Goal: Task Accomplishment & Management: Manage account settings

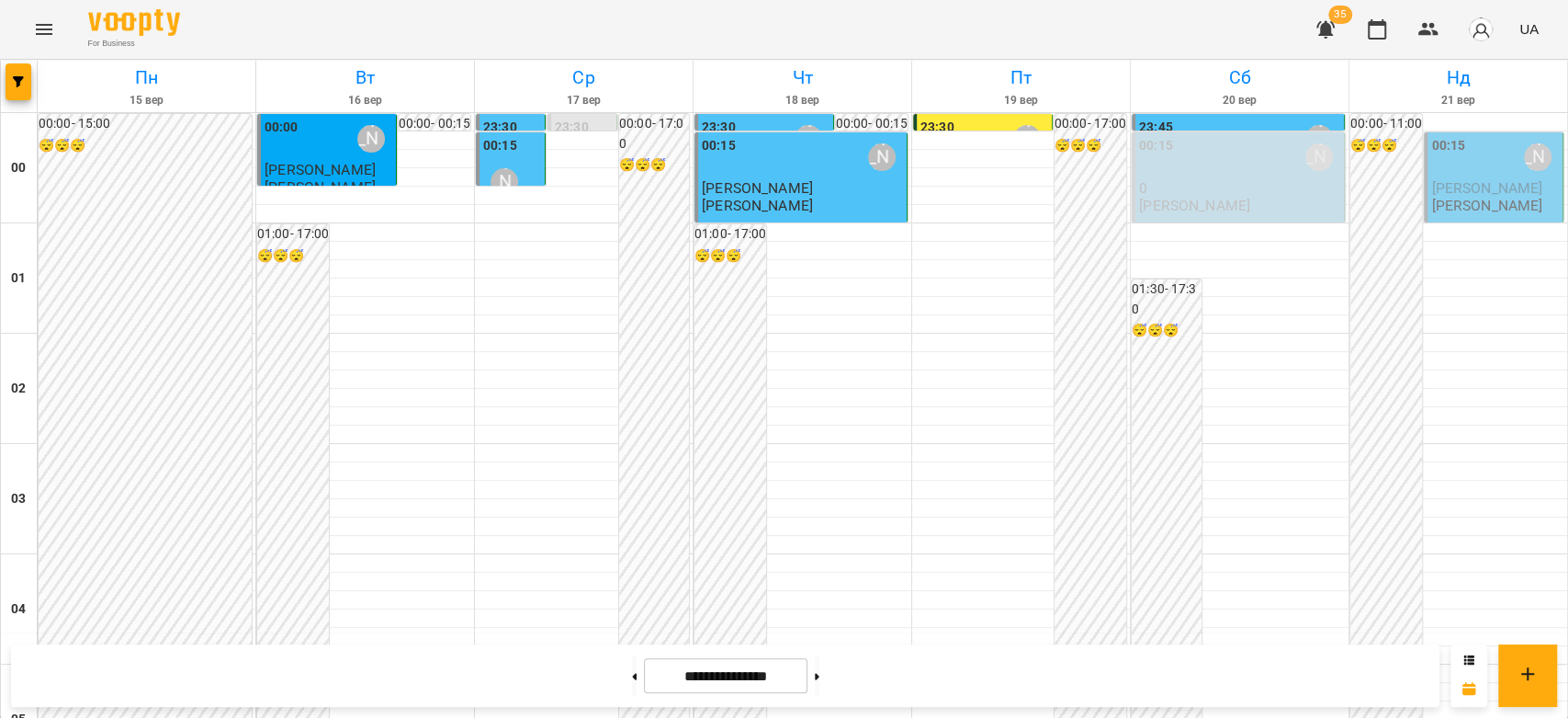
scroll to position [1818, 0]
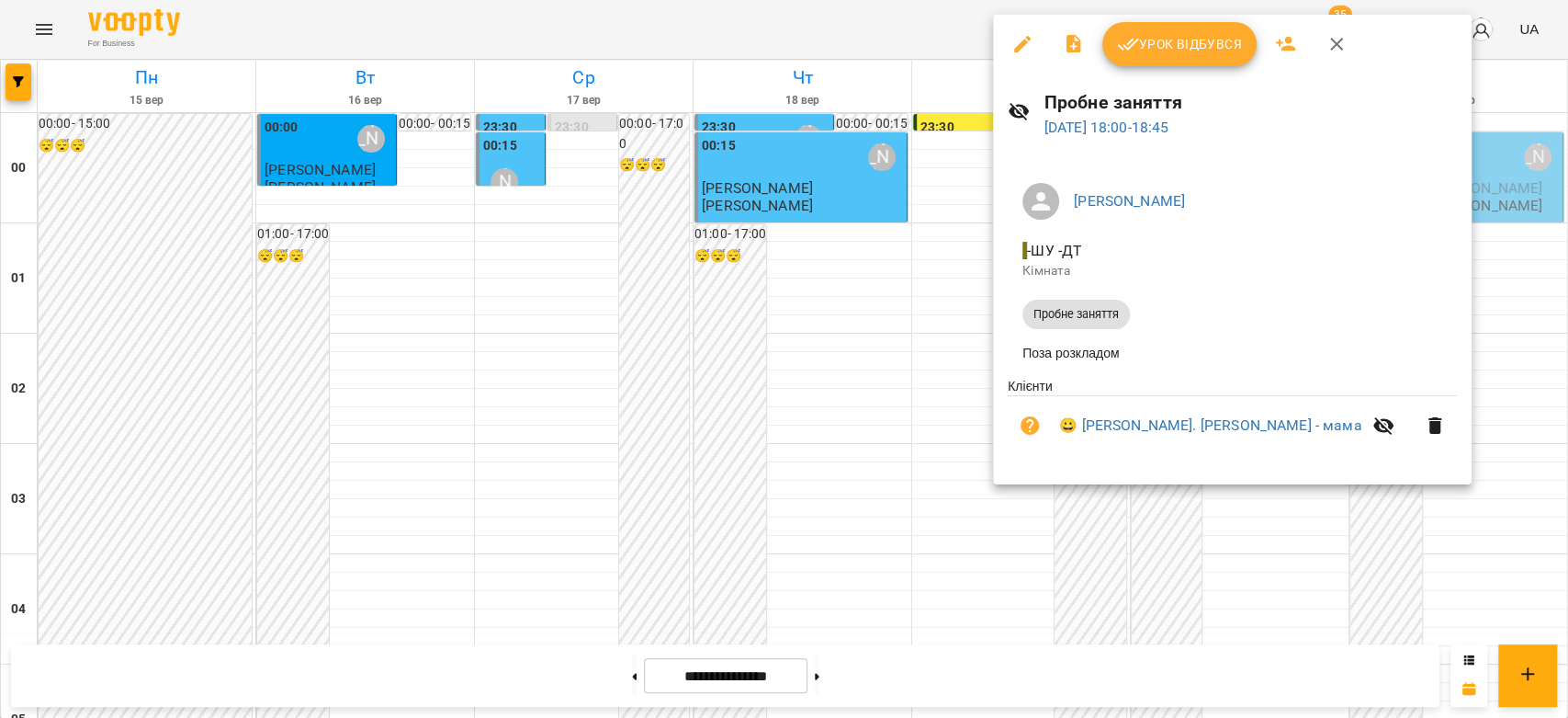
click at [777, 272] on div at bounding box center [784, 359] width 1568 height 718
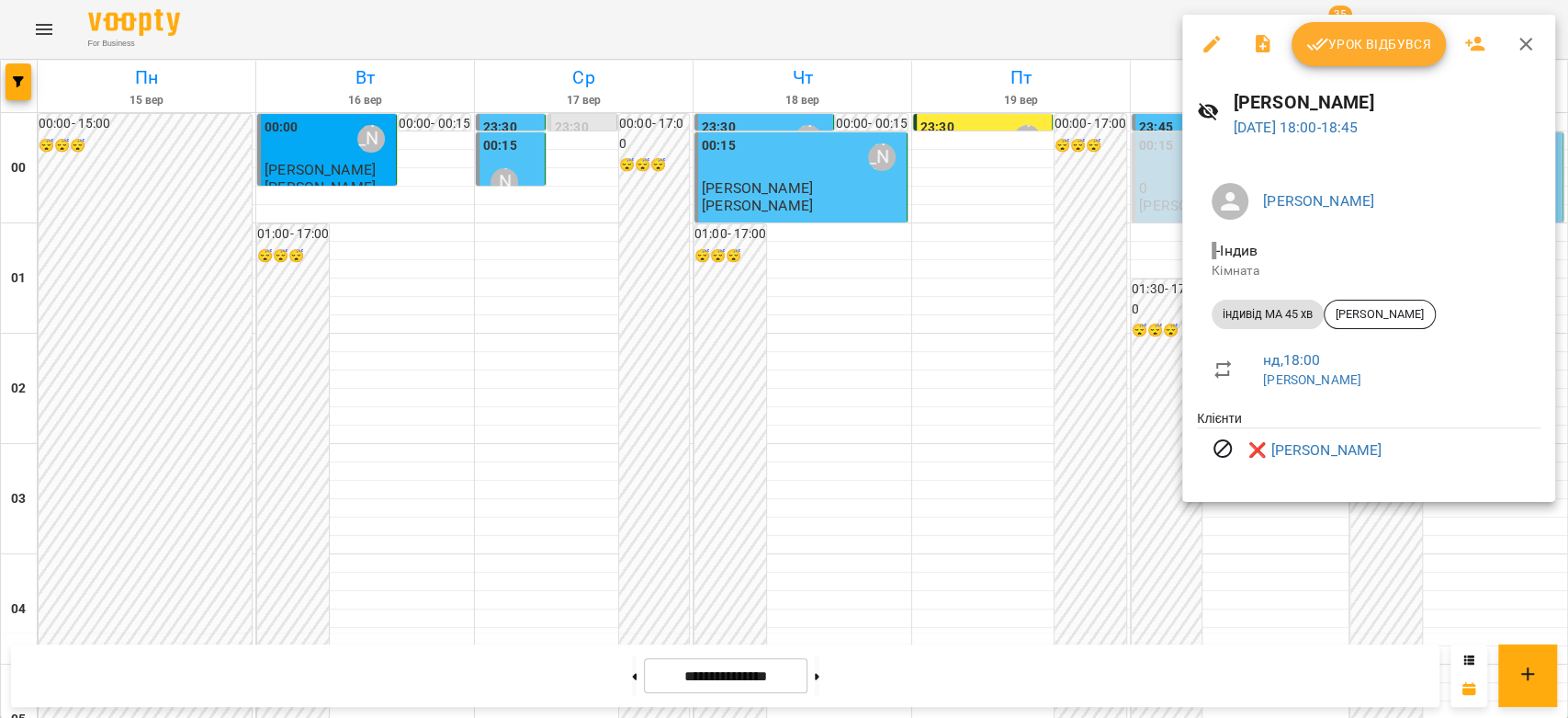
click at [792, 315] on div at bounding box center [784, 359] width 1568 height 718
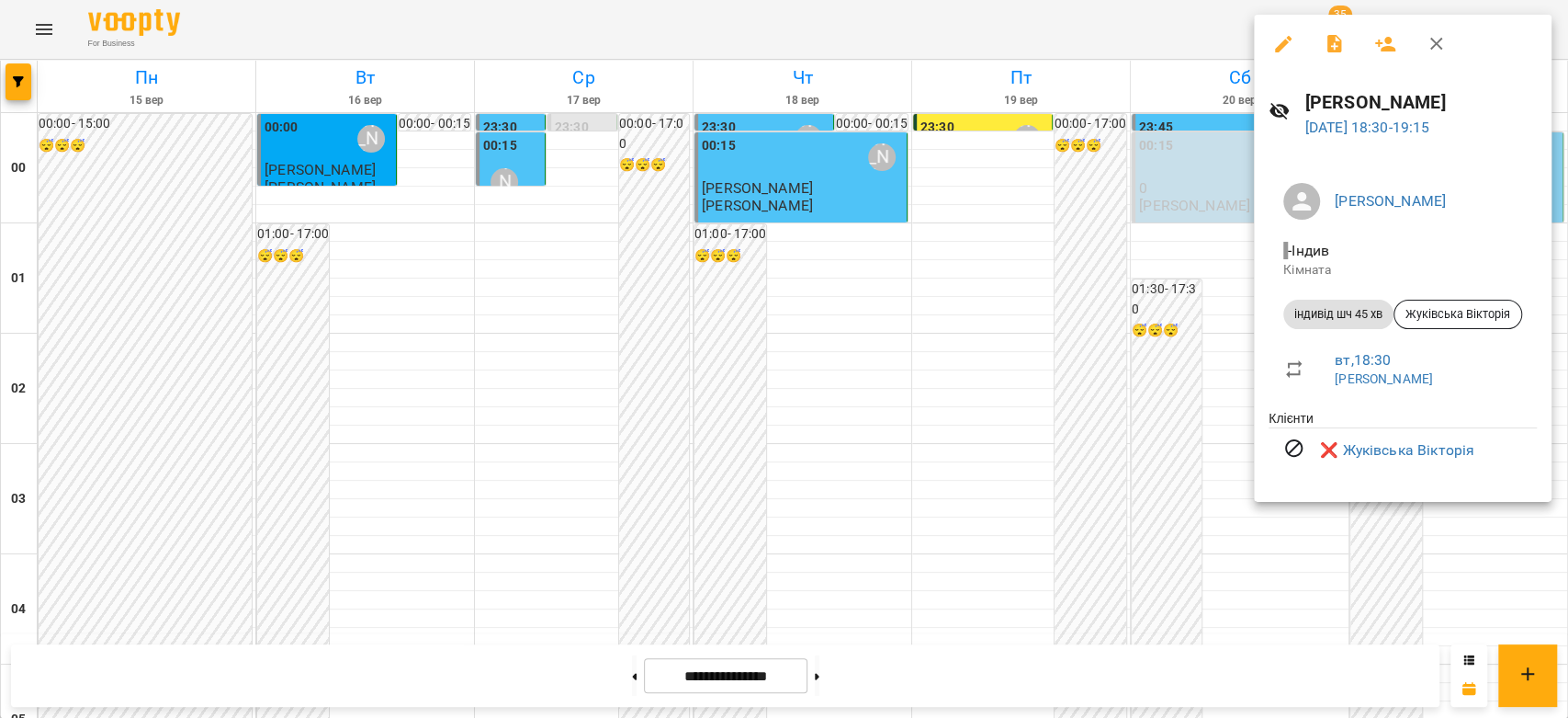
click at [970, 367] on div at bounding box center [784, 359] width 1568 height 718
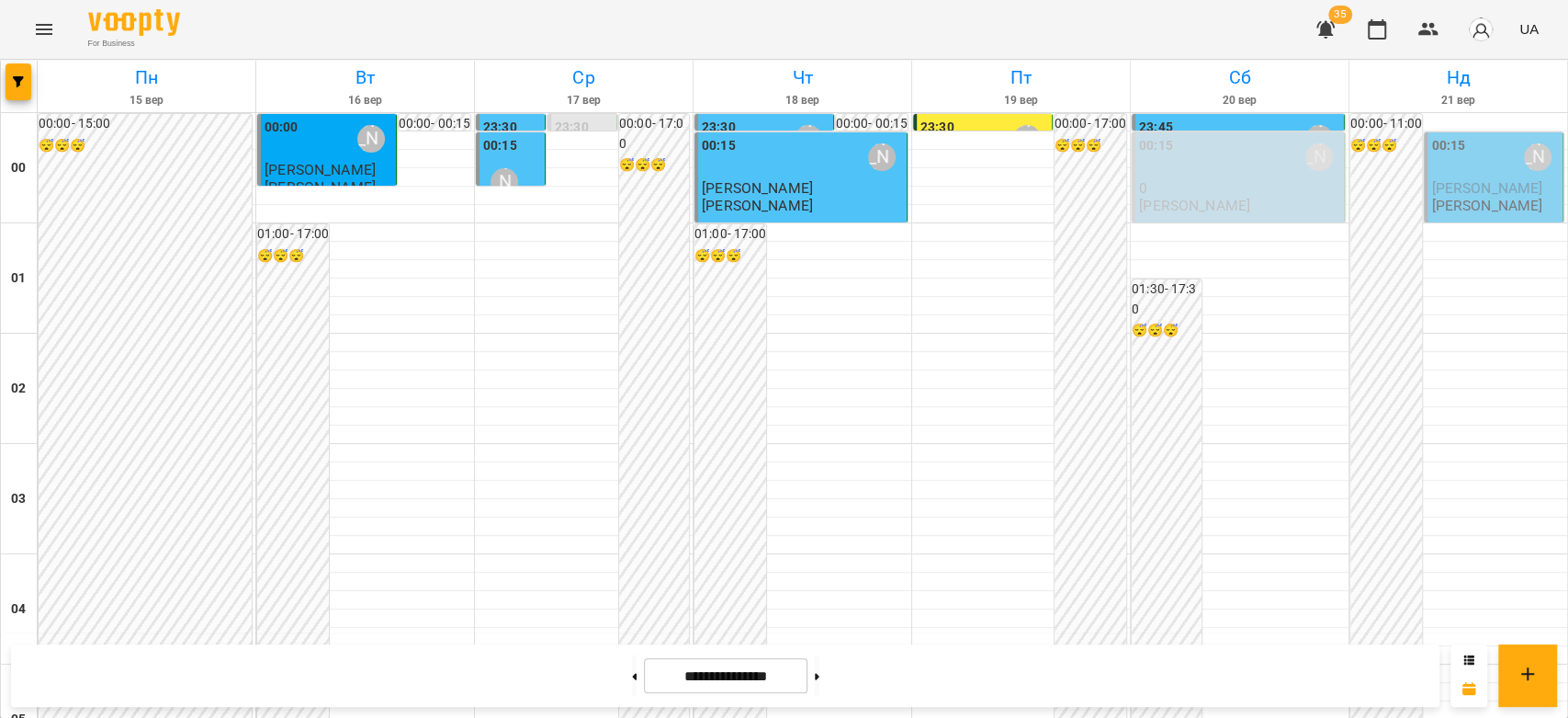
scroll to position [1614, 0]
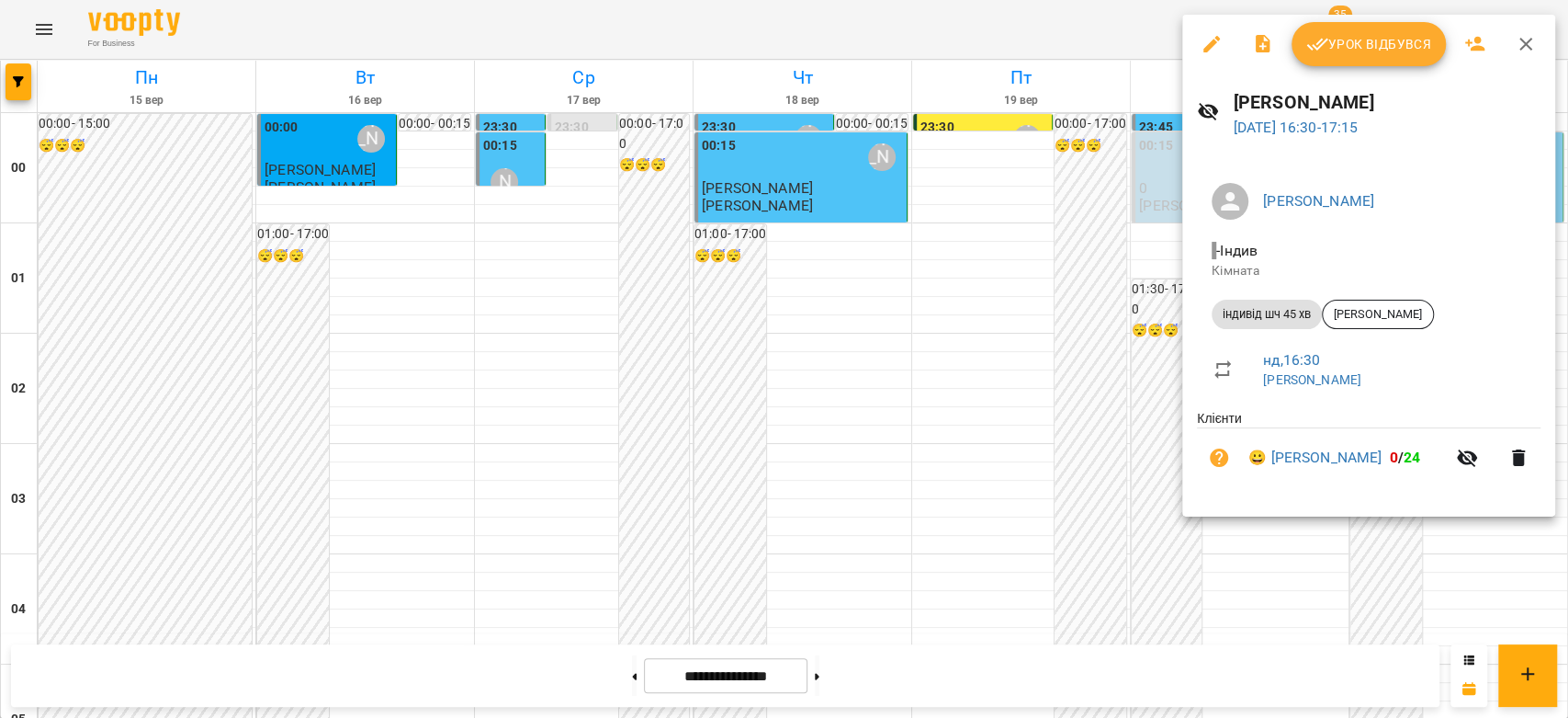
click at [1117, 323] on div at bounding box center [784, 359] width 1568 height 718
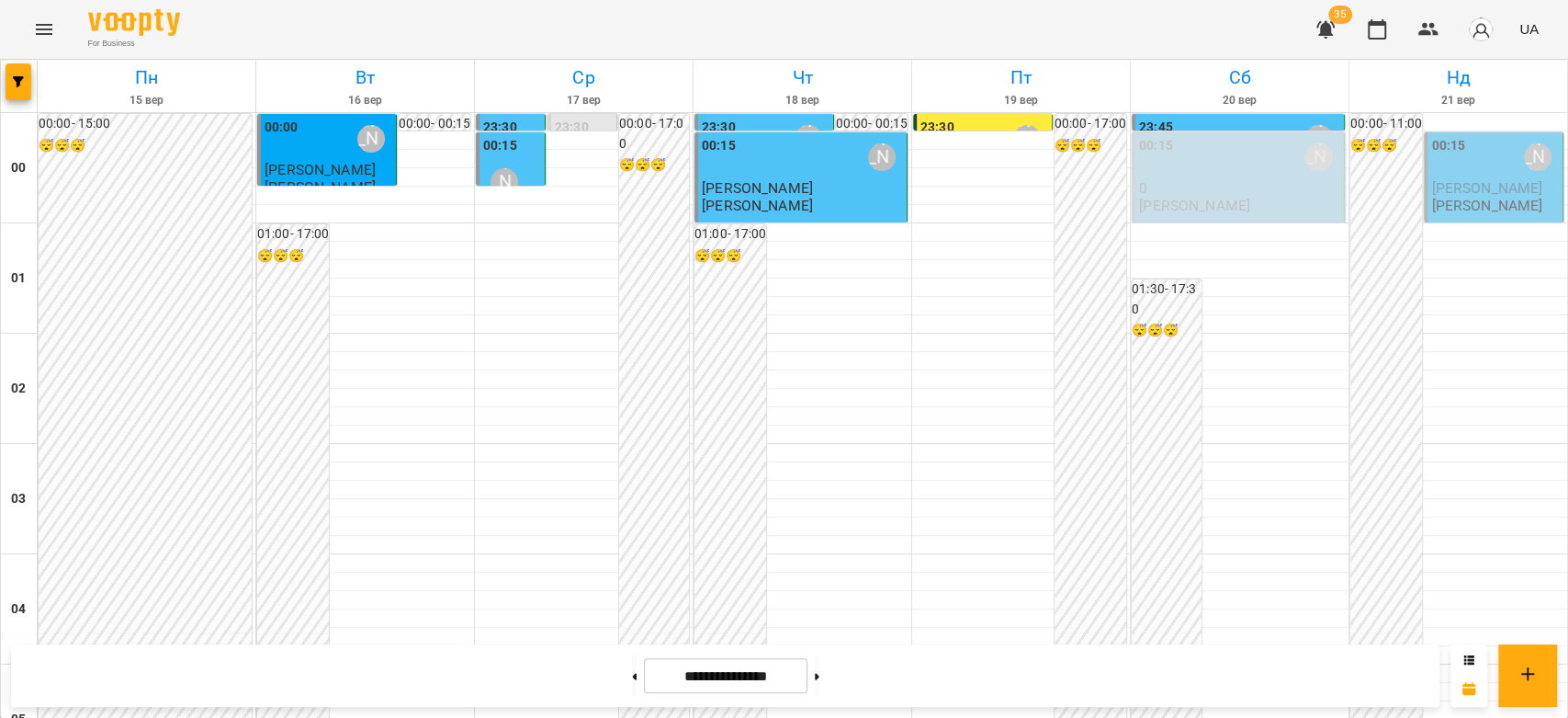
scroll to position [1308, 0]
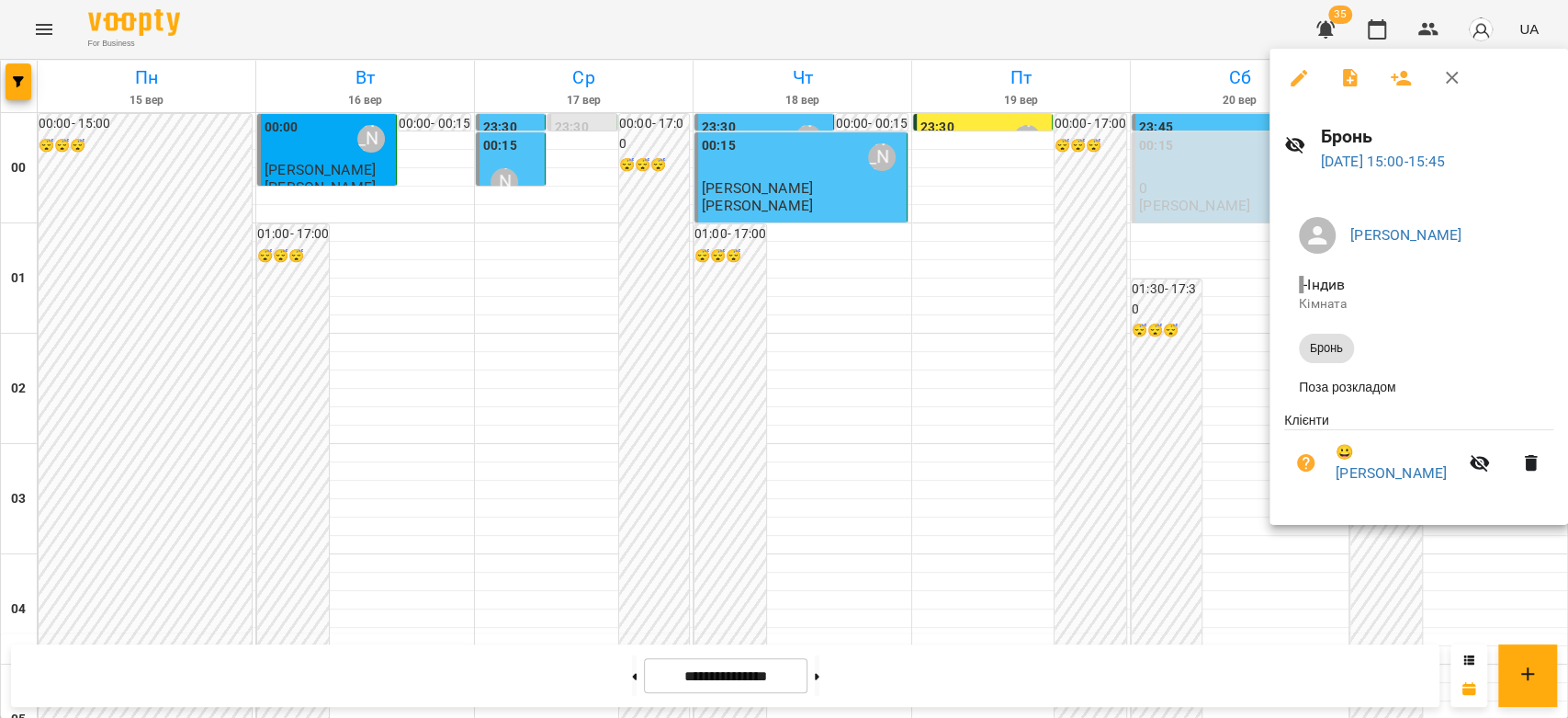
click at [1022, 391] on div at bounding box center [784, 359] width 1568 height 718
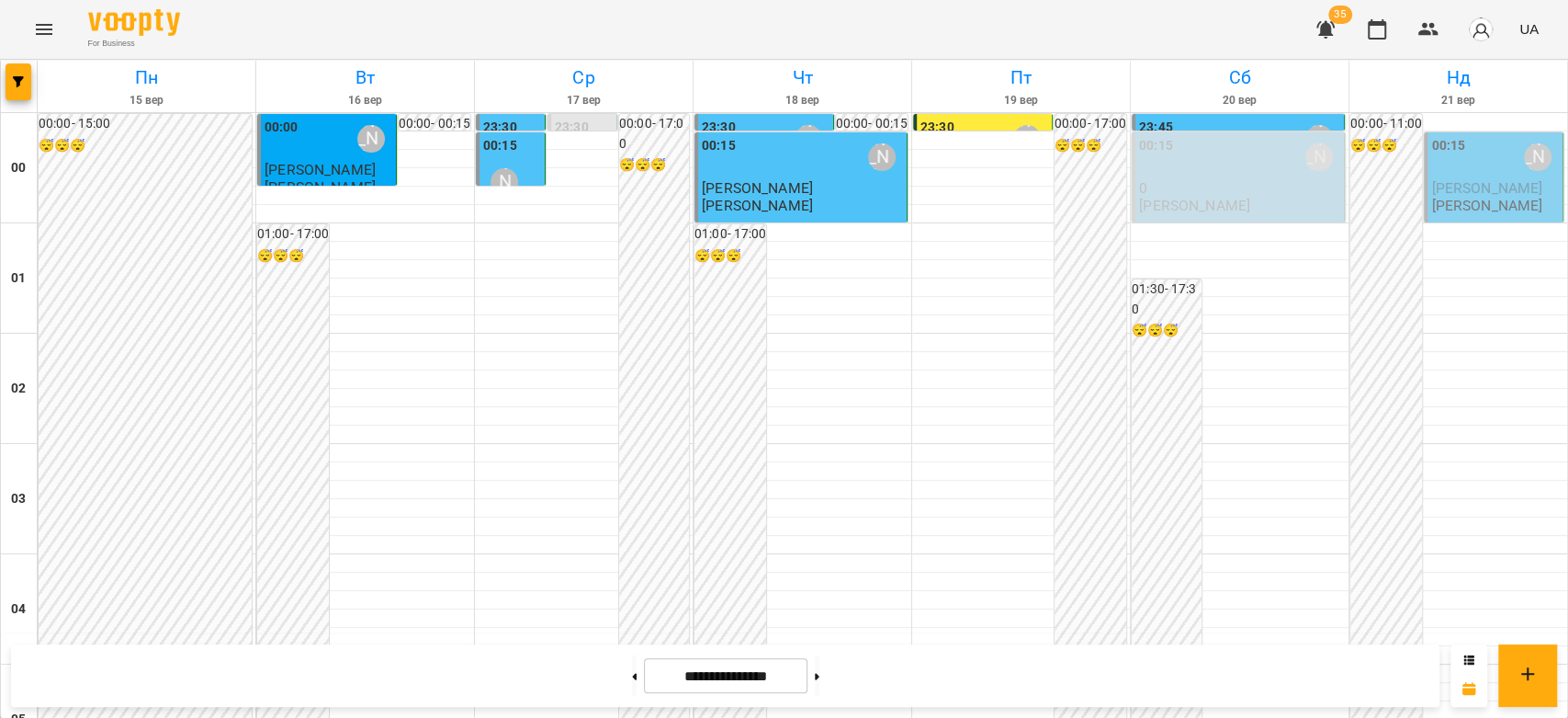
scroll to position [1001, 0]
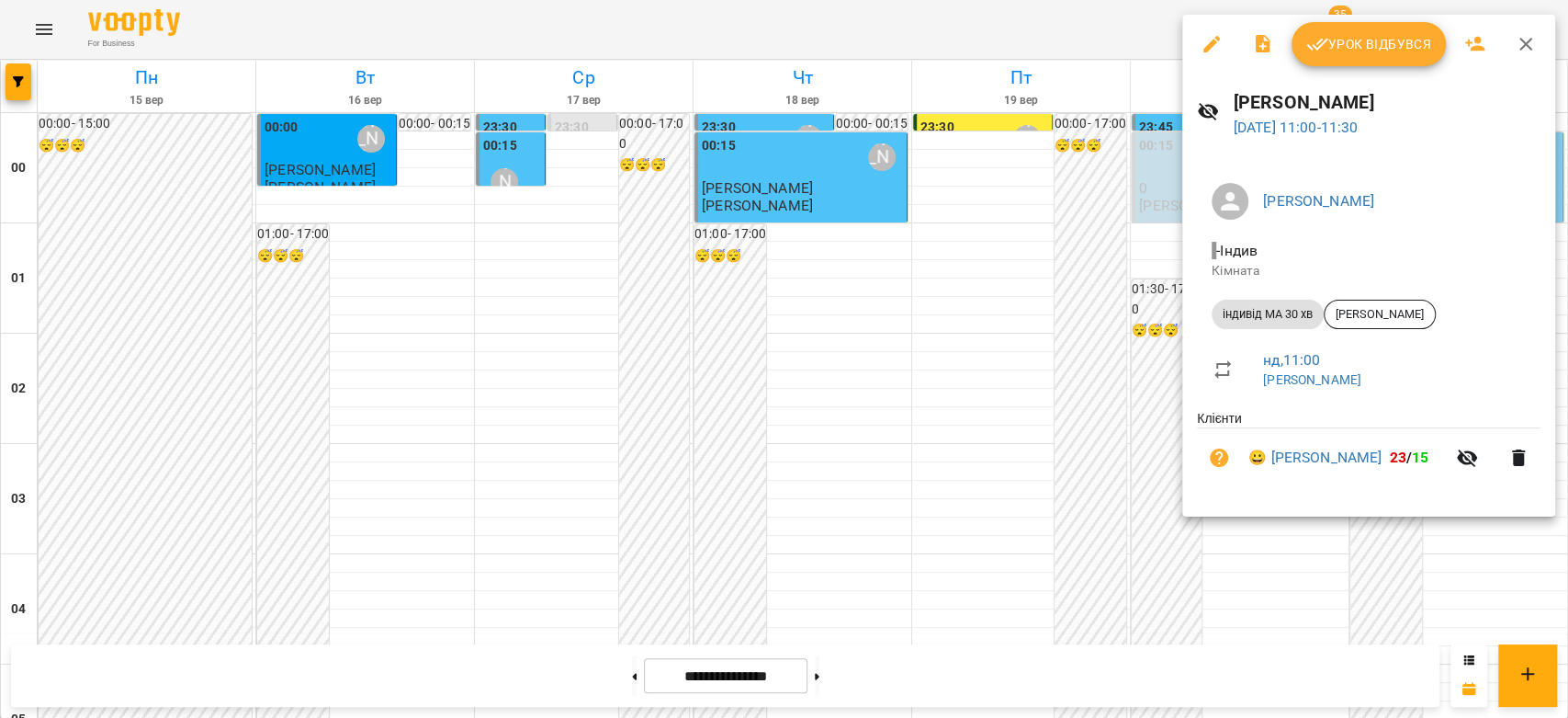
click at [1033, 346] on div at bounding box center [784, 359] width 1568 height 718
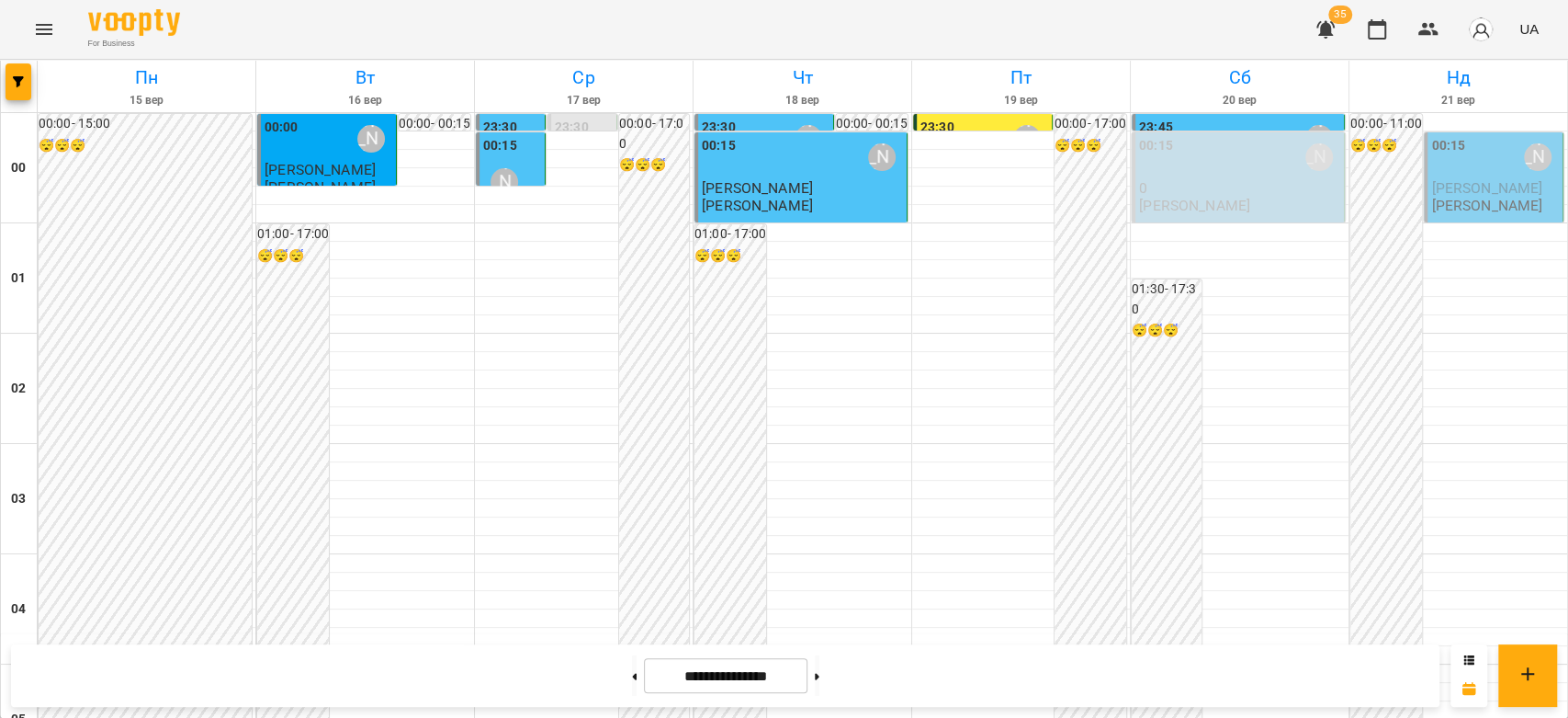
click at [51, 22] on icon "Menu" at bounding box center [43, 29] width 22 height 22
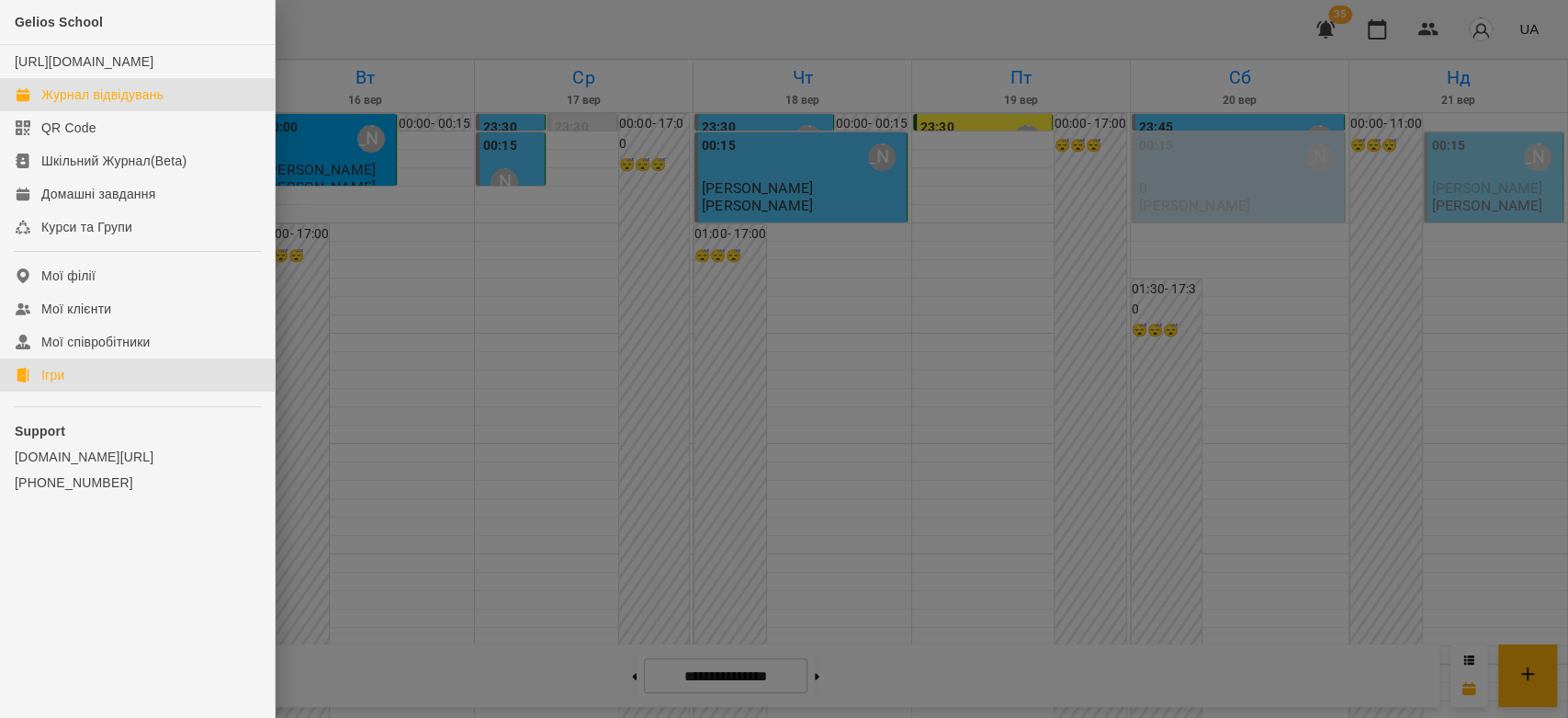
click at [85, 392] on link "Ігри" at bounding box center [138, 374] width 275 height 33
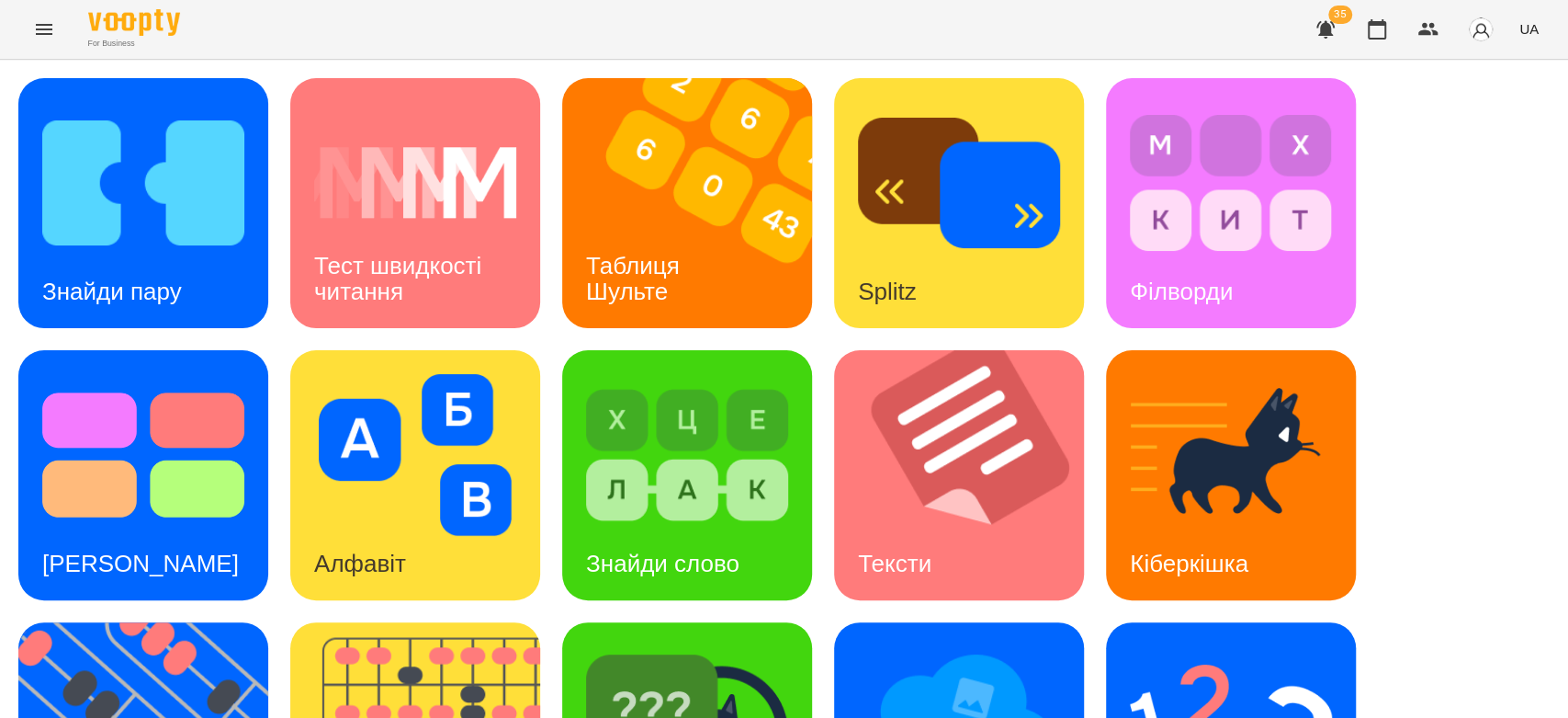
scroll to position [444, 0]
click at [540, 321] on div "Знайди пару Тест швидкості читання Таблиця Шульте Splitz Філворди Тест Струпа А…" at bounding box center [784, 611] width 1531 height 1066
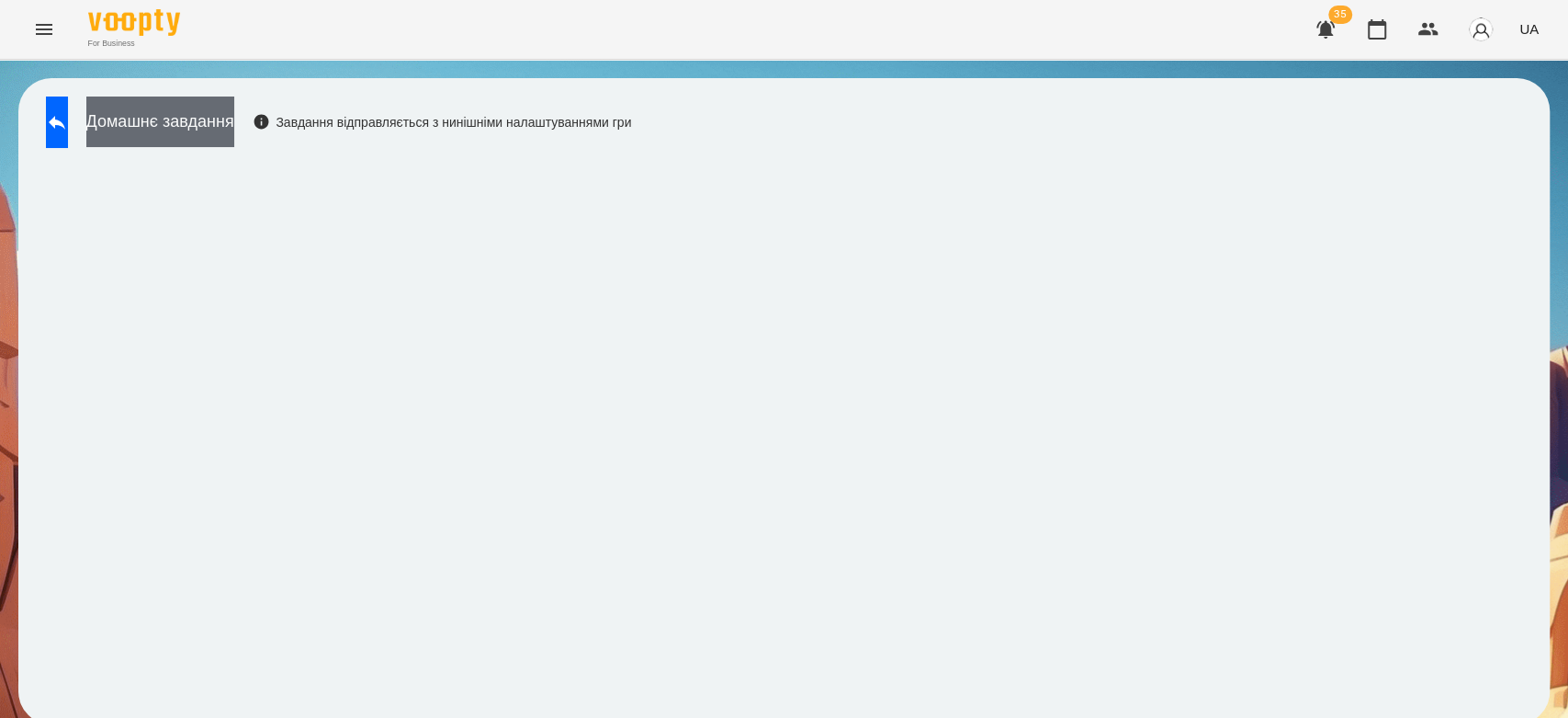
click at [226, 115] on button "Домашнє завдання" at bounding box center [161, 121] width 148 height 51
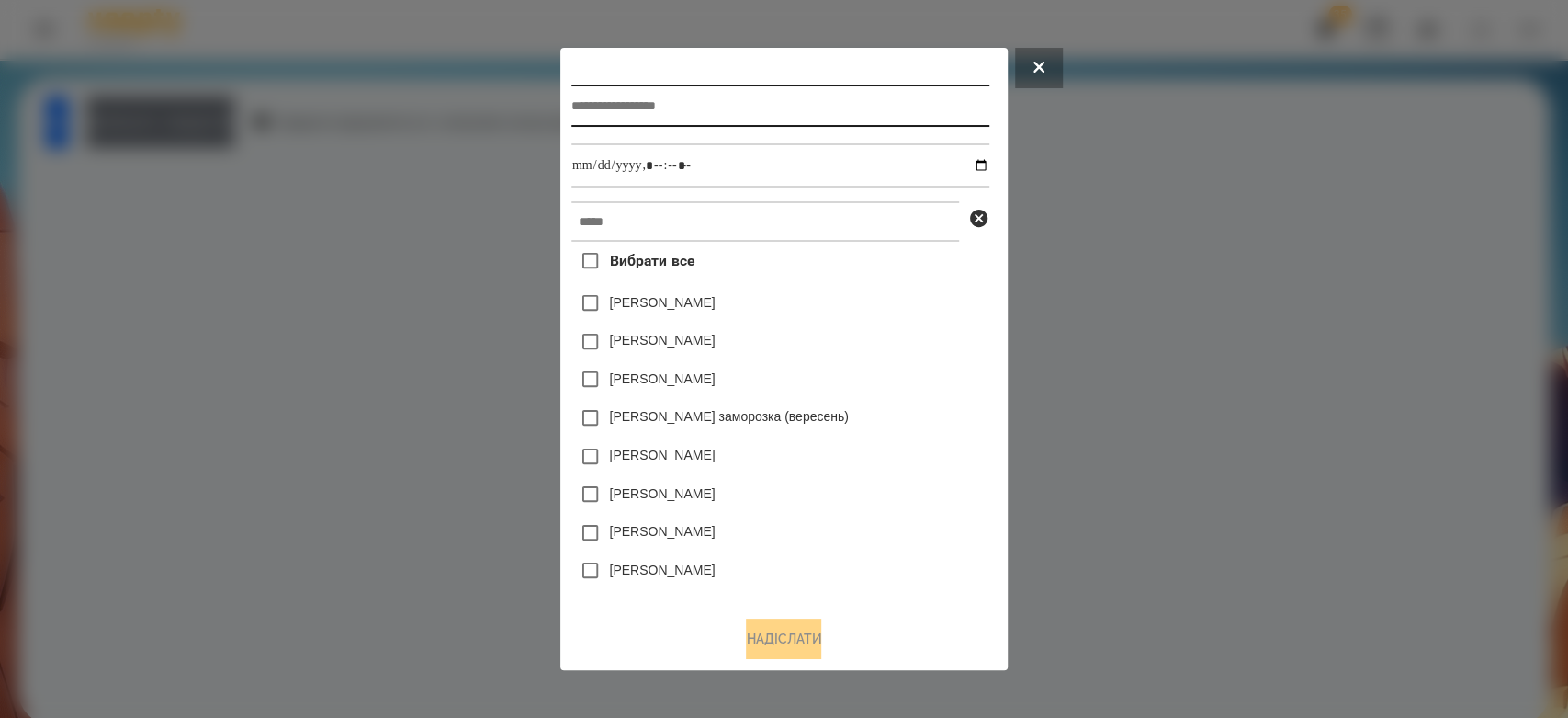
click at [732, 101] on input "text" at bounding box center [780, 106] width 417 height 42
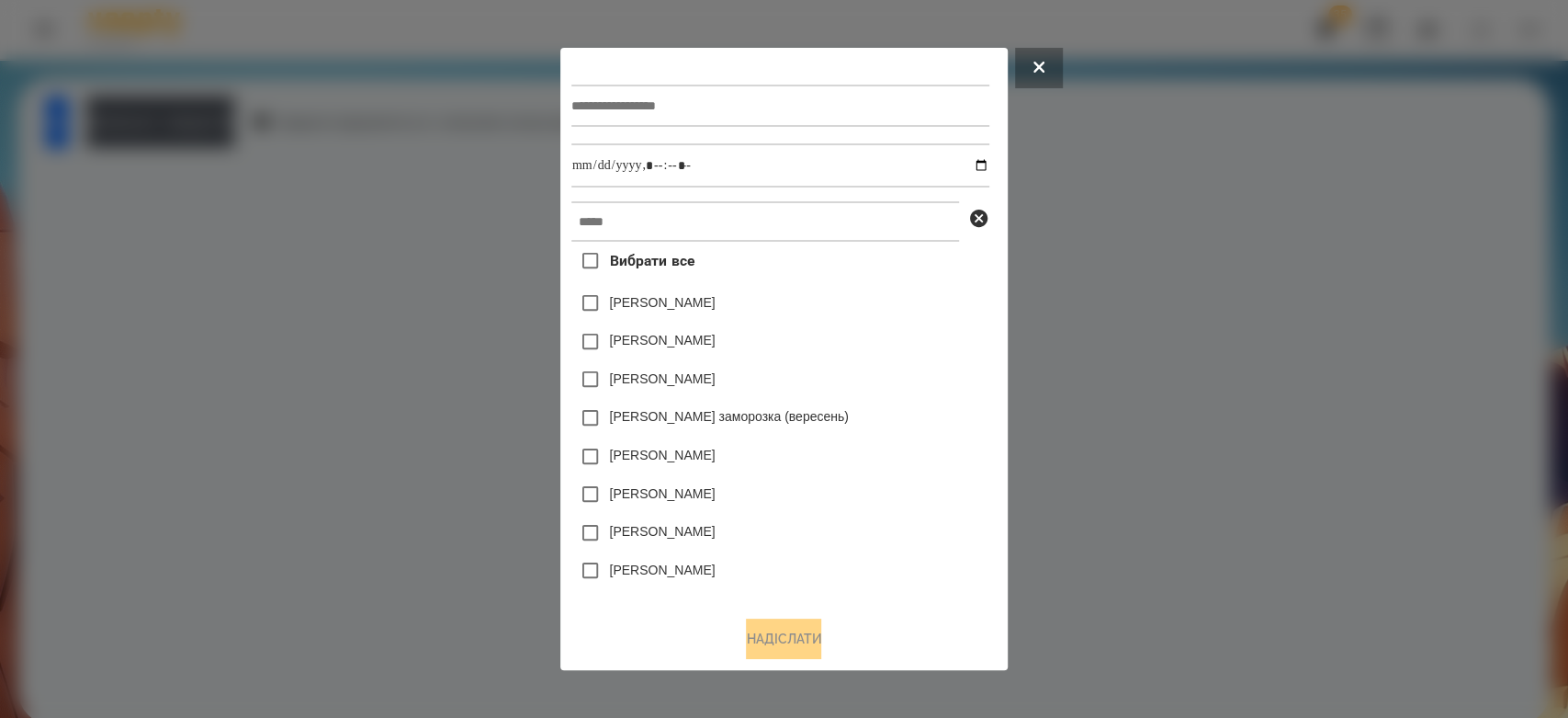
click at [1330, 155] on div at bounding box center [784, 359] width 1568 height 718
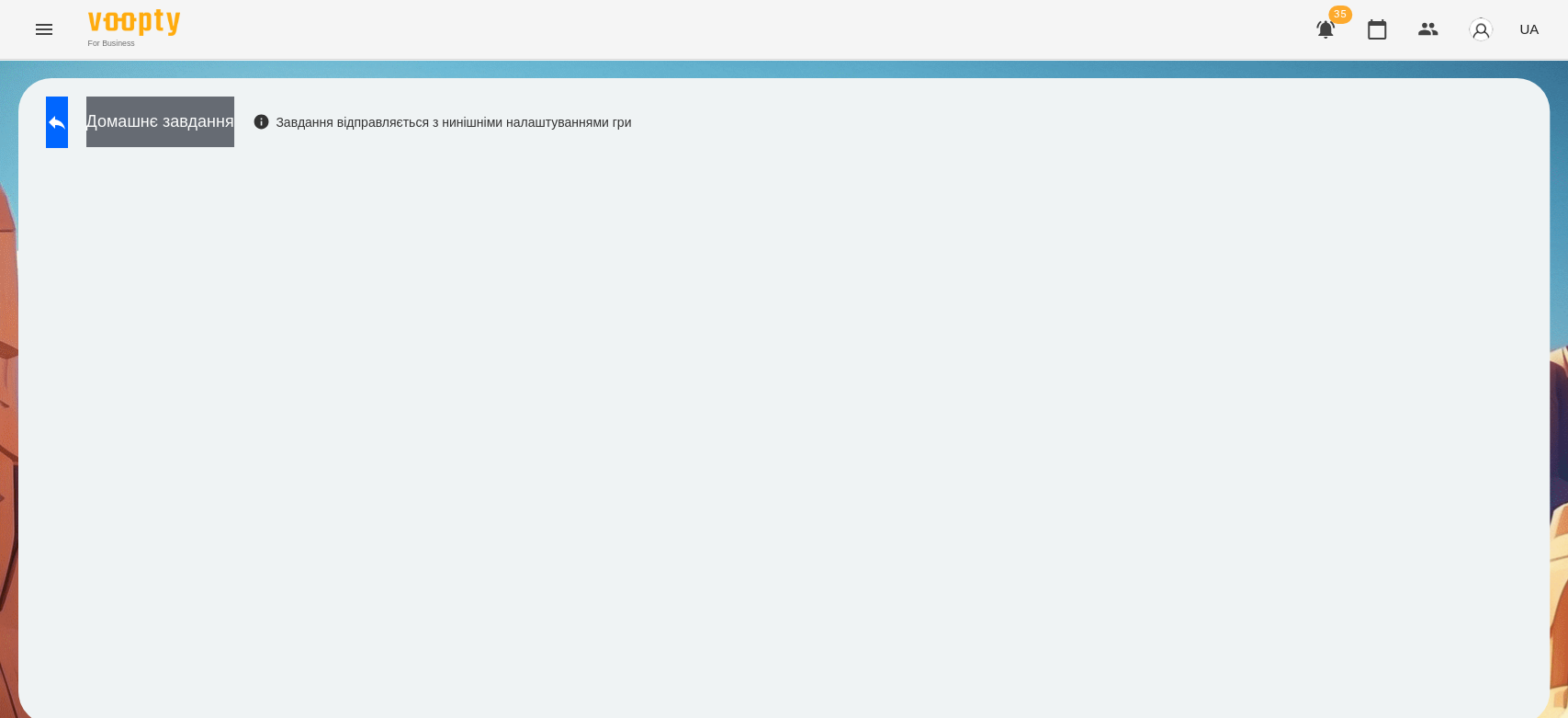
click at [235, 133] on button "Домашнє завдання" at bounding box center [161, 121] width 148 height 51
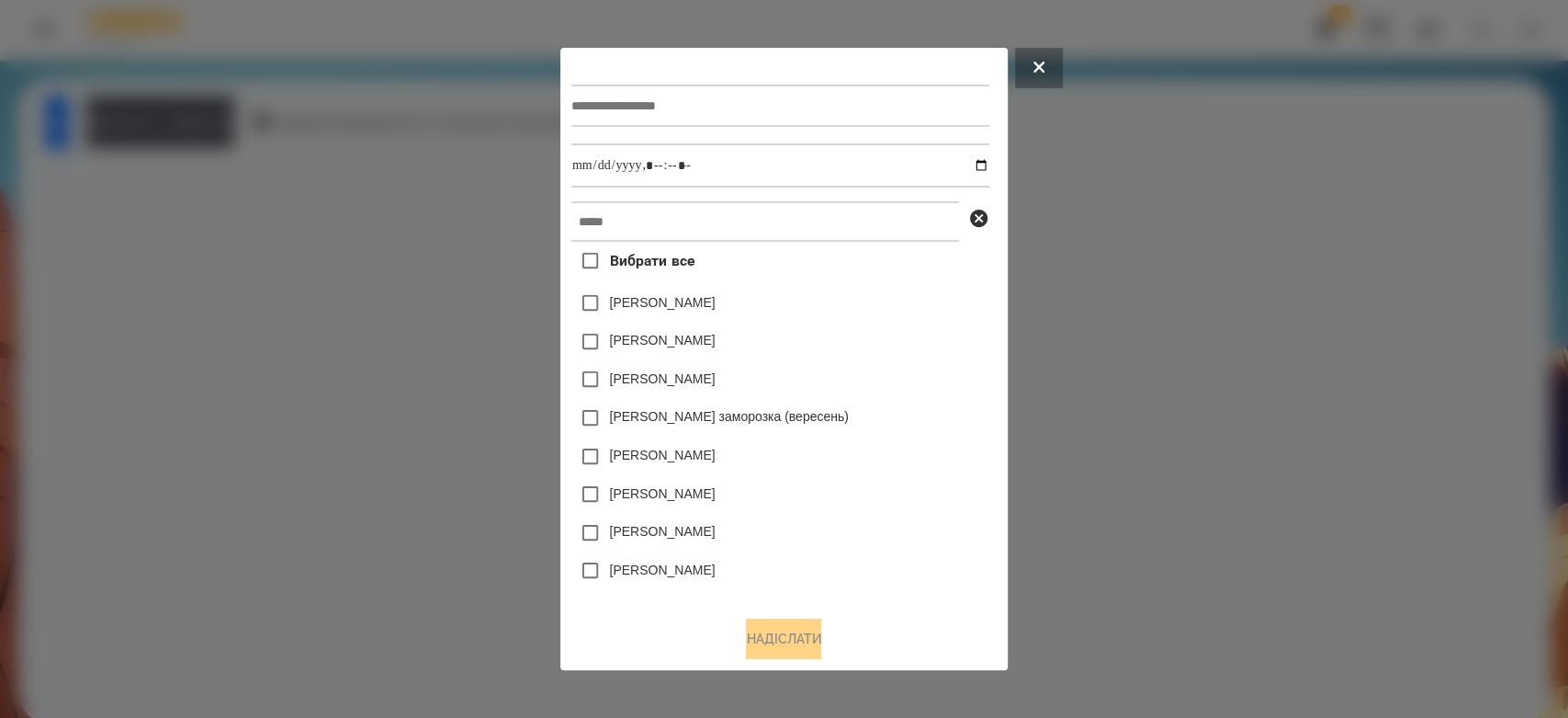
click at [1250, 226] on div at bounding box center [784, 359] width 1568 height 718
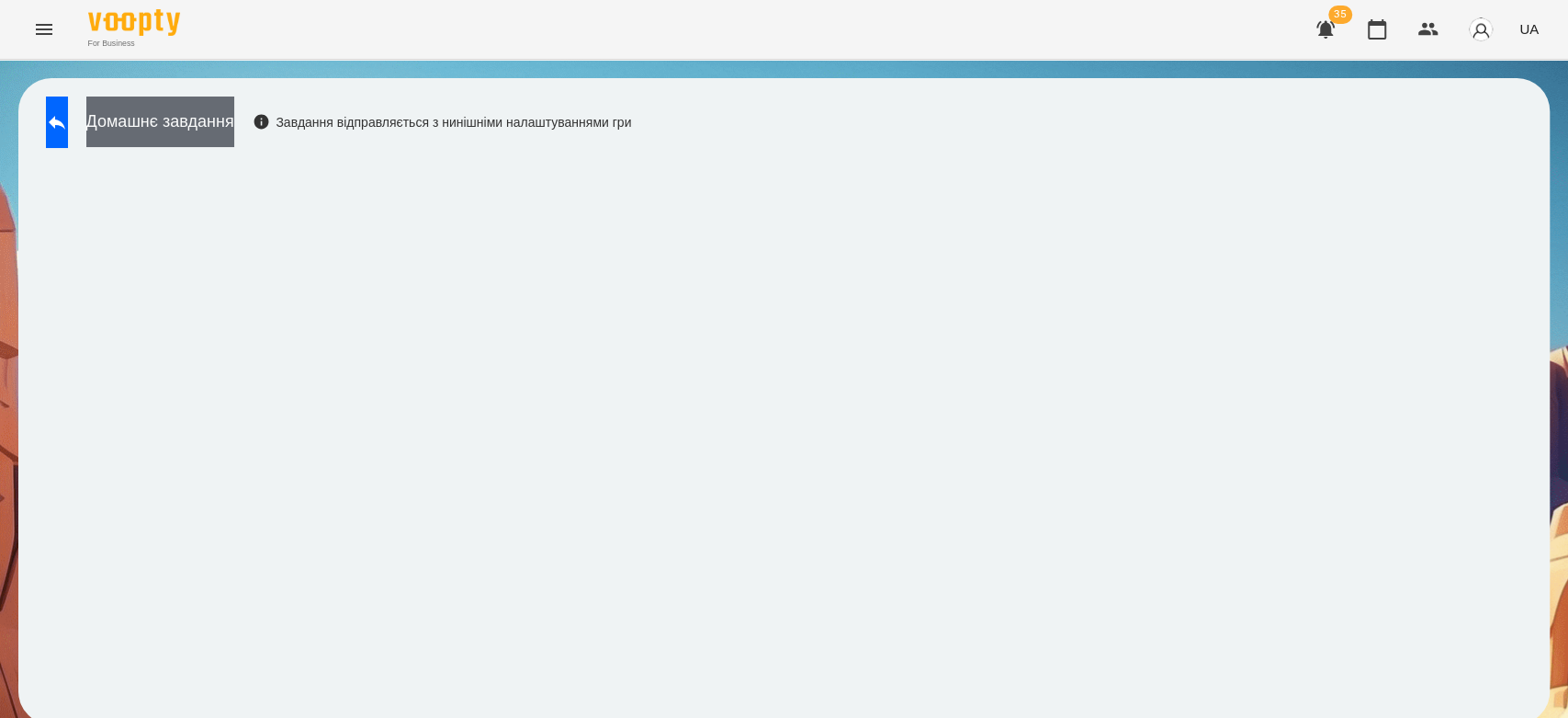
click at [199, 123] on button "Домашнє завдання" at bounding box center [161, 121] width 148 height 51
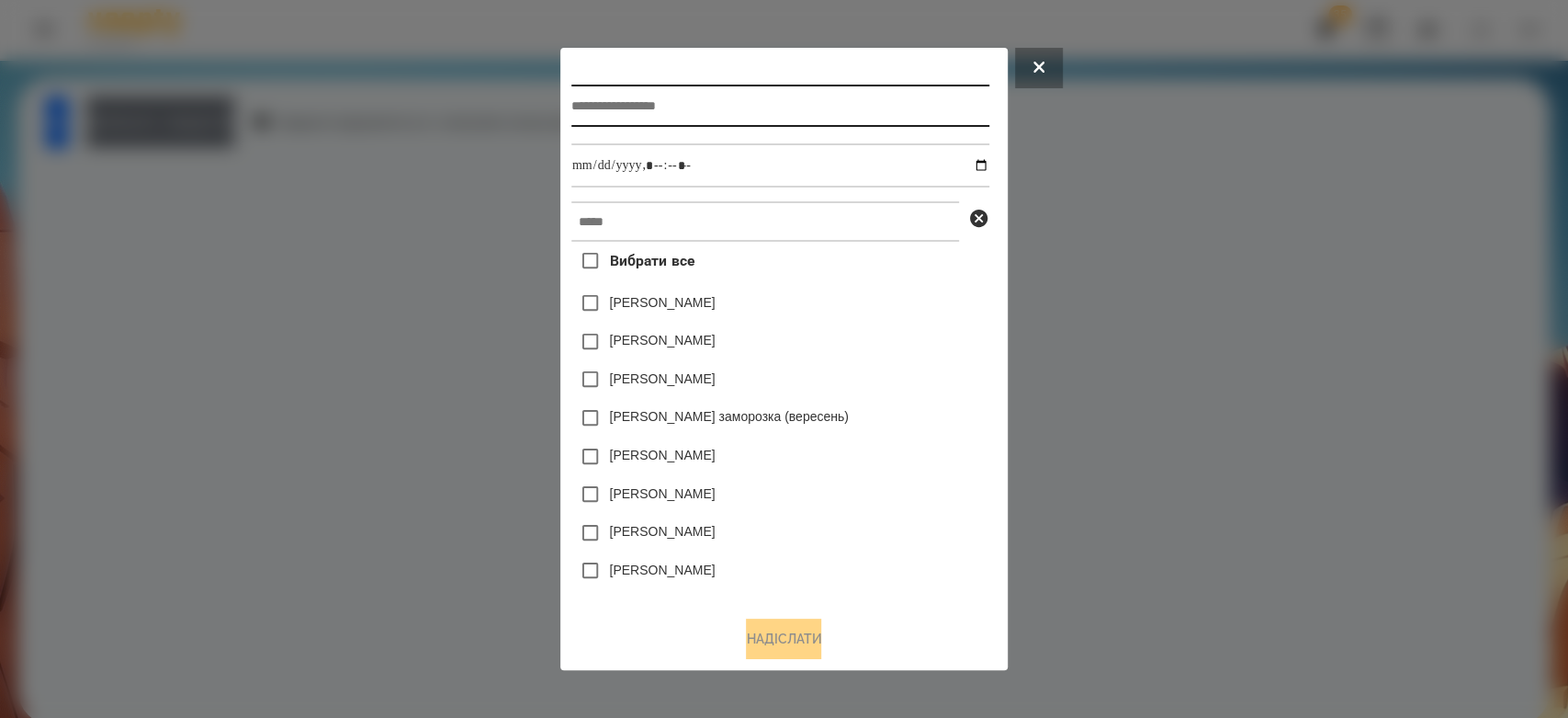
click at [713, 93] on input "text" at bounding box center [780, 106] width 417 height 42
type input "*********"
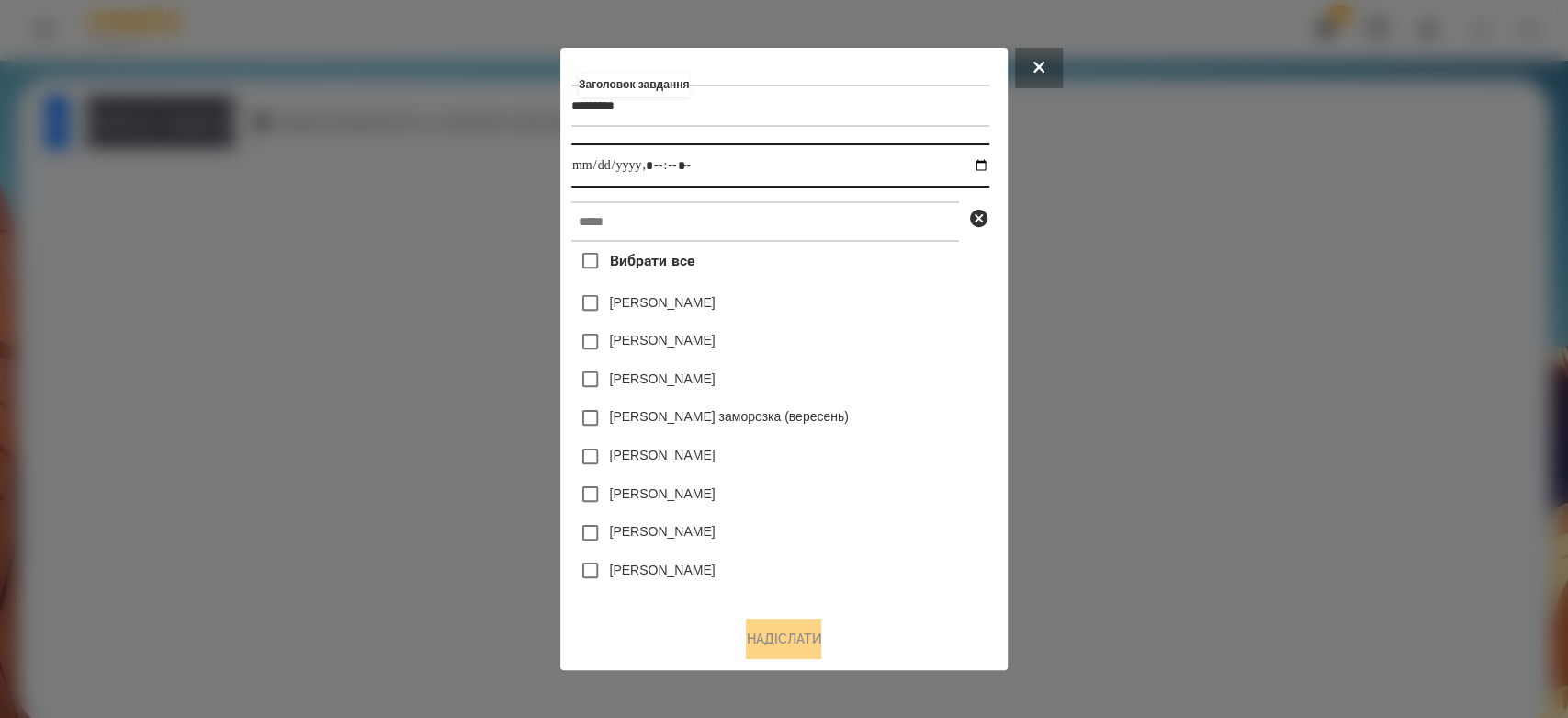
click at [988, 166] on input "datetime-local" at bounding box center [780, 166] width 417 height 44
type input "**********"
drag, startPoint x: 890, startPoint y: 313, endPoint x: 891, endPoint y: 243, distance: 70.0
click at [890, 313] on div "Коля Главач" at bounding box center [780, 303] width 417 height 38
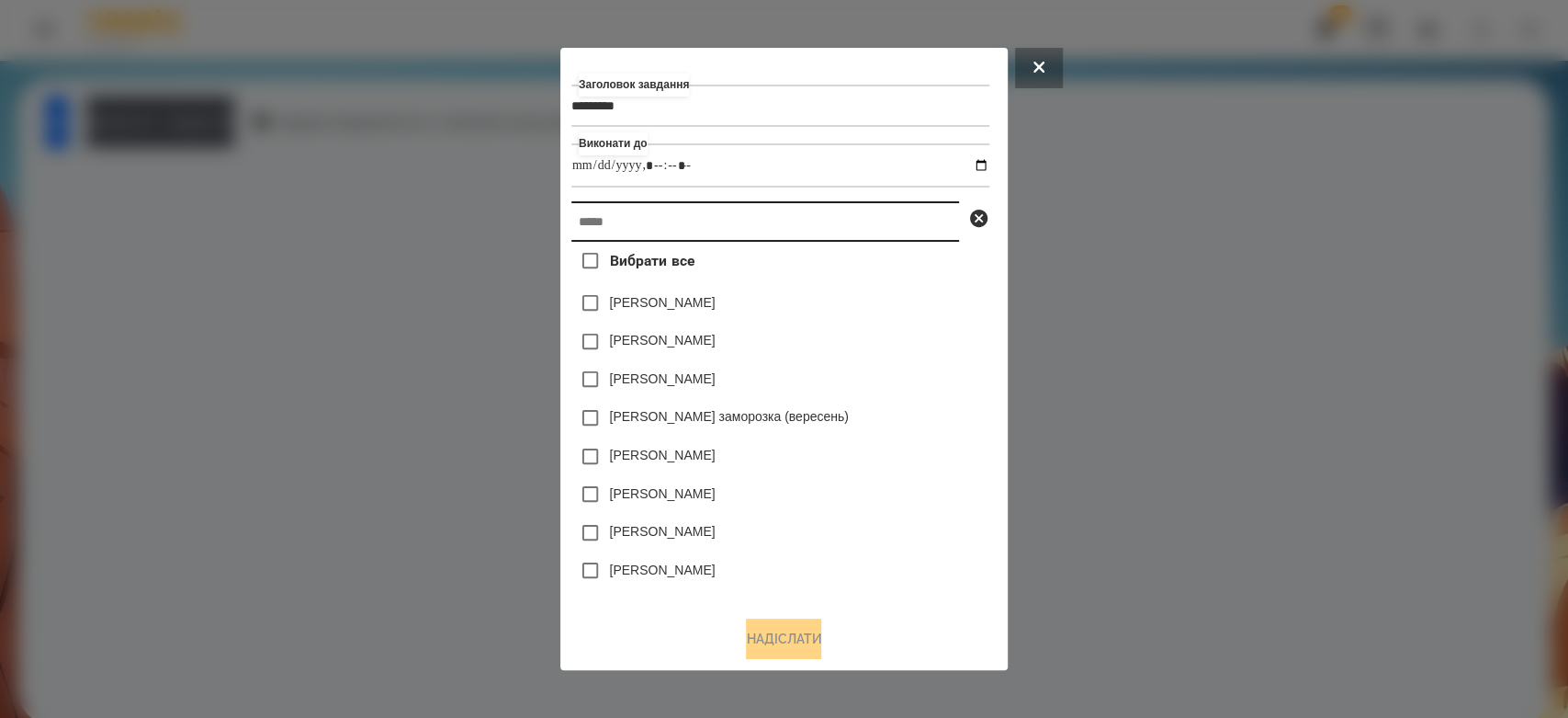
click at [888, 215] on input "text" at bounding box center [765, 221] width 388 height 40
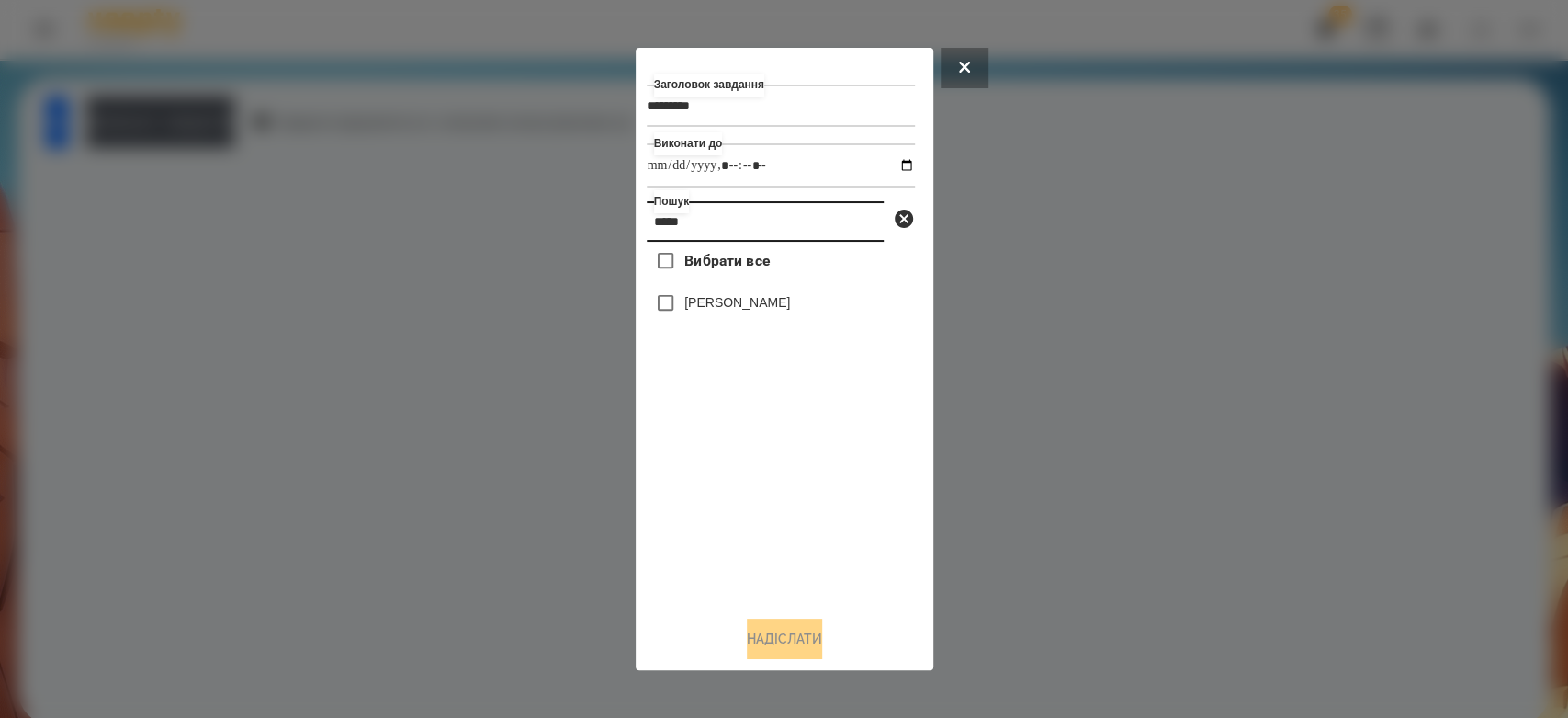
type input "*****"
click at [743, 295] on div "[PERSON_NAME]" at bounding box center [780, 303] width 268 height 38
click at [745, 306] on label "[PERSON_NAME]" at bounding box center [737, 302] width 106 height 18
click at [804, 646] on button "Надіслати" at bounding box center [784, 639] width 75 height 40
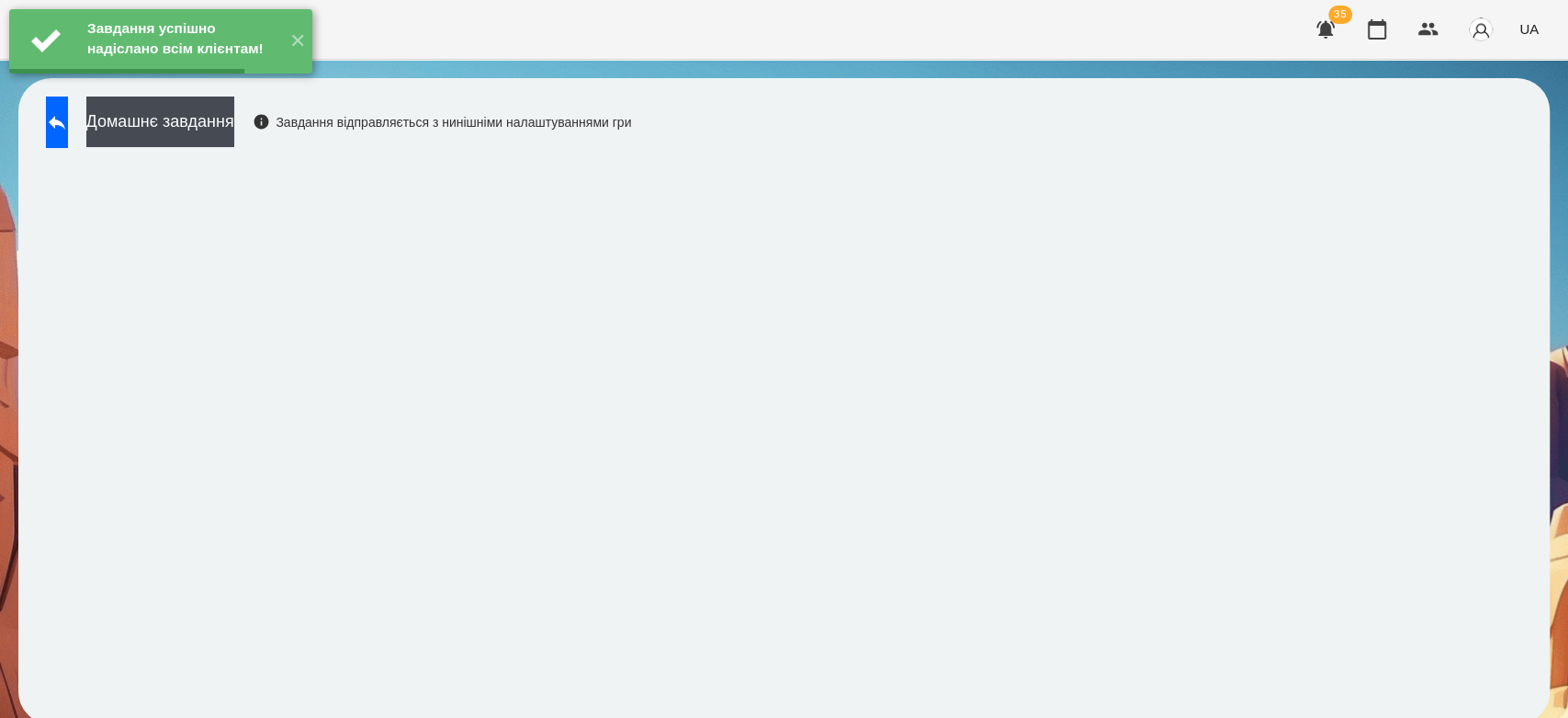
click at [235, 135] on button "Домашнє завдання" at bounding box center [161, 121] width 148 height 51
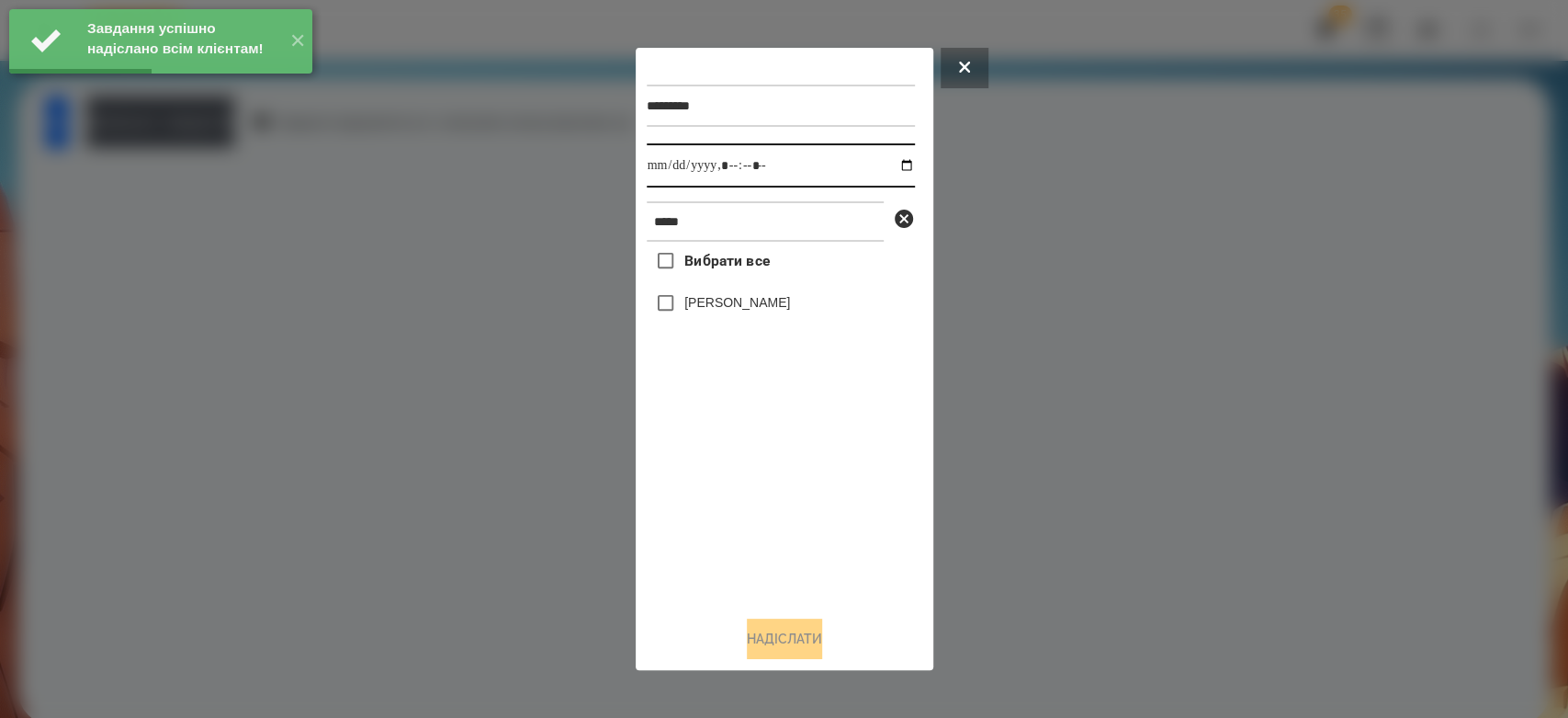
click at [893, 164] on input "datetime-local" at bounding box center [780, 166] width 268 height 44
type input "**********"
drag, startPoint x: 808, startPoint y: 579, endPoint x: 797, endPoint y: 452, distance: 127.5
click at [808, 578] on div "Вибрати все Кінах Назарій" at bounding box center [780, 421] width 268 height 359
click at [753, 303] on label "[PERSON_NAME]" at bounding box center [737, 302] width 106 height 18
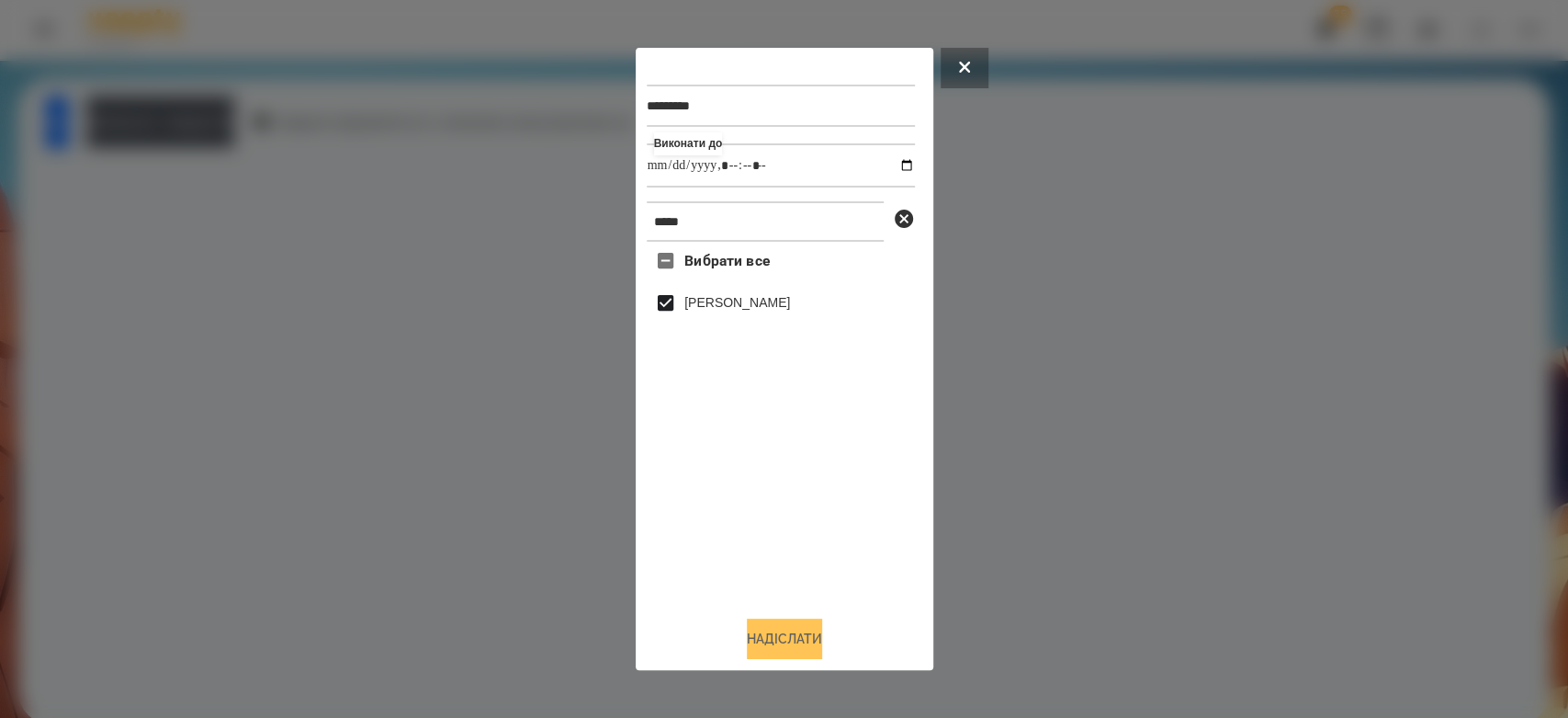
click at [807, 636] on button "Надіслати" at bounding box center [784, 639] width 75 height 40
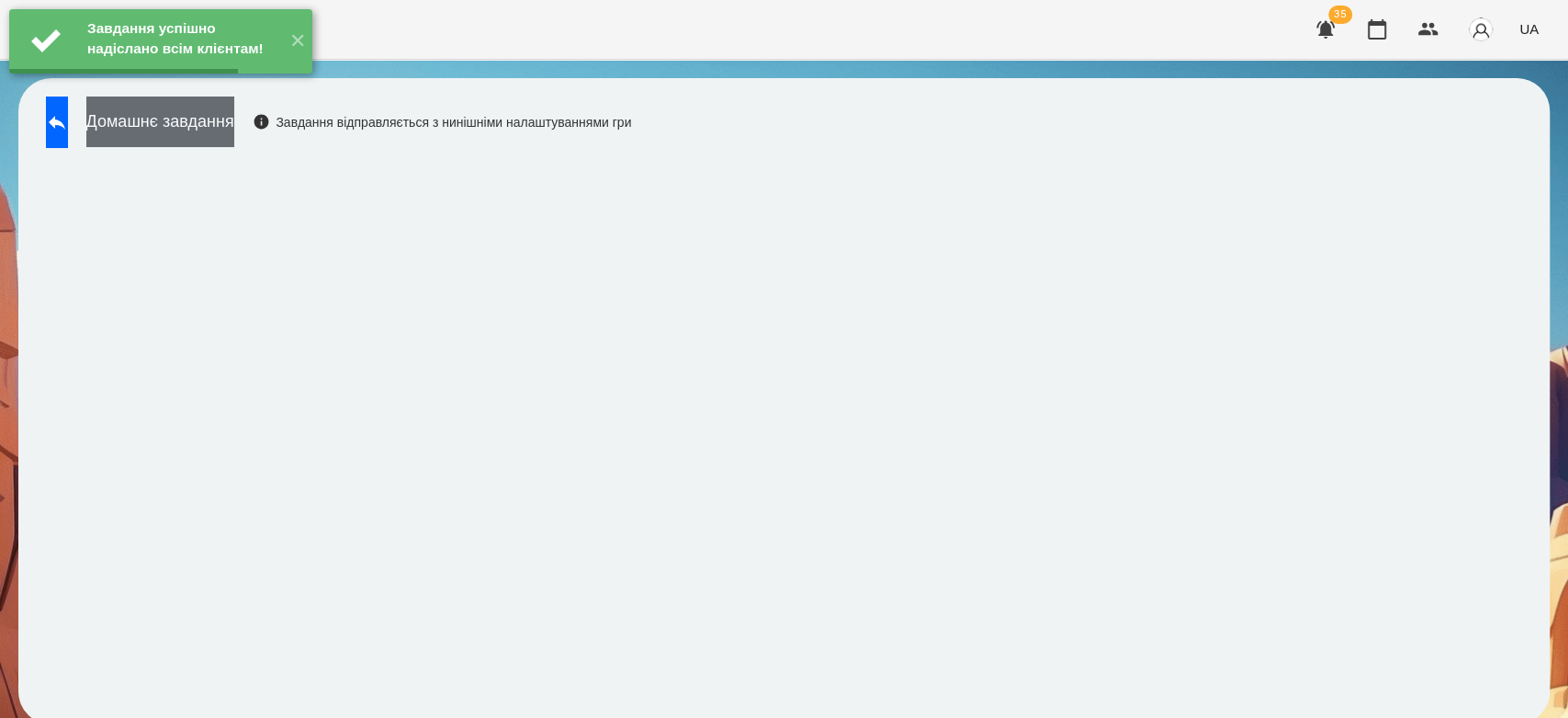
click at [235, 136] on button "Домашнє завдання" at bounding box center [161, 121] width 148 height 51
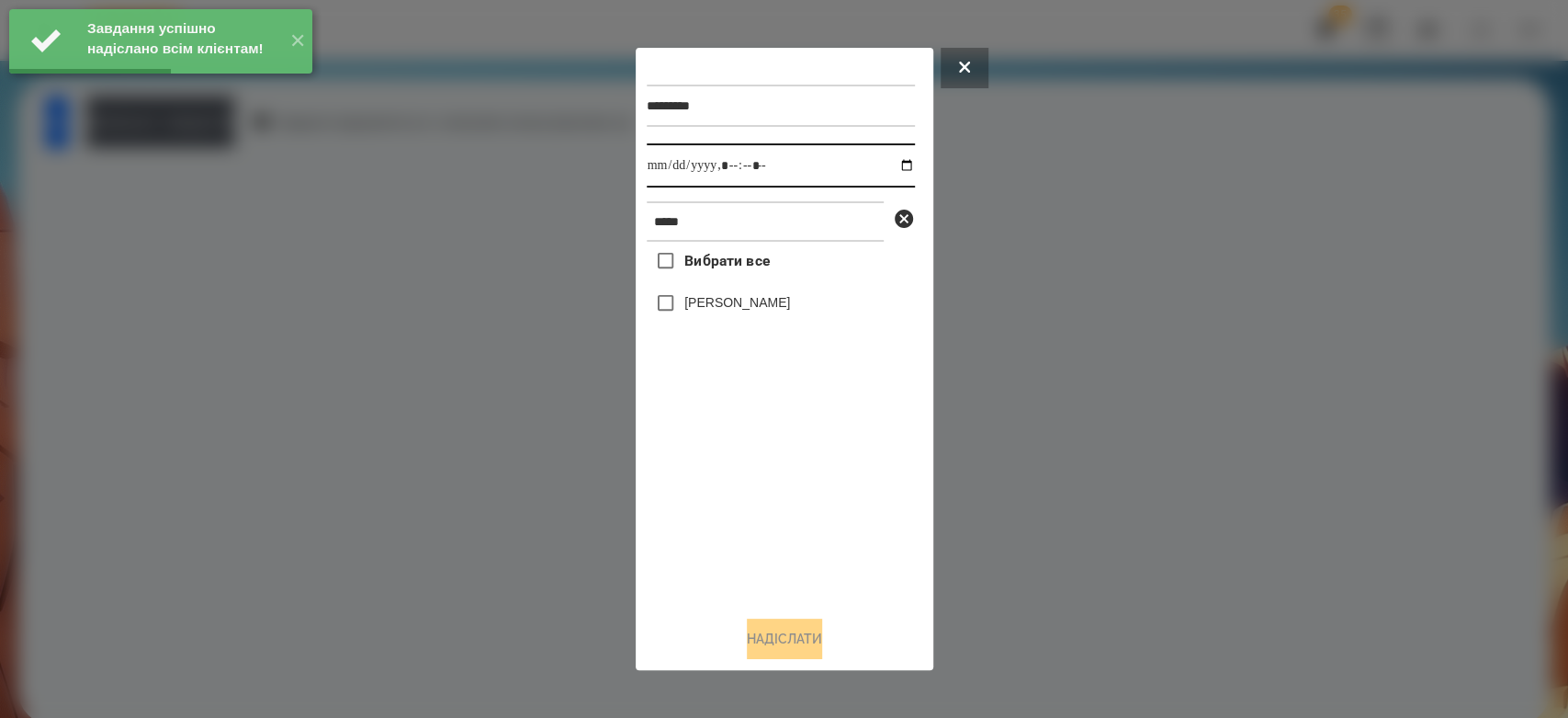
click at [889, 169] on input "datetime-local" at bounding box center [780, 166] width 268 height 44
type input "**********"
drag, startPoint x: 769, startPoint y: 526, endPoint x: 762, endPoint y: 465, distance: 61.4
click at [769, 526] on div "Вибрати все Кінах Назарій" at bounding box center [780, 421] width 268 height 359
click at [743, 310] on label "[PERSON_NAME]" at bounding box center [737, 302] width 106 height 18
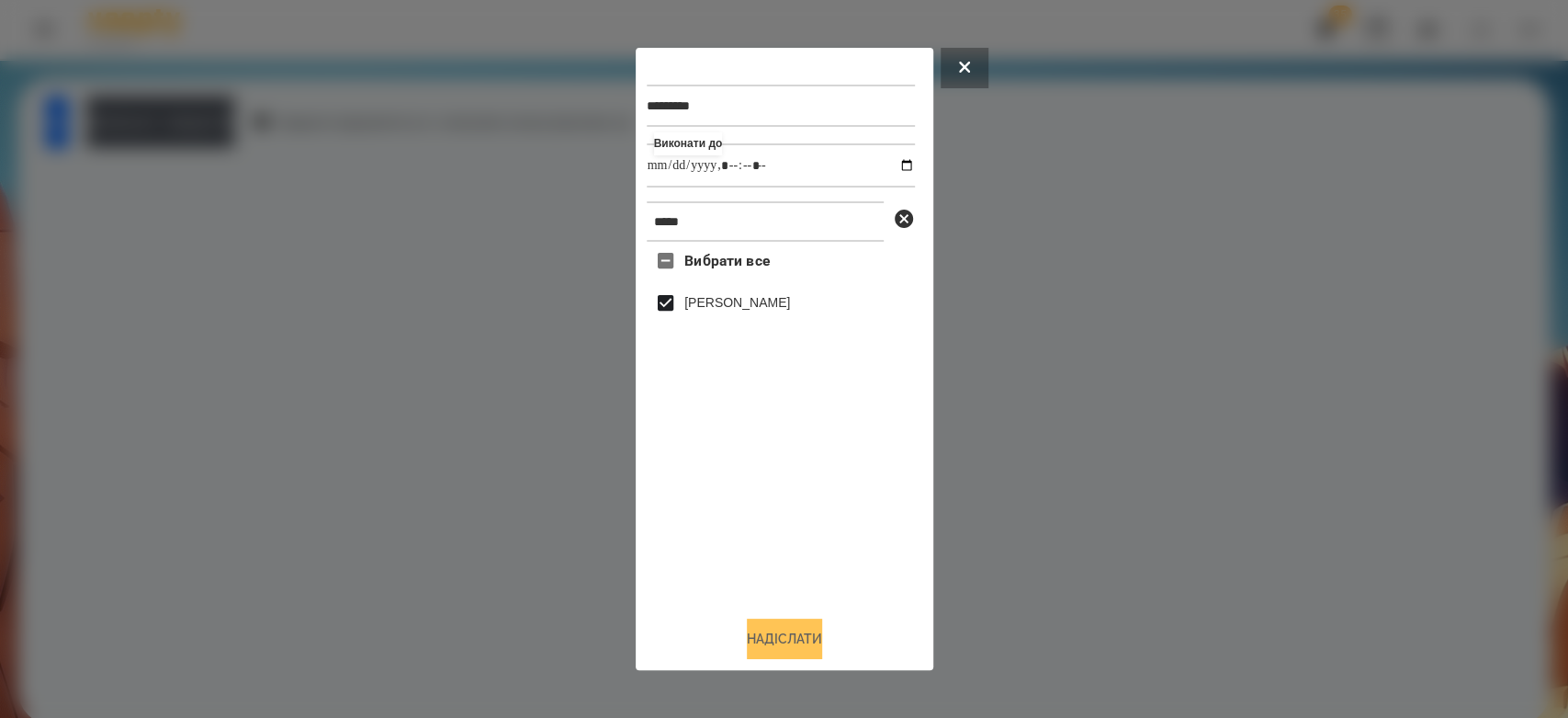
click at [808, 625] on button "Надіслати" at bounding box center [784, 639] width 75 height 40
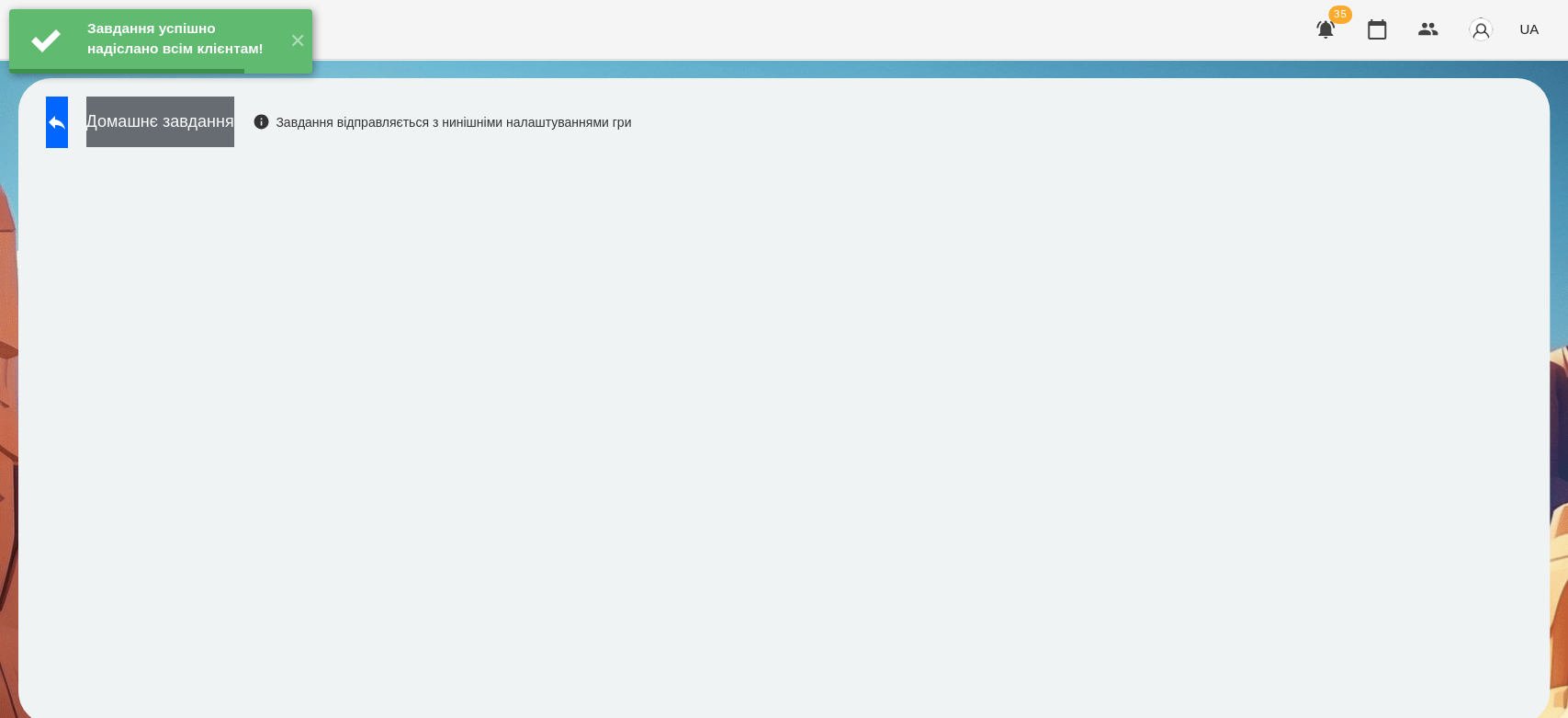
click at [235, 138] on button "Домашнє завдання" at bounding box center [161, 121] width 148 height 51
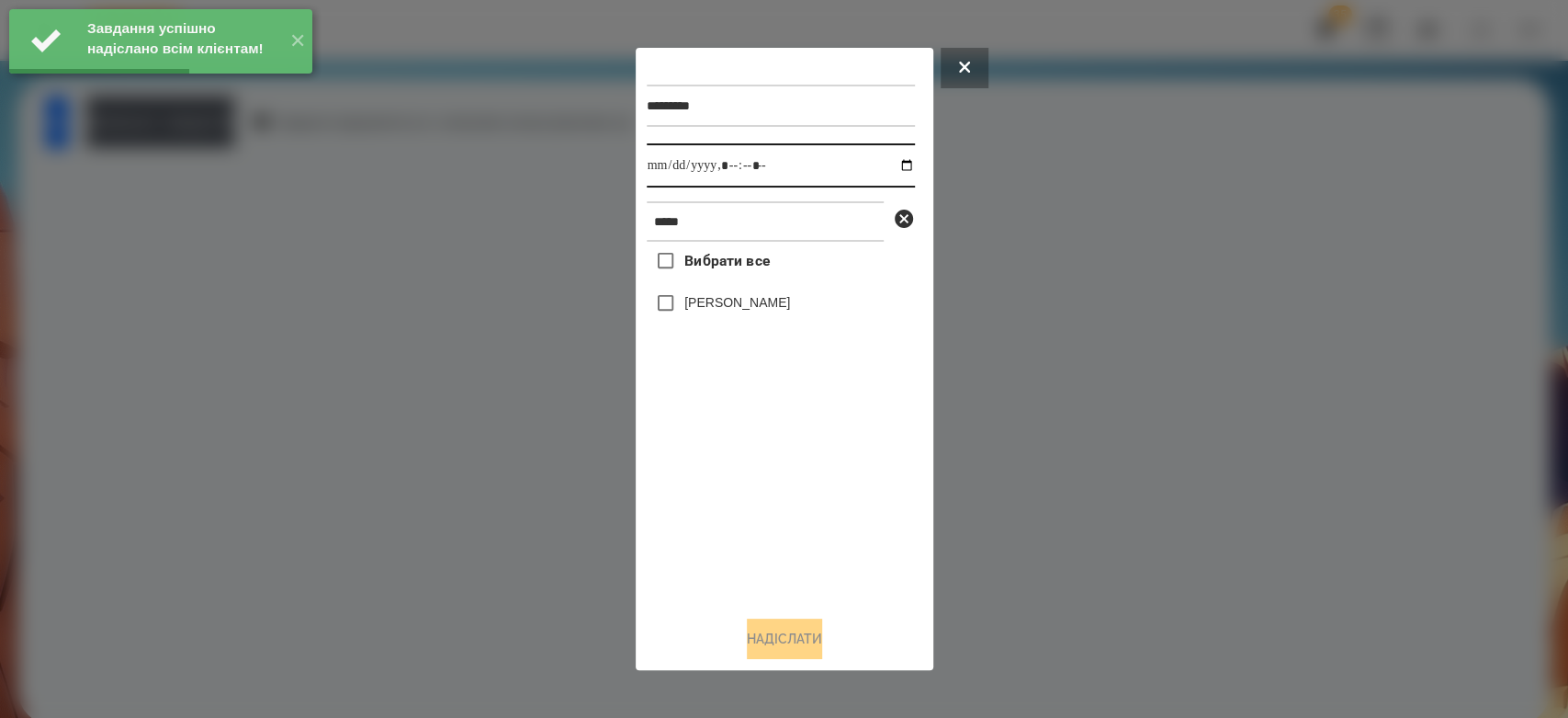
click at [891, 166] on input "datetime-local" at bounding box center [780, 166] width 268 height 44
type input "**********"
click at [779, 495] on div "Вибрати все Кінах Назарій" at bounding box center [780, 421] width 268 height 359
click at [729, 311] on label "[PERSON_NAME]" at bounding box center [737, 302] width 106 height 18
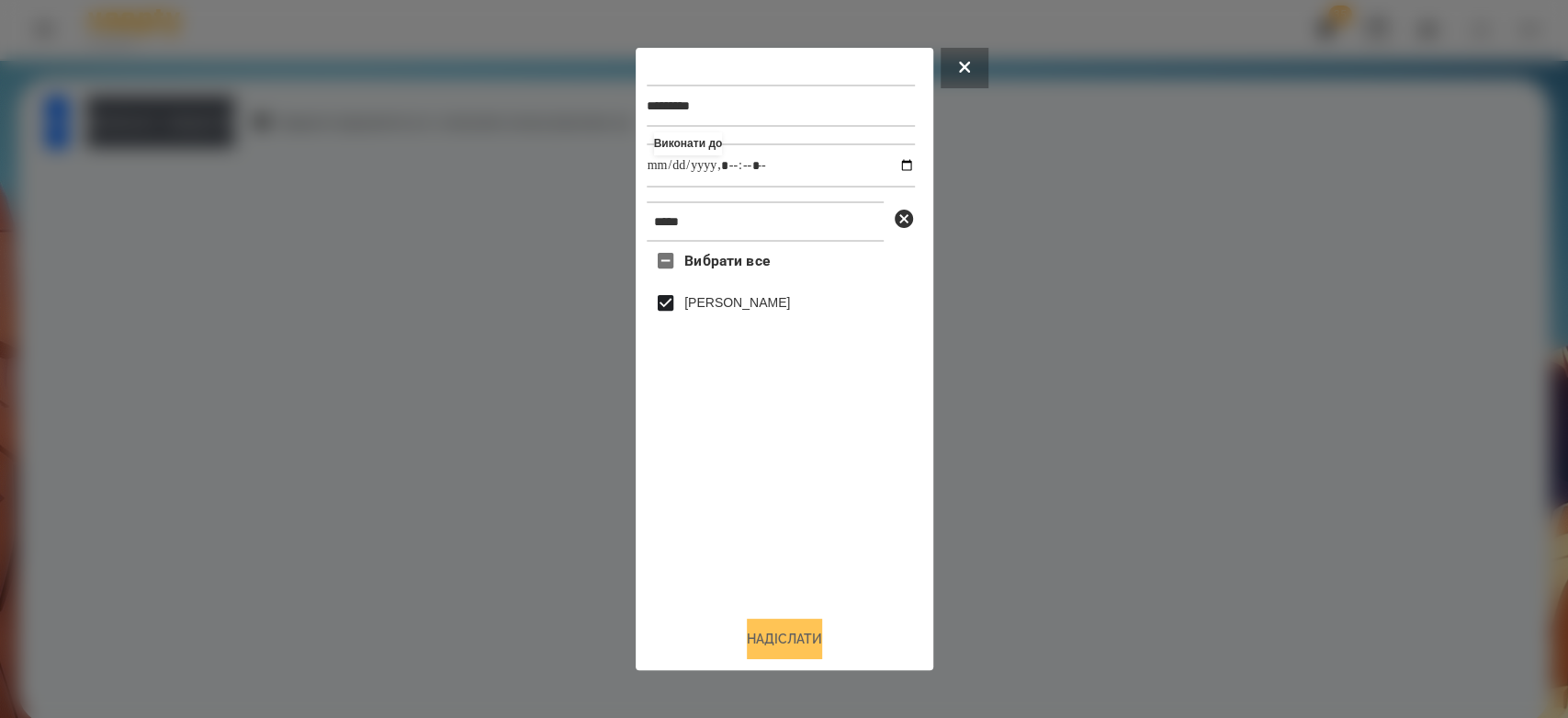
click at [779, 630] on button "Надіслати" at bounding box center [784, 639] width 75 height 40
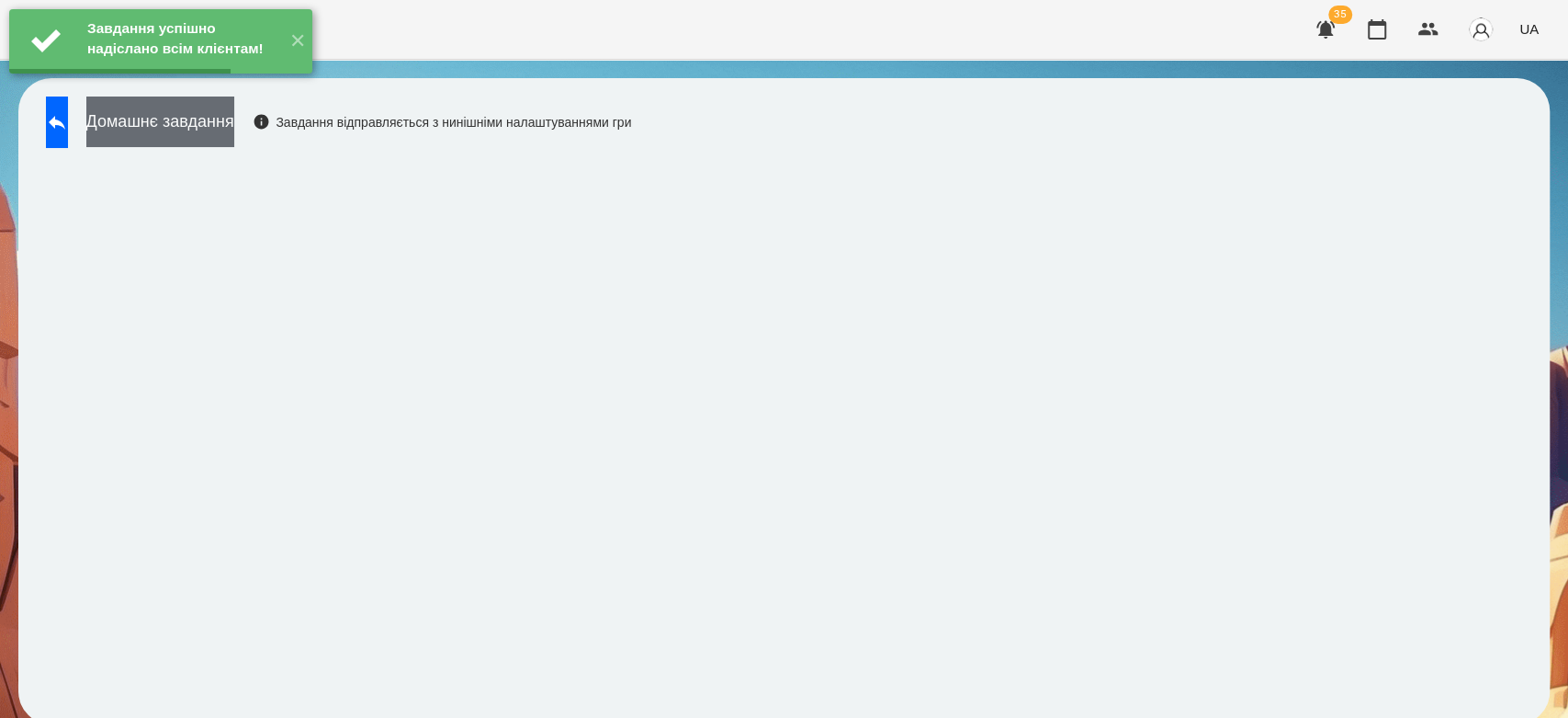
click at [235, 129] on button "Домашнє завдання" at bounding box center [161, 121] width 148 height 51
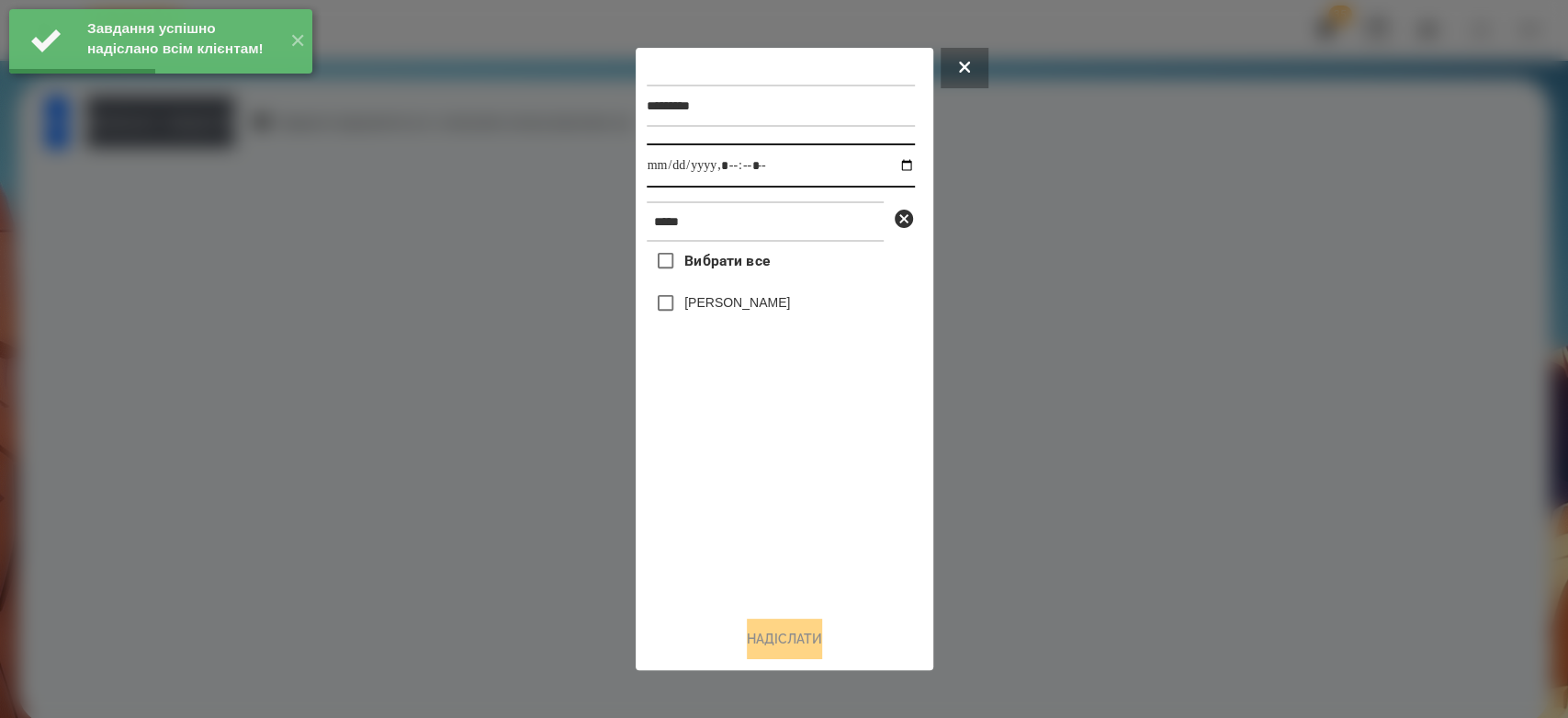
click at [892, 168] on input "datetime-local" at bounding box center [780, 166] width 268 height 44
type input "**********"
drag, startPoint x: 822, startPoint y: 487, endPoint x: 810, endPoint y: 446, distance: 42.7
click at [822, 487] on div "Вибрати все Кінах Назарій" at bounding box center [780, 421] width 268 height 359
click at [759, 306] on label "[PERSON_NAME]" at bounding box center [737, 302] width 106 height 18
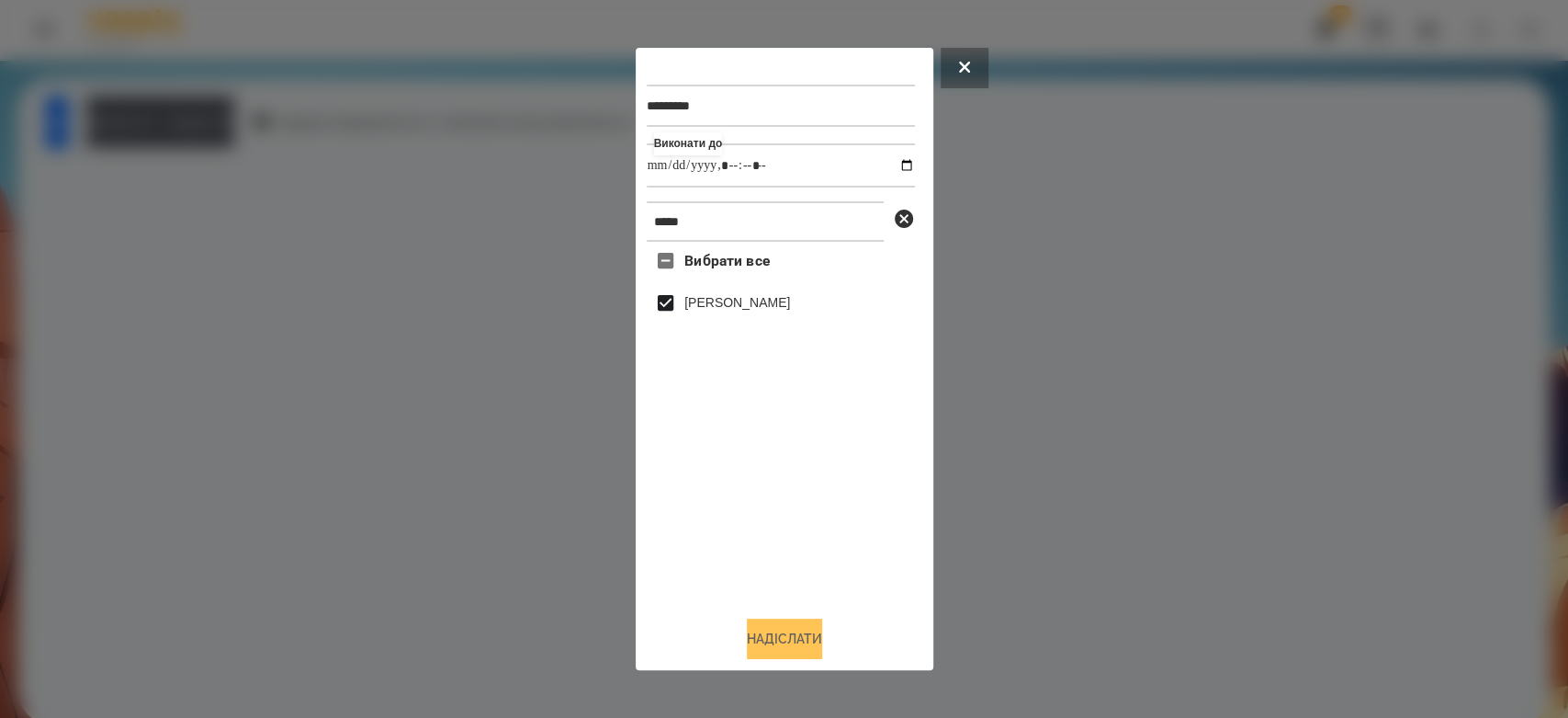
click at [795, 630] on button "Надіслати" at bounding box center [784, 639] width 75 height 40
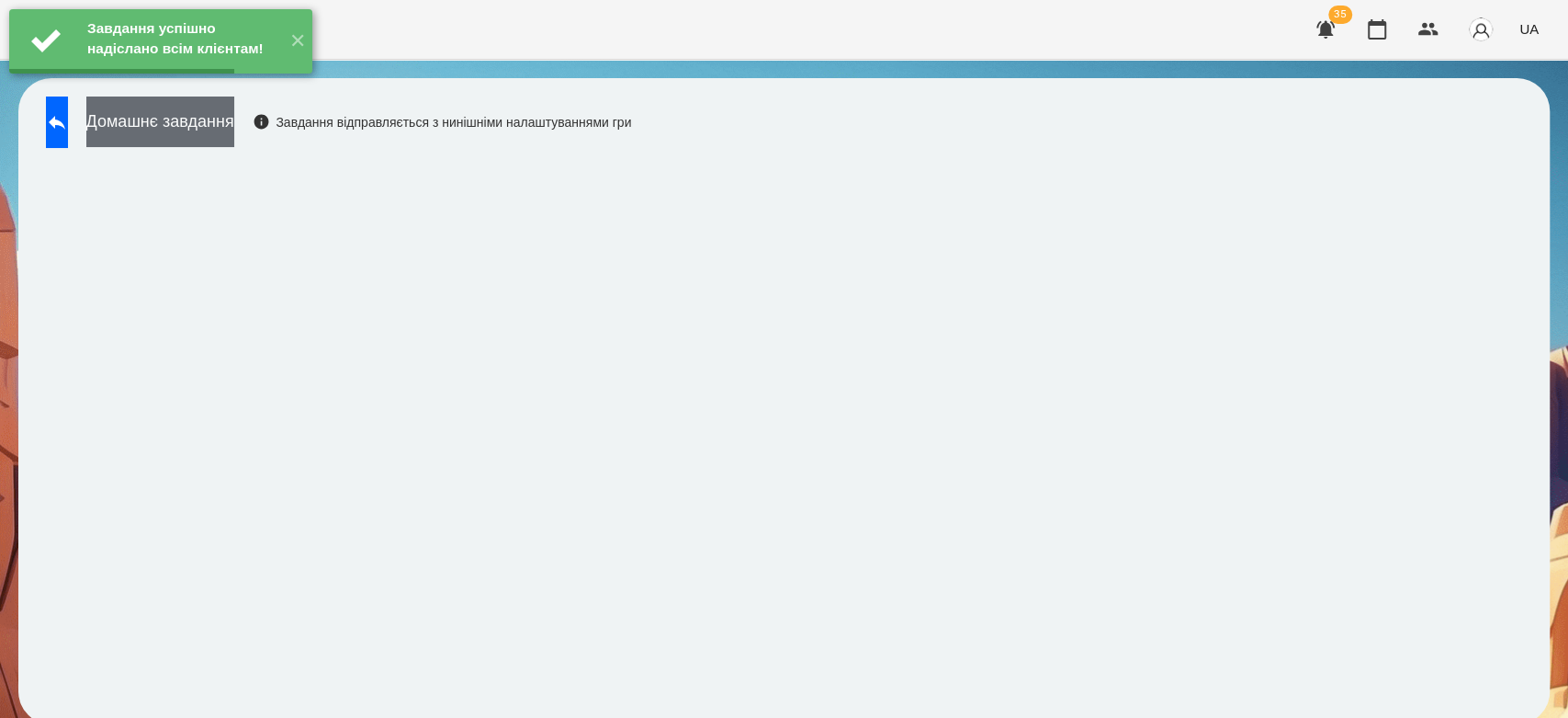
click at [235, 135] on button "Домашнє завдання" at bounding box center [161, 121] width 148 height 51
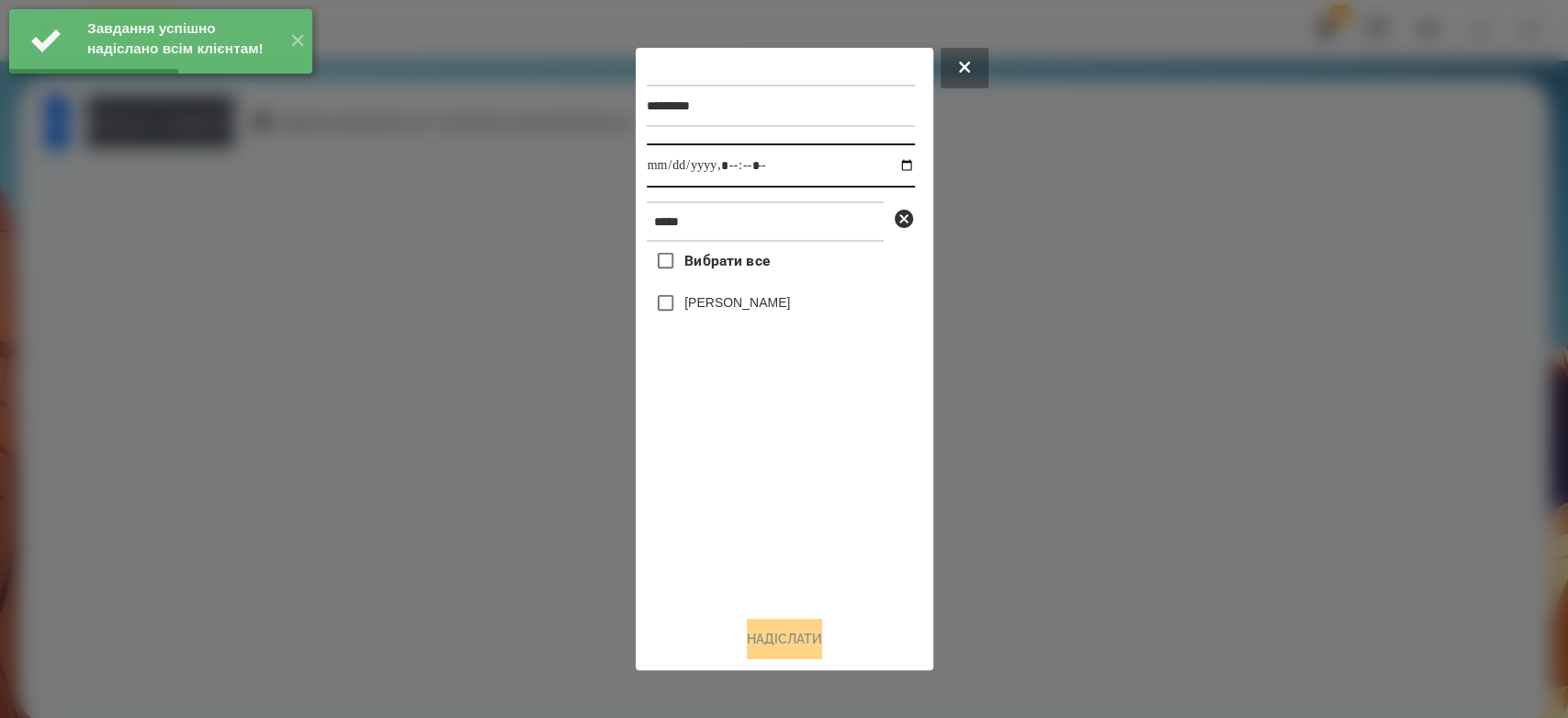
click at [890, 163] on input "datetime-local" at bounding box center [780, 166] width 268 height 44
type input "**********"
drag, startPoint x: 816, startPoint y: 520, endPoint x: 797, endPoint y: 410, distance: 111.6
click at [816, 520] on div "Вибрати все Кінах Назарій" at bounding box center [780, 421] width 268 height 359
click at [753, 307] on label "[PERSON_NAME]" at bounding box center [737, 302] width 106 height 18
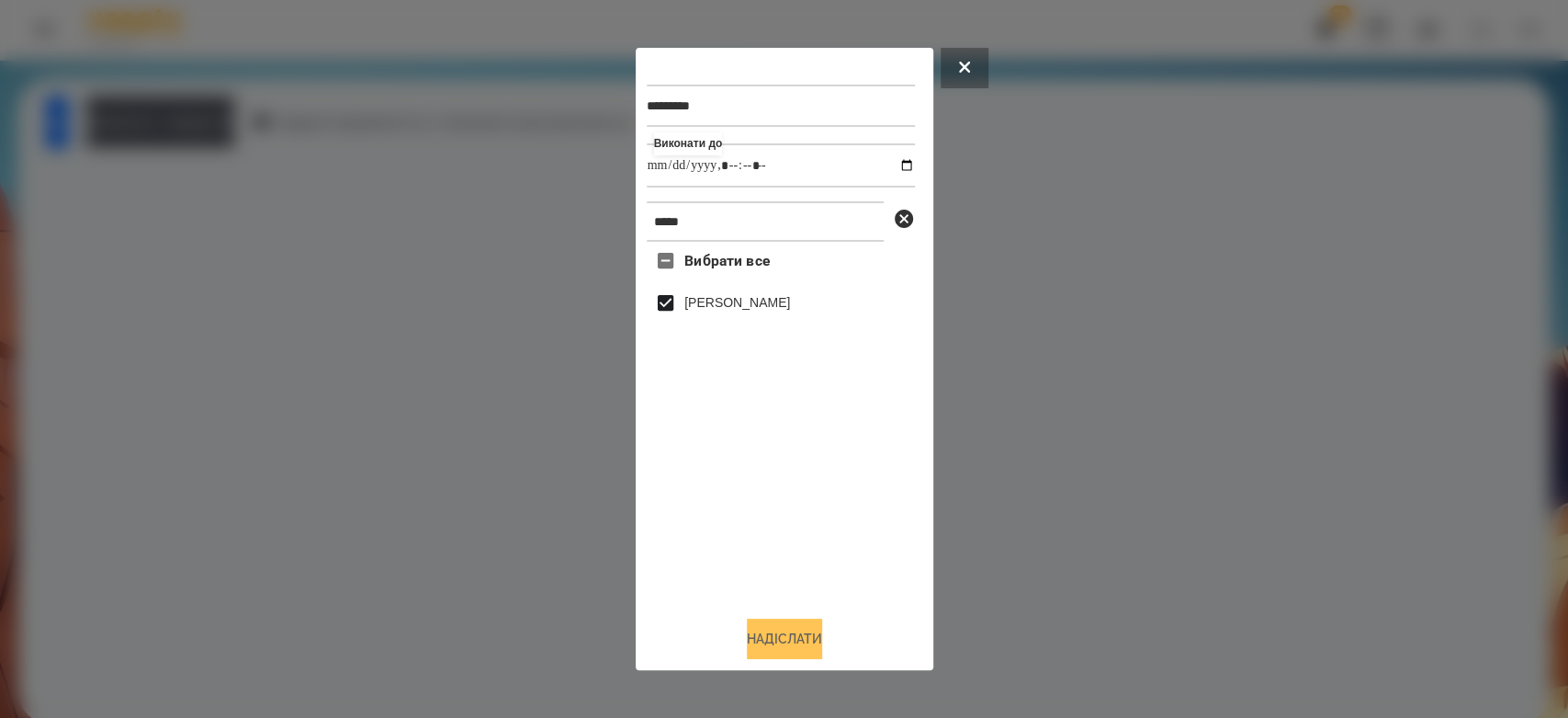
click at [795, 626] on button "Надіслати" at bounding box center [784, 639] width 75 height 40
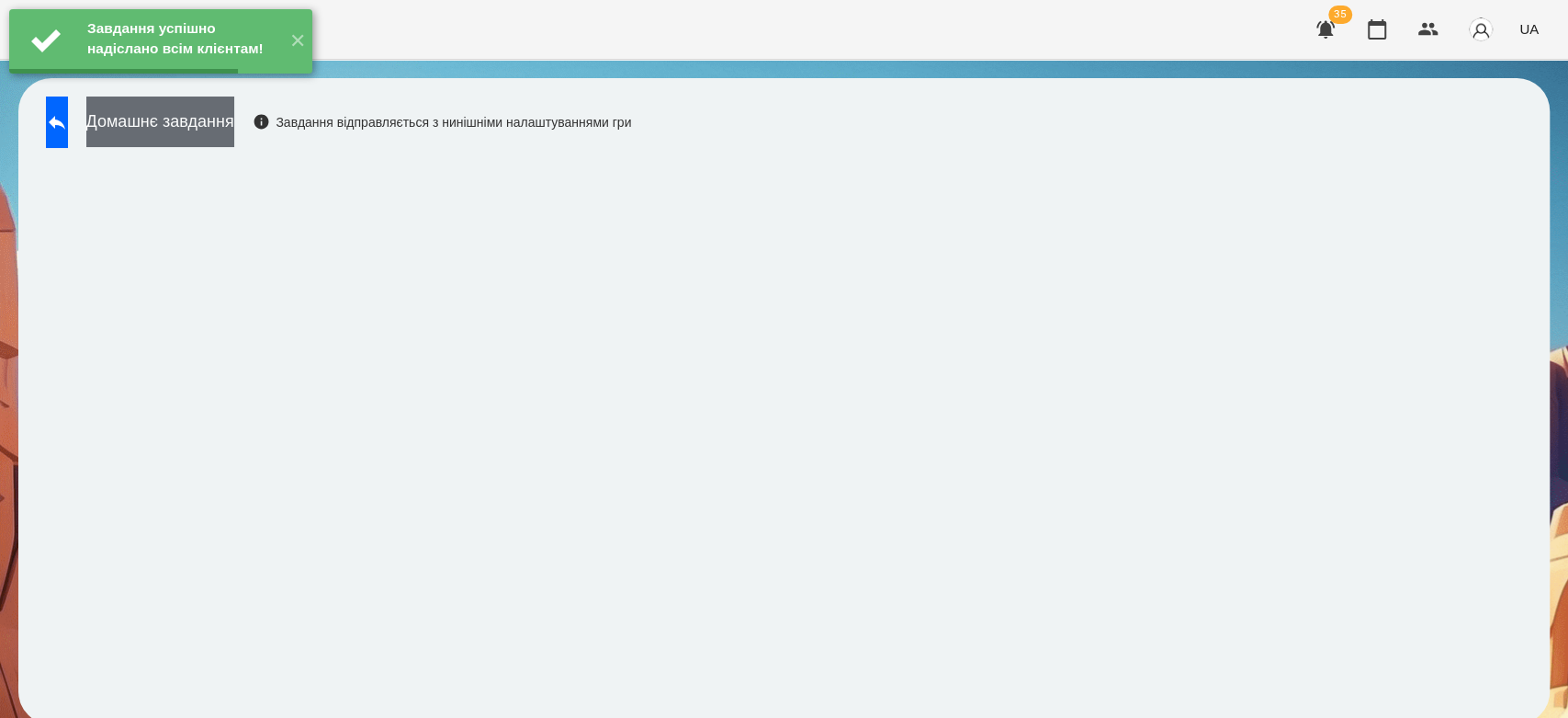
click at [235, 134] on button "Домашнє завдання" at bounding box center [161, 121] width 148 height 51
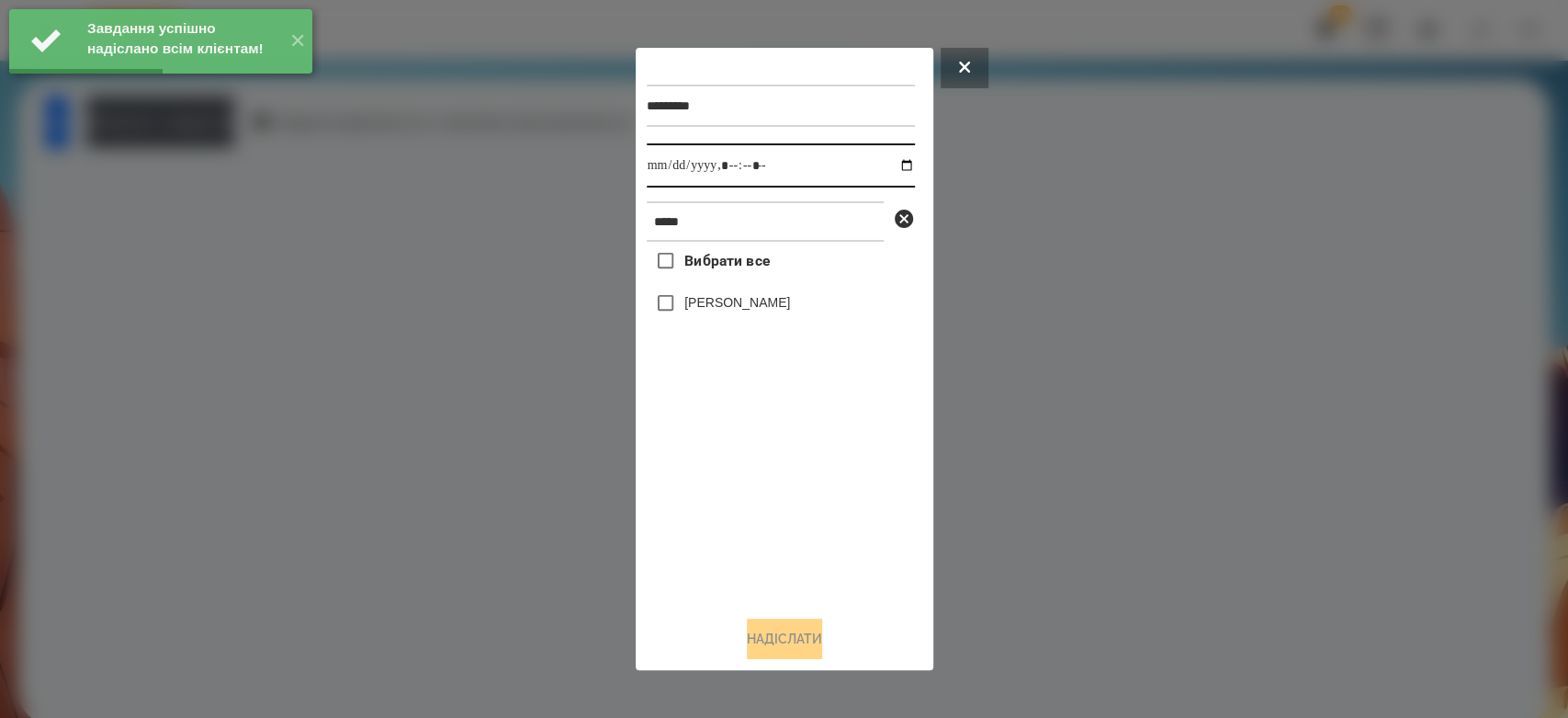
click at [891, 172] on input "datetime-local" at bounding box center [780, 166] width 268 height 44
type input "**********"
click at [824, 517] on div "Вибрати все Кінах Назарій" at bounding box center [780, 421] width 268 height 359
click at [744, 300] on label "[PERSON_NAME]" at bounding box center [737, 302] width 106 height 18
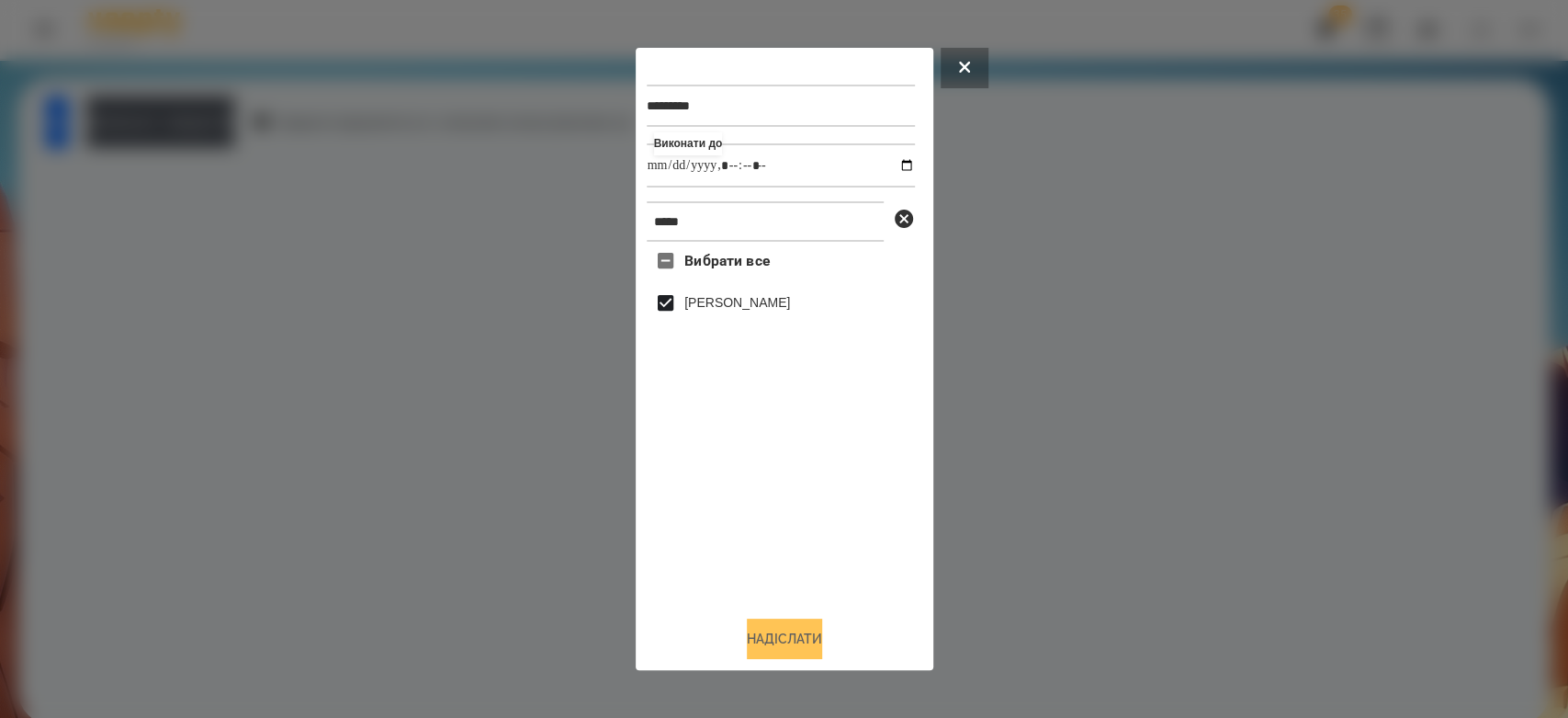
click at [794, 637] on button "Надіслати" at bounding box center [784, 639] width 75 height 40
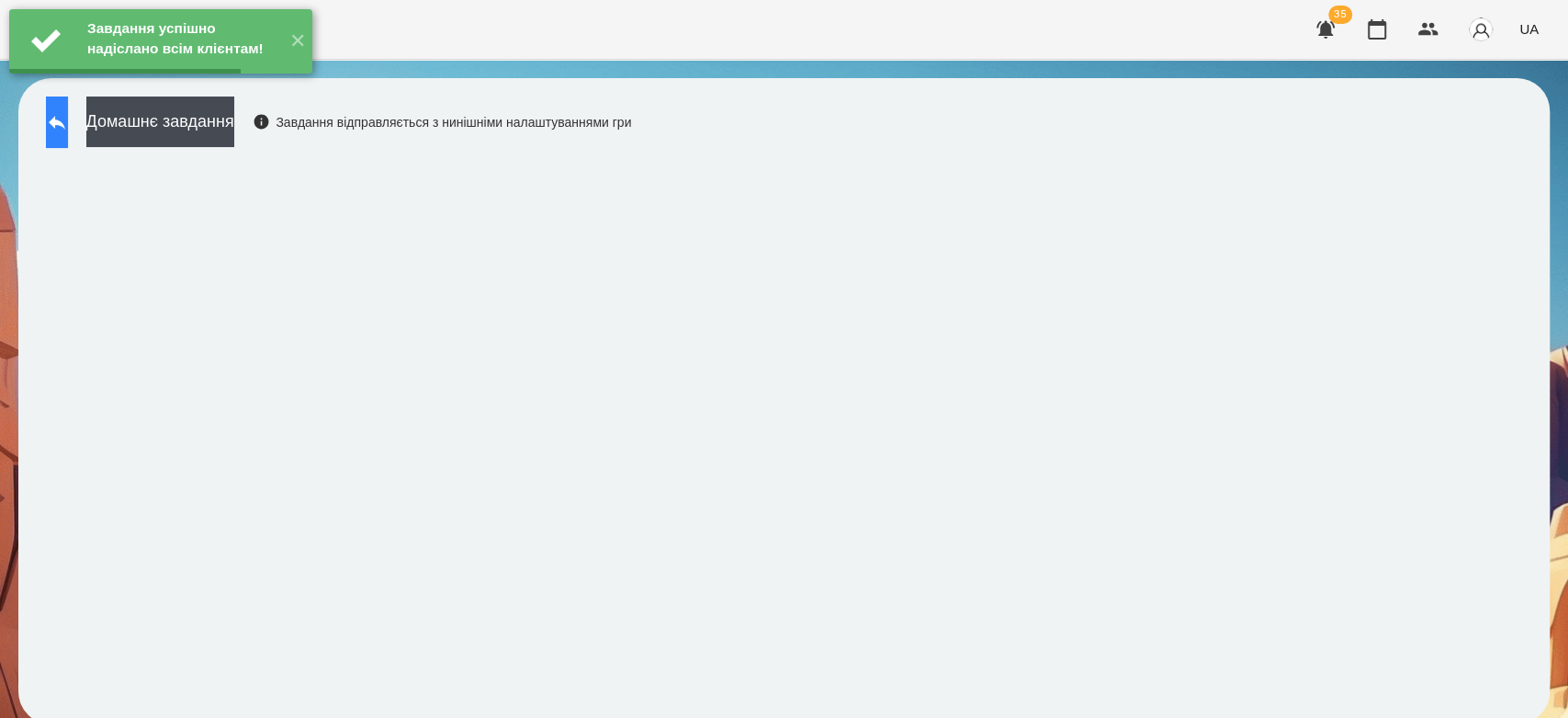
click at [68, 141] on button at bounding box center [57, 121] width 22 height 51
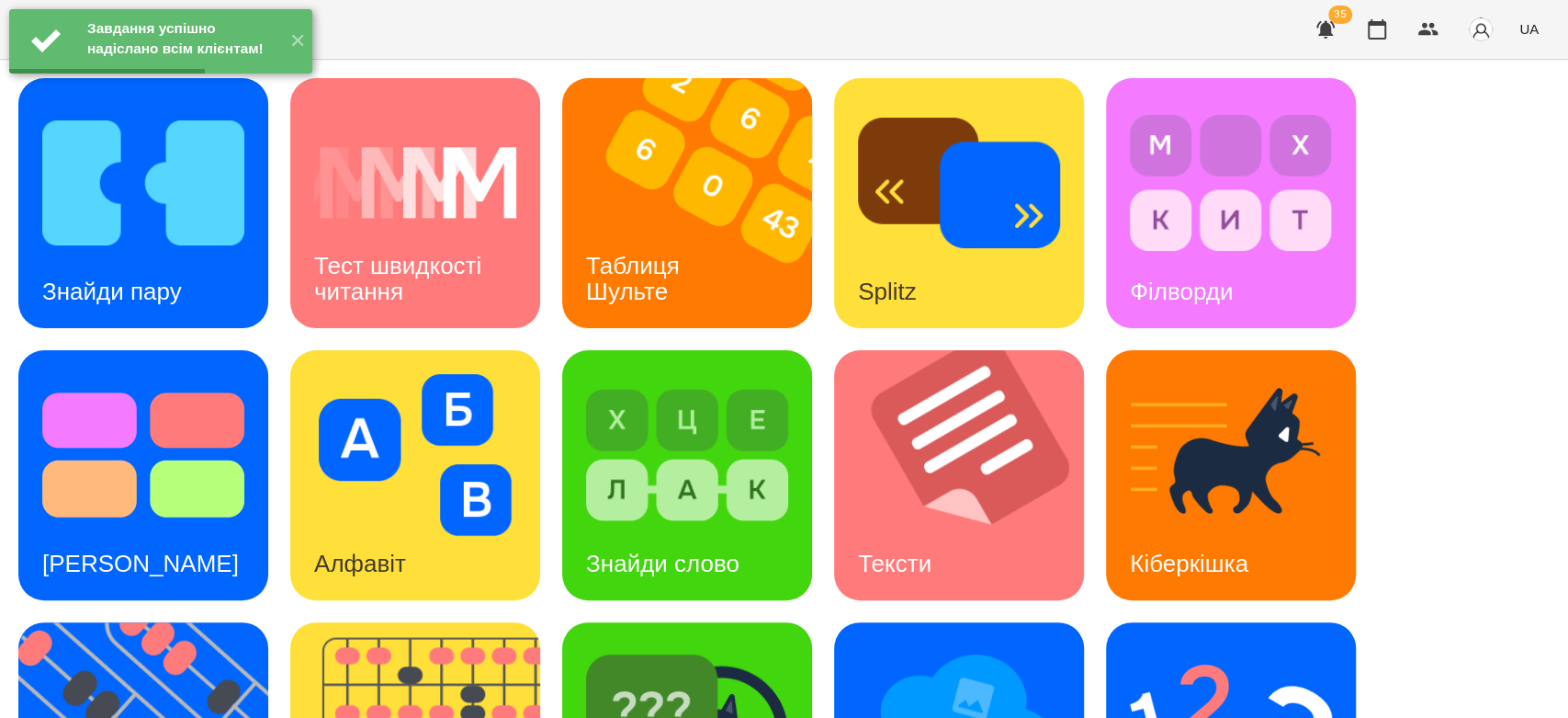
scroll to position [444, 0]
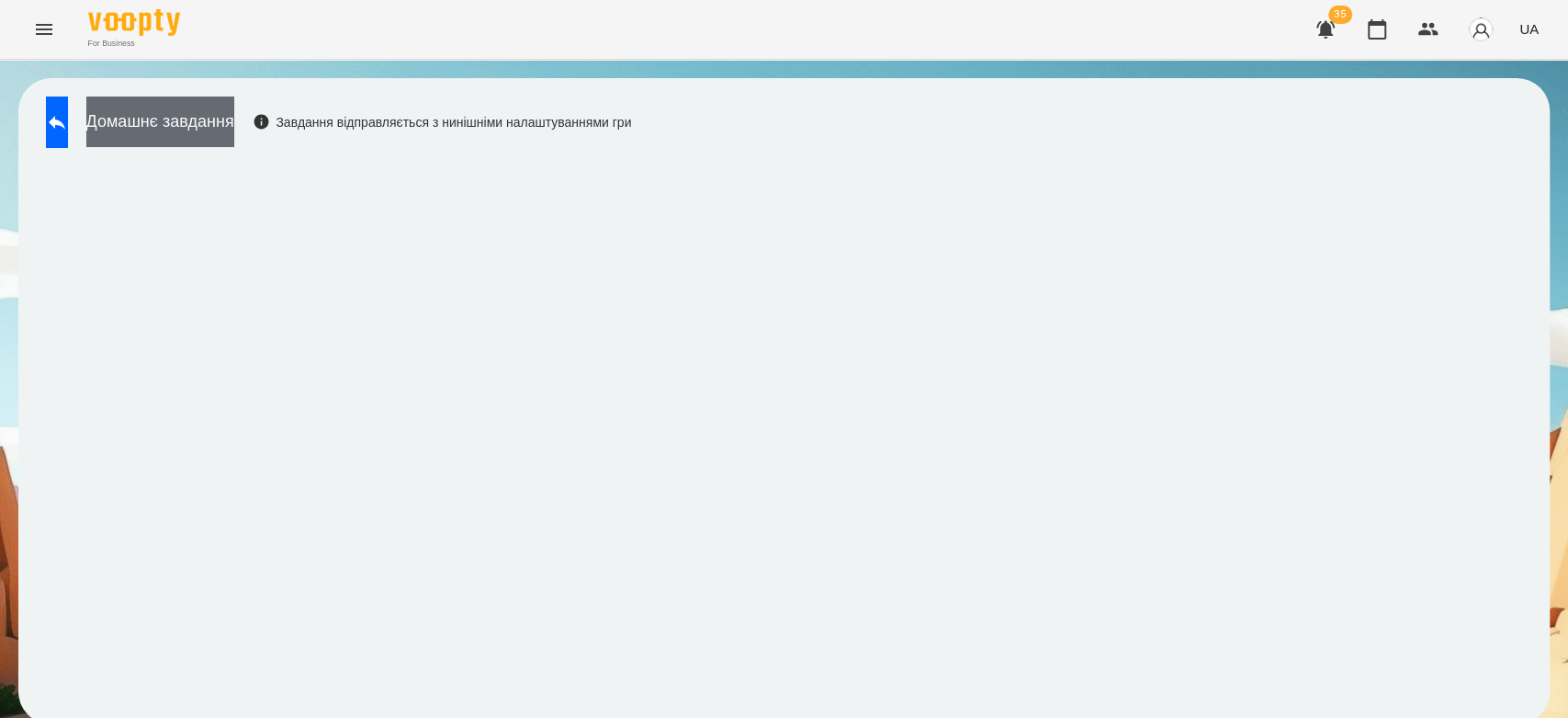
click at [235, 121] on button "Домашнє завдання" at bounding box center [161, 121] width 148 height 51
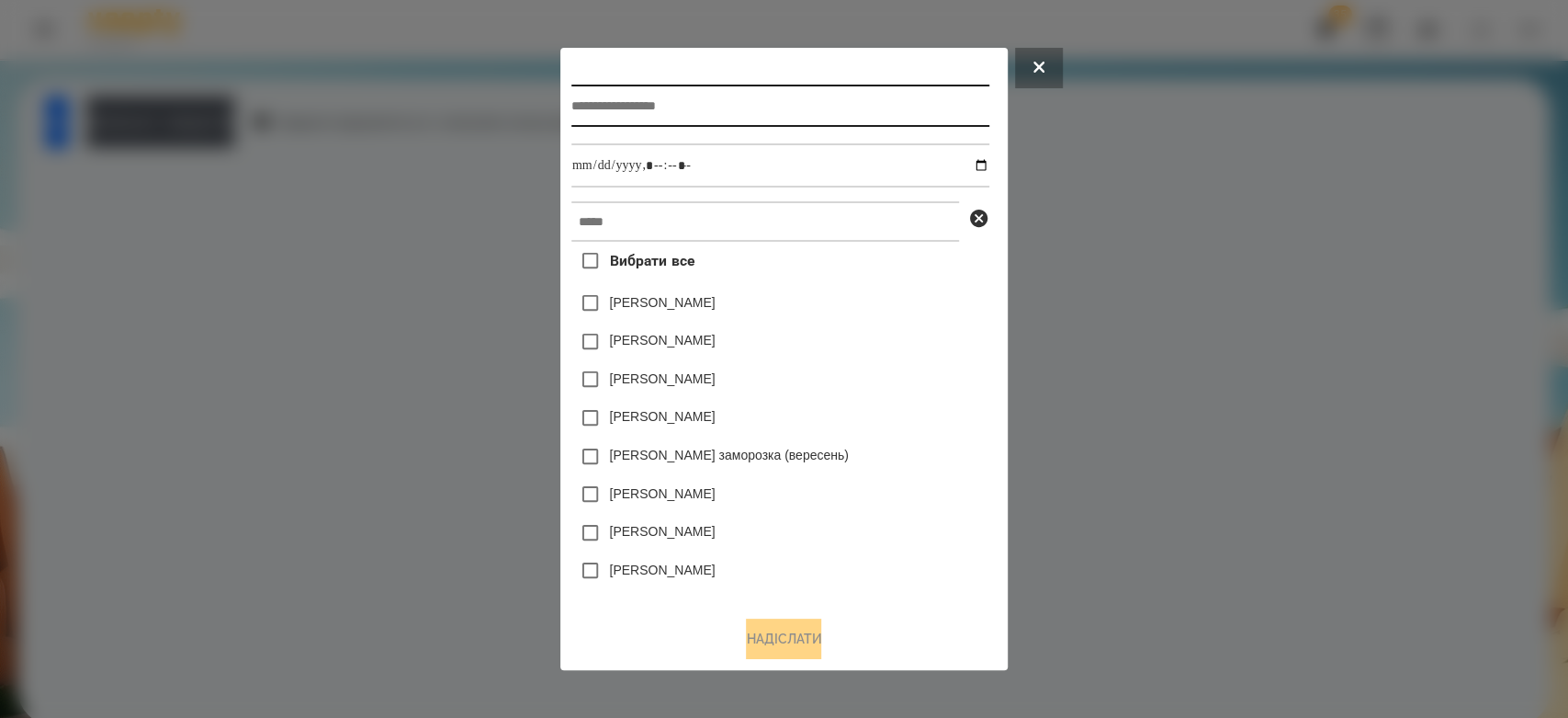
click at [781, 108] on input "text" at bounding box center [780, 106] width 417 height 42
type input "*******"
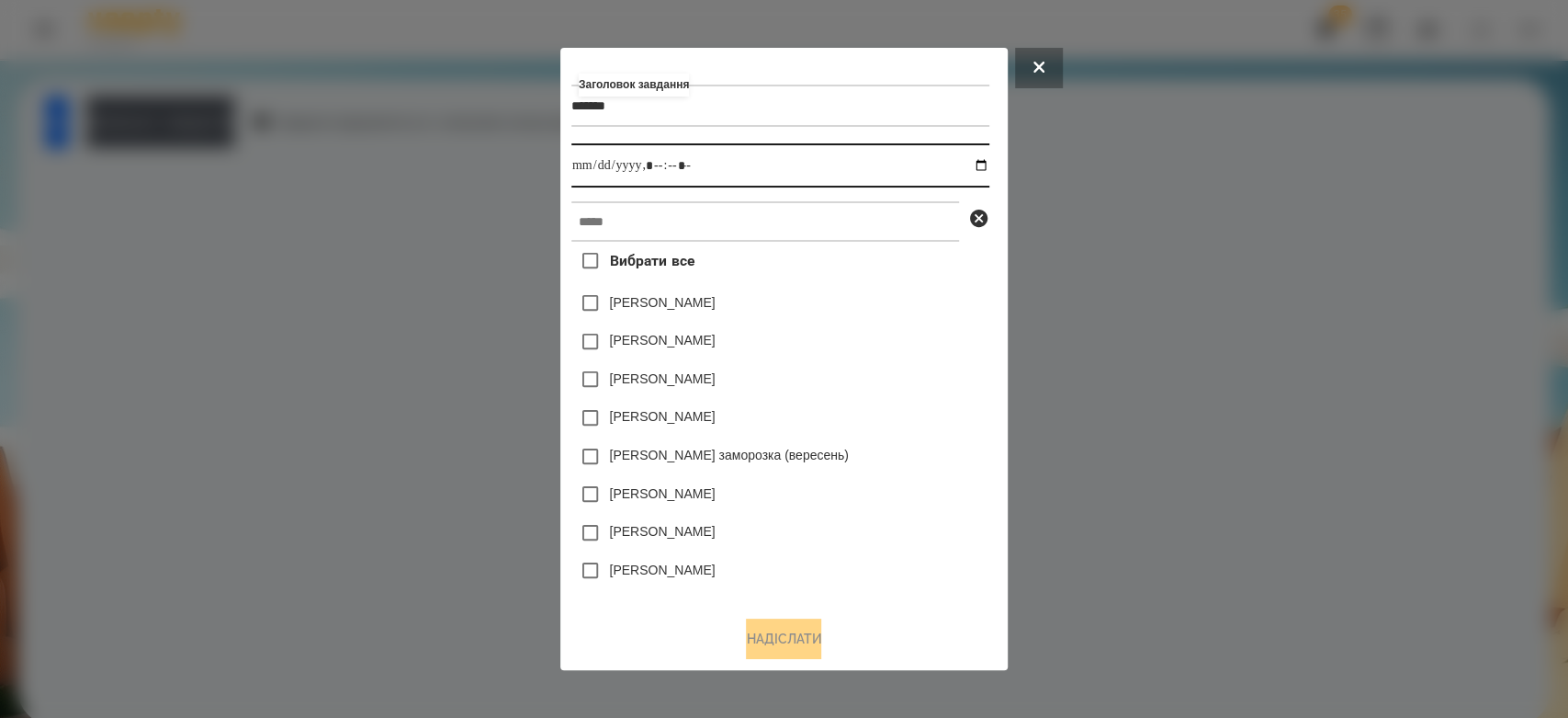
click at [984, 166] on input "datetime-local" at bounding box center [780, 166] width 417 height 44
type input "**********"
drag, startPoint x: 887, startPoint y: 357, endPoint x: 896, endPoint y: 293, distance: 64.6
click at [891, 351] on div "Коля Главач" at bounding box center [780, 342] width 417 height 38
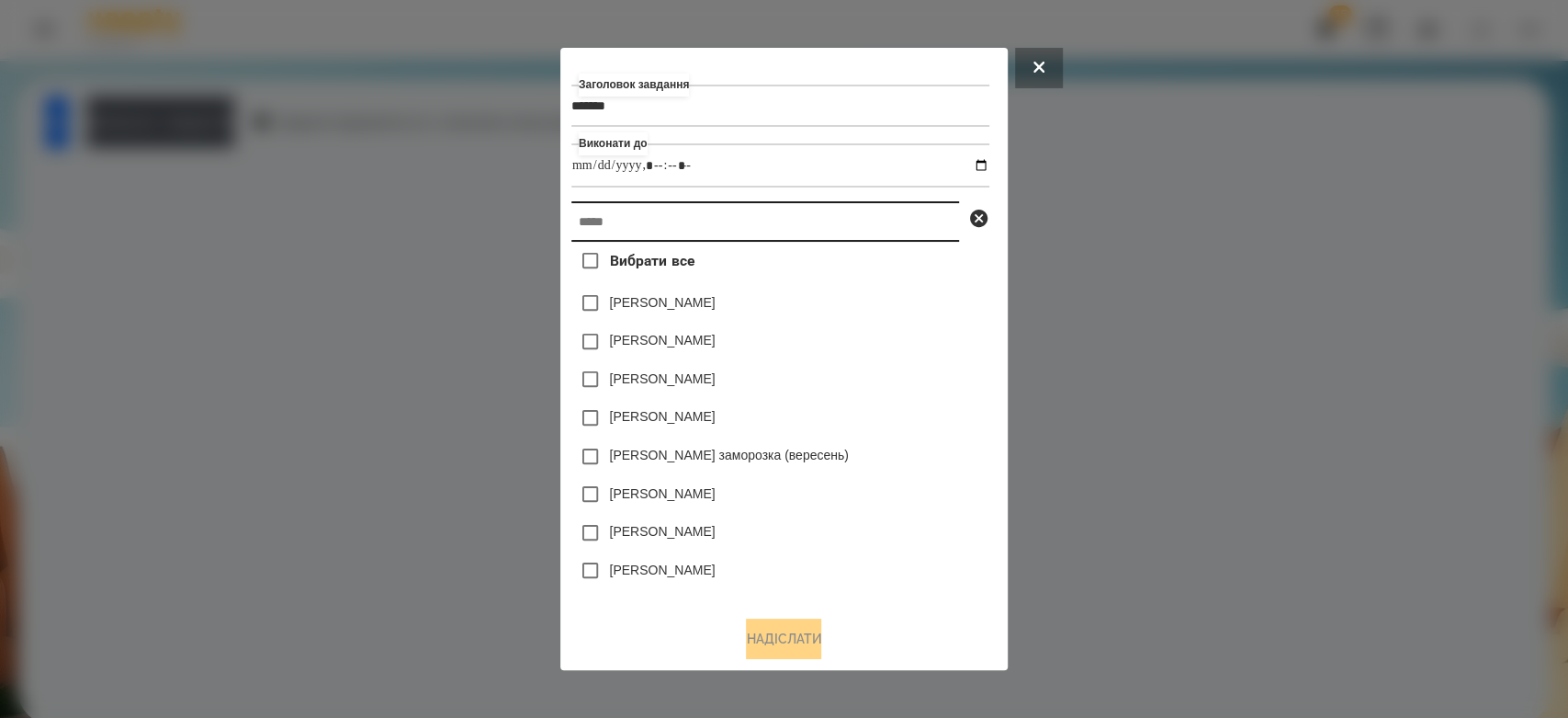
click at [869, 218] on input "text" at bounding box center [765, 221] width 388 height 40
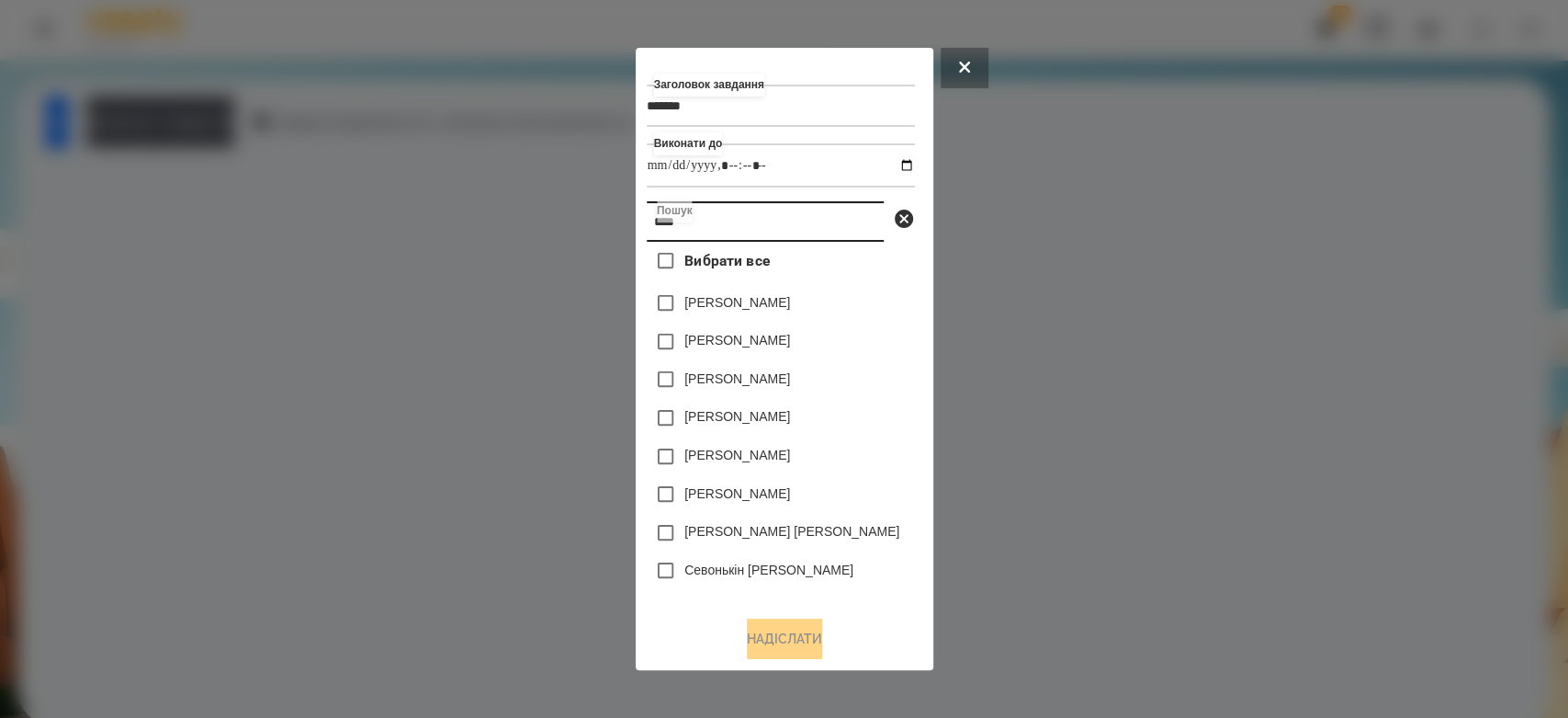
type input "****"
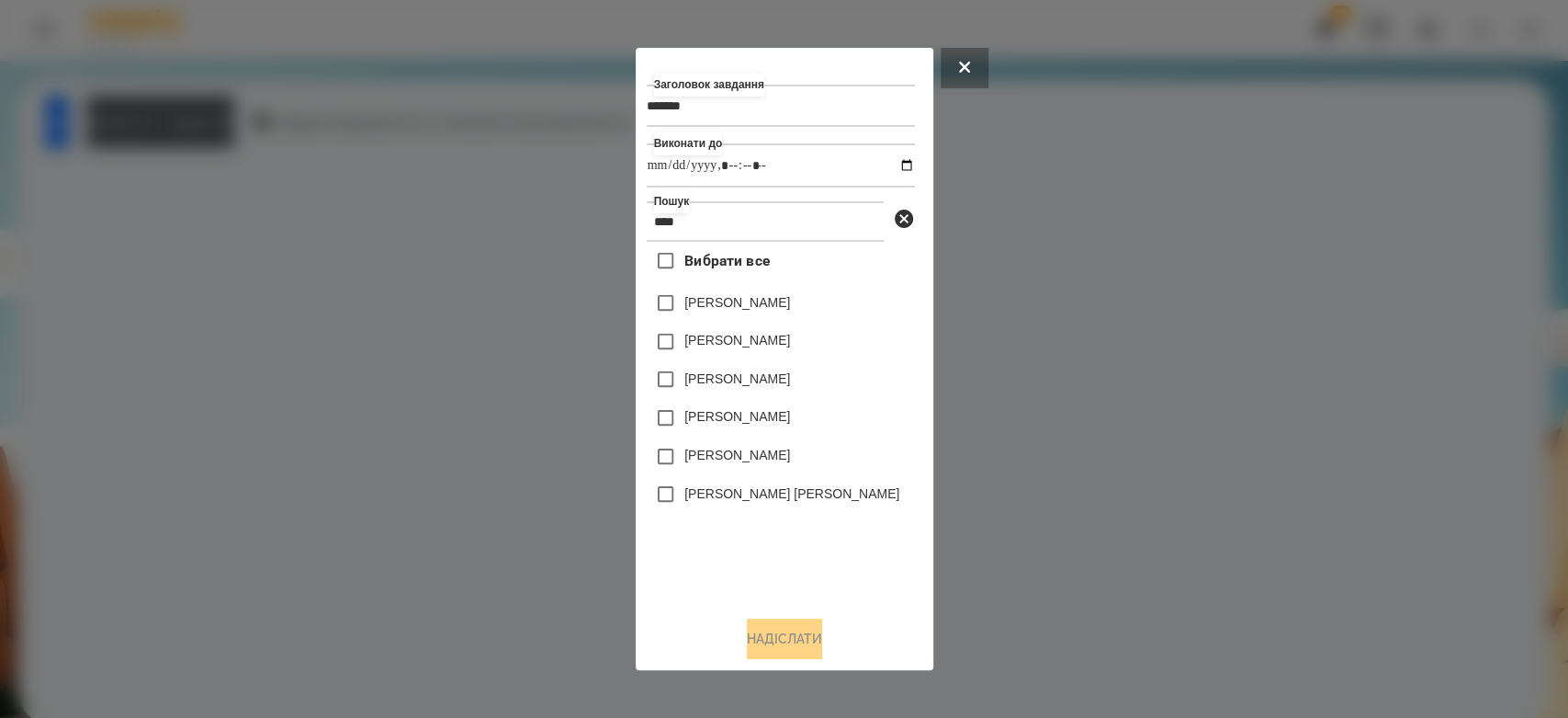
click at [753, 304] on label "[PERSON_NAME]" at bounding box center [737, 302] width 106 height 18
click at [822, 639] on button "Надіслати" at bounding box center [784, 639] width 75 height 40
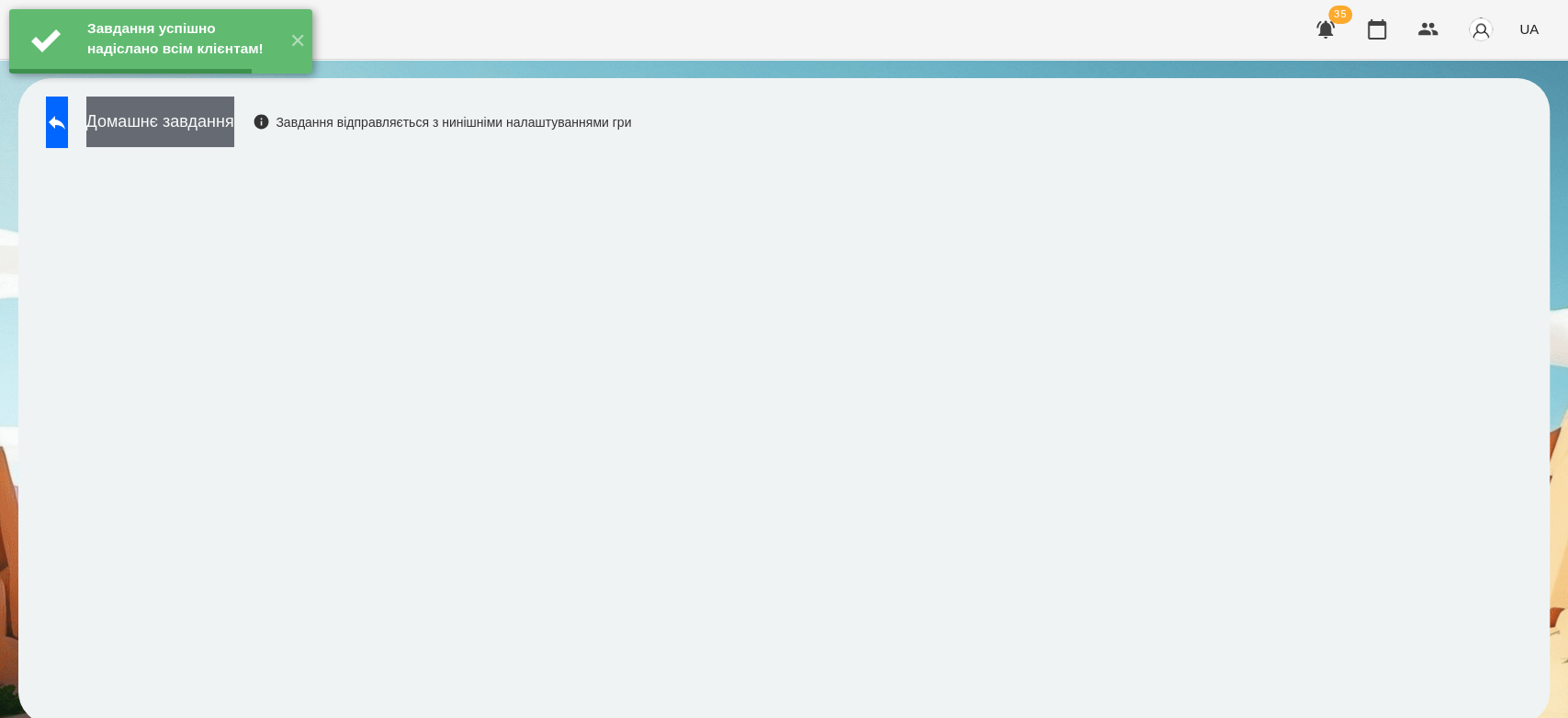
click at [235, 133] on button "Домашнє завдання" at bounding box center [161, 121] width 148 height 51
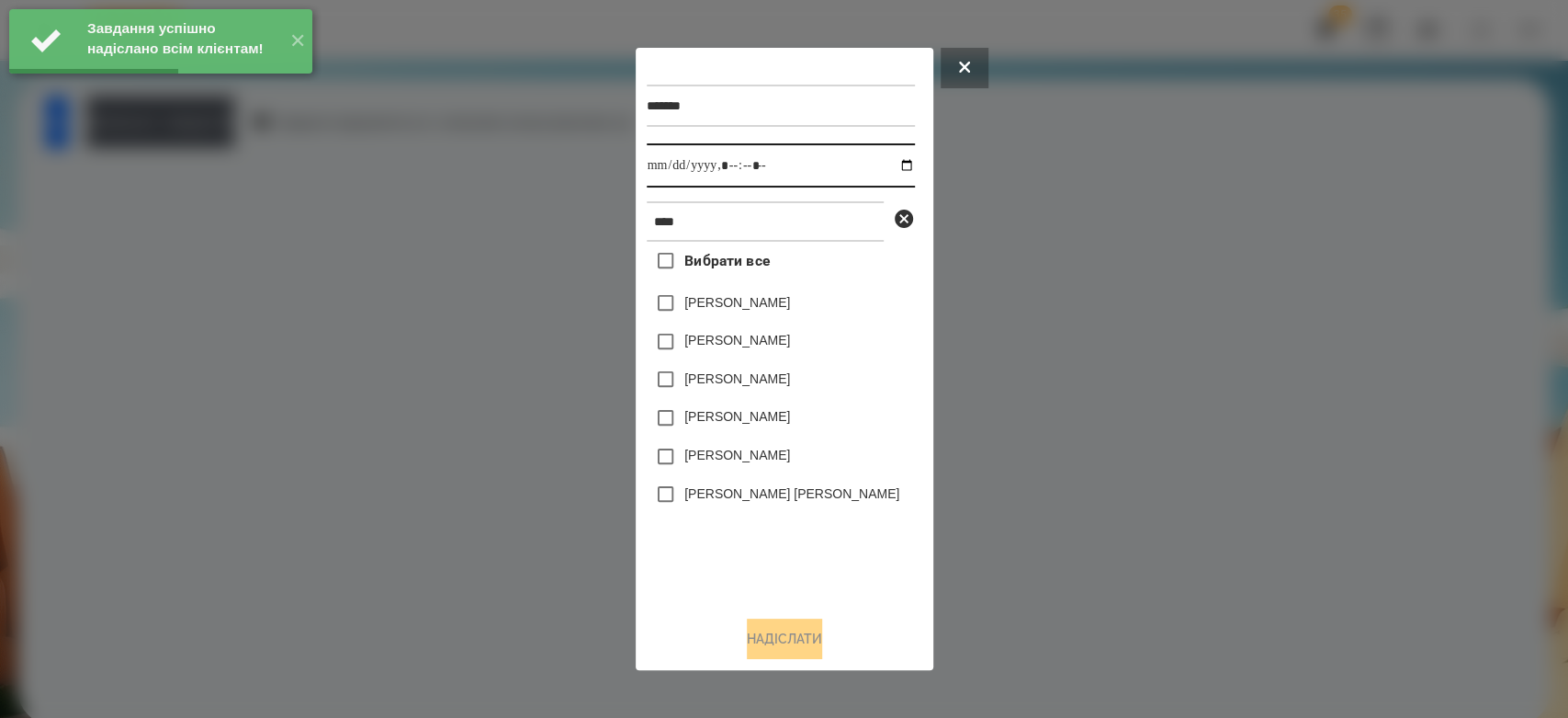
click at [890, 161] on input "datetime-local" at bounding box center [780, 166] width 268 height 44
type input "**********"
drag, startPoint x: 862, startPoint y: 580, endPoint x: 780, endPoint y: 421, distance: 178.9
click at [862, 580] on div "Вибрати все Кінах Назарій Онікіна Єва Валерія Севонькіна Анікіна Марі Єсенія Лі…" at bounding box center [780, 421] width 268 height 359
click at [725, 301] on label "[PERSON_NAME]" at bounding box center [737, 302] width 106 height 18
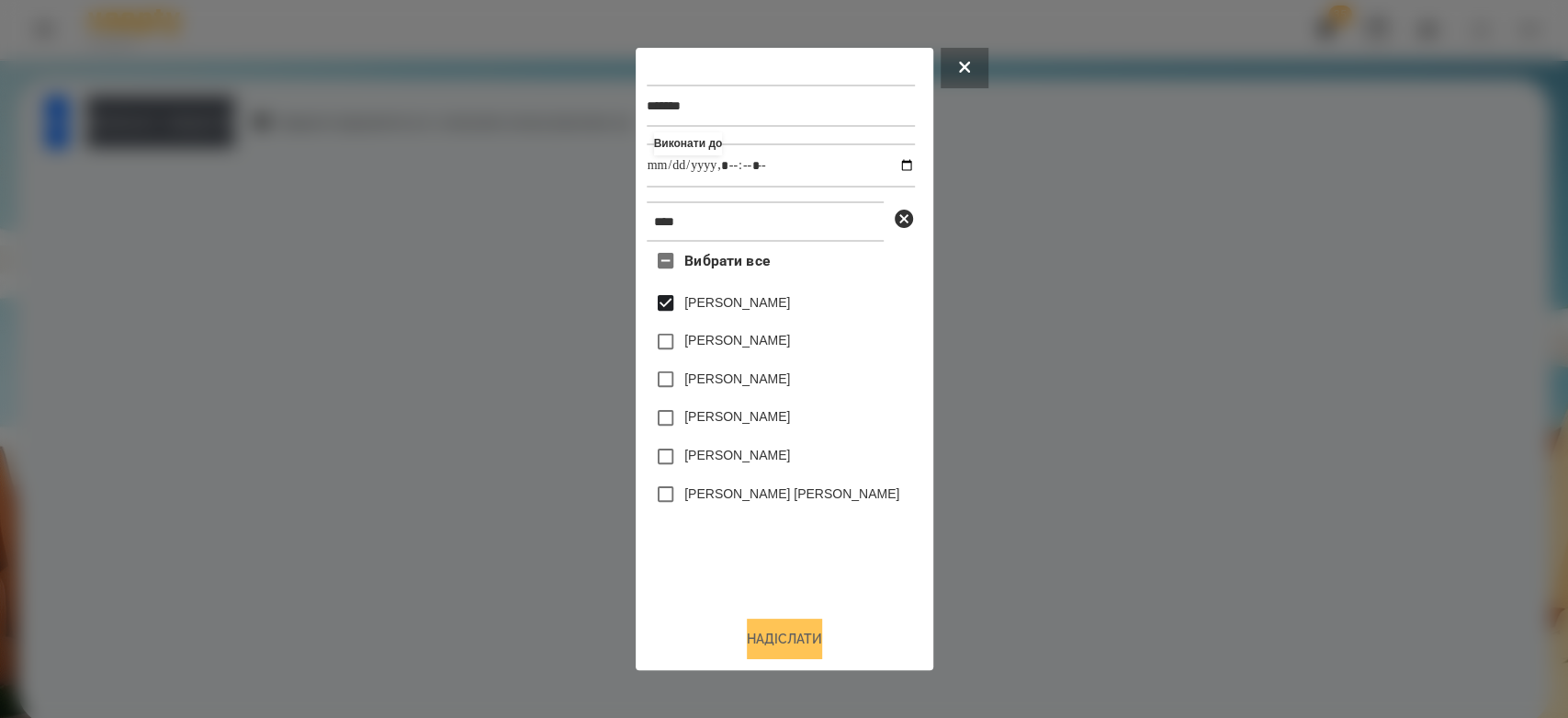
click at [804, 631] on button "Надіслати" at bounding box center [784, 639] width 75 height 40
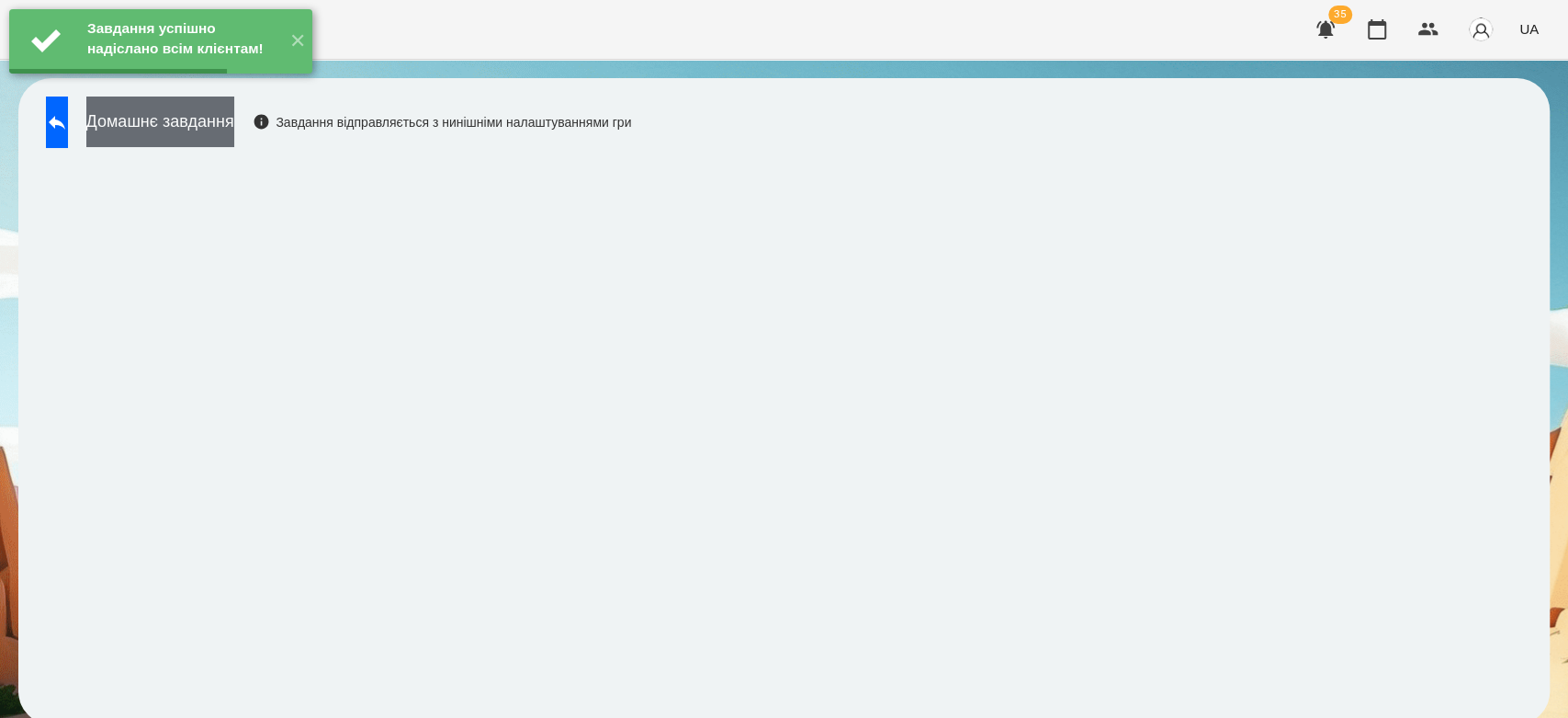
click at [218, 118] on button "Домашнє завдання" at bounding box center [161, 121] width 148 height 51
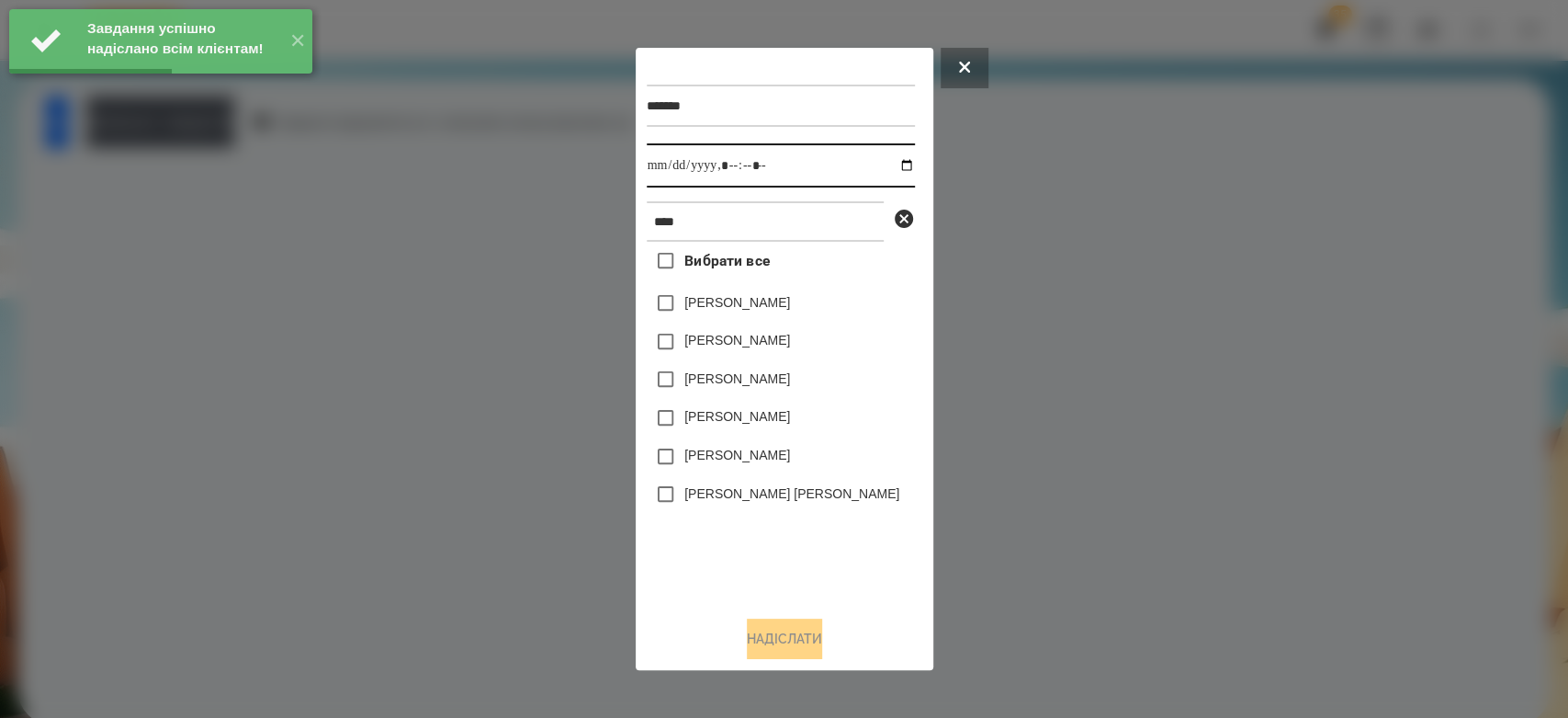
click at [891, 166] on input "datetime-local" at bounding box center [780, 166] width 268 height 44
type input "**********"
drag, startPoint x: 832, startPoint y: 528, endPoint x: 829, endPoint y: 499, distance: 29.2
click at [832, 528] on div "Вибрати все Кінах Назарій Онікіна Єва Валерія Севонькіна Анікіна Марі Єсенія Лі…" at bounding box center [780, 421] width 268 height 359
click at [754, 304] on label "[PERSON_NAME]" at bounding box center [737, 302] width 106 height 18
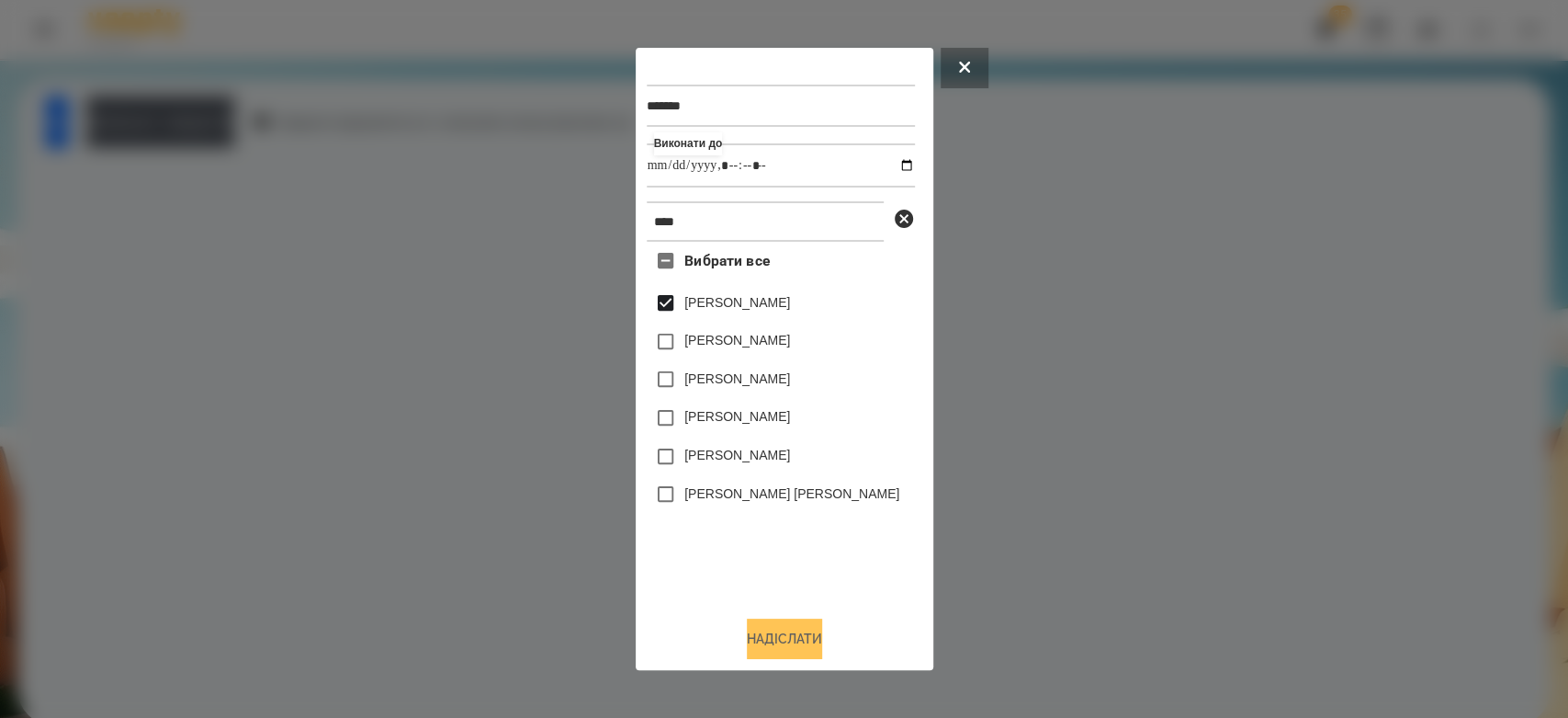
click at [817, 642] on button "Надіслати" at bounding box center [784, 639] width 75 height 40
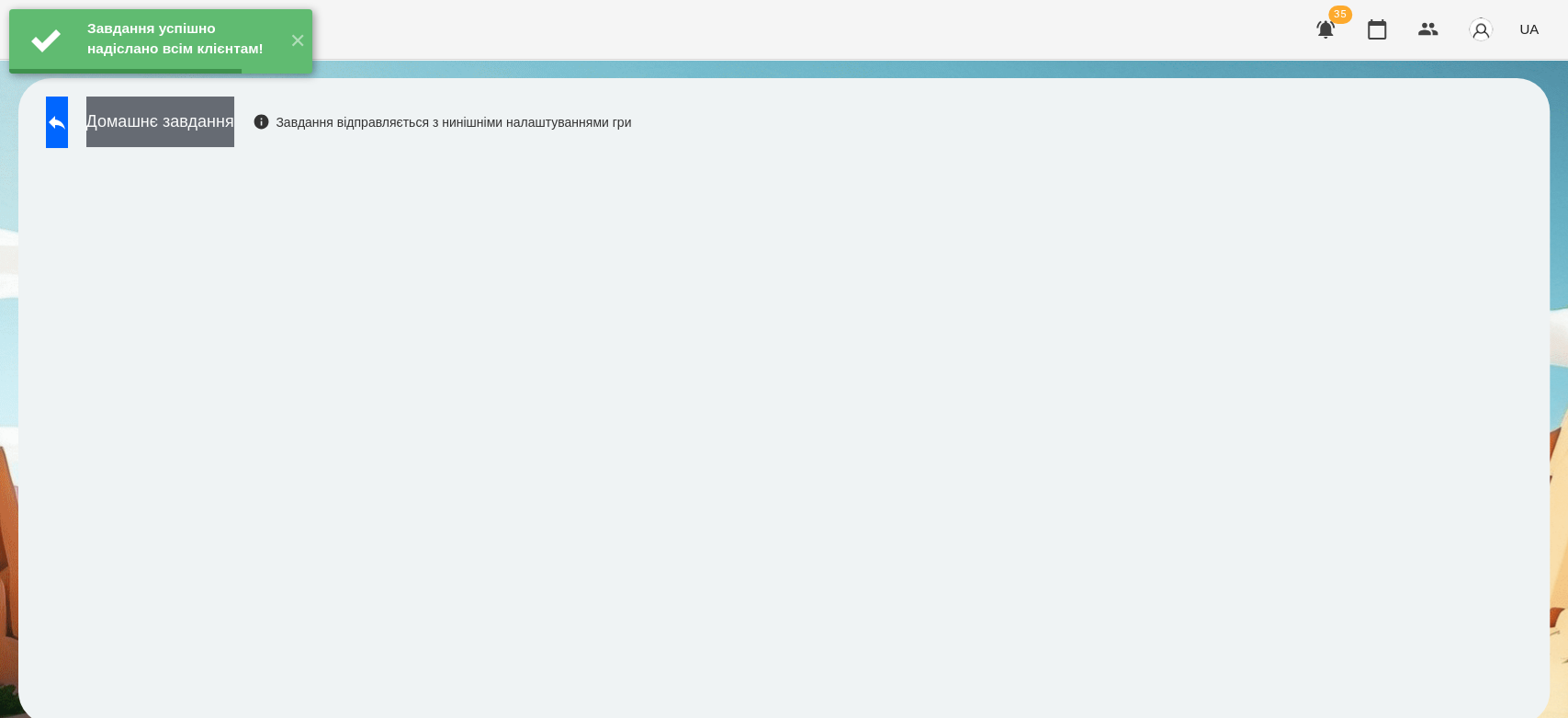
click at [235, 115] on button "Домашнє завдання" at bounding box center [161, 121] width 148 height 51
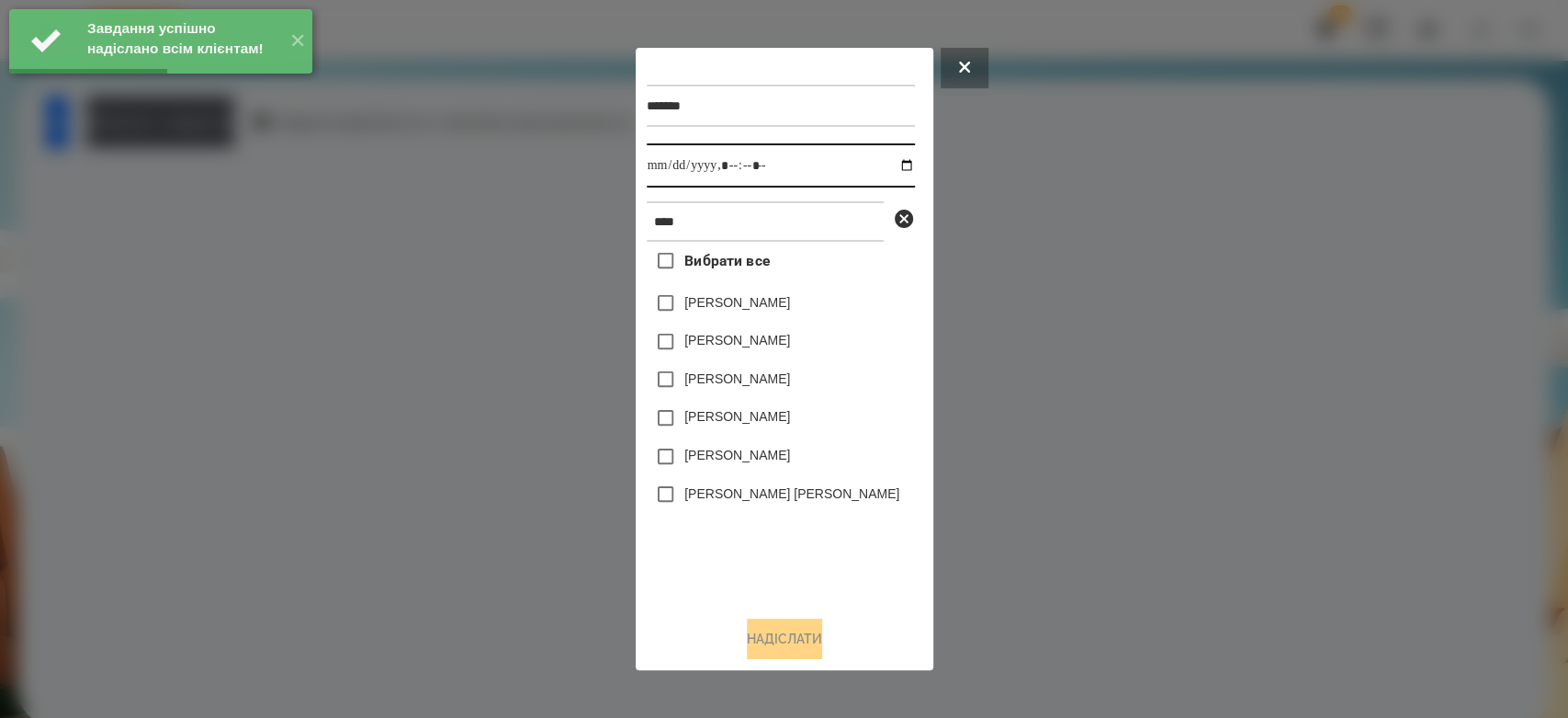
click at [885, 168] on input "datetime-local" at bounding box center [780, 166] width 268 height 44
type input "**********"
click at [805, 476] on div "Єсенія Лікіна" at bounding box center [780, 457] width 268 height 38
click at [758, 302] on label "[PERSON_NAME]" at bounding box center [737, 302] width 106 height 18
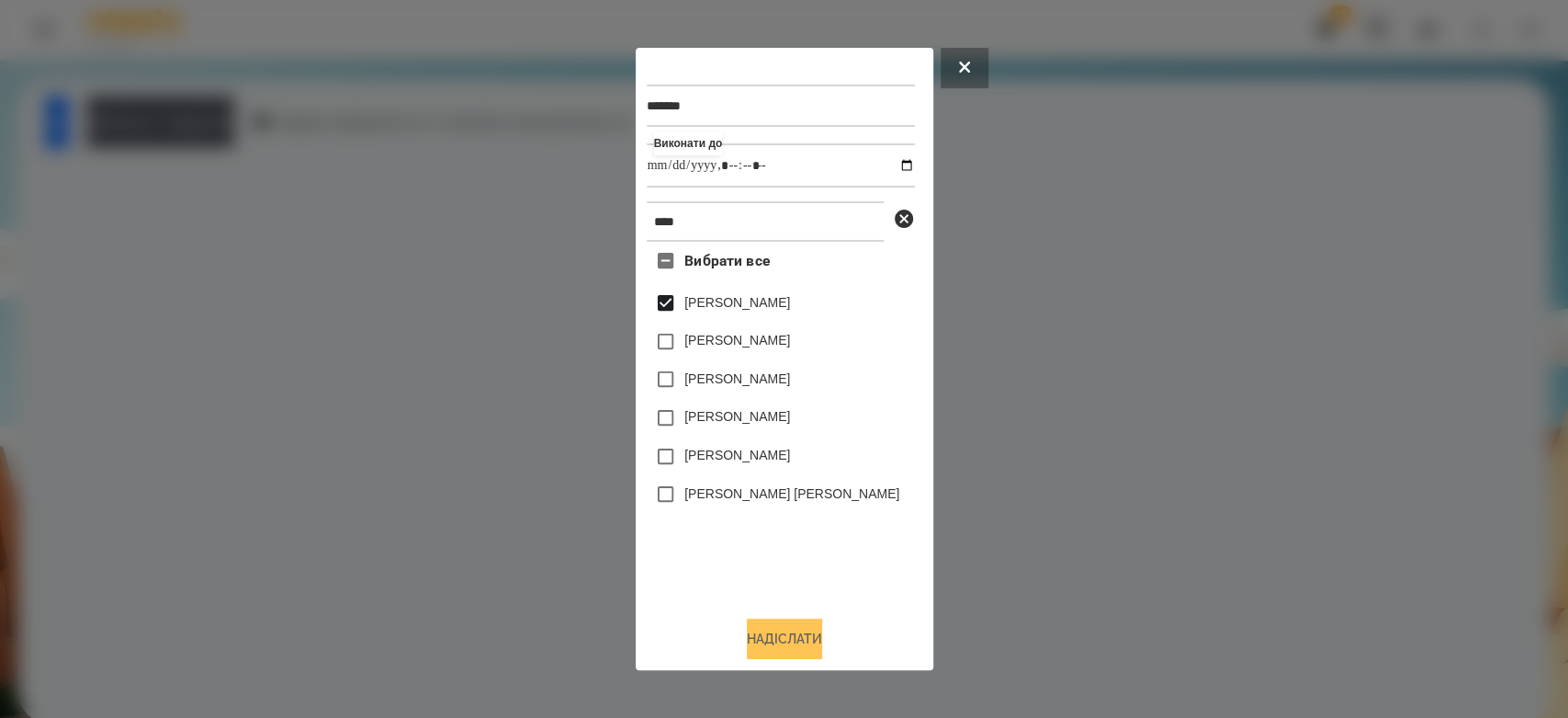
click at [822, 650] on button "Надіслати" at bounding box center [784, 639] width 75 height 40
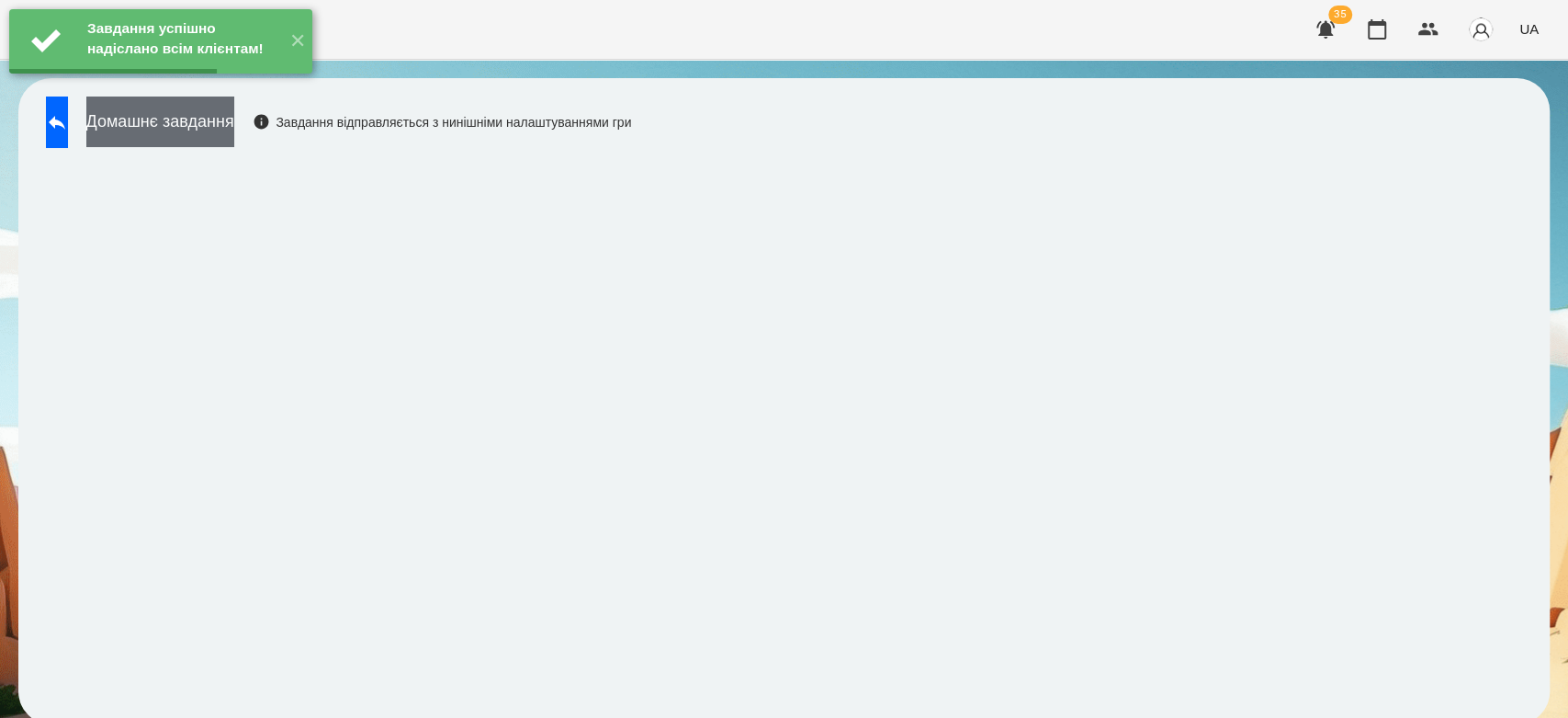
click at [229, 128] on button "Домашнє завдання" at bounding box center [161, 121] width 148 height 51
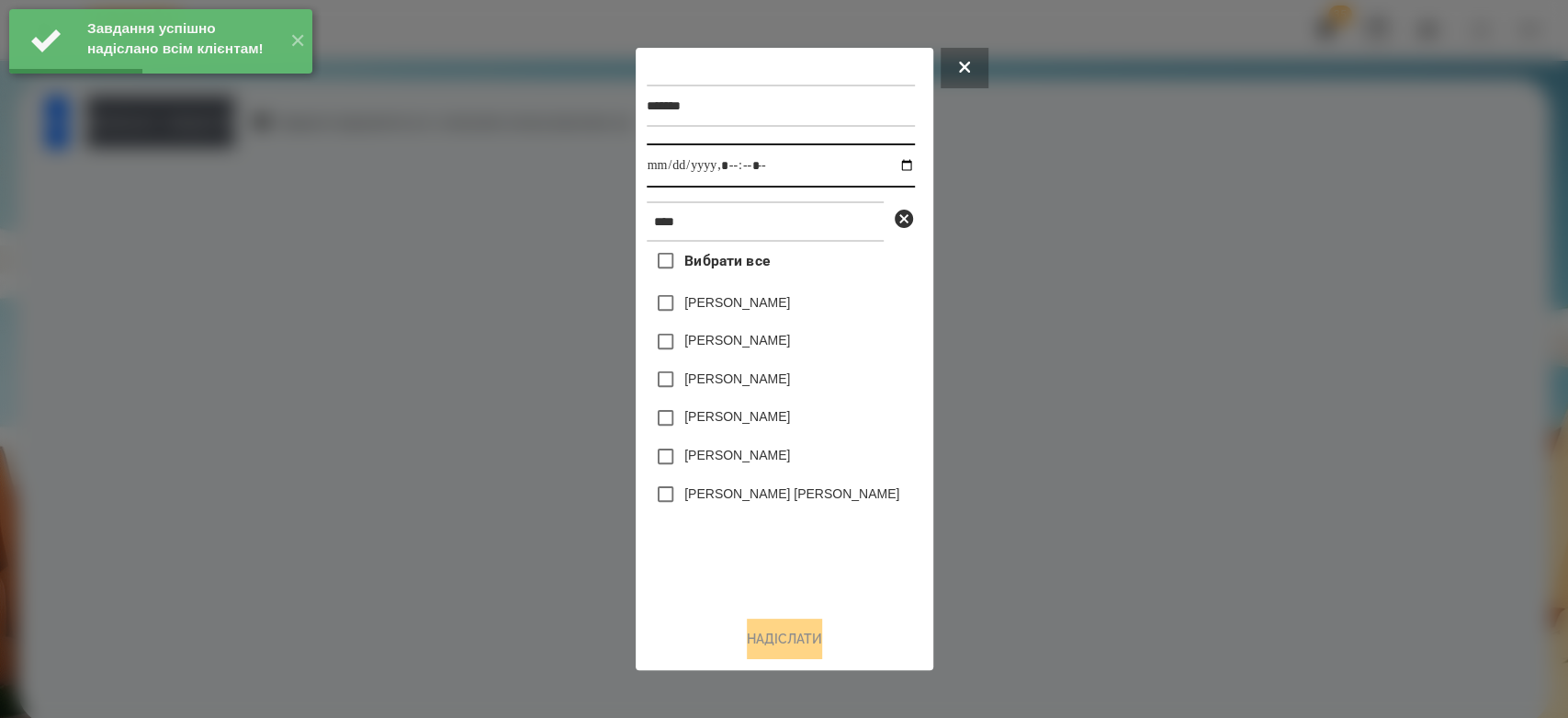
click at [896, 168] on input "datetime-local" at bounding box center [780, 166] width 268 height 44
type input "**********"
click at [862, 527] on div "Вибрати все Кінах Назарій Онікіна Єва Валерія Севонькіна Анікіна Марі Єсенія Лі…" at bounding box center [780, 421] width 268 height 359
click at [755, 307] on label "[PERSON_NAME]" at bounding box center [737, 302] width 106 height 18
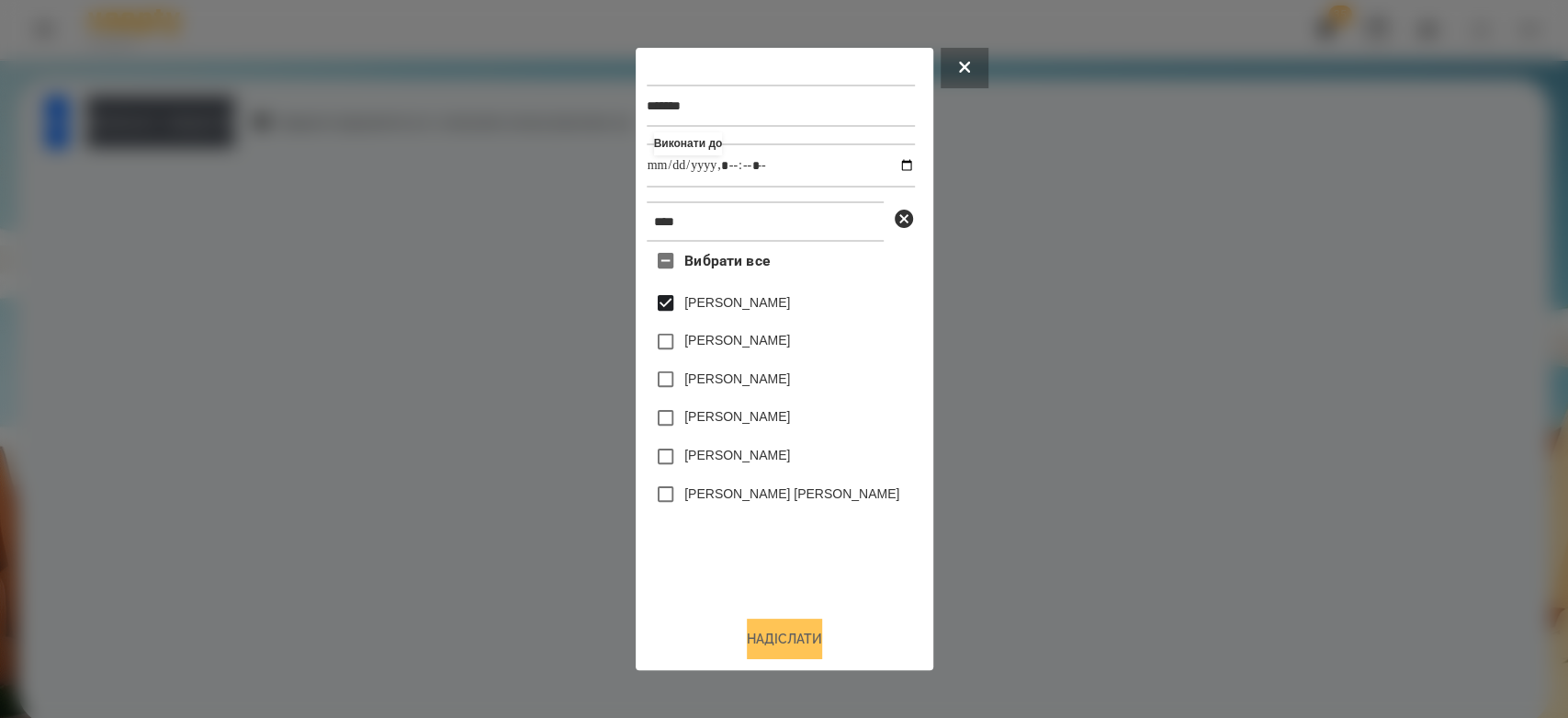
click at [810, 651] on button "Надіслати" at bounding box center [784, 639] width 75 height 40
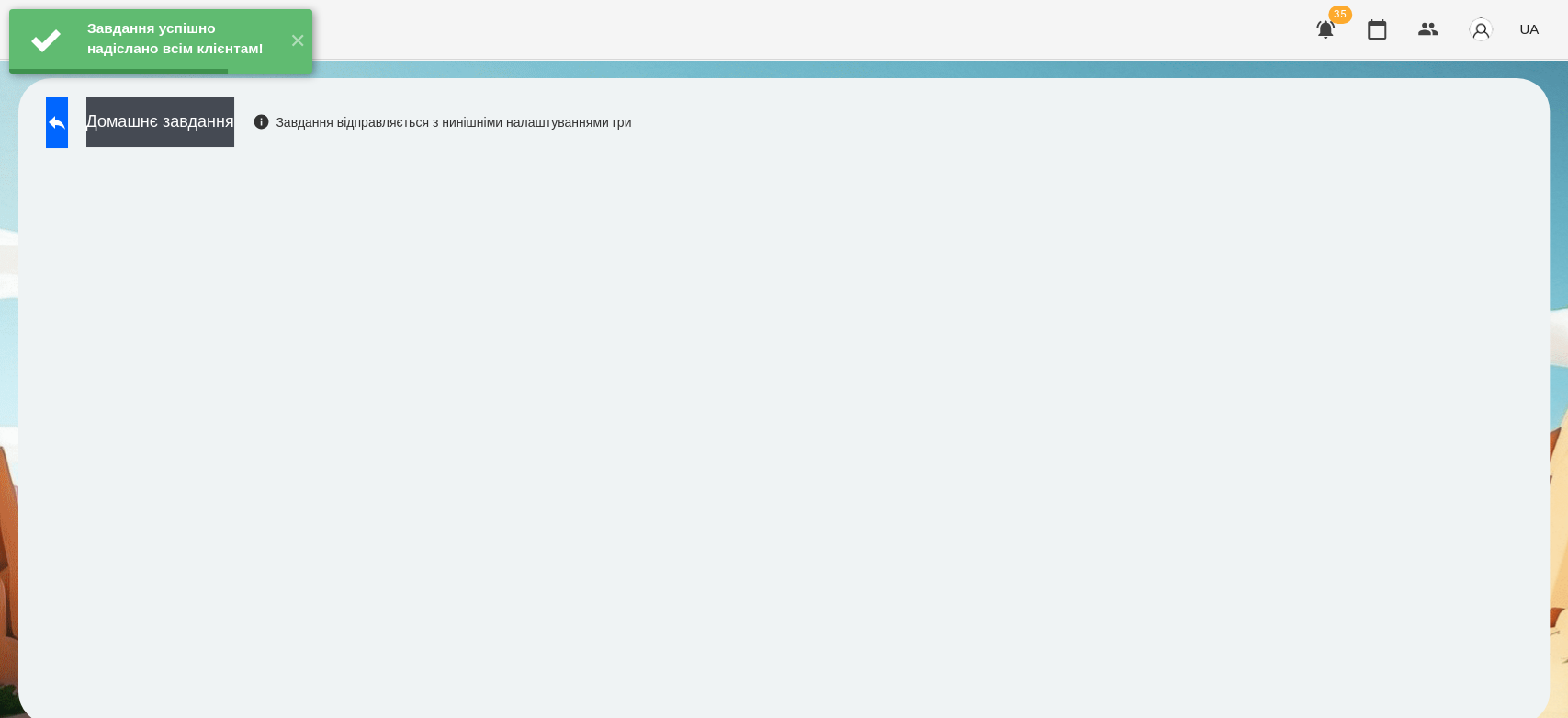
click at [270, 147] on div "Домашнє завдання Завдання відправляється з нинішніми налаштуваннями гри" at bounding box center [334, 126] width 594 height 61
click at [235, 114] on button "Домашнє завдання" at bounding box center [161, 121] width 148 height 51
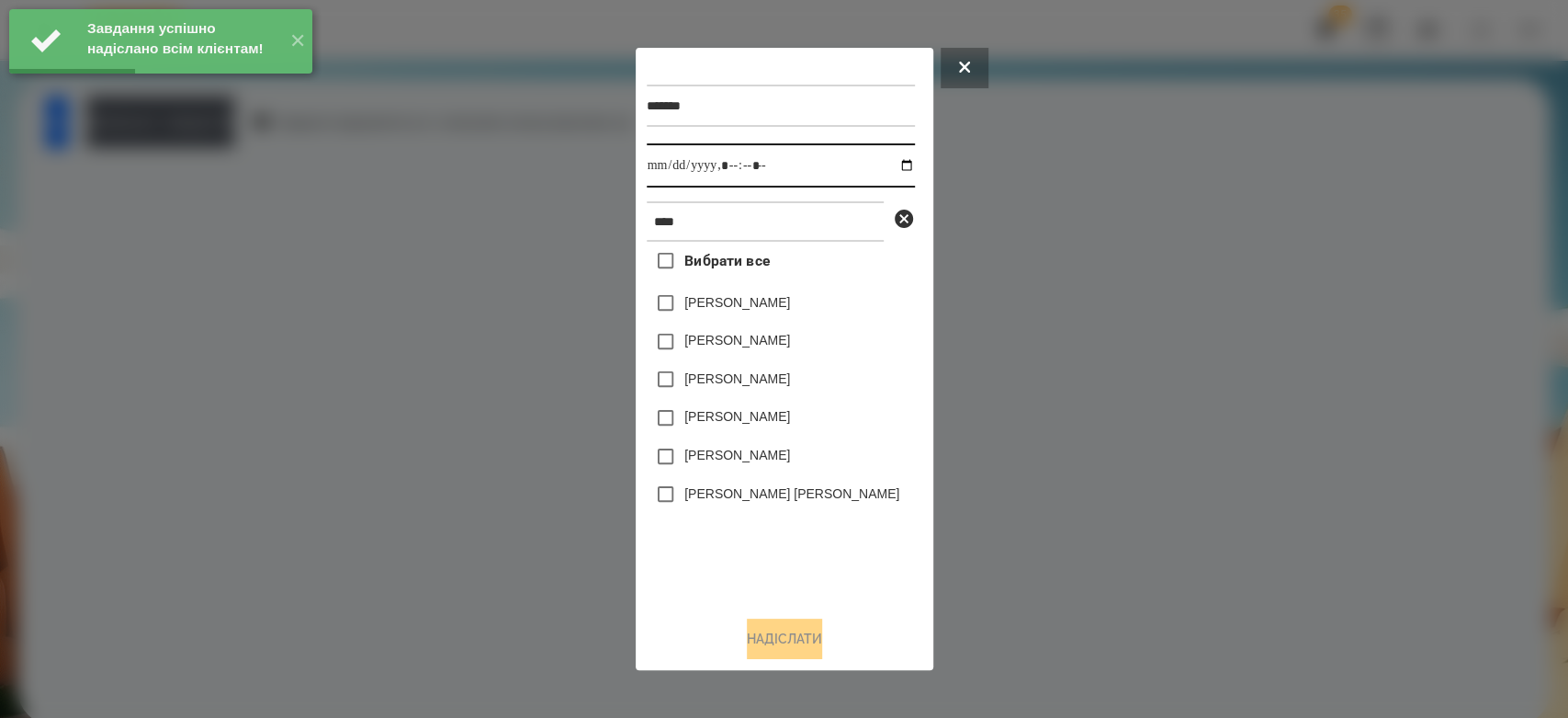
click at [895, 168] on input "datetime-local" at bounding box center [780, 166] width 268 height 44
type input "**********"
click at [870, 563] on div "Вибрати все Кінах Назарій Онікіна Єва Валерія Севонькіна Анікіна Марі Єсенія Лі…" at bounding box center [780, 421] width 268 height 359
click at [748, 301] on label "[PERSON_NAME]" at bounding box center [737, 302] width 106 height 18
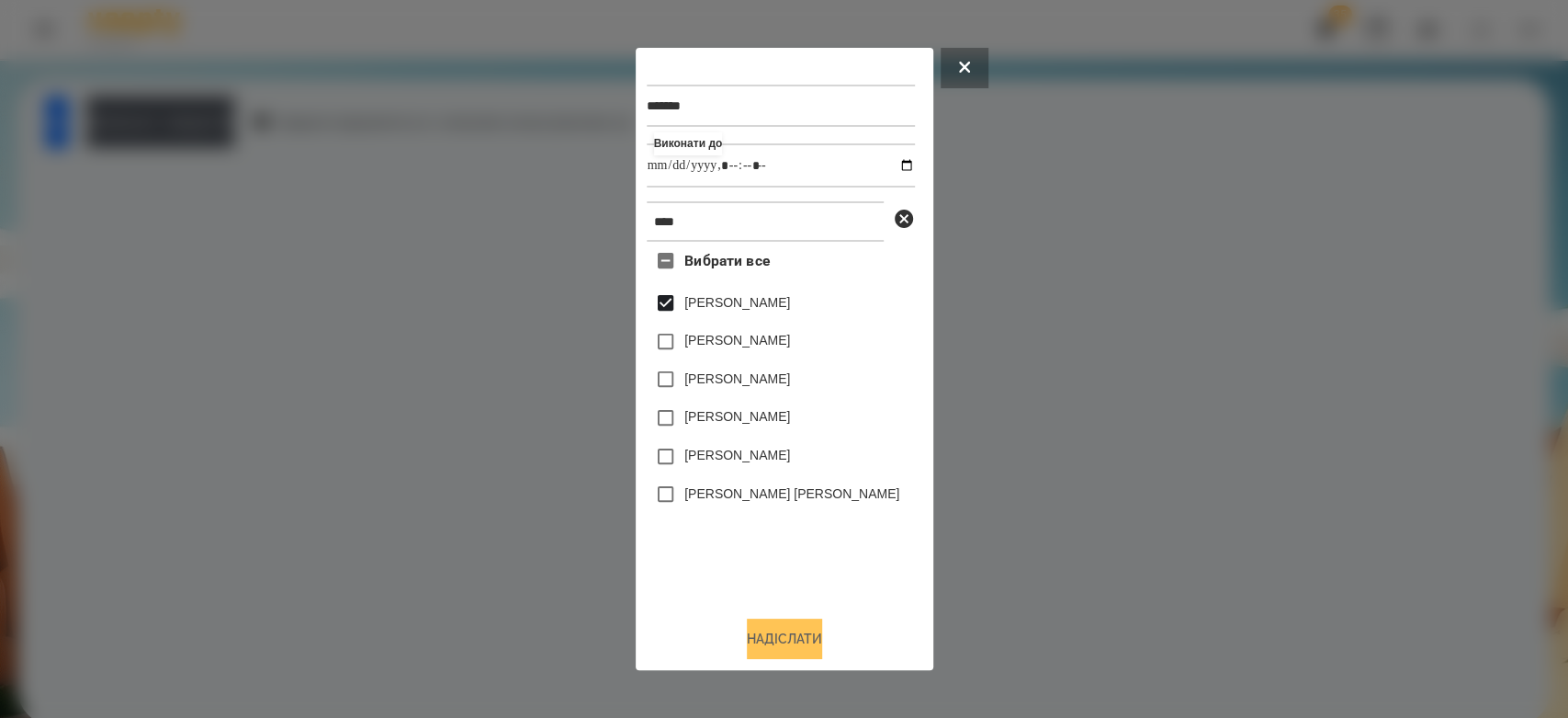
click at [819, 648] on button "Надіслати" at bounding box center [784, 639] width 75 height 40
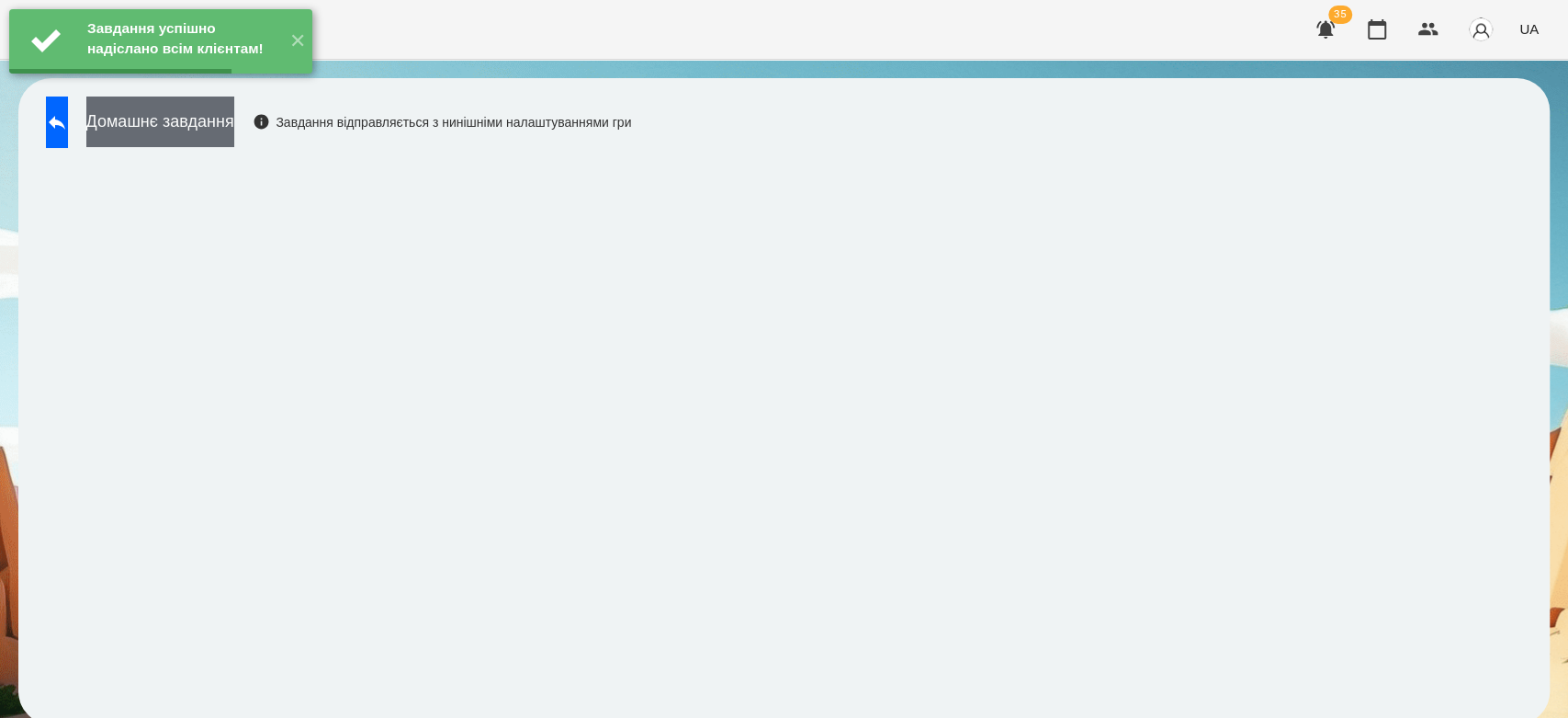
click at [235, 133] on button "Домашнє завдання" at bounding box center [161, 121] width 148 height 51
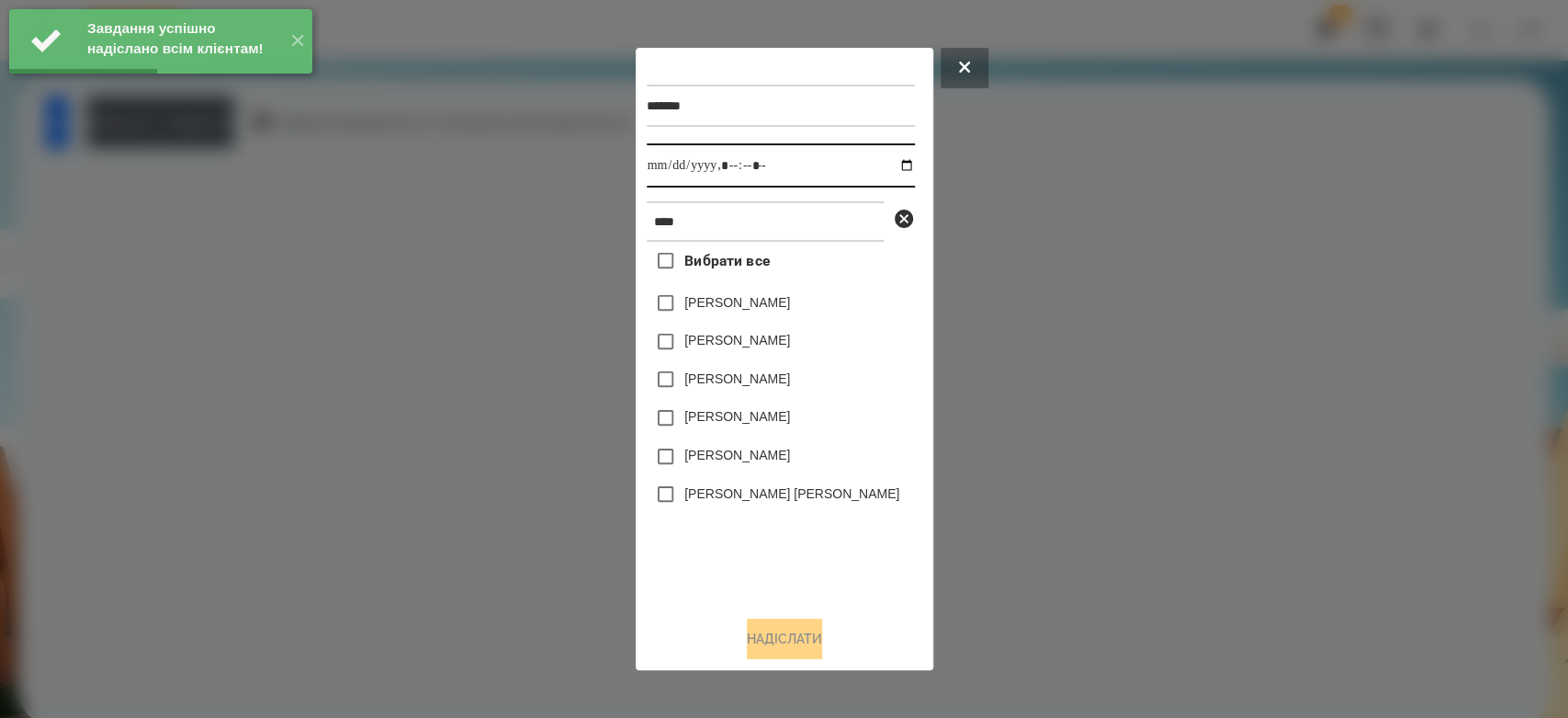
click at [889, 164] on input "datetime-local" at bounding box center [780, 166] width 268 height 44
type input "**********"
click at [896, 520] on div "Вибрати все Кінах Назарій Онікіна Єва Валерія Севонькіна Анікіна Марі Єсенія Лі…" at bounding box center [780, 421] width 268 height 359
click at [771, 301] on label "[PERSON_NAME]" at bounding box center [737, 302] width 106 height 18
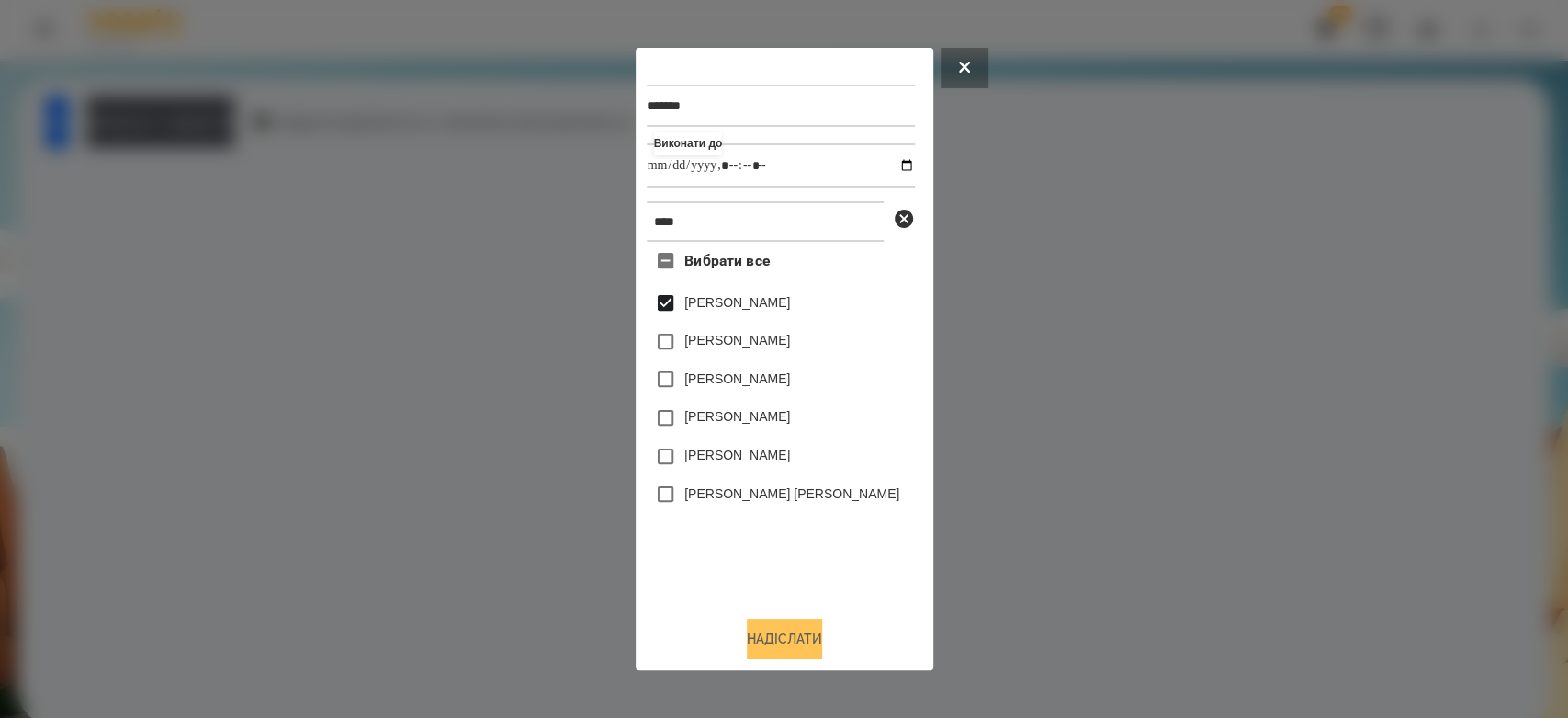
click at [804, 643] on button "Надіслати" at bounding box center [784, 639] width 75 height 40
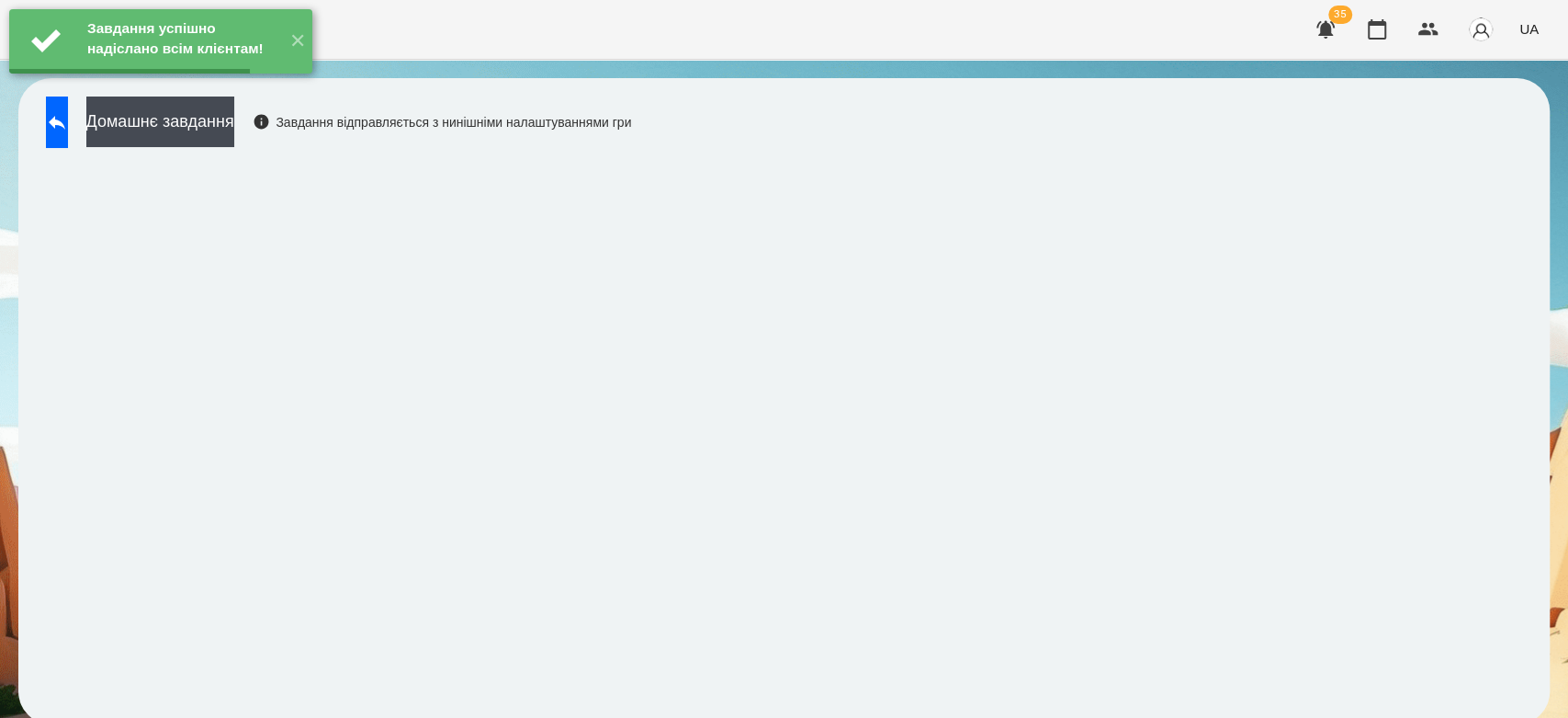
click at [64, 141] on button at bounding box center [57, 121] width 22 height 51
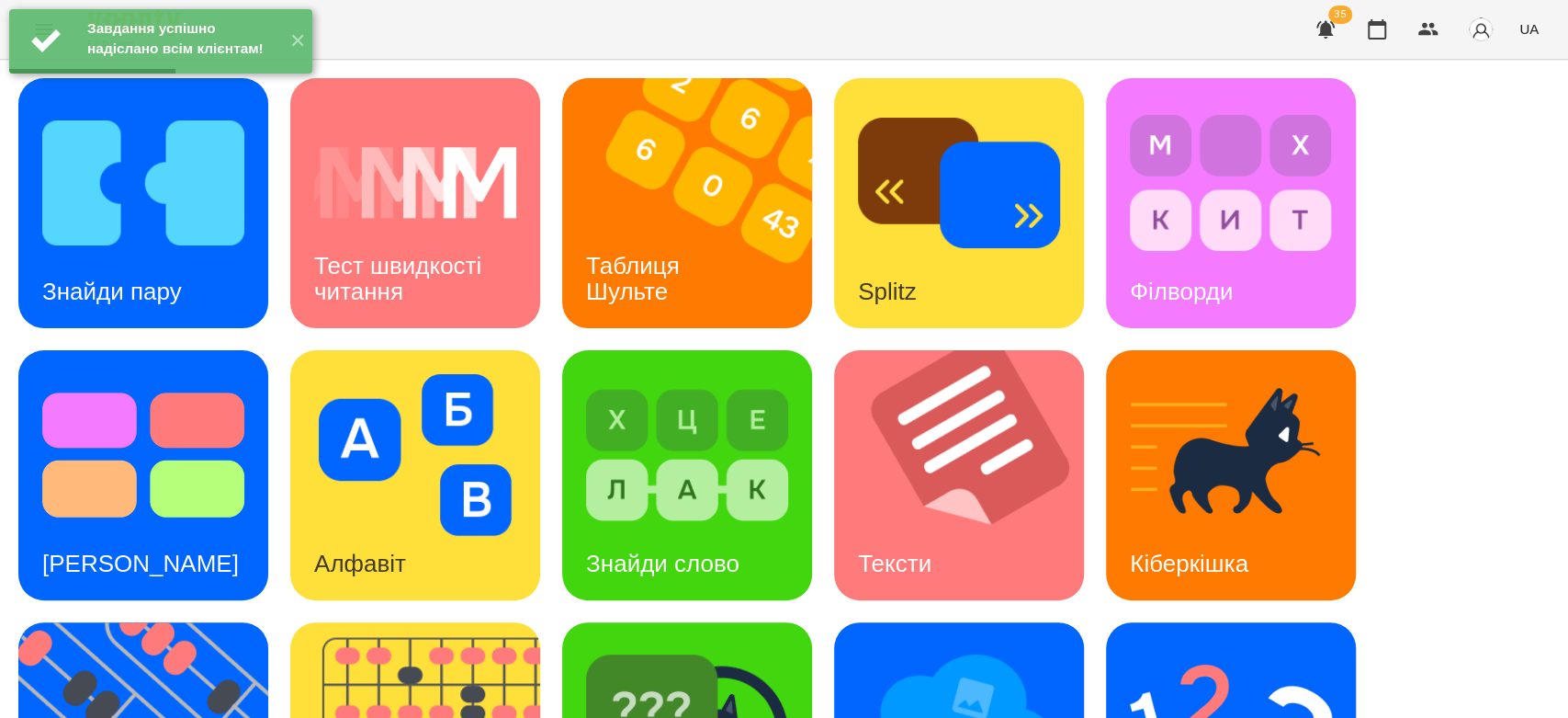
scroll to position [444, 0]
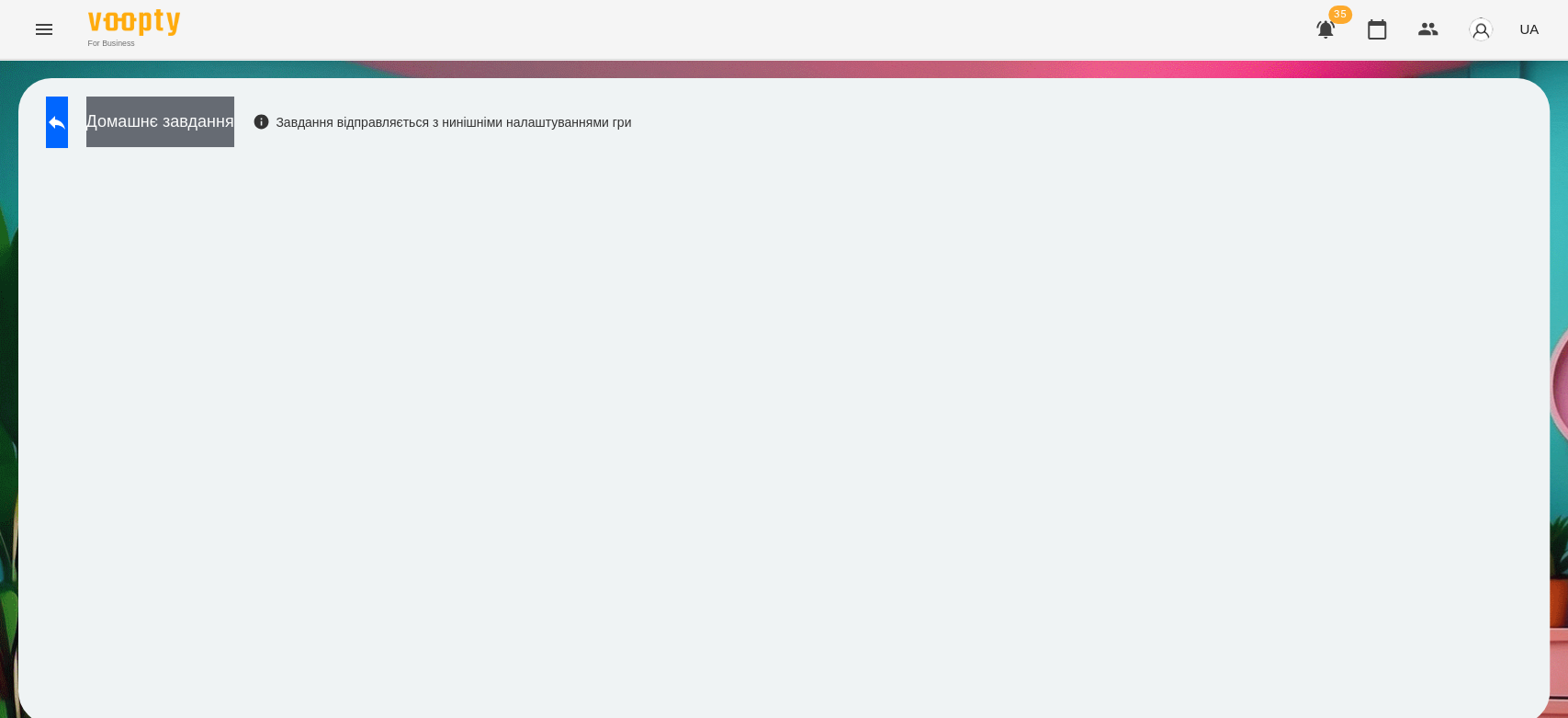
click at [235, 113] on button "Домашнє завдання" at bounding box center [161, 121] width 148 height 51
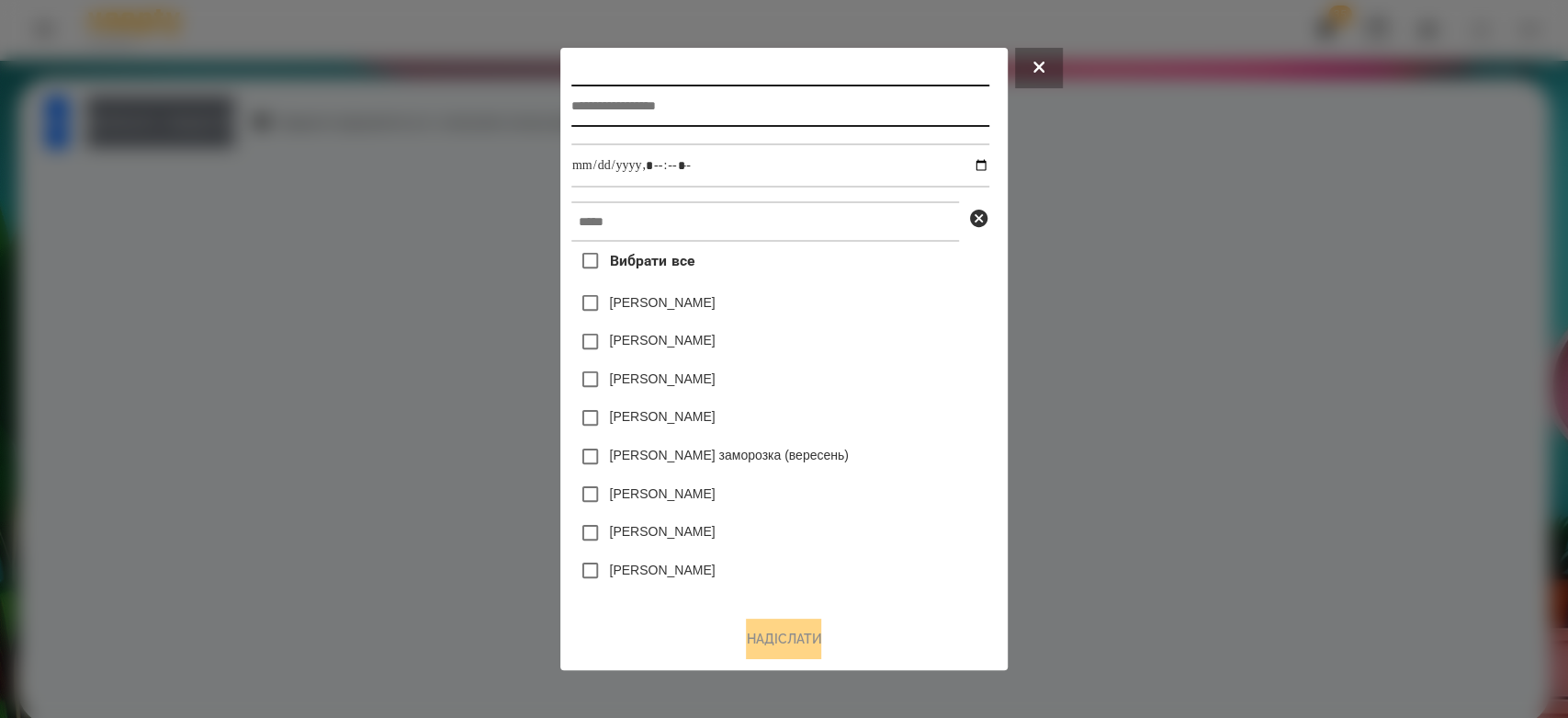
click at [767, 101] on input "text" at bounding box center [780, 106] width 417 height 42
type input "*******"
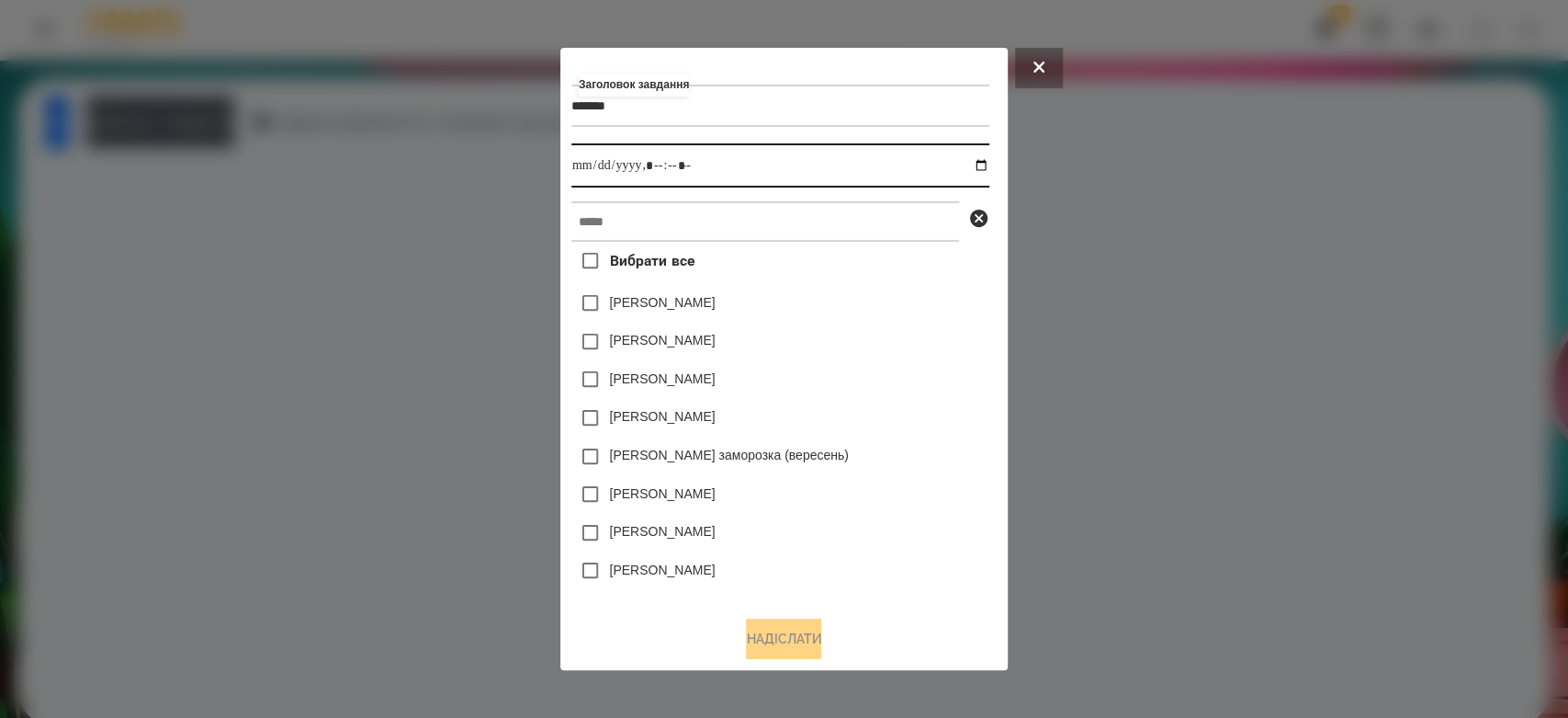
click at [987, 163] on input "datetime-local" at bounding box center [780, 166] width 417 height 44
type input "**********"
drag, startPoint x: 879, startPoint y: 339, endPoint x: 866, endPoint y: 300, distance: 41.1
click at [879, 339] on div "Коля Главач" at bounding box center [780, 342] width 417 height 38
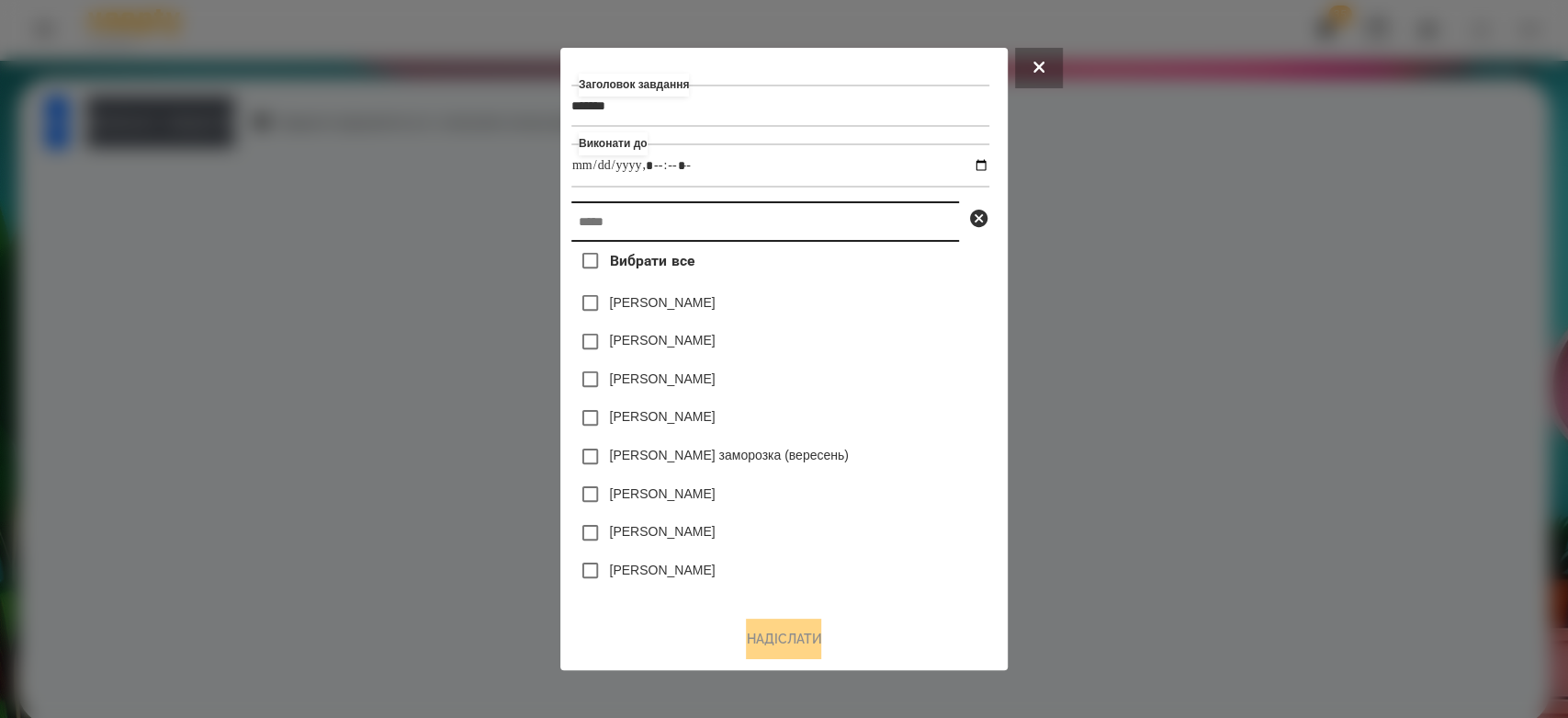
click at [846, 224] on input "text" at bounding box center [765, 221] width 388 height 40
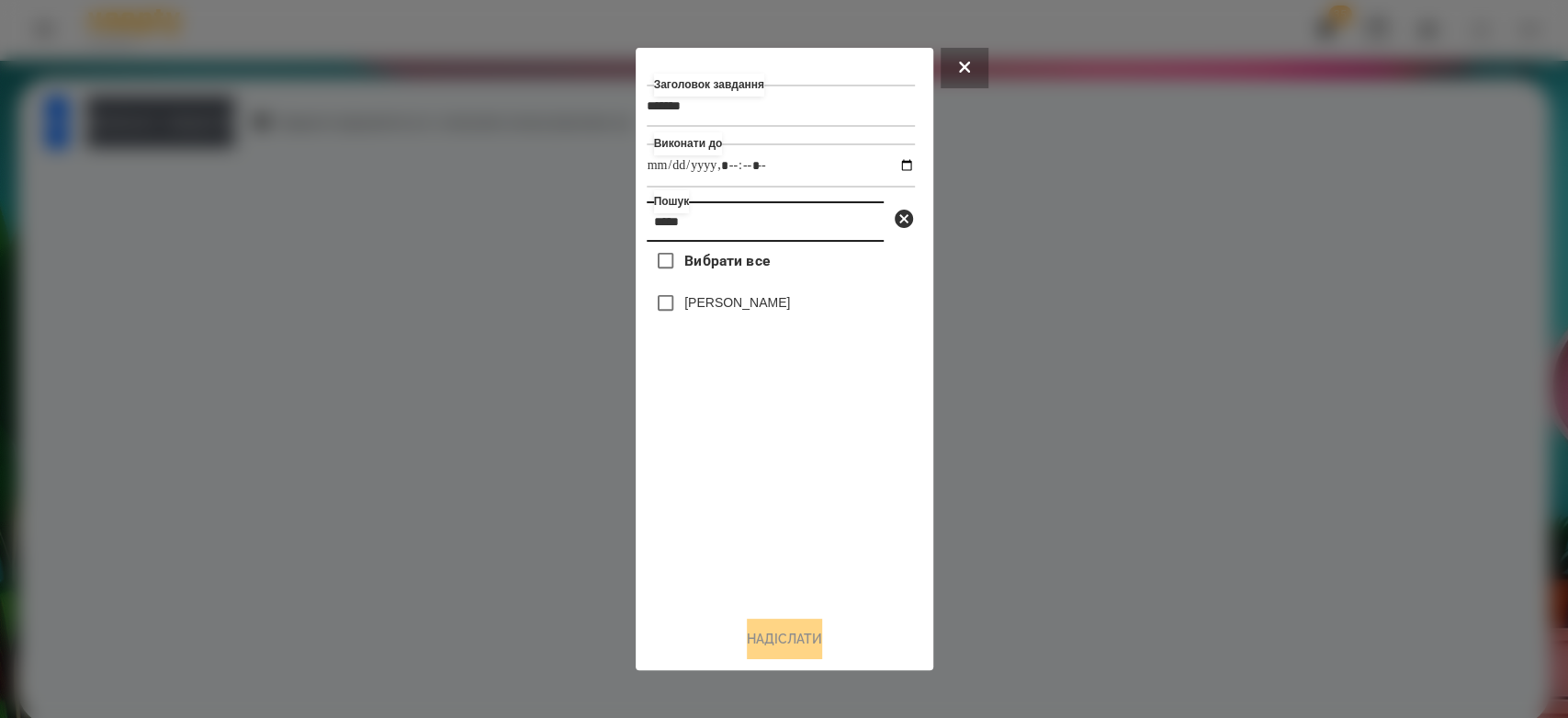
type input "*****"
click at [757, 295] on label "[PERSON_NAME]" at bounding box center [737, 302] width 106 height 18
click at [812, 635] on button "Надіслати" at bounding box center [784, 639] width 75 height 40
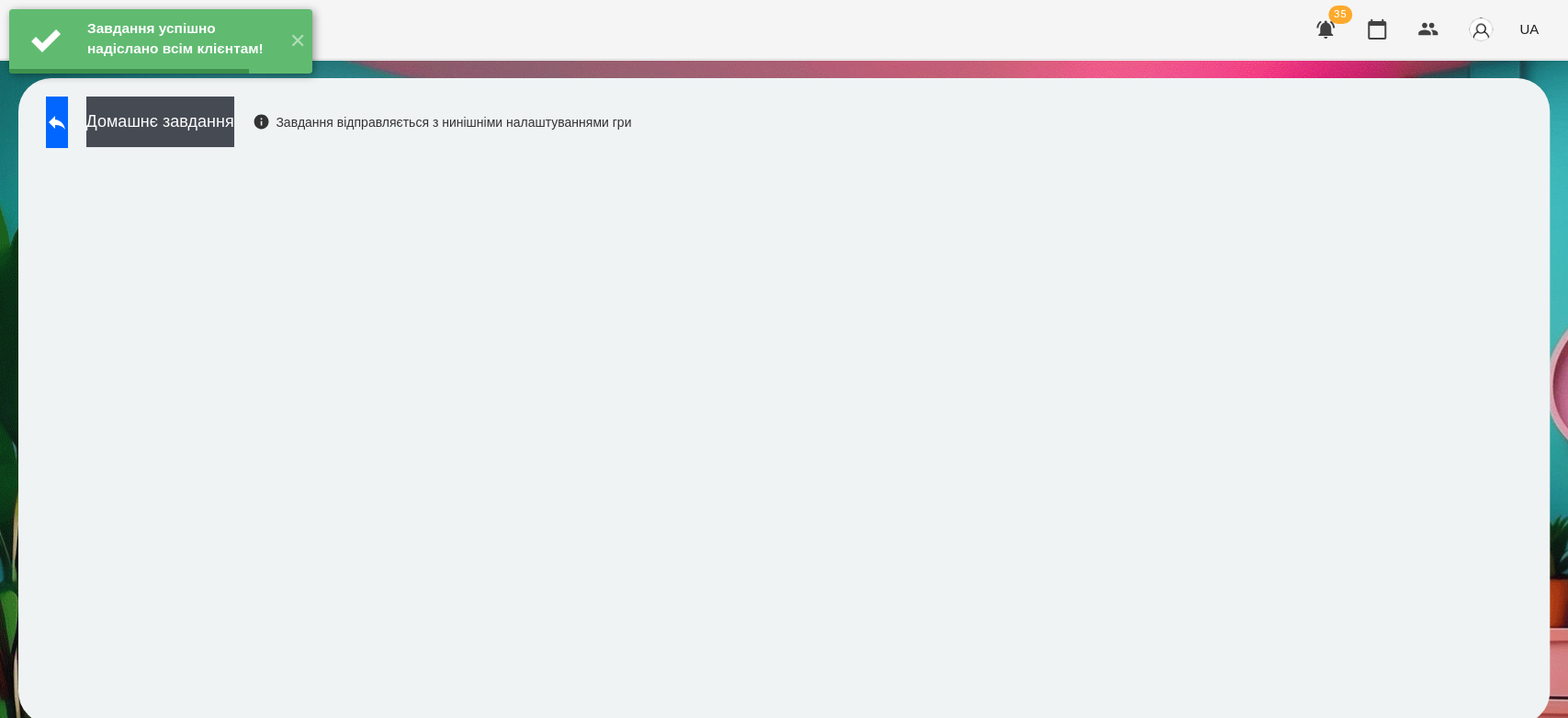
click at [215, 131] on button "Домашнє завдання" at bounding box center [161, 121] width 148 height 51
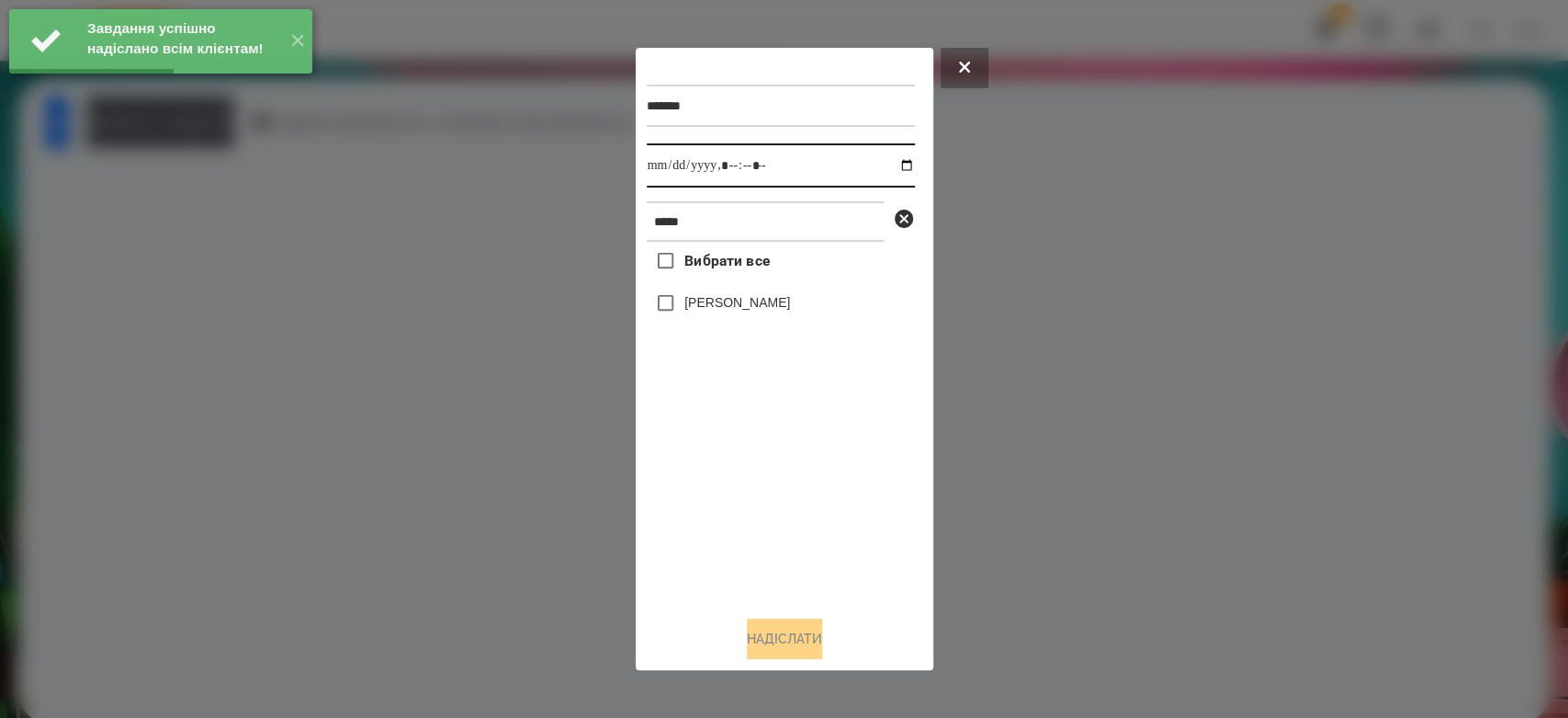
click at [890, 160] on input "datetime-local" at bounding box center [780, 166] width 268 height 44
type input "**********"
click at [795, 468] on div "Вибрати все Кінах Назарій" at bounding box center [780, 421] width 268 height 359
click at [716, 304] on label "[PERSON_NAME]" at bounding box center [737, 302] width 106 height 18
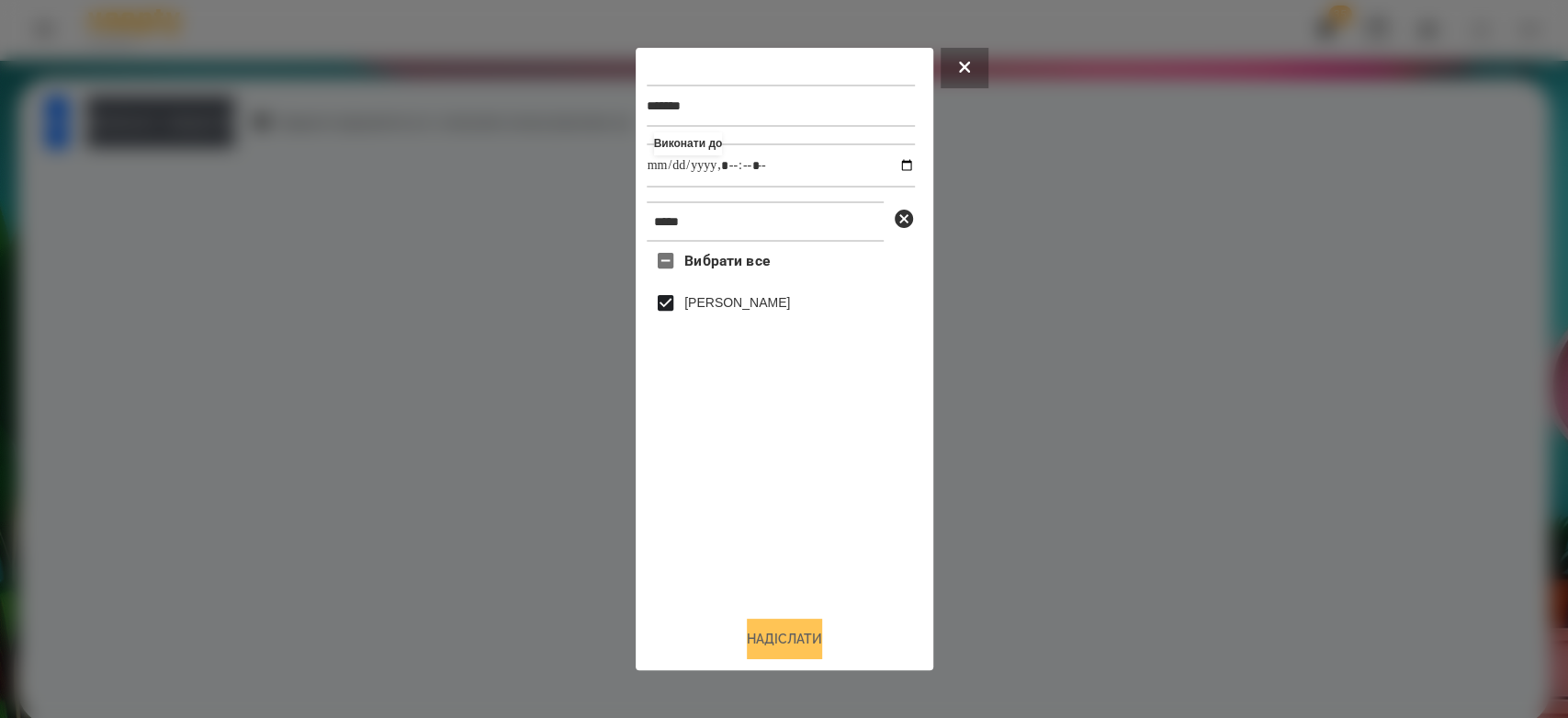
click at [816, 650] on button "Надіслати" at bounding box center [784, 639] width 75 height 40
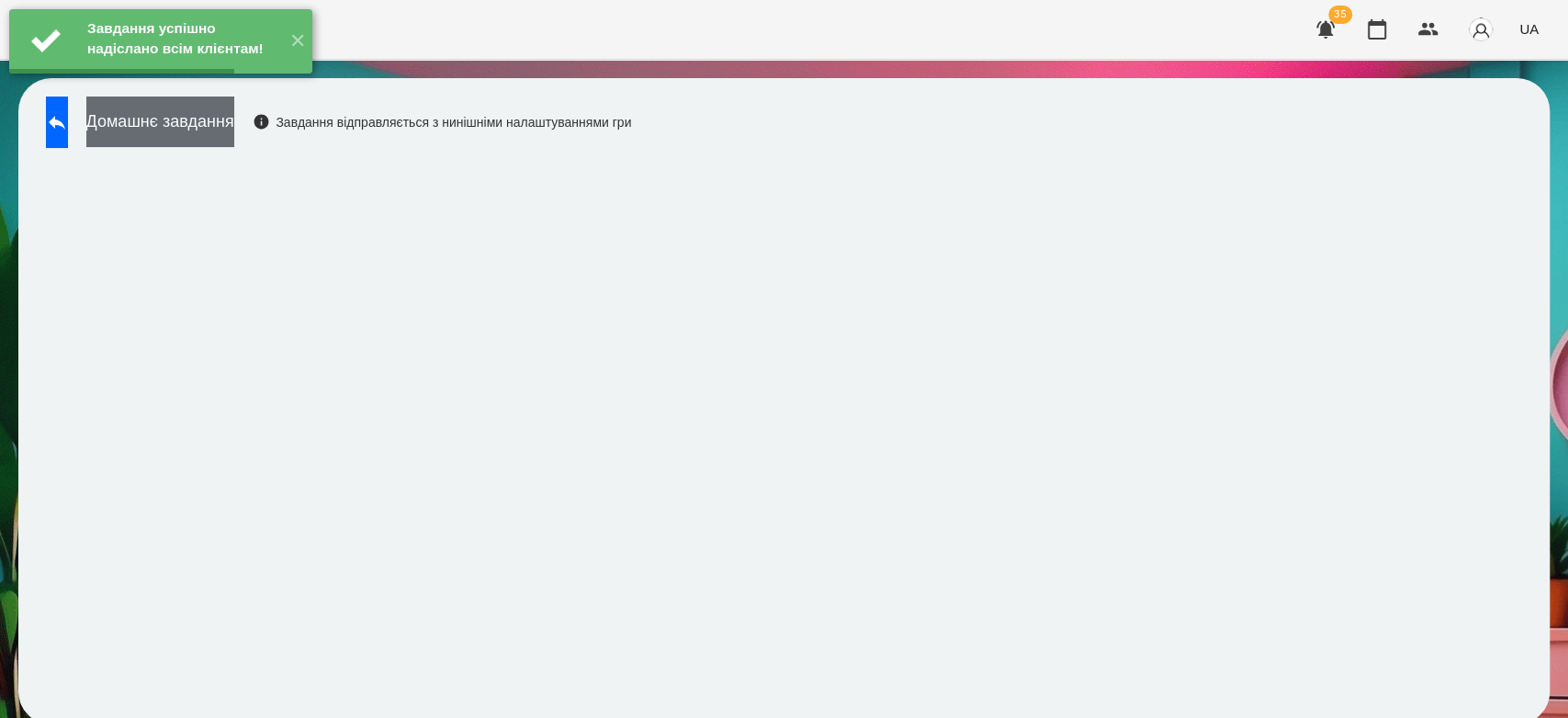
click at [235, 133] on button "Домашнє завдання" at bounding box center [161, 121] width 148 height 51
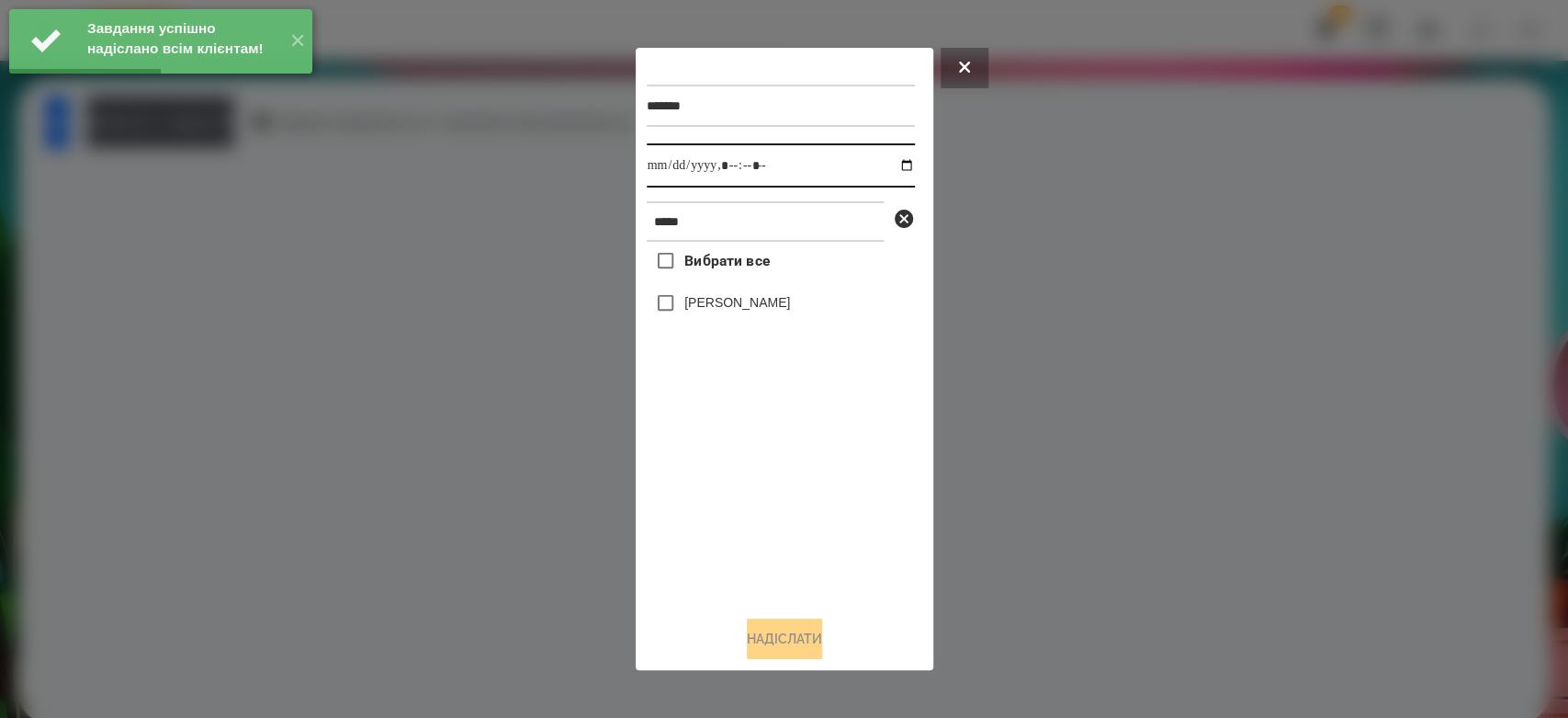
click at [892, 169] on input "datetime-local" at bounding box center [780, 166] width 268 height 44
type input "**********"
drag, startPoint x: 847, startPoint y: 530, endPoint x: 807, endPoint y: 455, distance: 85.0
click at [847, 530] on div "Вибрати все Кінах Назарій" at bounding box center [780, 421] width 268 height 359
click at [707, 312] on label "[PERSON_NAME]" at bounding box center [737, 302] width 106 height 18
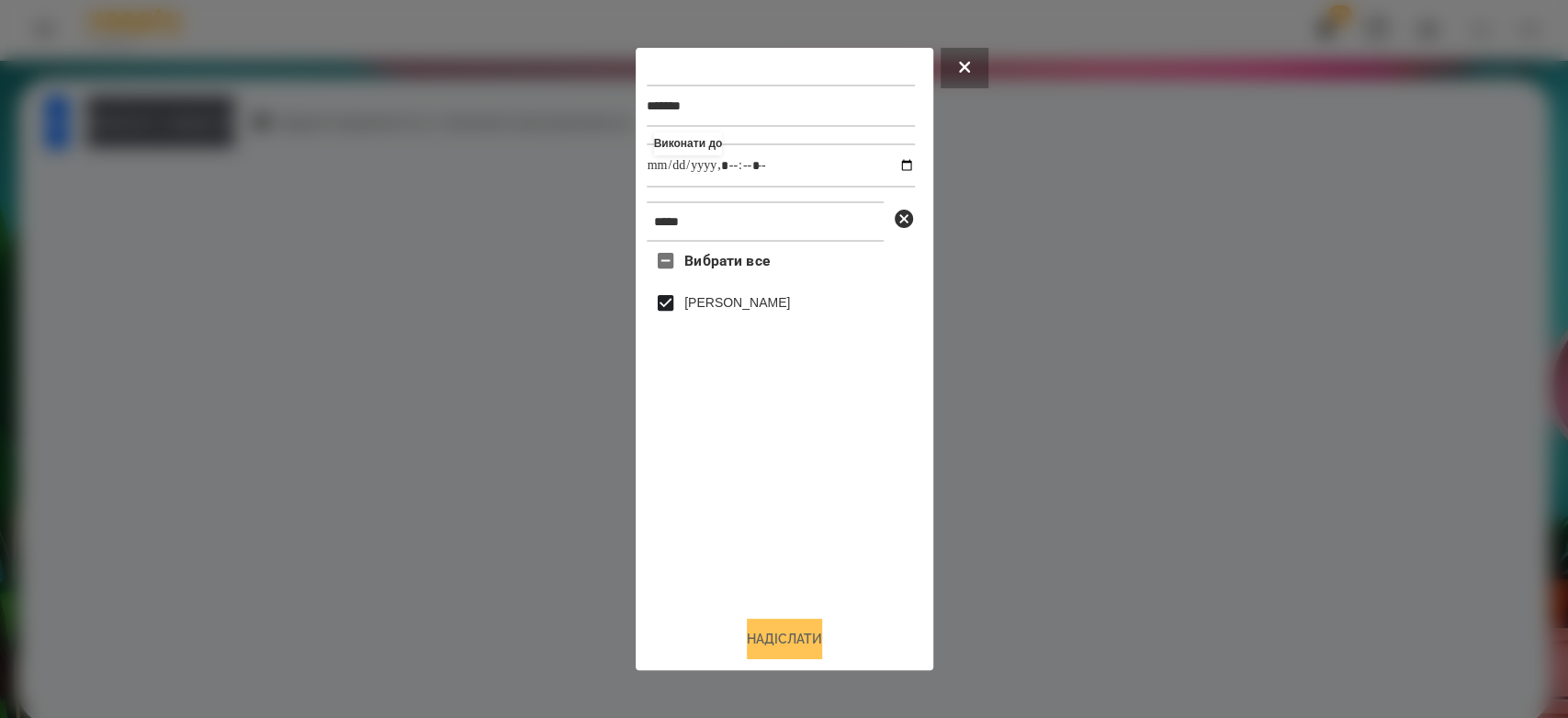
click at [797, 646] on button "Надіслати" at bounding box center [784, 639] width 75 height 40
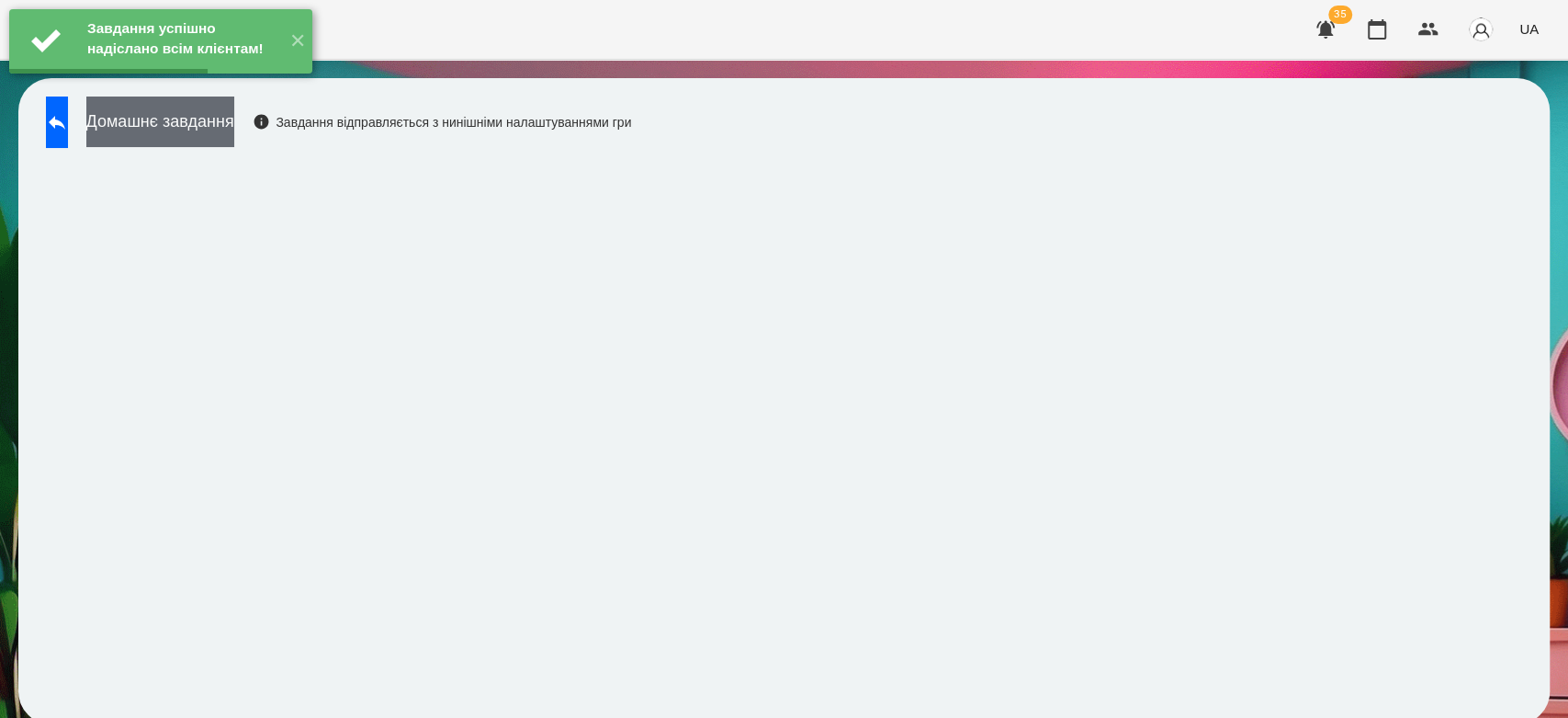
click at [223, 131] on button "Домашнє завдання" at bounding box center [161, 121] width 148 height 51
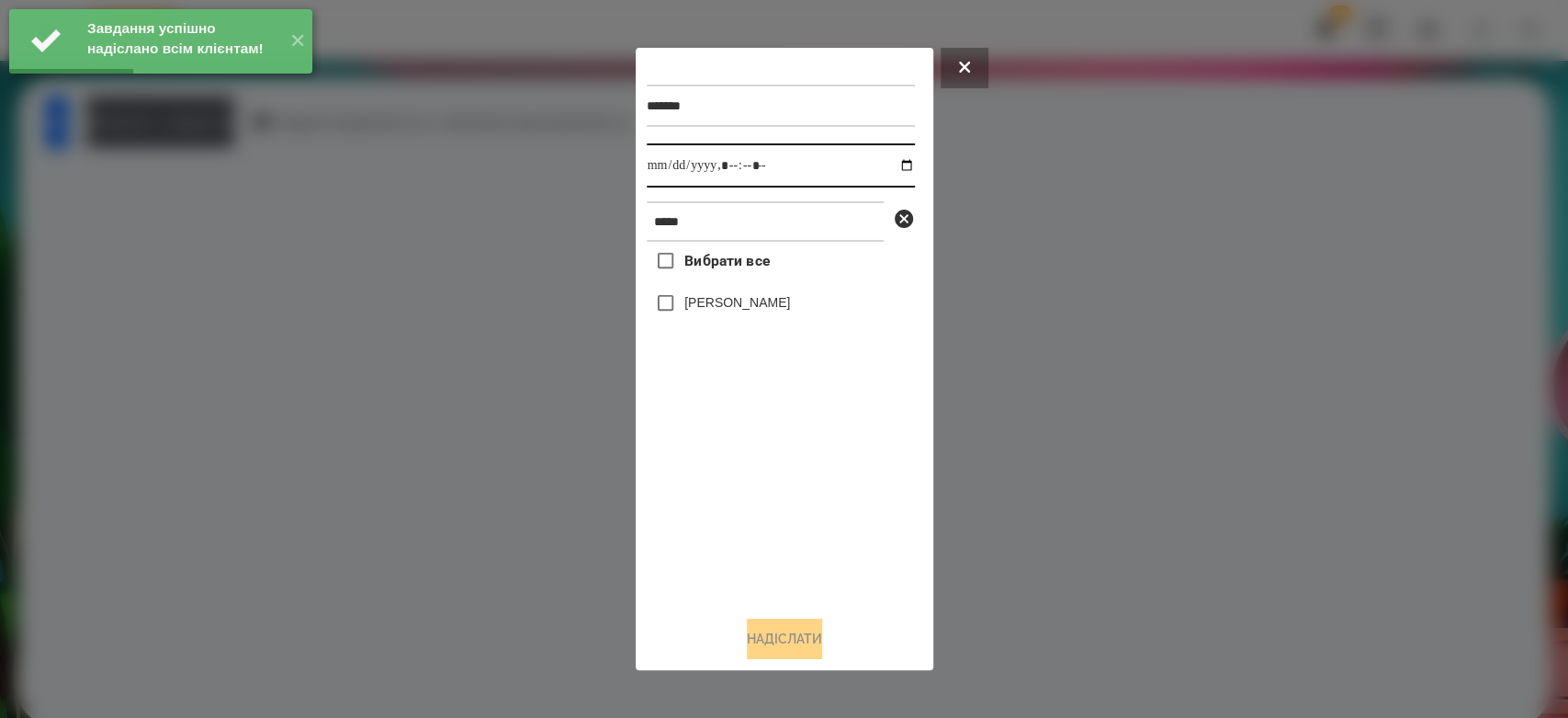
click at [895, 158] on input "datetime-local" at bounding box center [780, 166] width 268 height 44
type input "**********"
drag, startPoint x: 852, startPoint y: 579, endPoint x: 769, endPoint y: 428, distance: 172.3
click at [852, 579] on div "Вибрати все Кінах Назарій" at bounding box center [780, 421] width 268 height 359
click at [739, 307] on label "[PERSON_NAME]" at bounding box center [737, 302] width 106 height 18
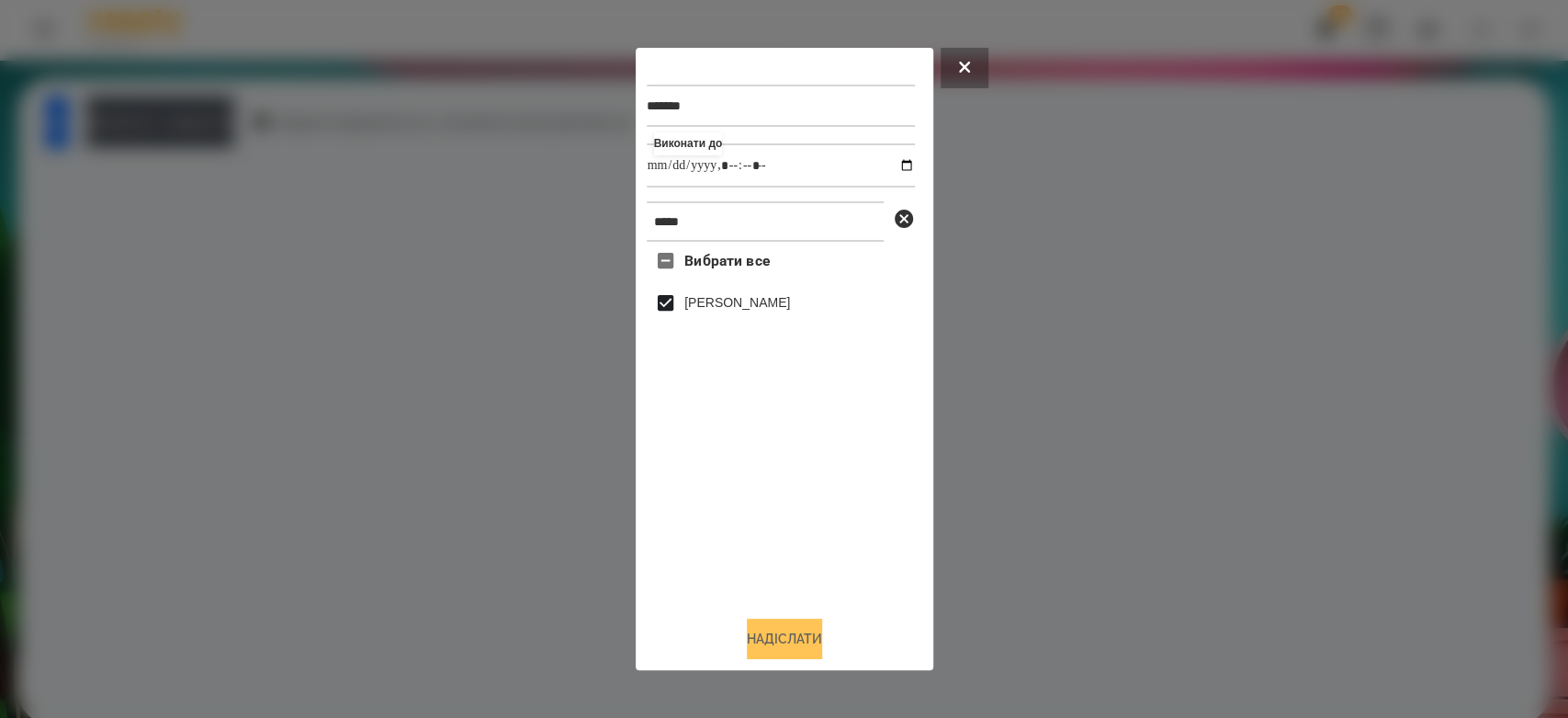
click at [794, 642] on button "Надіслати" at bounding box center [784, 639] width 75 height 40
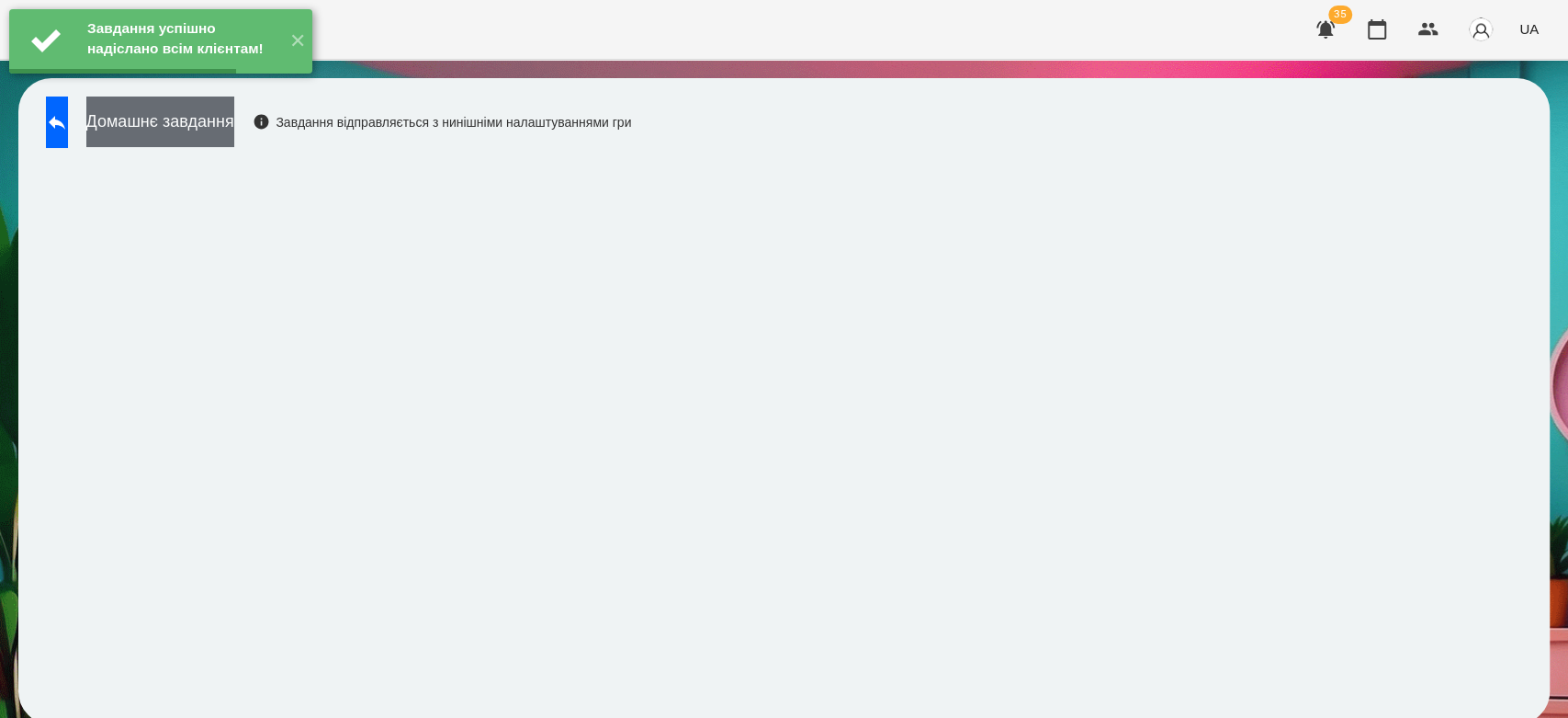
click at [235, 130] on button "Домашнє завдання" at bounding box center [161, 121] width 148 height 51
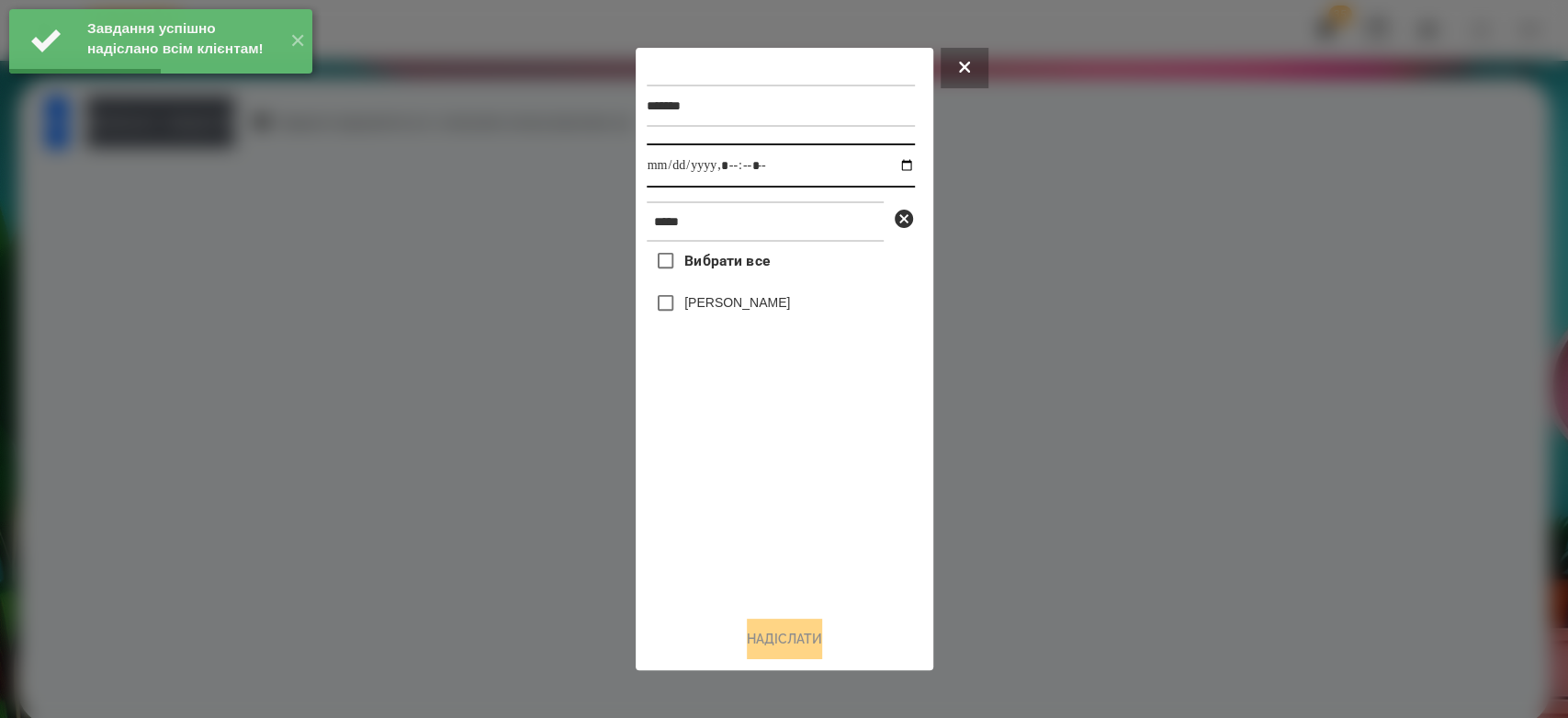
click at [888, 169] on input "datetime-local" at bounding box center [780, 166] width 268 height 44
type input "**********"
click at [799, 480] on div "Вибрати все Кінах Назарій" at bounding box center [780, 421] width 268 height 359
click at [713, 290] on div "[PERSON_NAME]" at bounding box center [780, 303] width 268 height 38
click at [718, 303] on label "[PERSON_NAME]" at bounding box center [737, 302] width 106 height 18
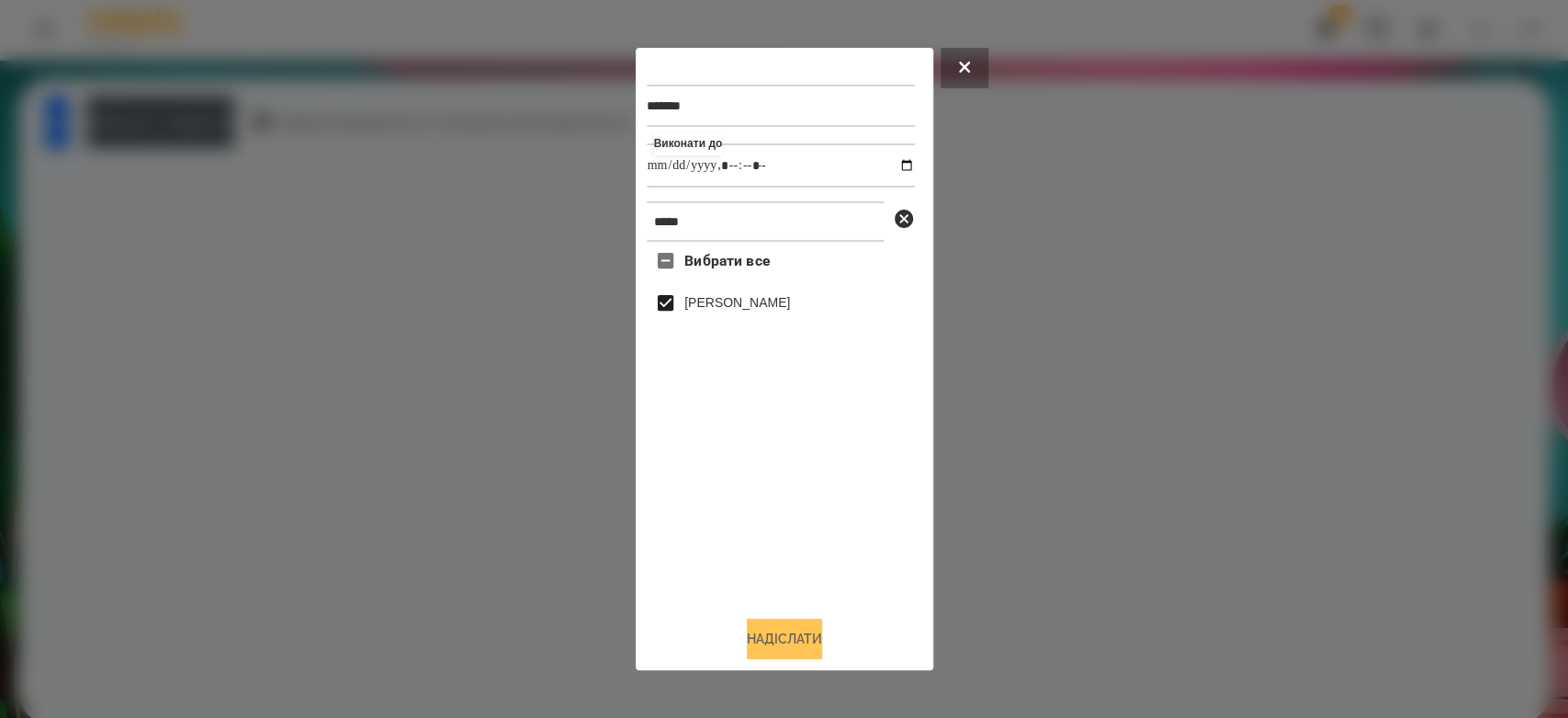
click at [790, 636] on button "Надіслати" at bounding box center [784, 639] width 75 height 40
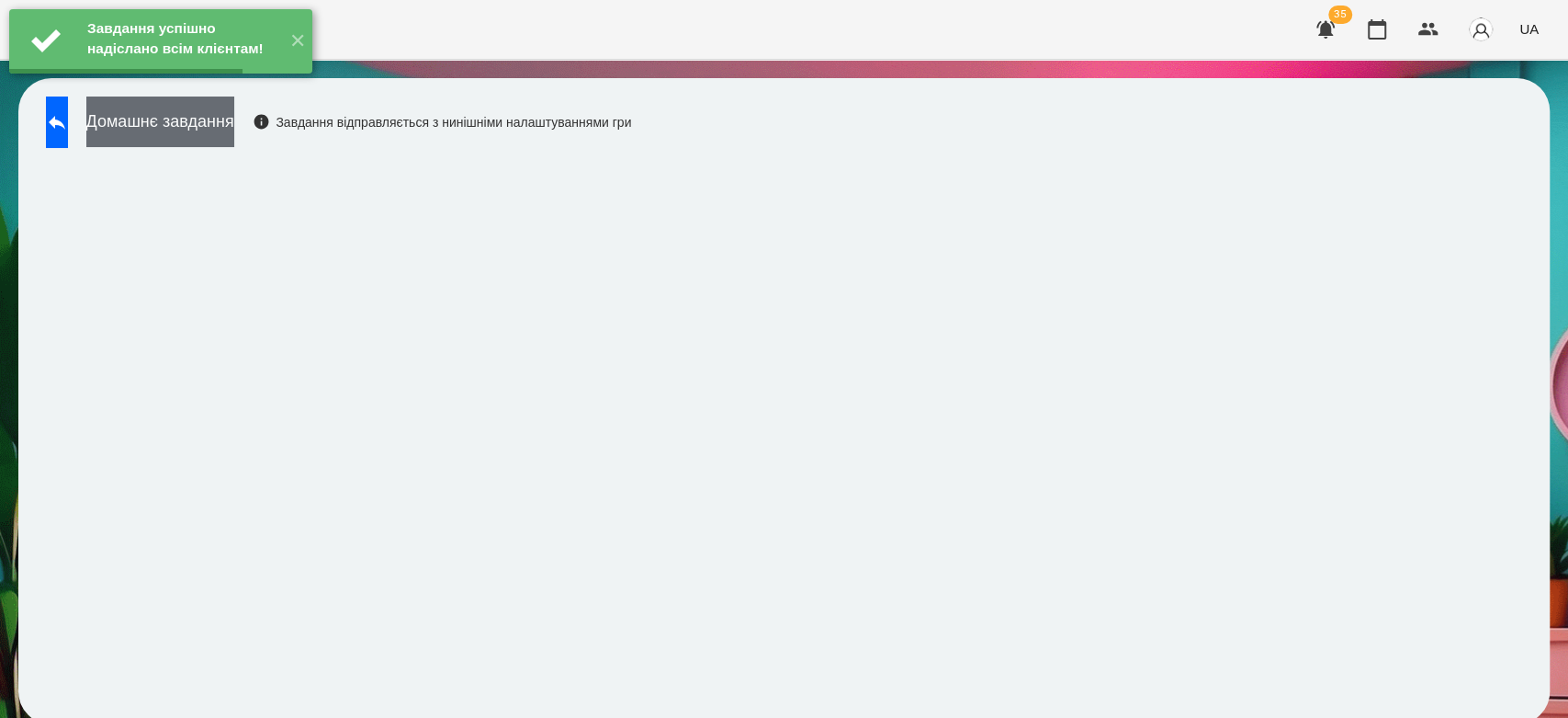
click at [217, 126] on button "Домашнє завдання" at bounding box center [161, 121] width 148 height 51
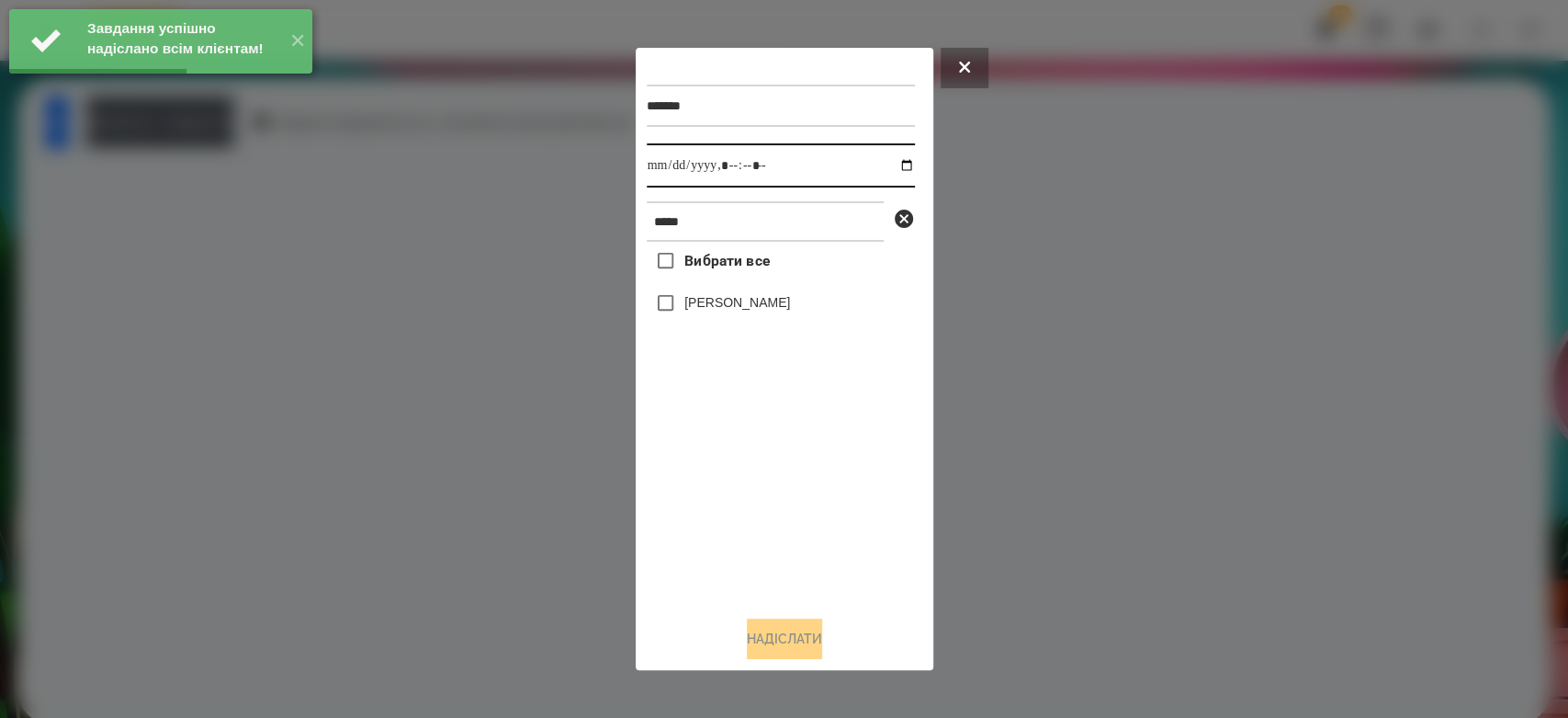
click at [894, 163] on input "datetime-local" at bounding box center [780, 166] width 268 height 44
type input "**********"
click at [818, 499] on div "Вибрати все Кінах Назарій" at bounding box center [780, 421] width 268 height 359
click at [743, 304] on label "[PERSON_NAME]" at bounding box center [737, 302] width 106 height 18
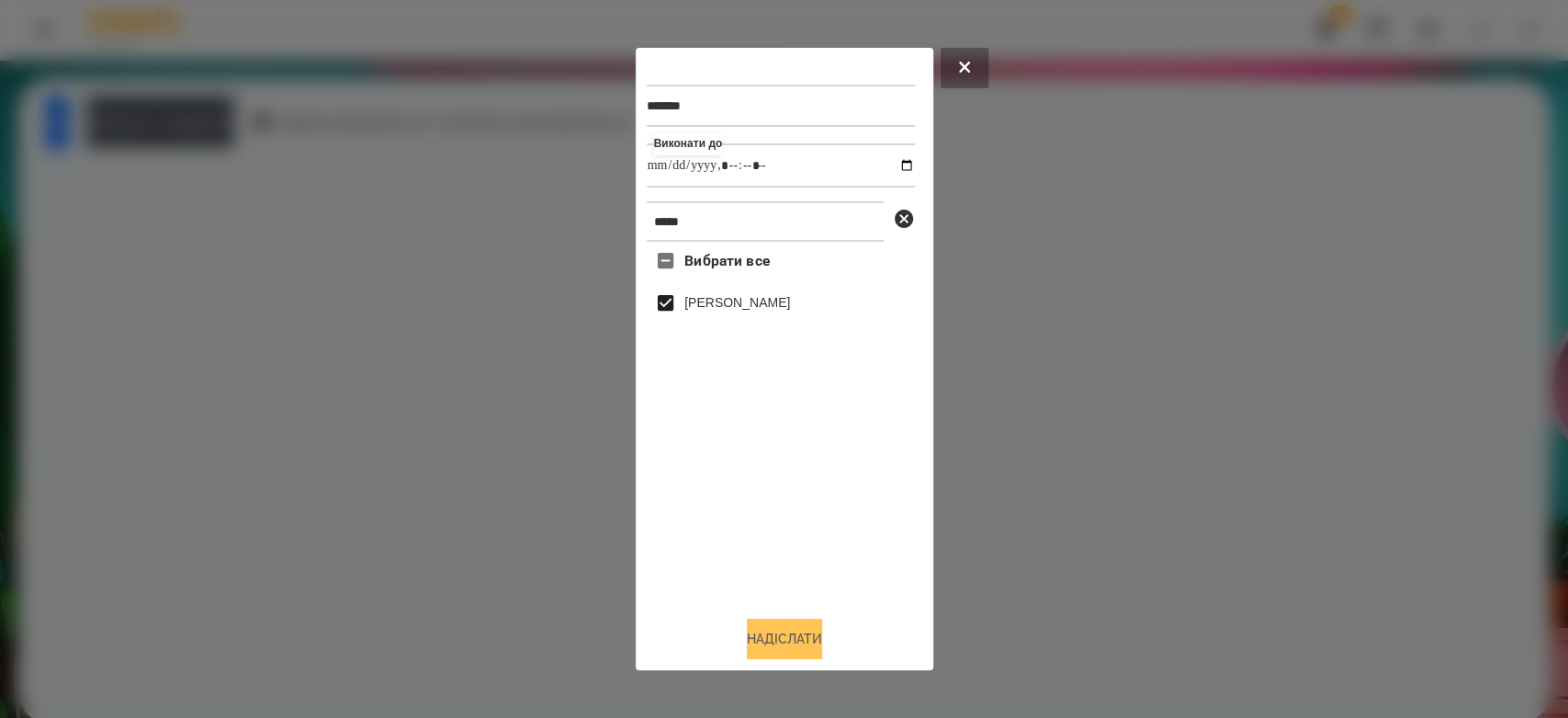
click at [789, 626] on button "Надіслати" at bounding box center [784, 639] width 75 height 40
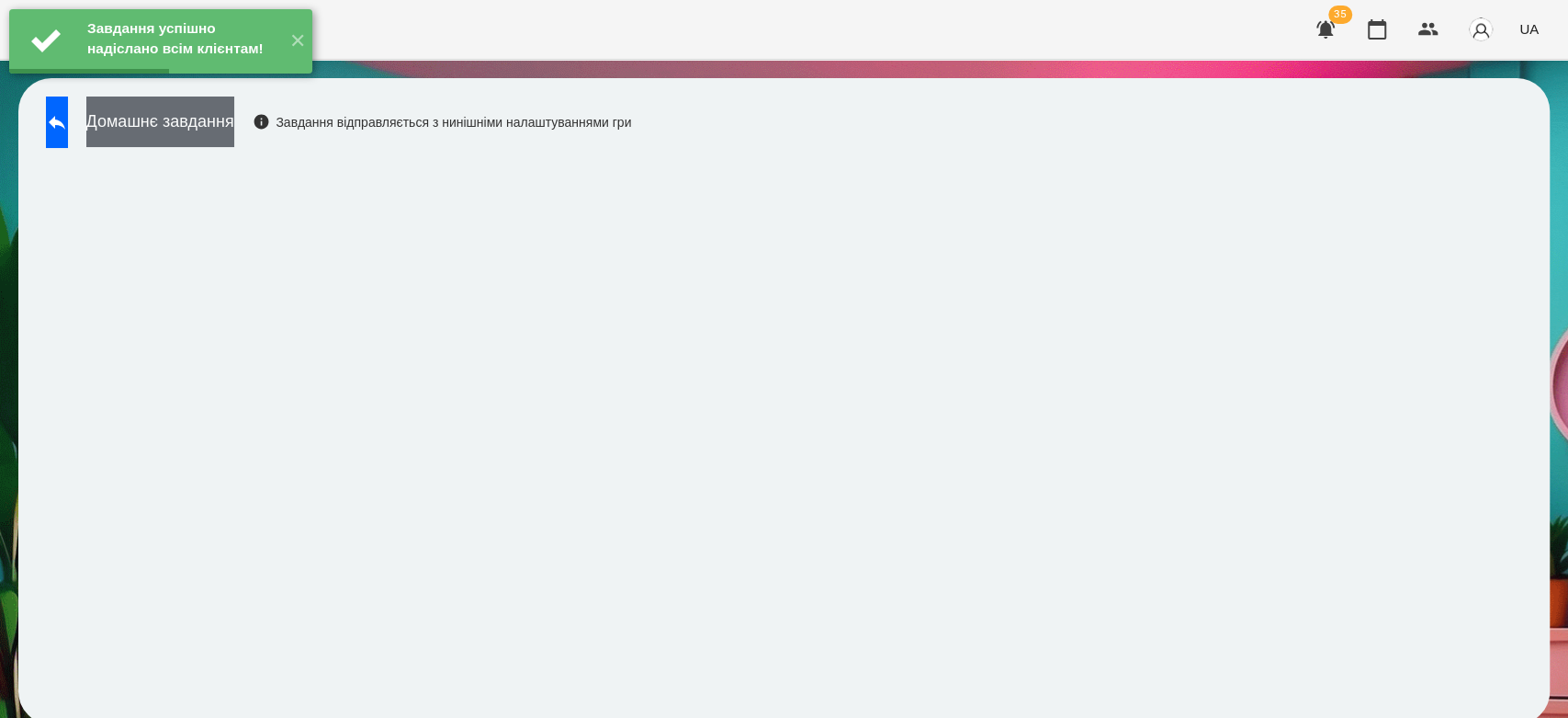
click at [235, 126] on button "Домашнє завдання" at bounding box center [161, 121] width 148 height 51
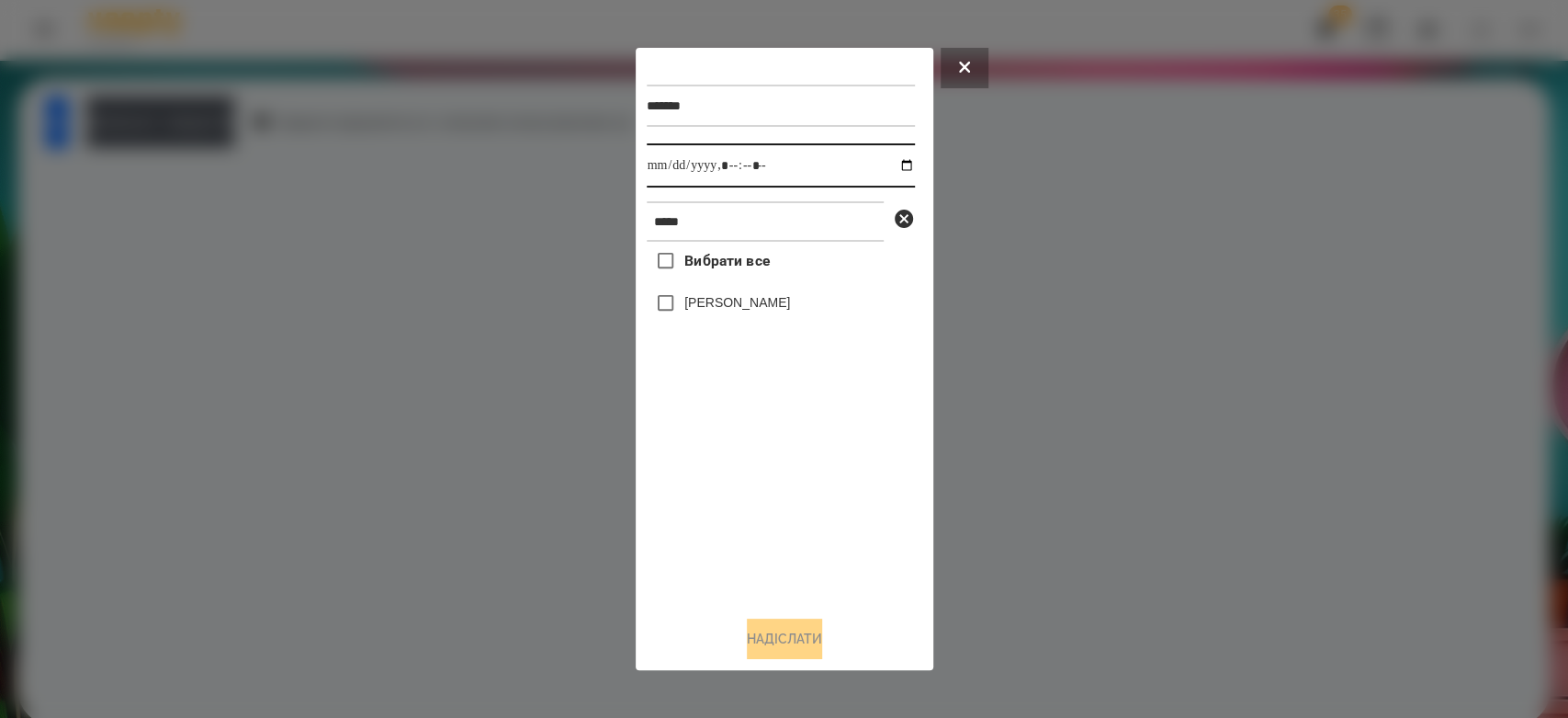
click at [900, 167] on input "datetime-local" at bounding box center [780, 166] width 268 height 44
type input "**********"
drag, startPoint x: 821, startPoint y: 526, endPoint x: 802, endPoint y: 505, distance: 28.3
click at [813, 534] on div "Вибрати все Кінах Назарій" at bounding box center [780, 421] width 268 height 359
click at [763, 309] on label "[PERSON_NAME]" at bounding box center [737, 302] width 106 height 18
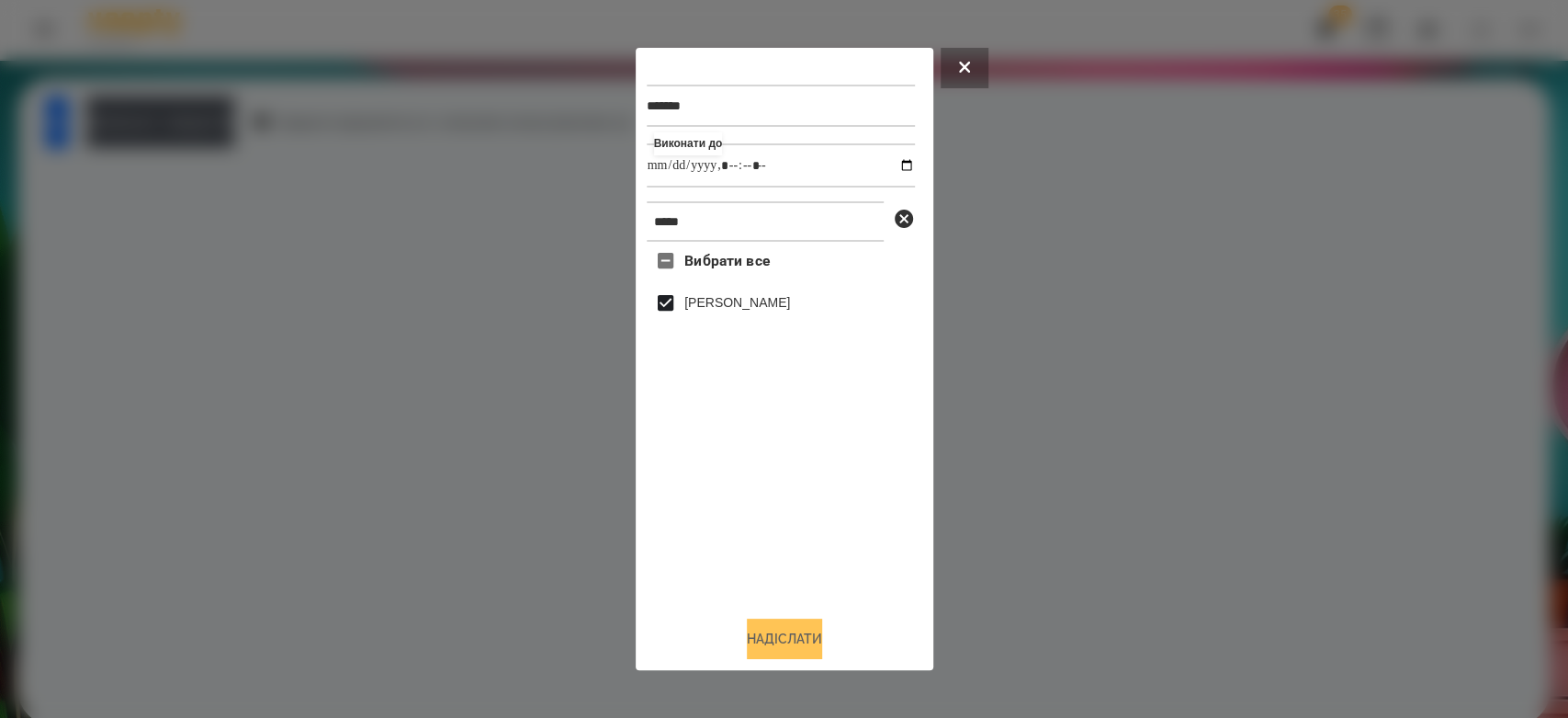
click at [807, 642] on button "Надіслати" at bounding box center [784, 639] width 75 height 40
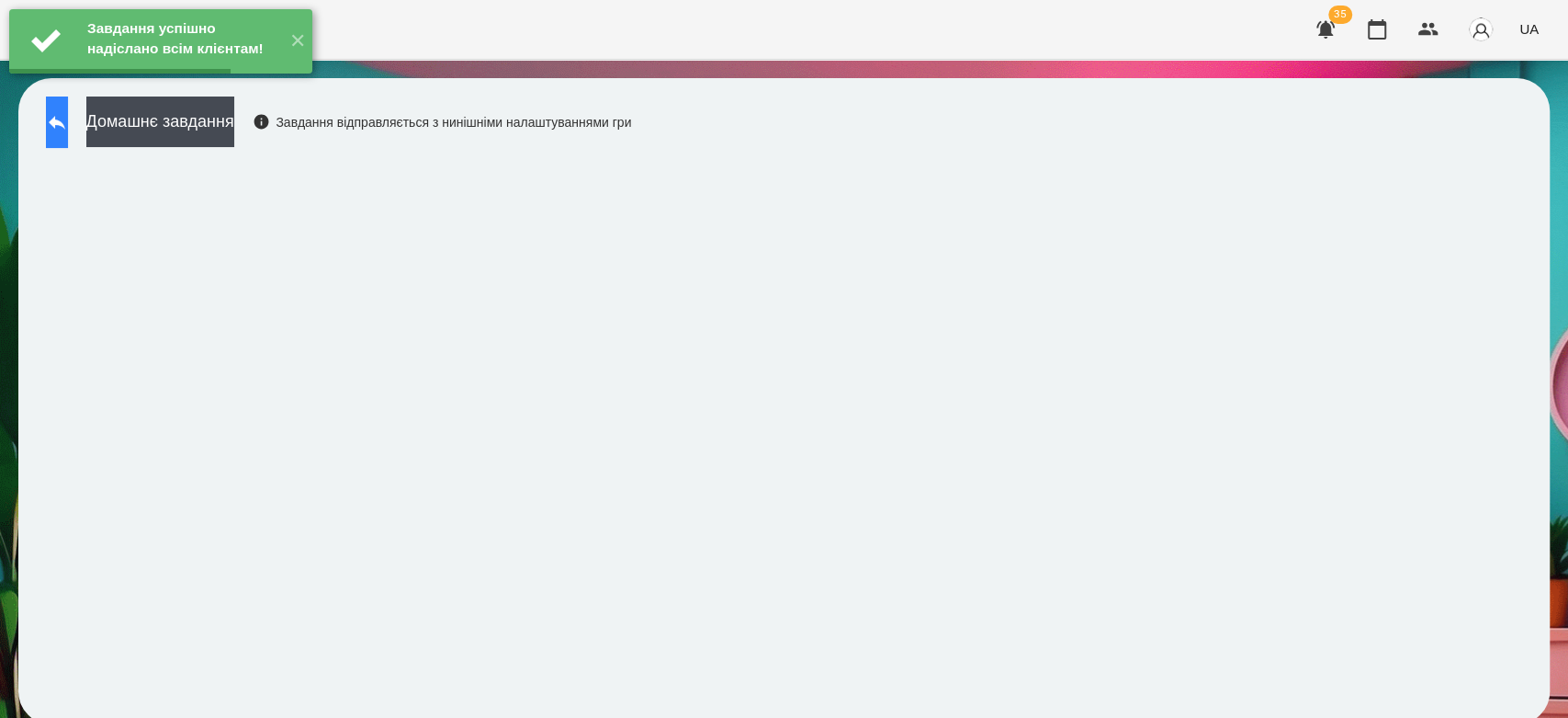
click at [68, 136] on button at bounding box center [57, 121] width 22 height 51
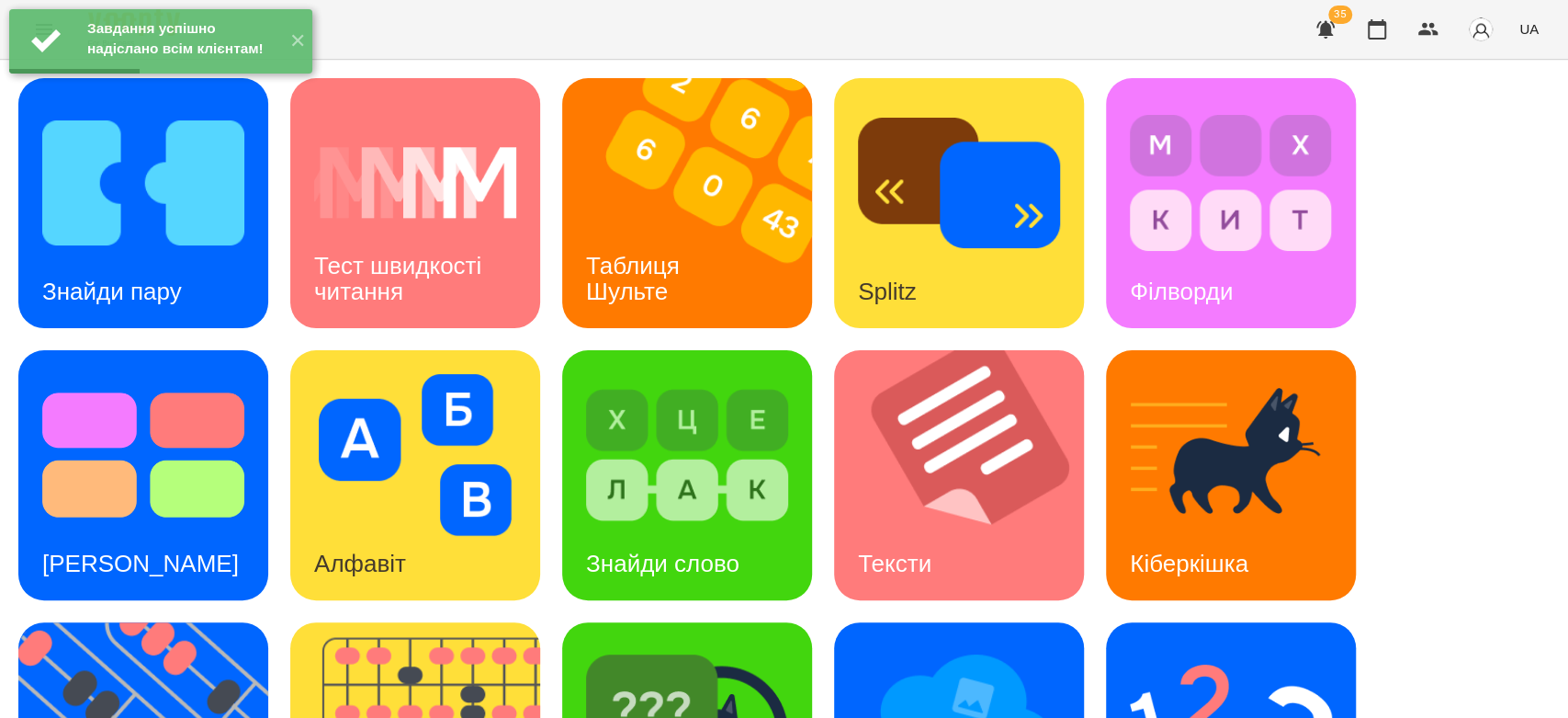
scroll to position [444, 0]
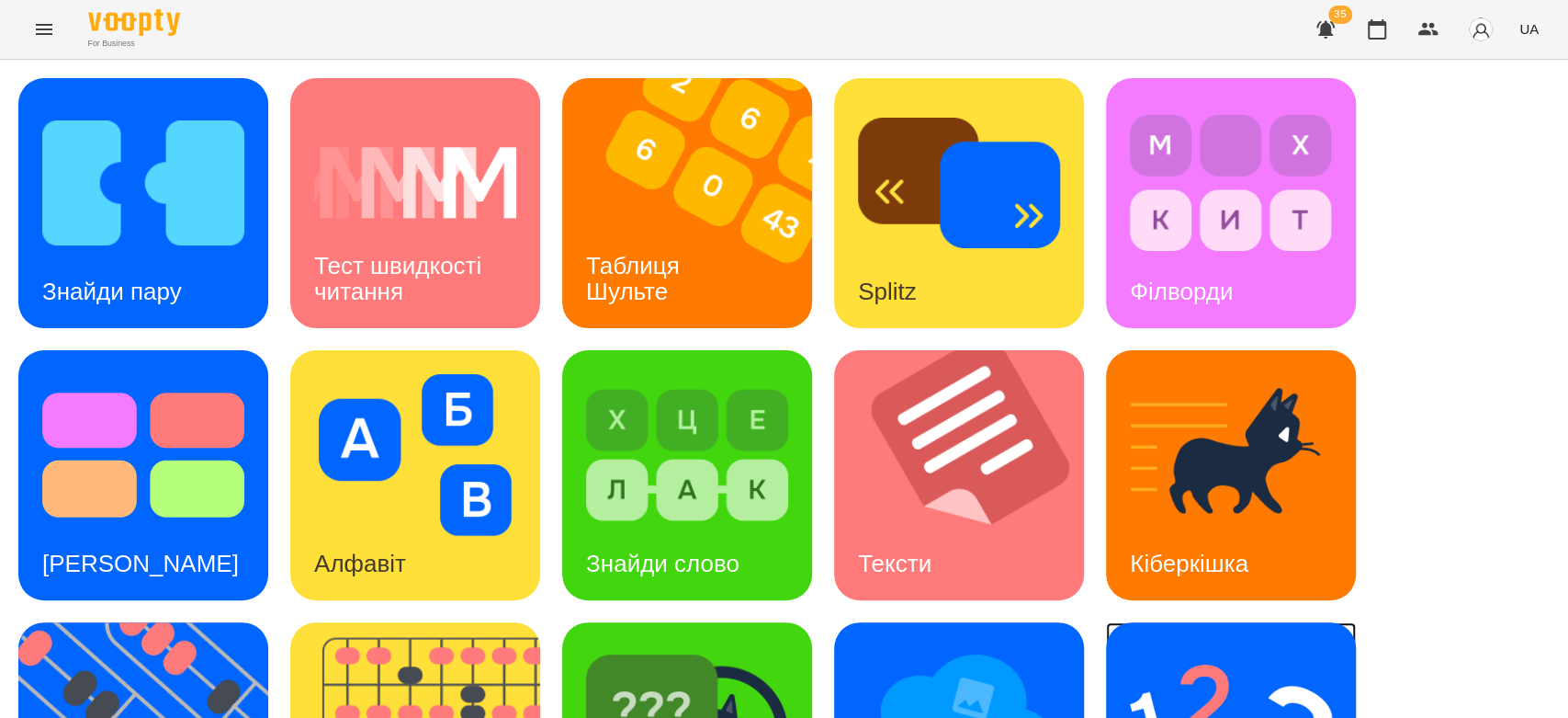
click at [1193, 646] on img at bounding box center [1231, 727] width 202 height 162
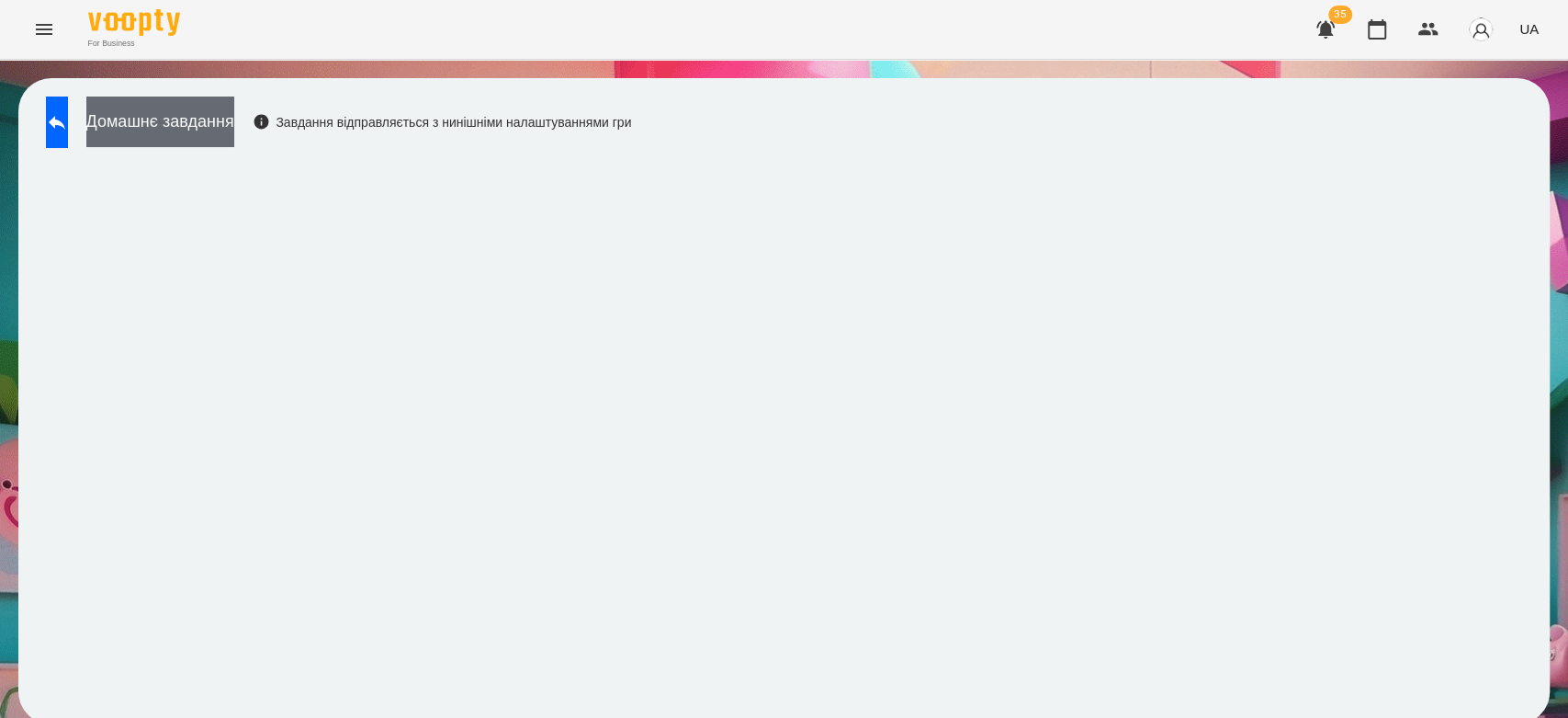
click at [235, 113] on button "Домашнє завдання" at bounding box center [161, 121] width 148 height 51
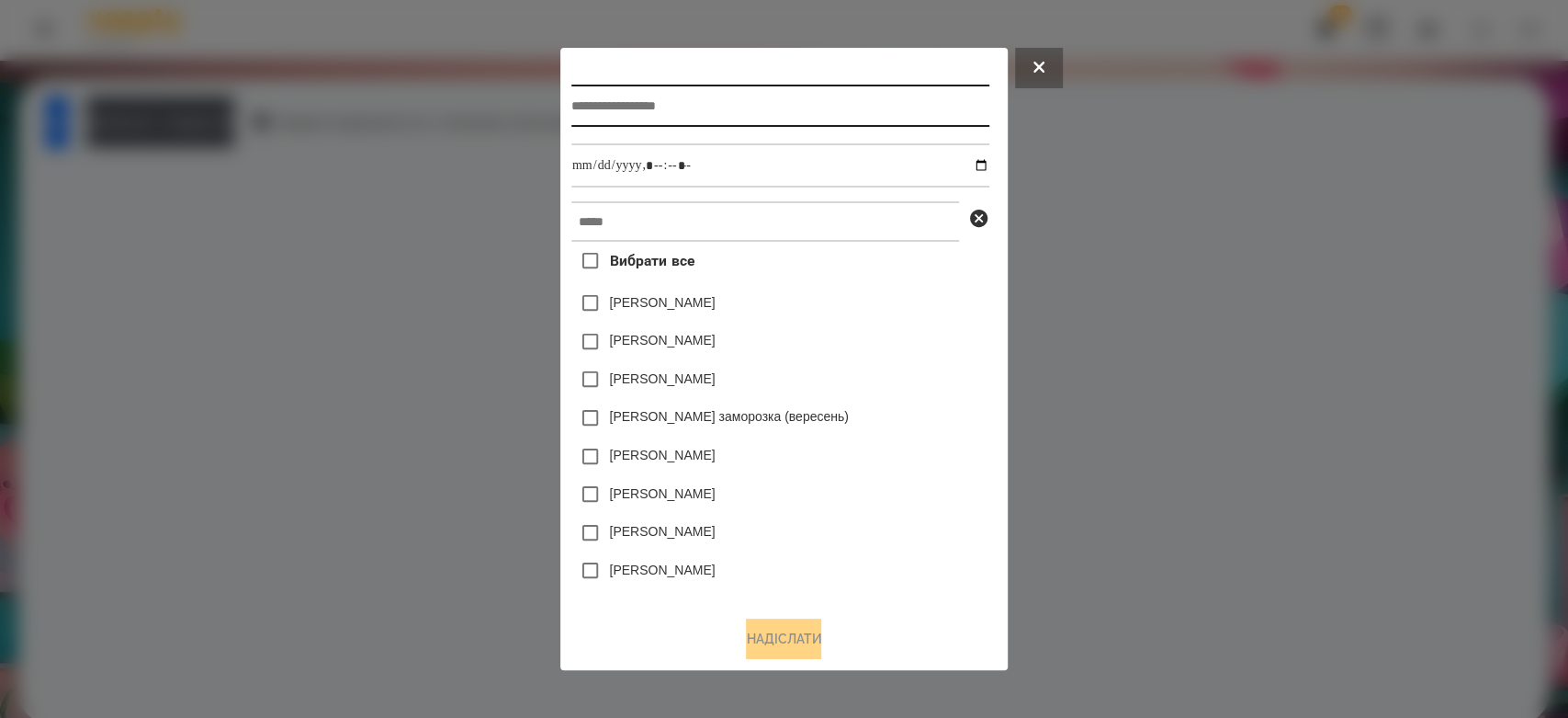
click at [897, 105] on input "text" at bounding box center [780, 106] width 417 height 42
type input "**********"
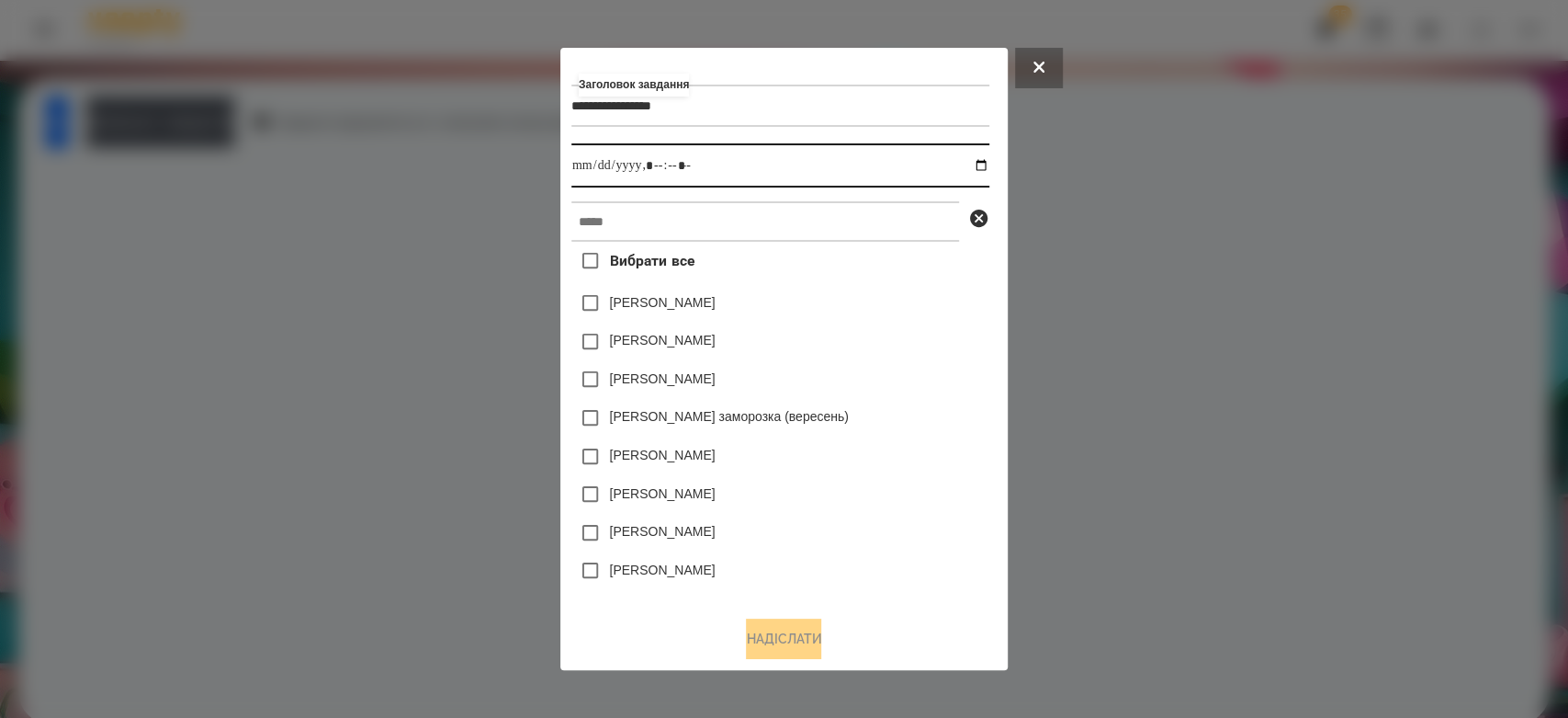
click at [983, 153] on input "datetime-local" at bounding box center [780, 166] width 417 height 44
click at [979, 160] on input "datetime-local" at bounding box center [780, 166] width 417 height 44
type input "**********"
drag, startPoint x: 920, startPoint y: 308, endPoint x: 874, endPoint y: 236, distance: 85.4
click at [920, 308] on div "Коля Главач" at bounding box center [780, 303] width 417 height 38
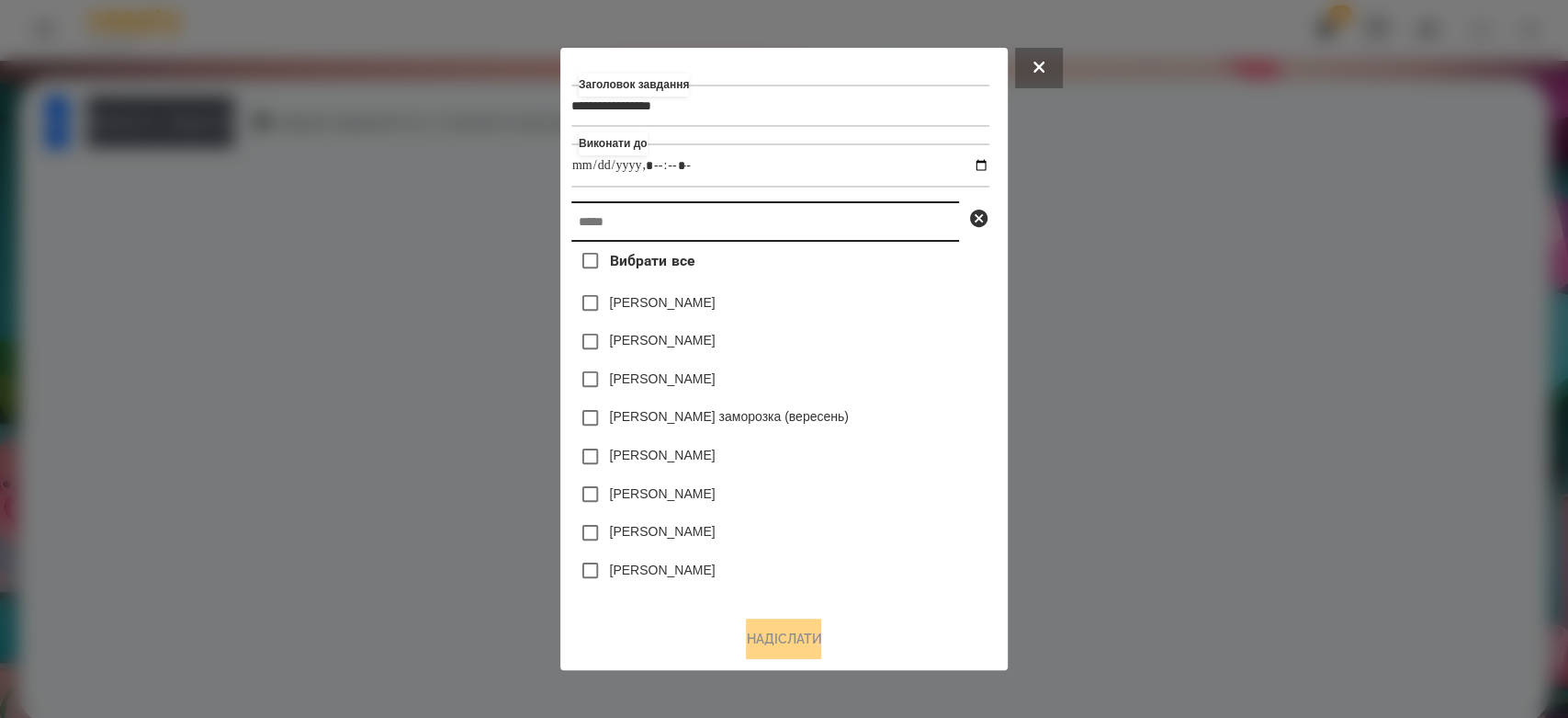
click at [873, 229] on input "text" at bounding box center [765, 221] width 388 height 40
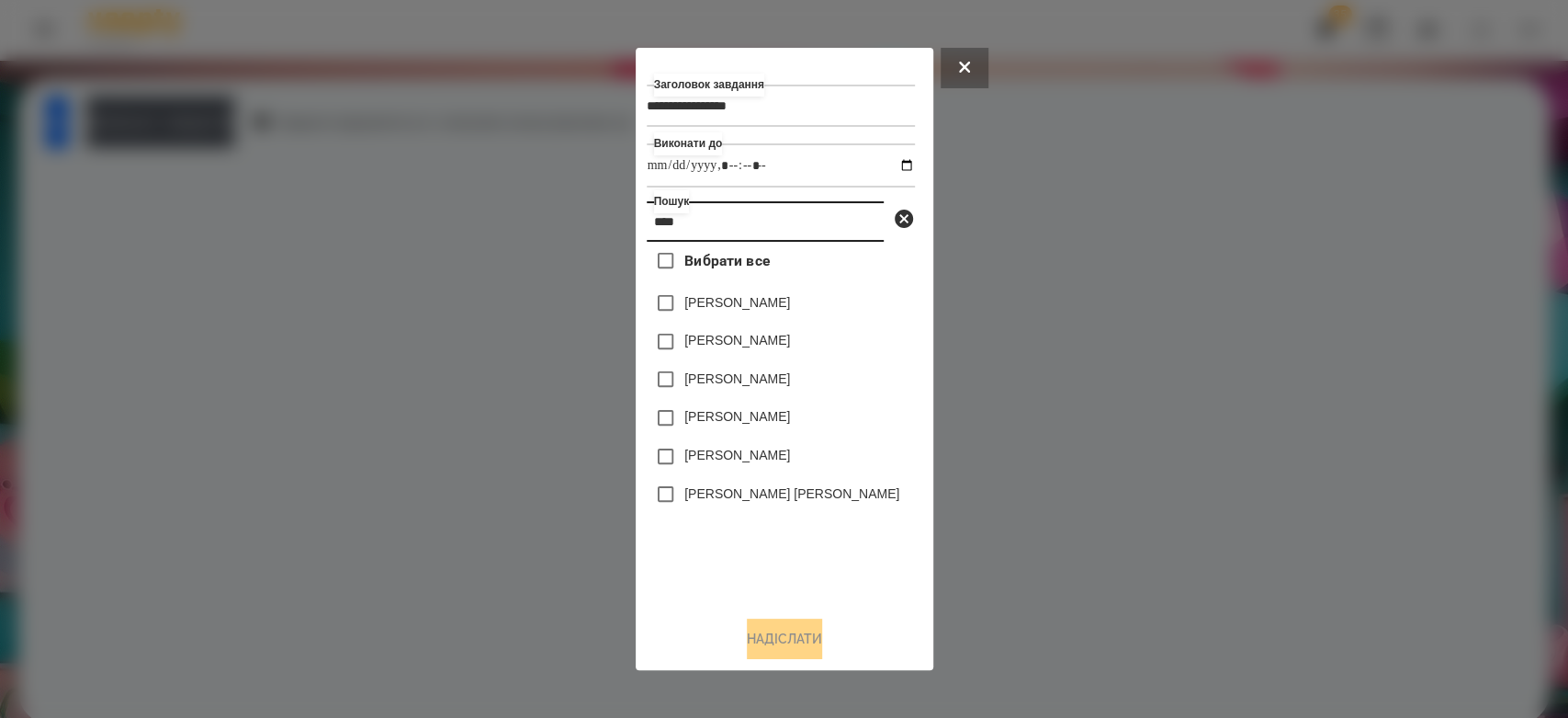
type input "****"
click at [723, 312] on label "[PERSON_NAME]" at bounding box center [737, 302] width 106 height 18
click at [787, 653] on button "Надіслати" at bounding box center [784, 639] width 75 height 40
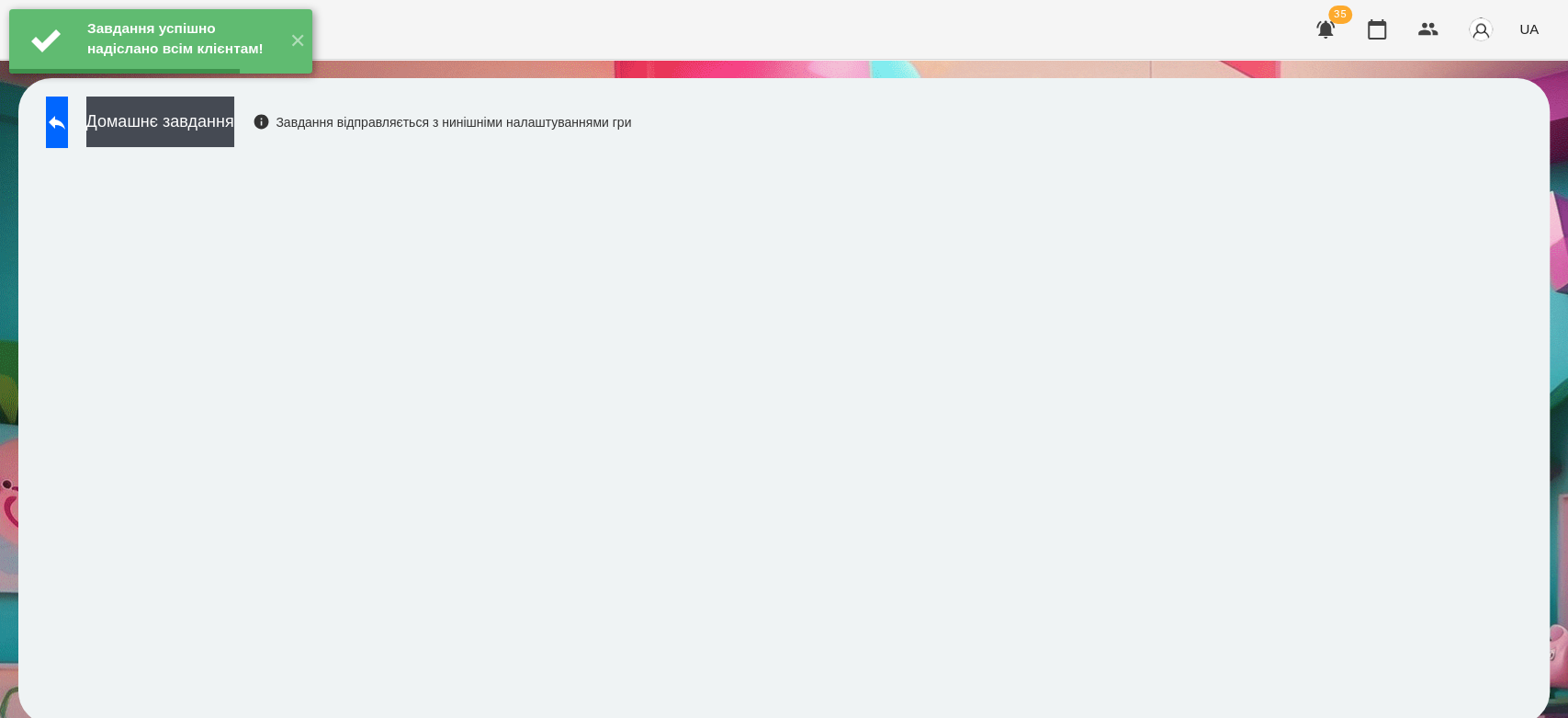
click at [235, 129] on button "Домашнє завдання" at bounding box center [161, 121] width 148 height 51
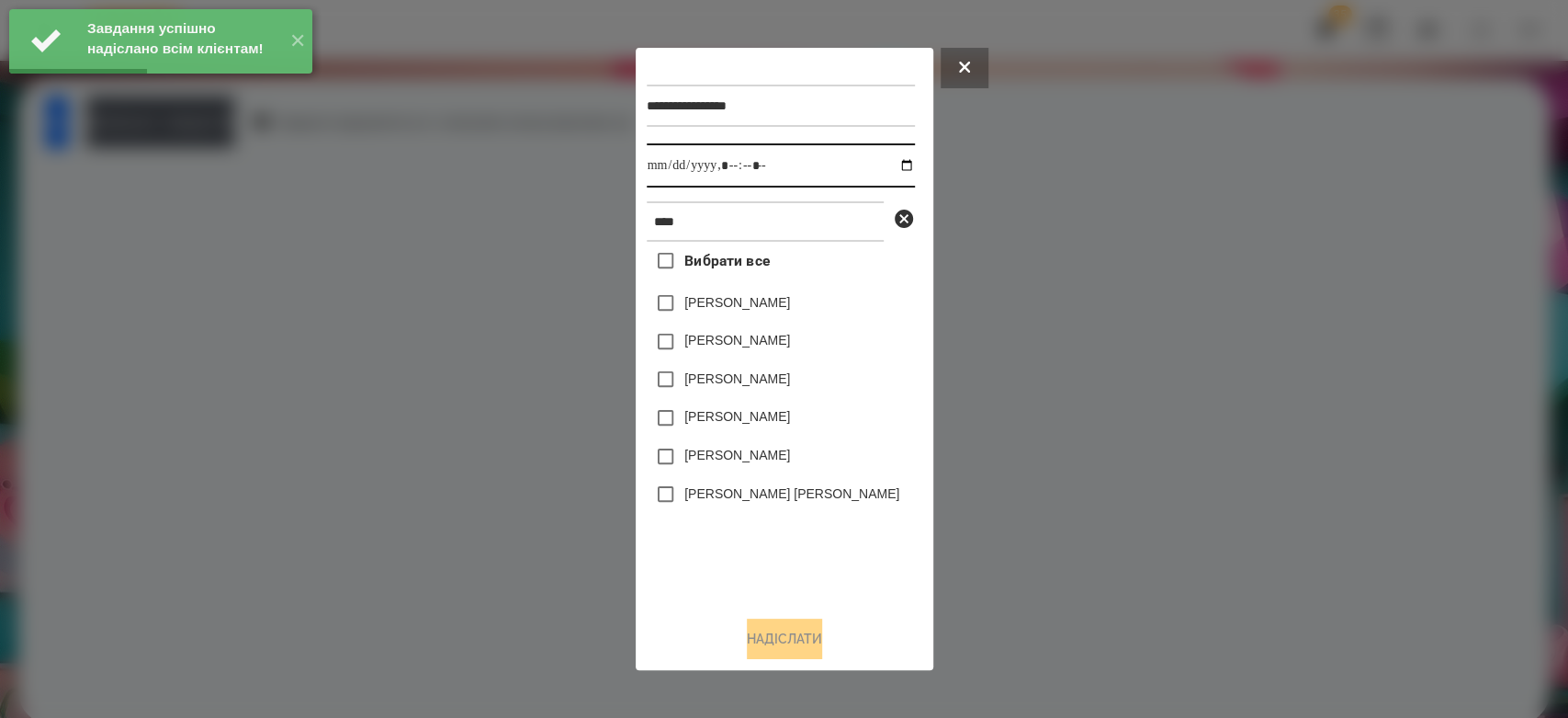
click at [902, 180] on input "datetime-local" at bounding box center [780, 166] width 268 height 44
click at [885, 167] on input "datetime-local" at bounding box center [780, 166] width 268 height 44
type input "**********"
click at [828, 540] on div "Вибрати все Кінах Назарій Онікіна Єва Валерія Севонькіна Анікіна Марі Єсенія Лі…" at bounding box center [780, 421] width 268 height 359
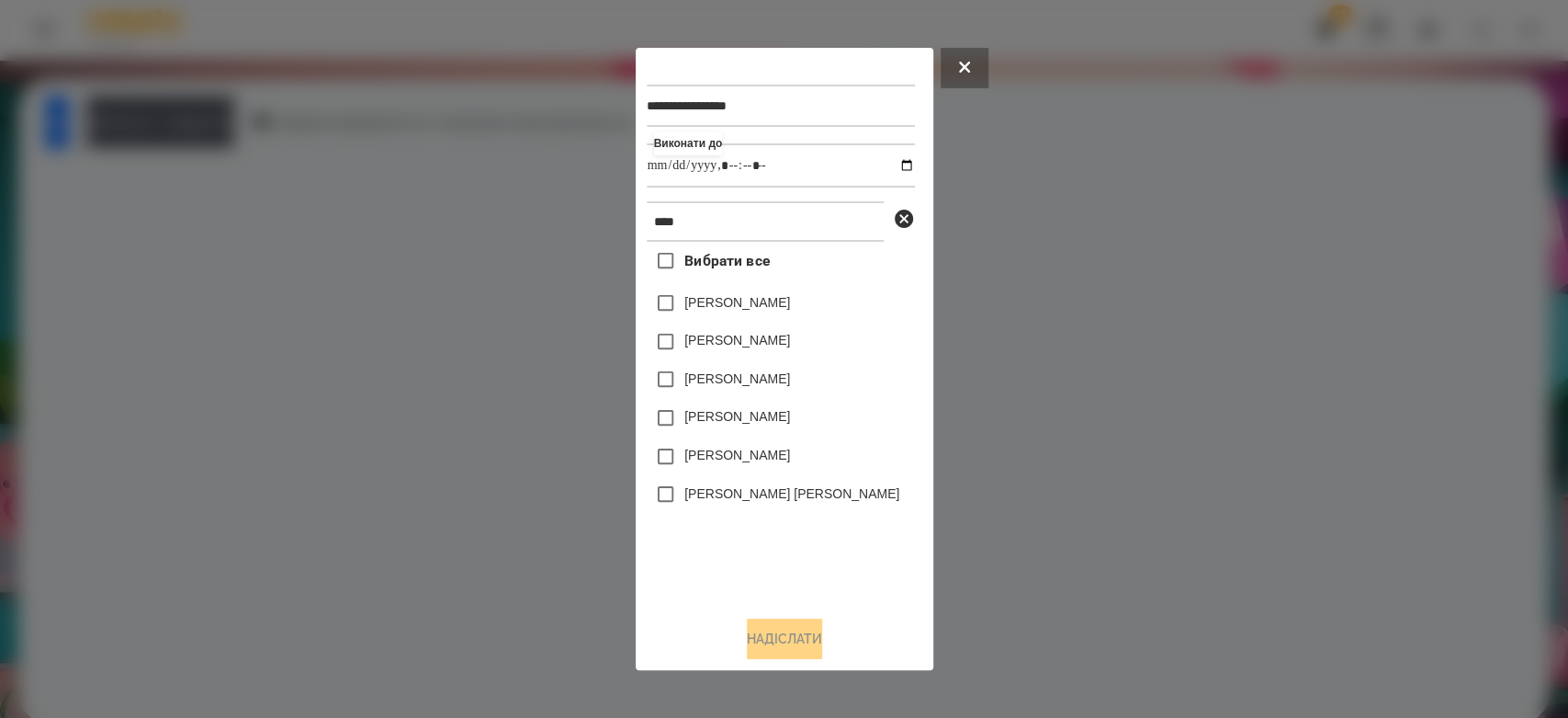
click at [713, 307] on label "[PERSON_NAME]" at bounding box center [737, 302] width 106 height 18
click at [787, 634] on button "Надіслати" at bounding box center [784, 639] width 75 height 40
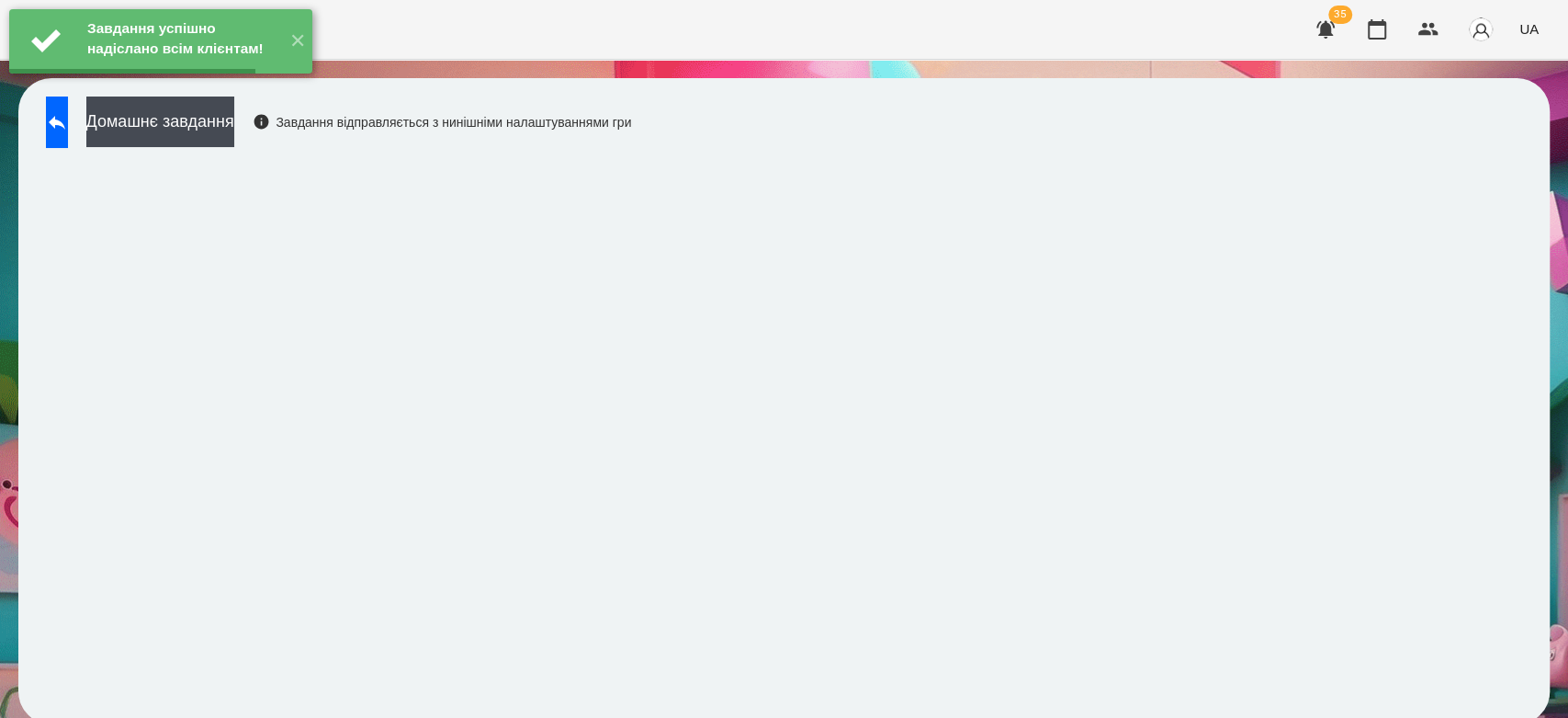
click at [225, 127] on button "Домашнє завдання" at bounding box center [161, 121] width 148 height 51
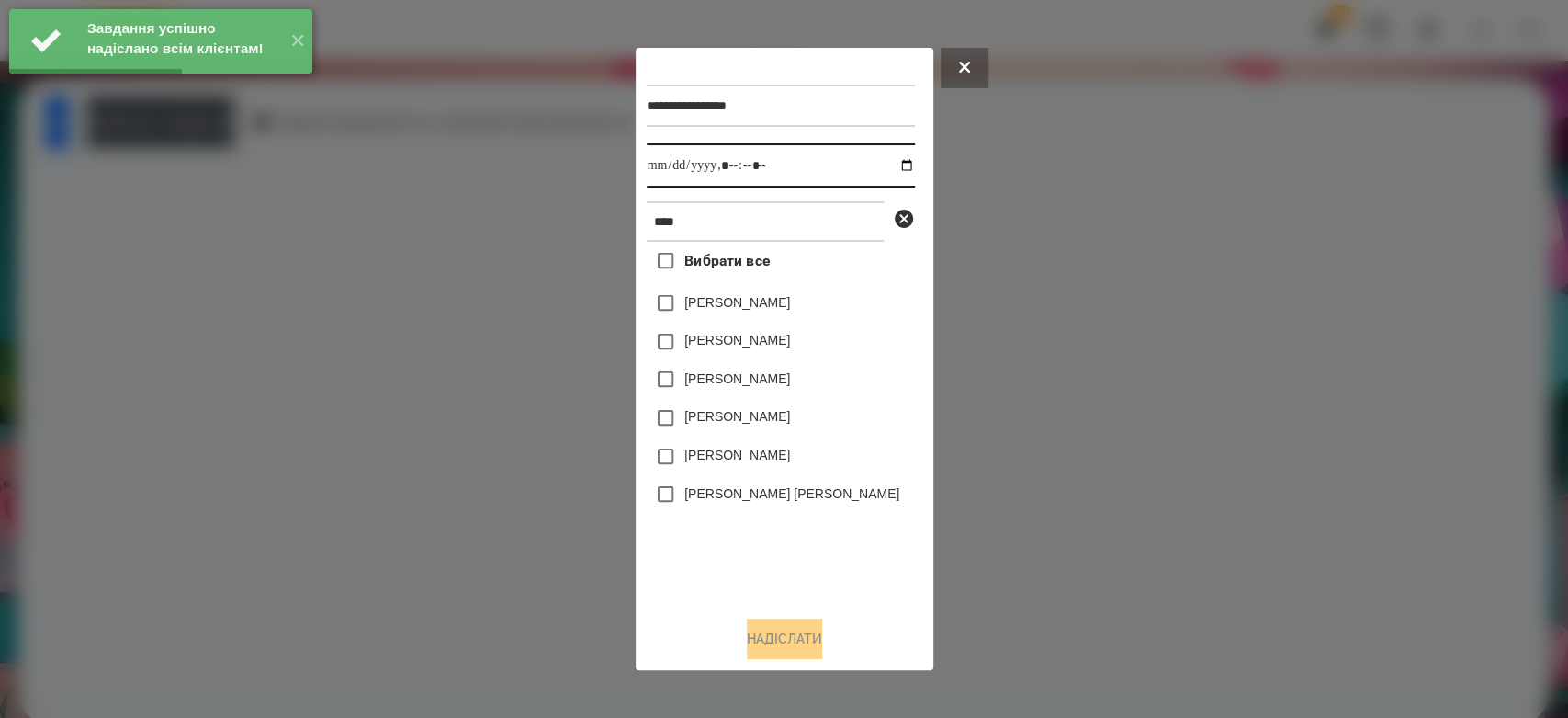
click at [896, 170] on input "datetime-local" at bounding box center [780, 166] width 268 height 44
type input "**********"
click at [801, 506] on div "Вітушкіна Олівія" at bounding box center [780, 495] width 268 height 38
click at [767, 306] on label "[PERSON_NAME]" at bounding box center [737, 302] width 106 height 18
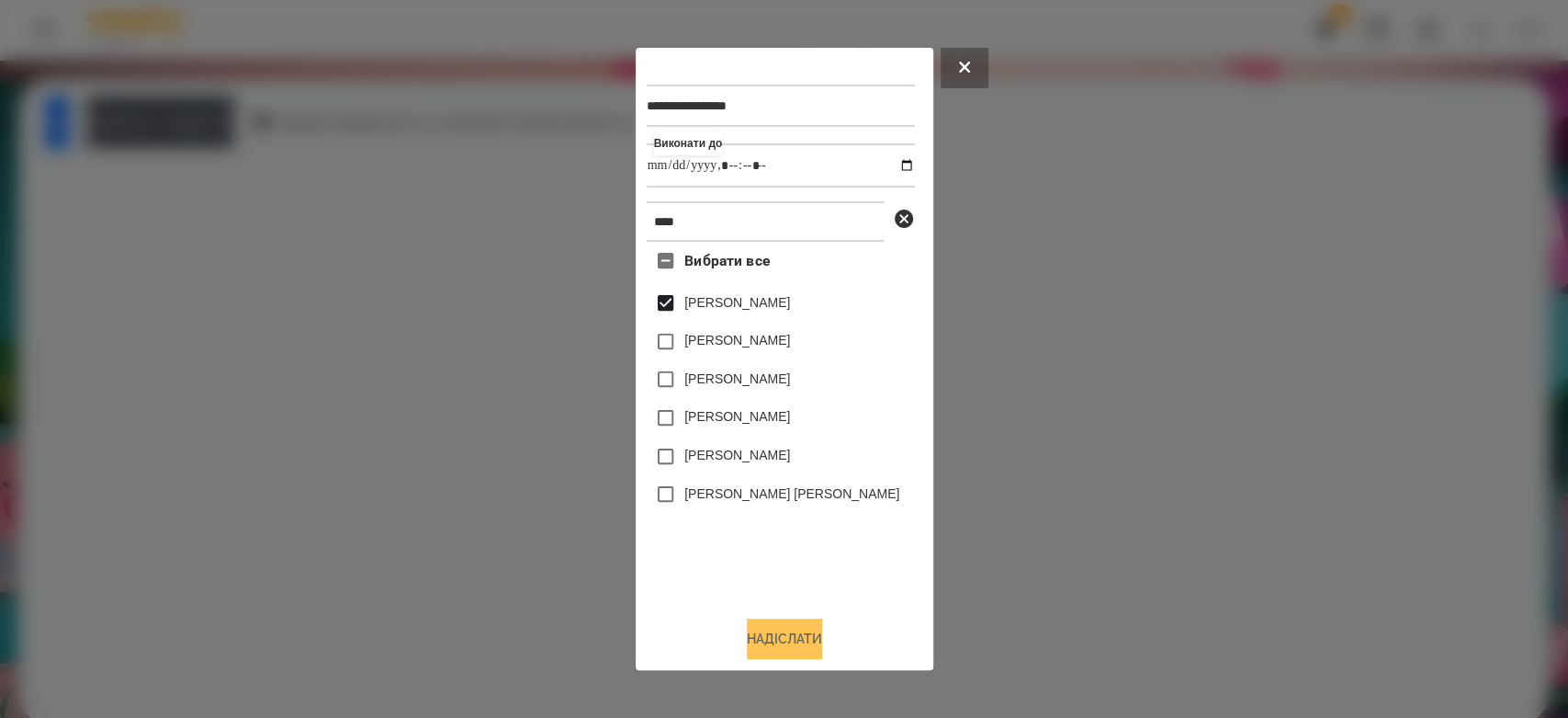
click at [792, 641] on button "Надіслати" at bounding box center [784, 639] width 75 height 40
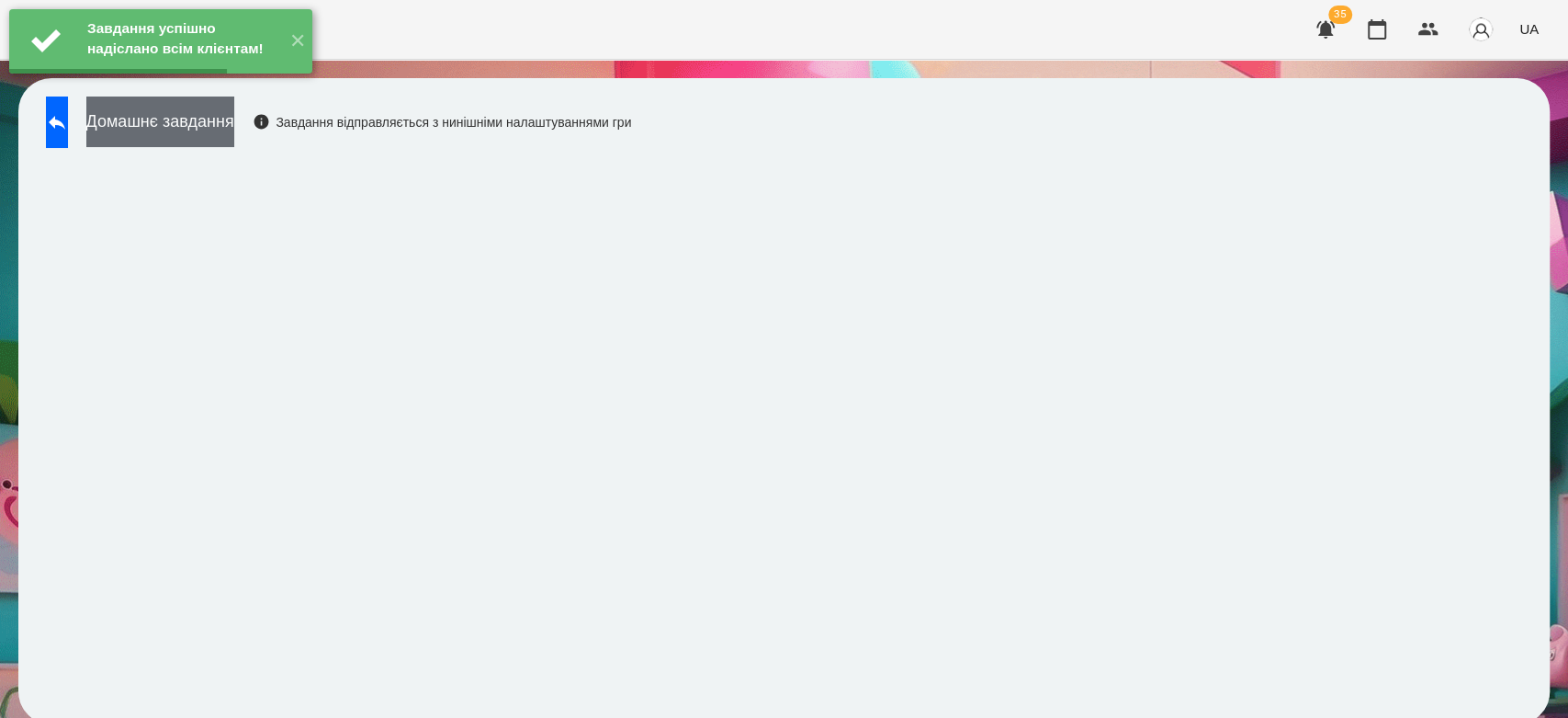
click at [235, 134] on button "Домашнє завдання" at bounding box center [161, 121] width 148 height 51
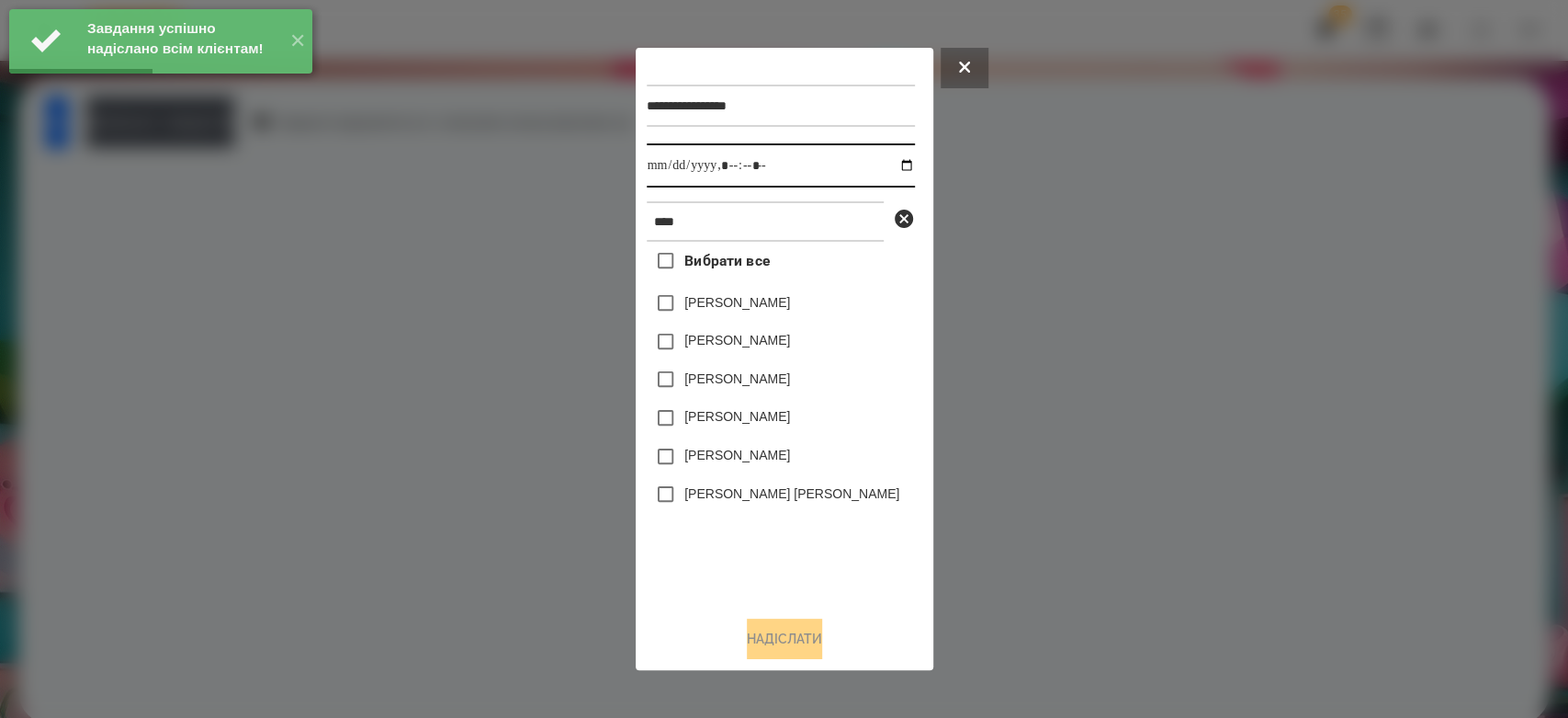
click at [888, 167] on input "datetime-local" at bounding box center [780, 166] width 268 height 44
type input "**********"
drag, startPoint x: 895, startPoint y: 491, endPoint x: 866, endPoint y: 449, distance: 51.0
click at [895, 491] on div "Вітушкіна Олівія" at bounding box center [780, 495] width 268 height 38
click at [765, 309] on label "[PERSON_NAME]" at bounding box center [737, 302] width 106 height 18
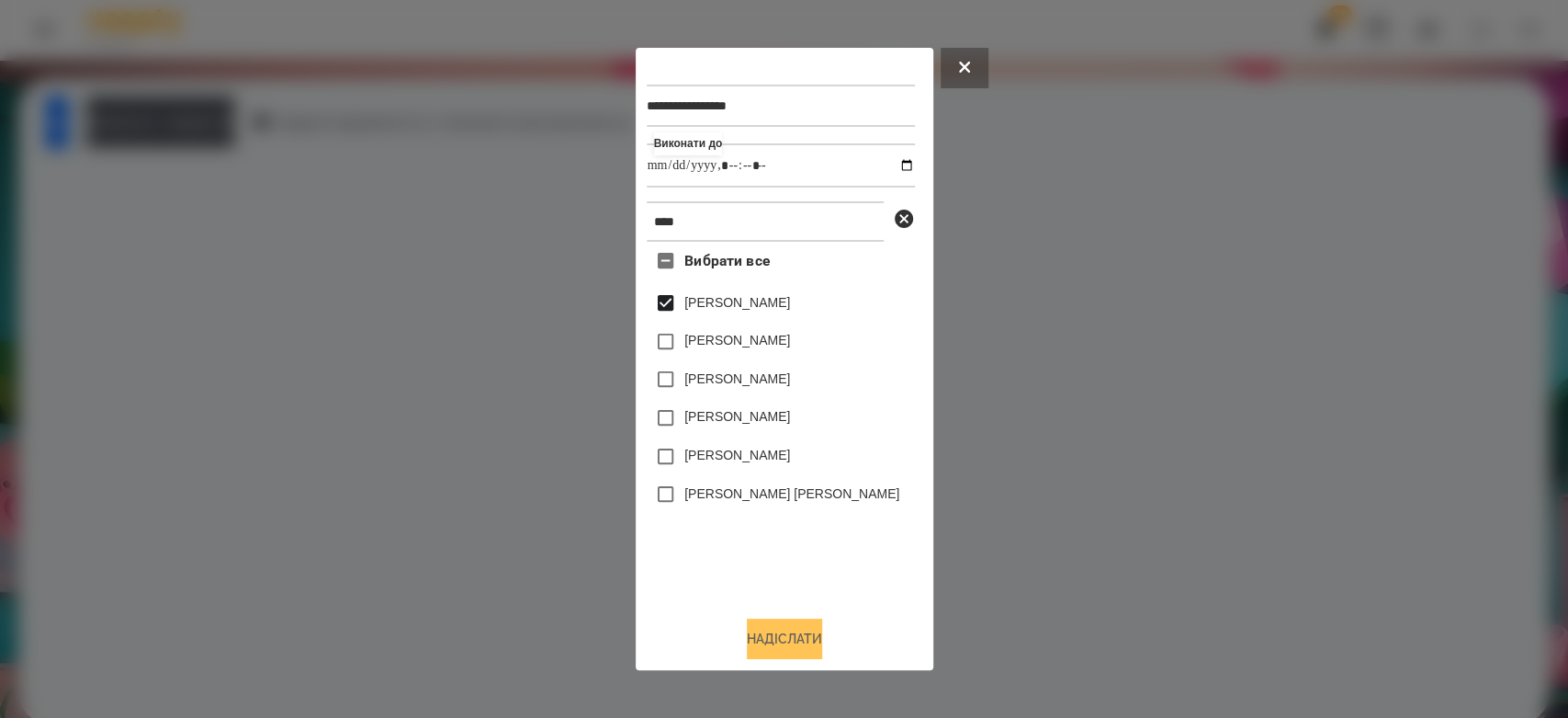
click at [771, 648] on button "Надіслати" at bounding box center [784, 639] width 75 height 40
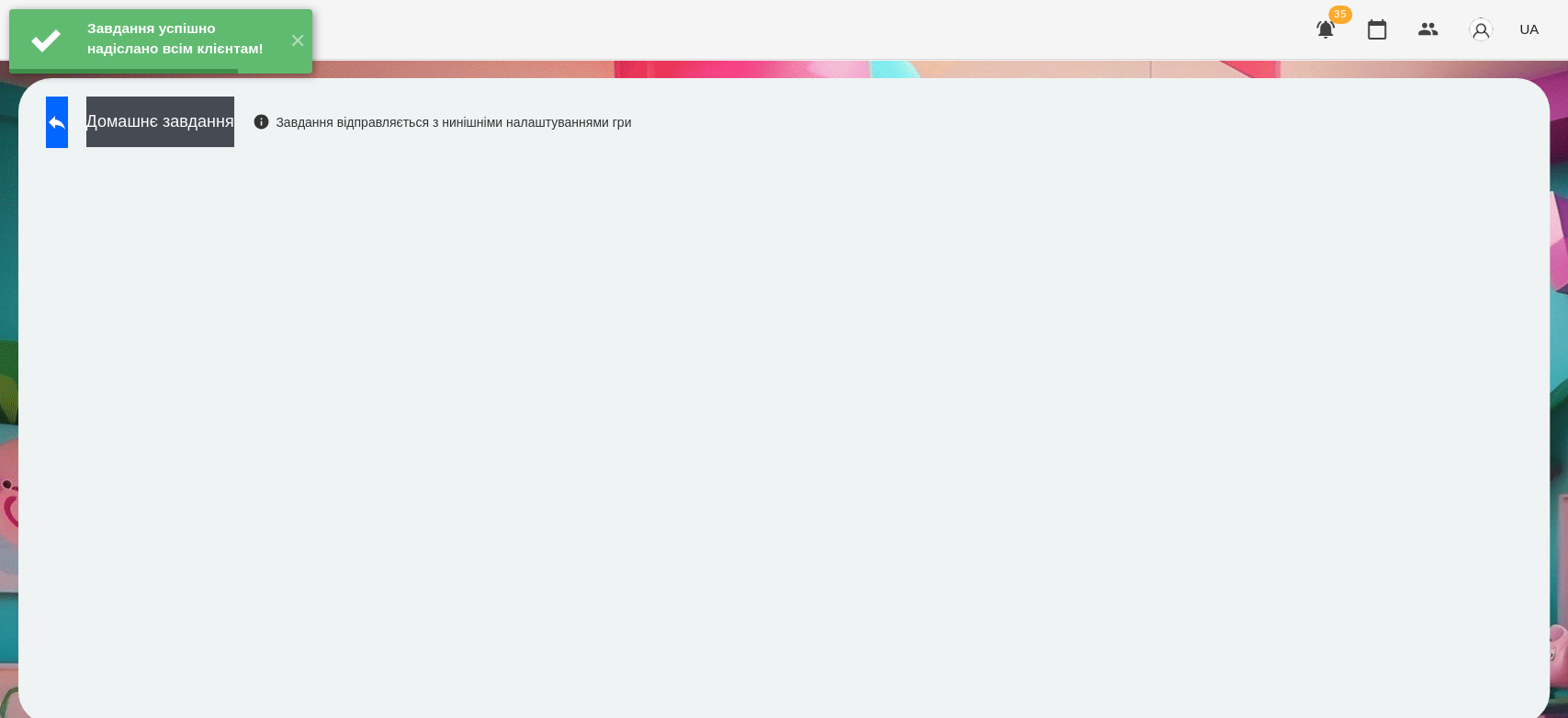
click at [235, 122] on button "Домашнє завдання" at bounding box center [161, 121] width 148 height 51
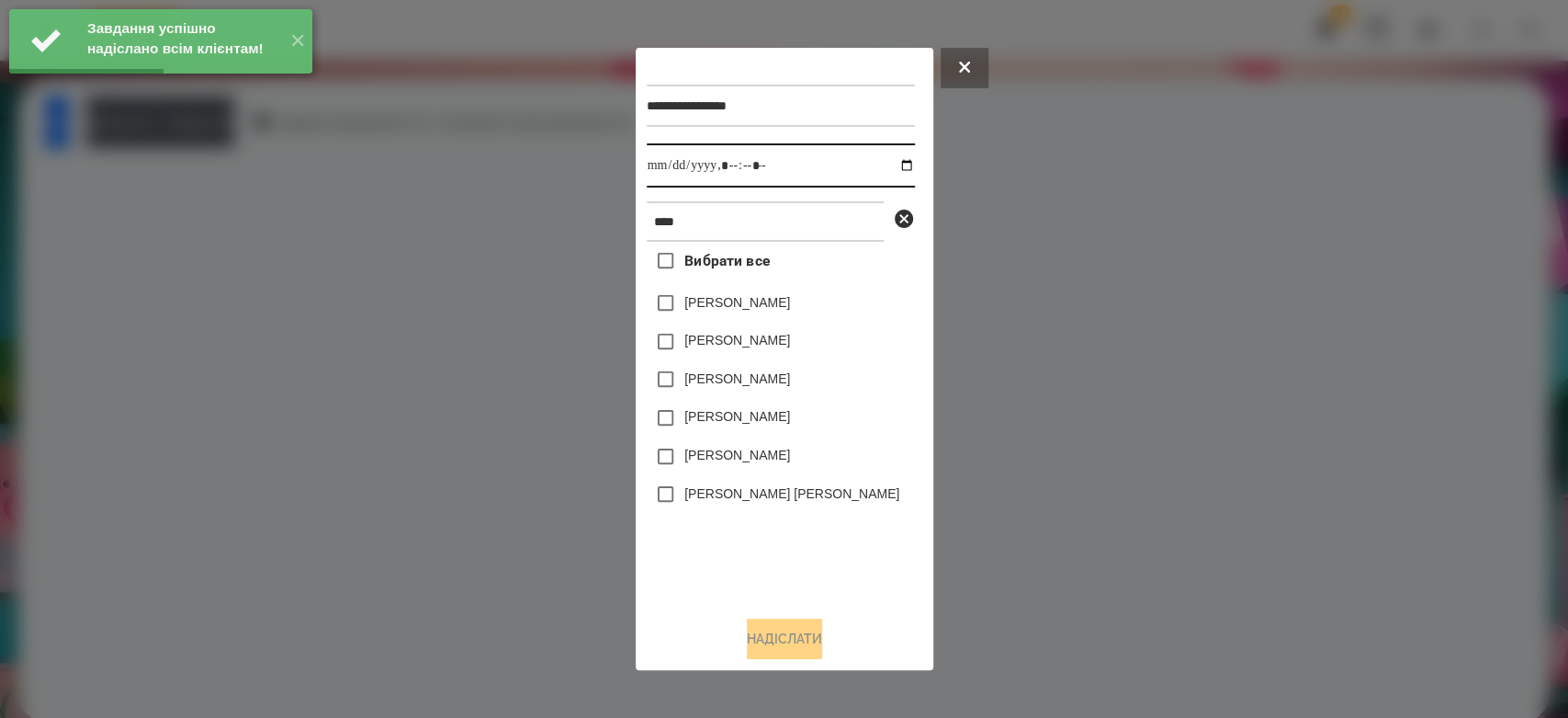
click at [889, 166] on input "datetime-local" at bounding box center [780, 166] width 268 height 44
type input "**********"
click at [848, 526] on div "Вибрати все Кінах Назарій Онікіна Єва Валерія Севонькіна Анікіна Марі Єсенія Лі…" at bounding box center [780, 421] width 268 height 359
click at [745, 307] on label "[PERSON_NAME]" at bounding box center [737, 302] width 106 height 18
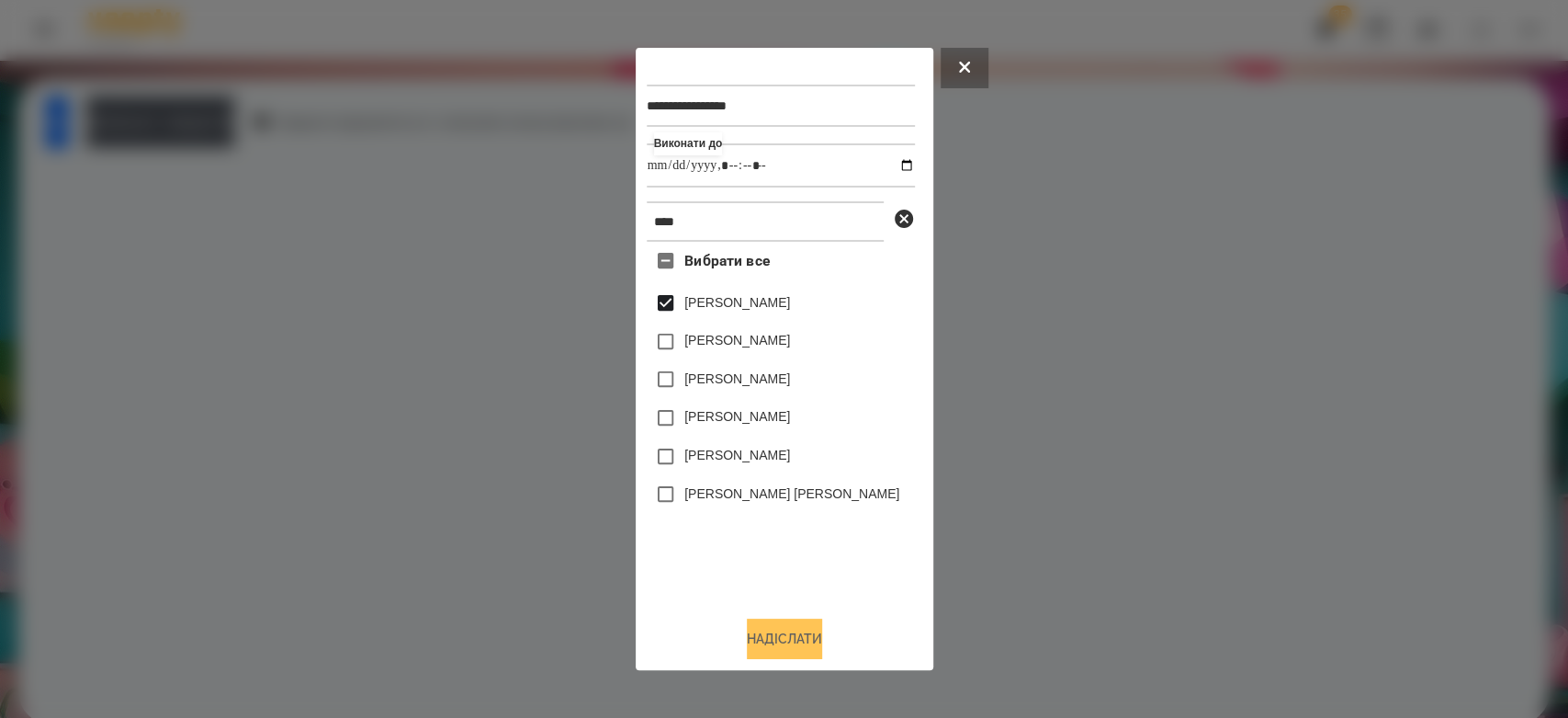
click at [808, 636] on button "Надіслати" at bounding box center [784, 639] width 75 height 40
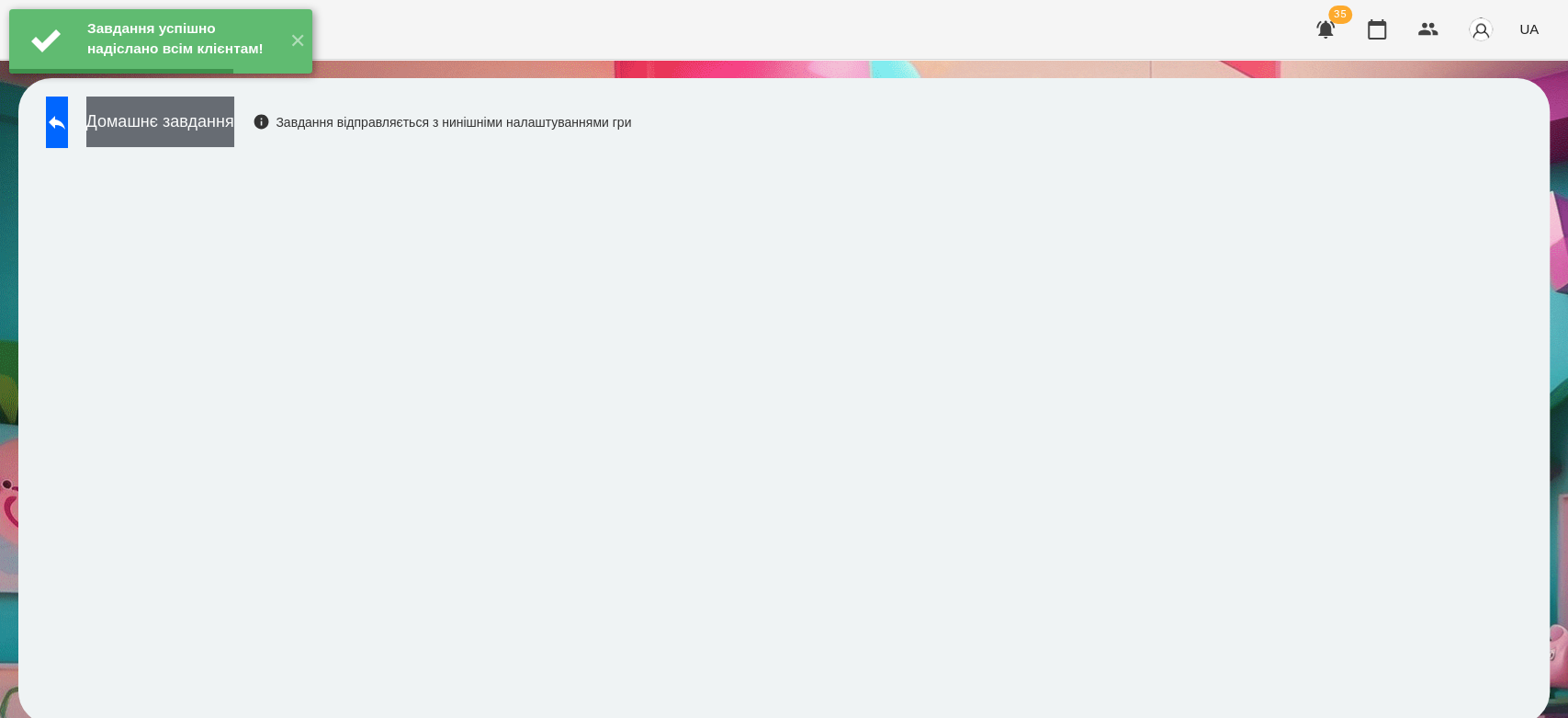
click at [235, 136] on button "Домашнє завдання" at bounding box center [161, 121] width 148 height 51
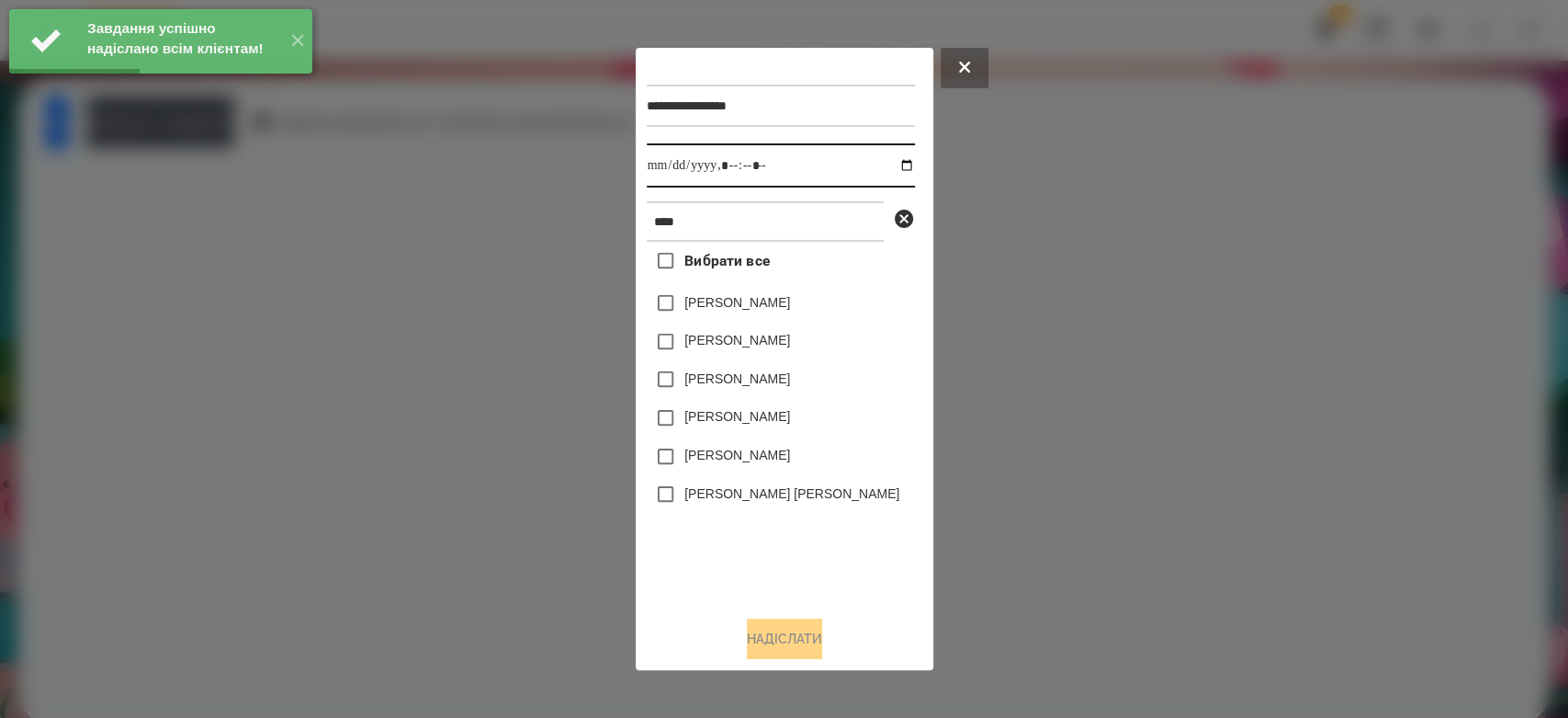
click at [891, 167] on input "datetime-local" at bounding box center [780, 166] width 268 height 44
type input "**********"
click at [825, 514] on div "Вітушкіна Олівія" at bounding box center [780, 495] width 268 height 38
click at [755, 294] on div "[PERSON_NAME]" at bounding box center [780, 303] width 268 height 38
click at [769, 312] on label "[PERSON_NAME]" at bounding box center [737, 302] width 106 height 18
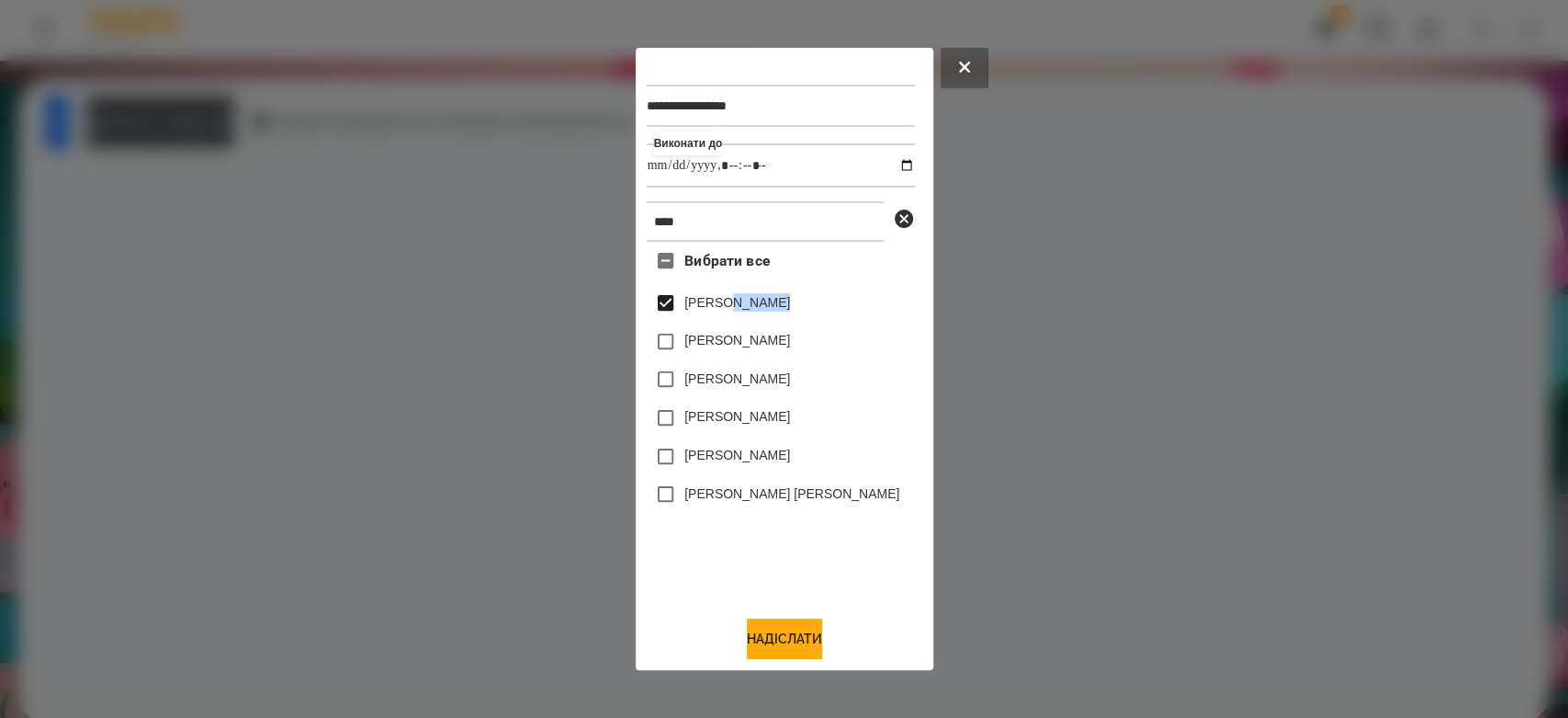
click at [767, 312] on label "[PERSON_NAME]" at bounding box center [737, 302] width 106 height 18
click at [792, 645] on button "Надіслати" at bounding box center [784, 639] width 75 height 40
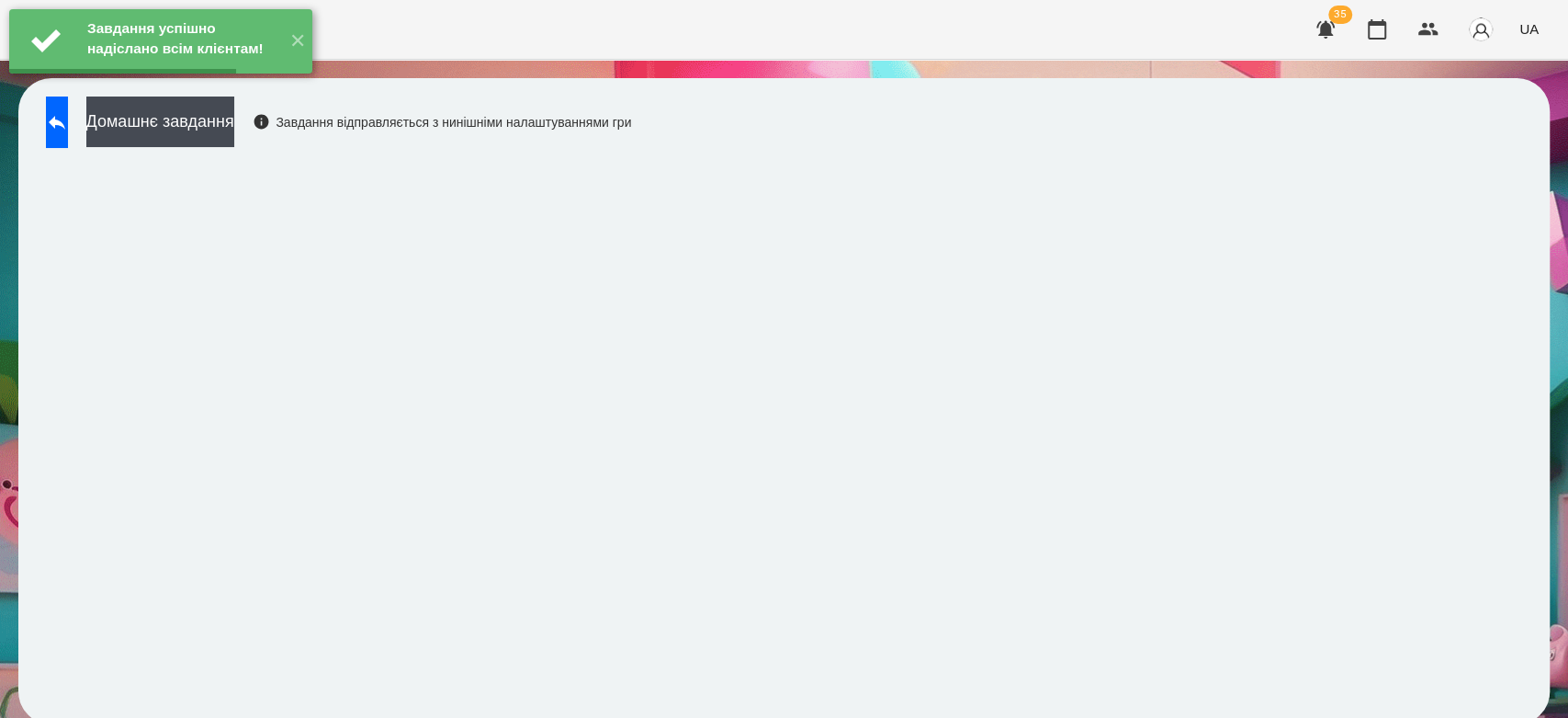
click at [235, 123] on button "Домашнє завдання" at bounding box center [161, 121] width 148 height 51
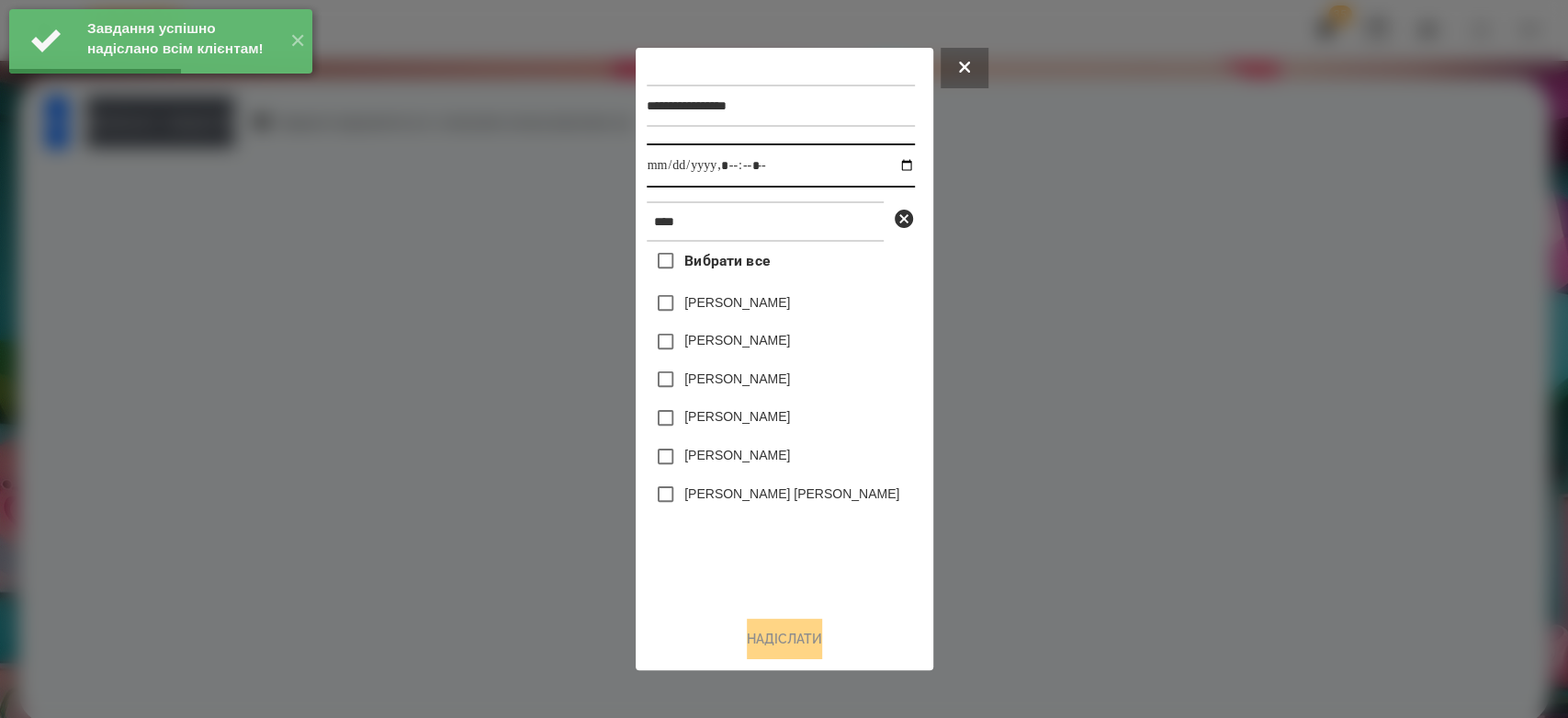
click at [884, 160] on input "datetime-local" at bounding box center [780, 166] width 268 height 44
type input "**********"
drag, startPoint x: 867, startPoint y: 557, endPoint x: 823, endPoint y: 473, distance: 94.8
click at [867, 557] on div "Вибрати все Кінах Назарій Онікіна Єва Валерія Севонькіна Анікіна Марі Єсенія Лі…" at bounding box center [780, 421] width 268 height 359
click at [762, 301] on label "[PERSON_NAME]" at bounding box center [737, 302] width 106 height 18
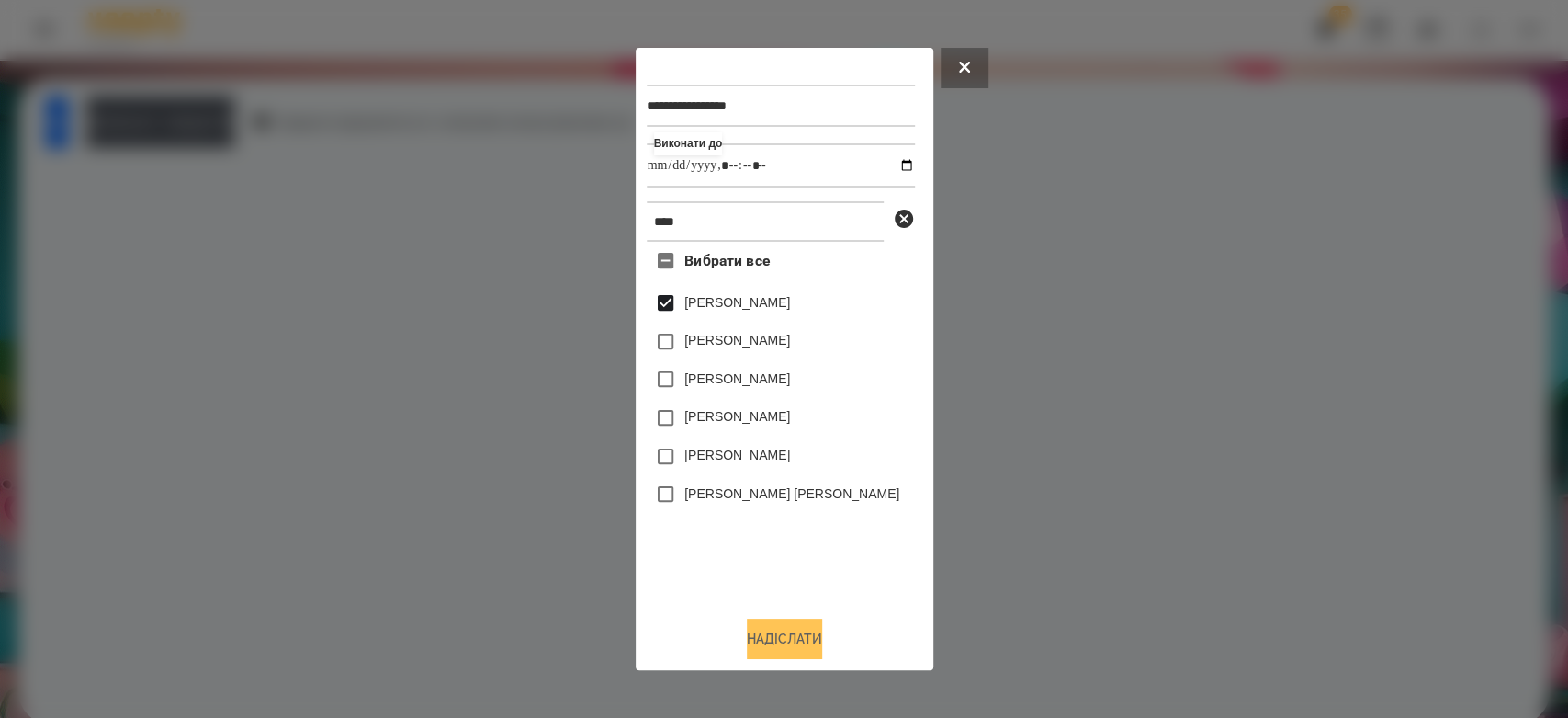
click at [796, 634] on button "Надіслати" at bounding box center [784, 639] width 75 height 40
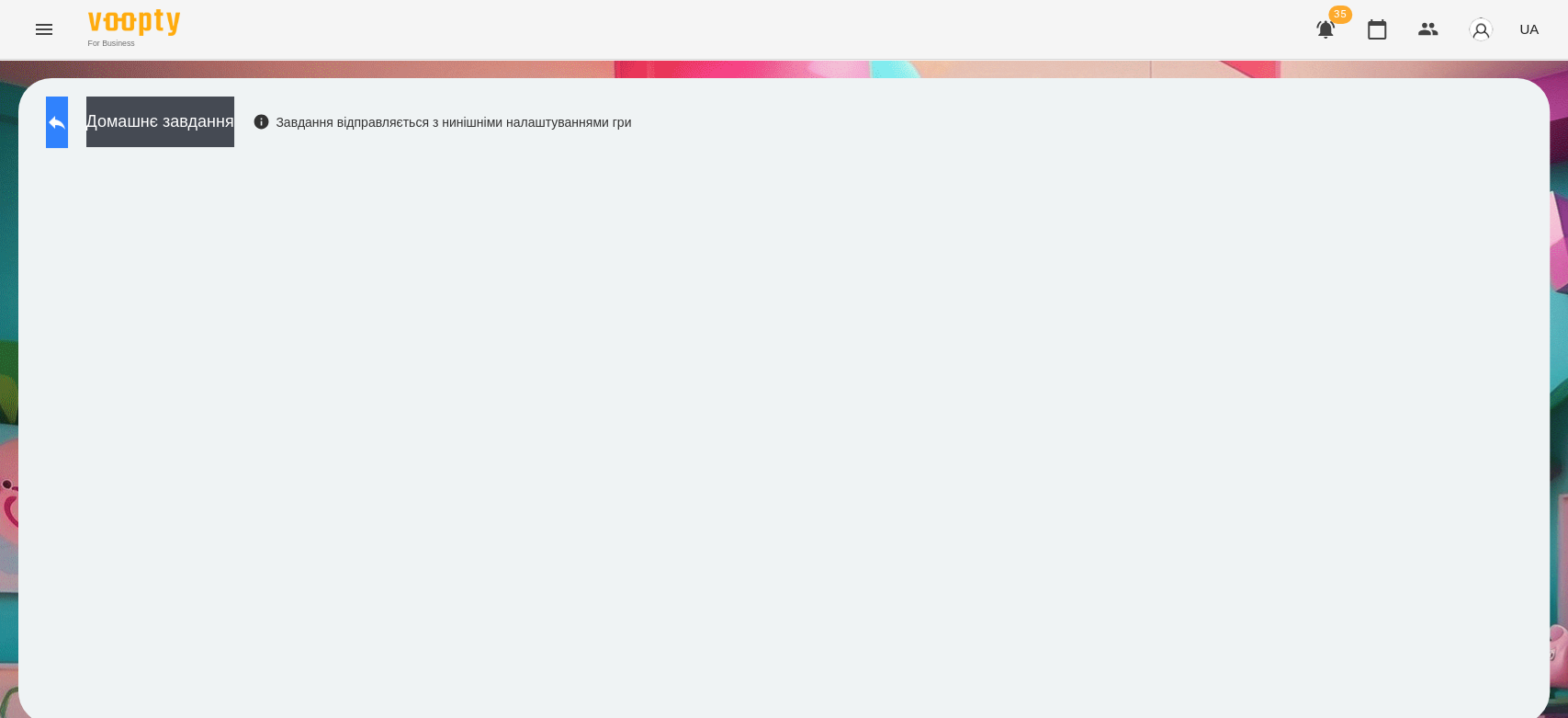
click at [68, 123] on button at bounding box center [57, 121] width 22 height 51
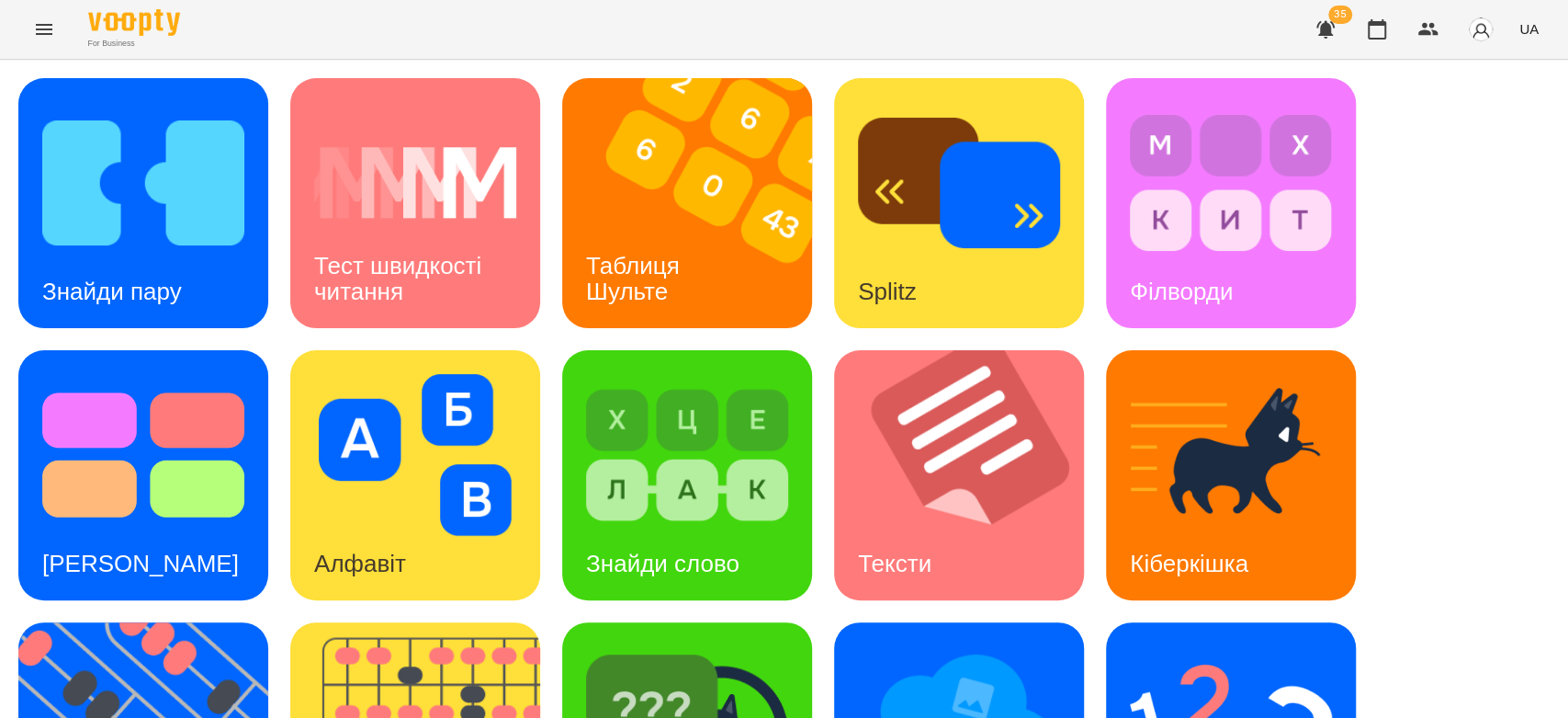
scroll to position [408, 0]
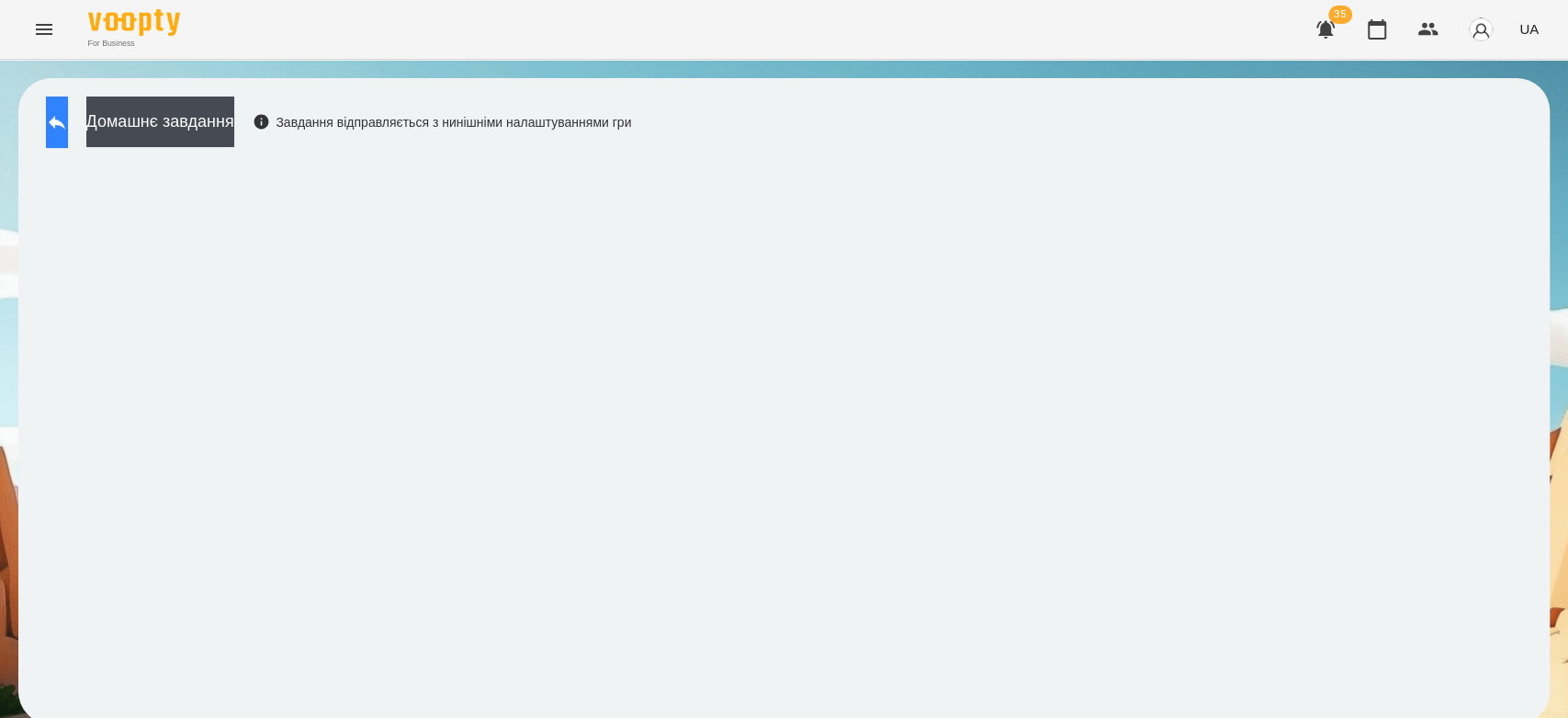
click at [68, 127] on button at bounding box center [57, 121] width 22 height 51
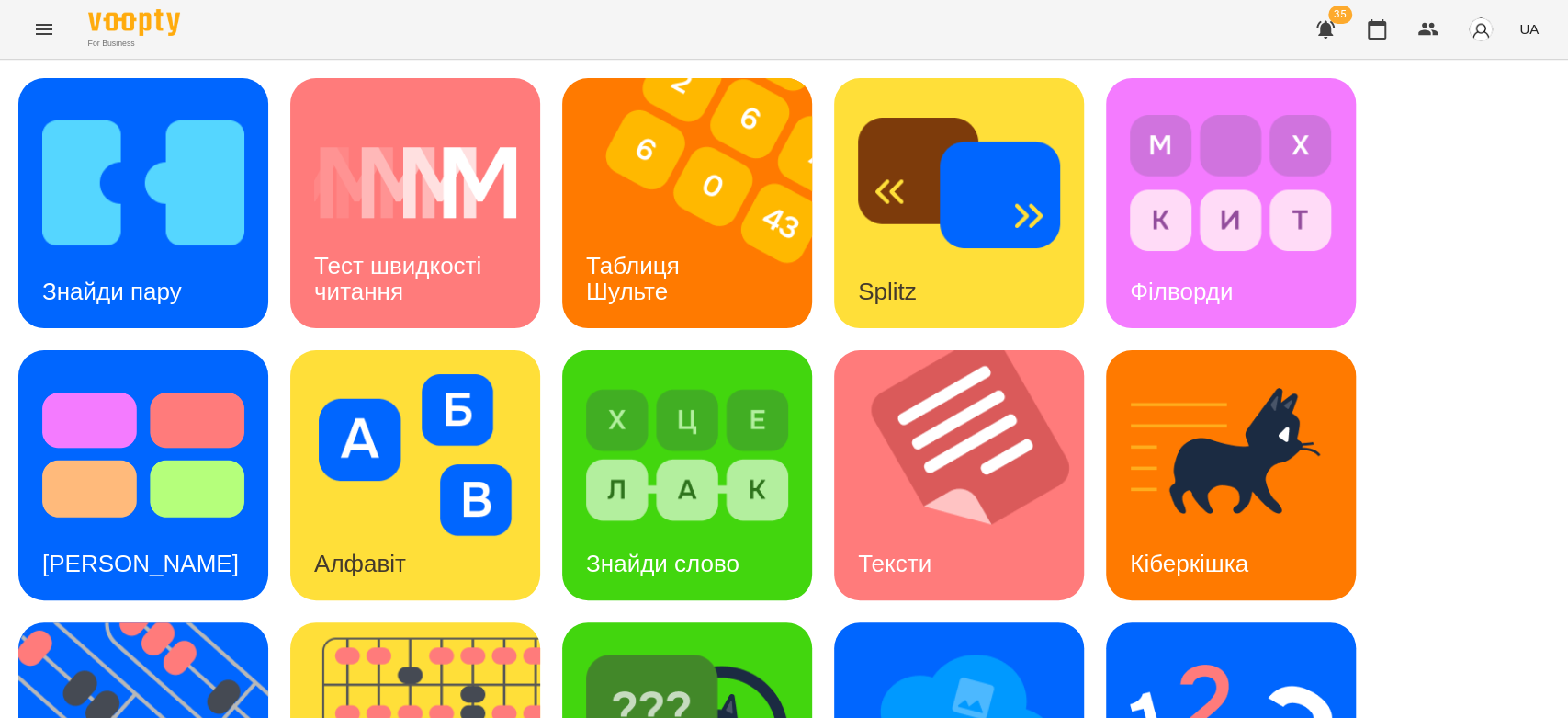
scroll to position [408, 0]
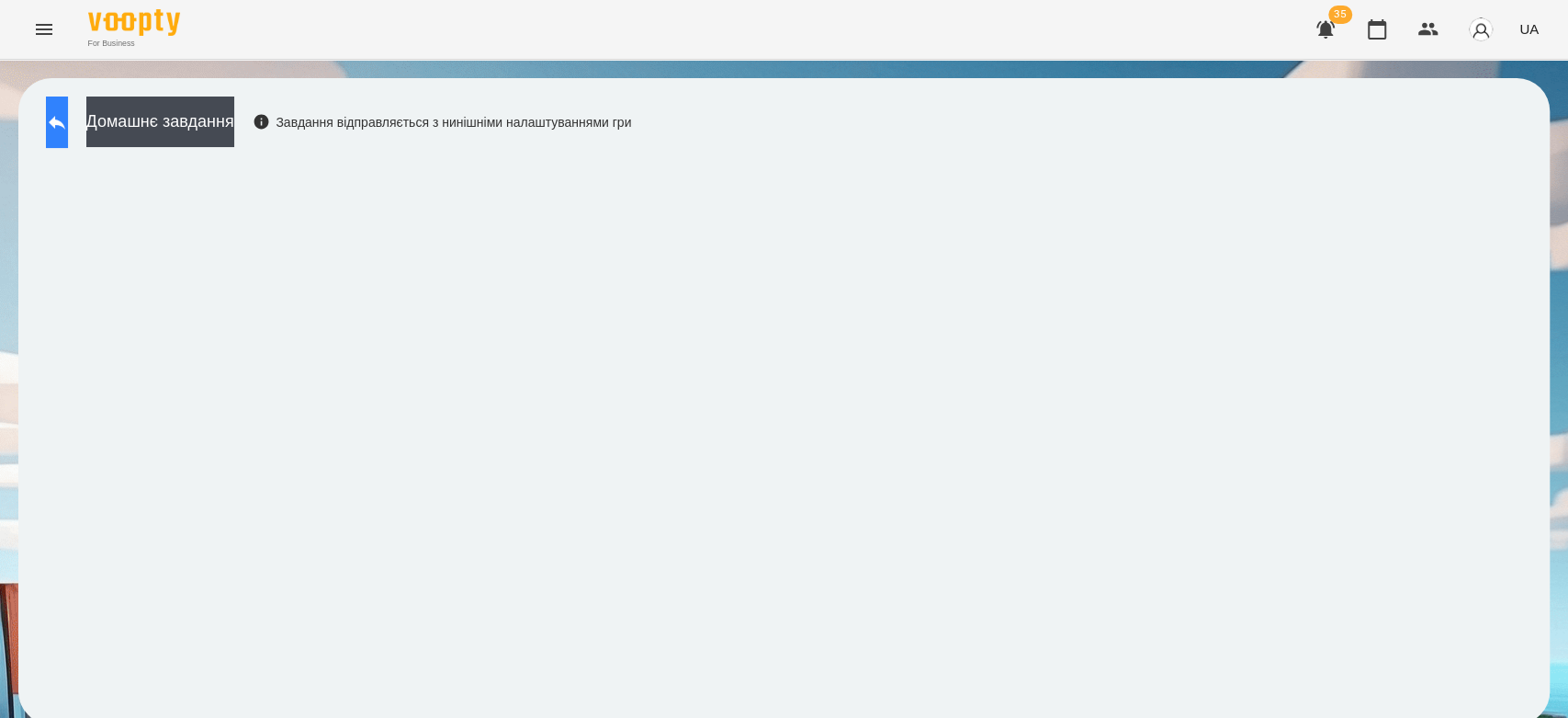
click at [68, 115] on button at bounding box center [57, 121] width 22 height 51
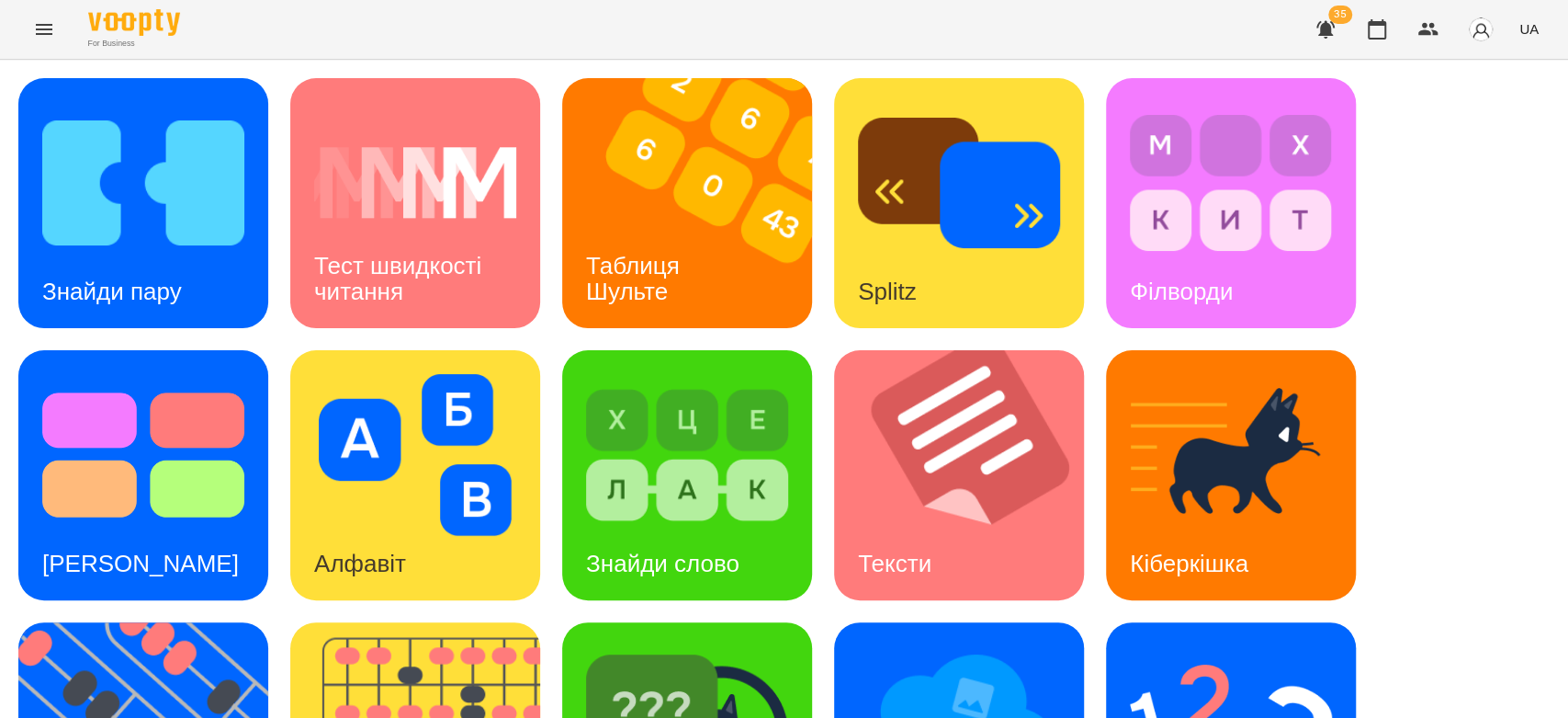
scroll to position [444, 0]
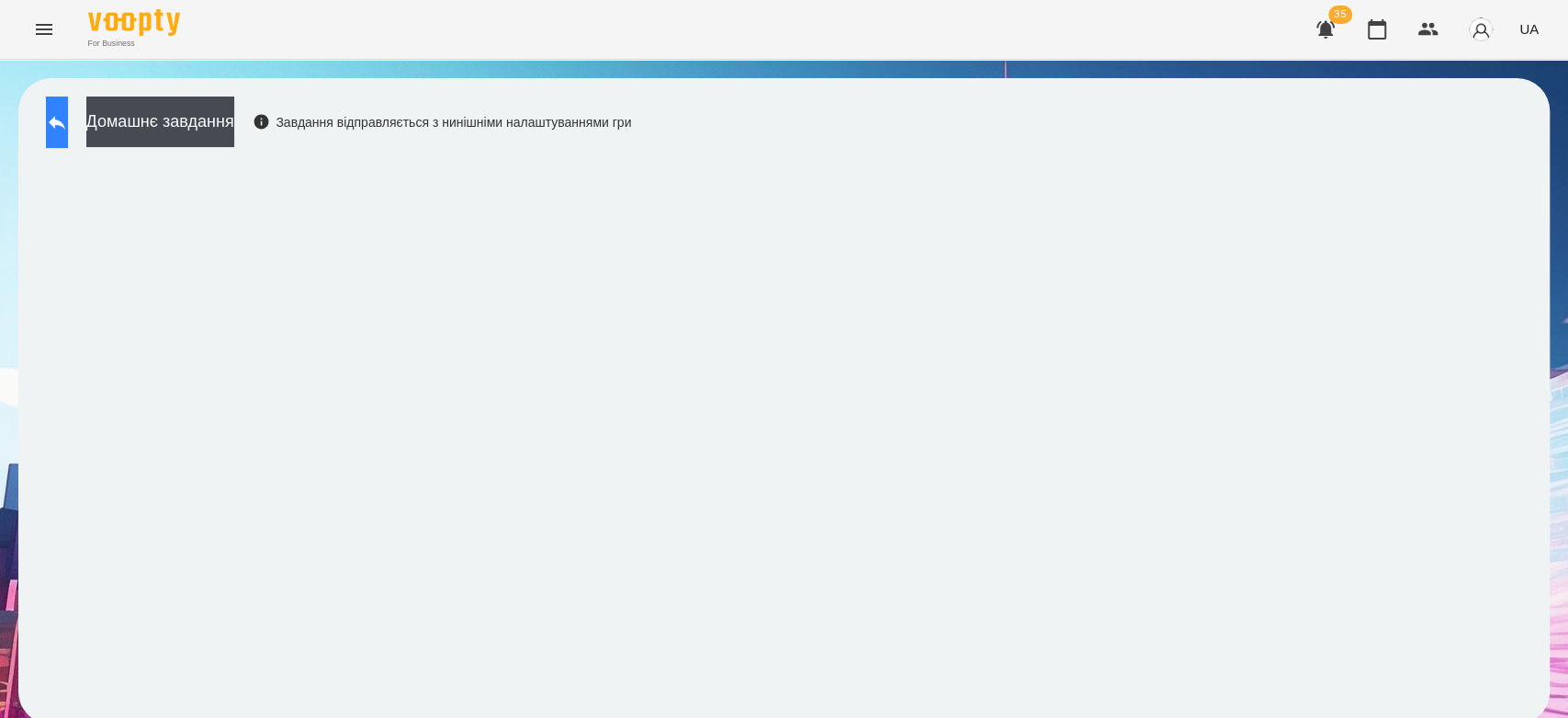
click at [59, 113] on button at bounding box center [57, 121] width 22 height 51
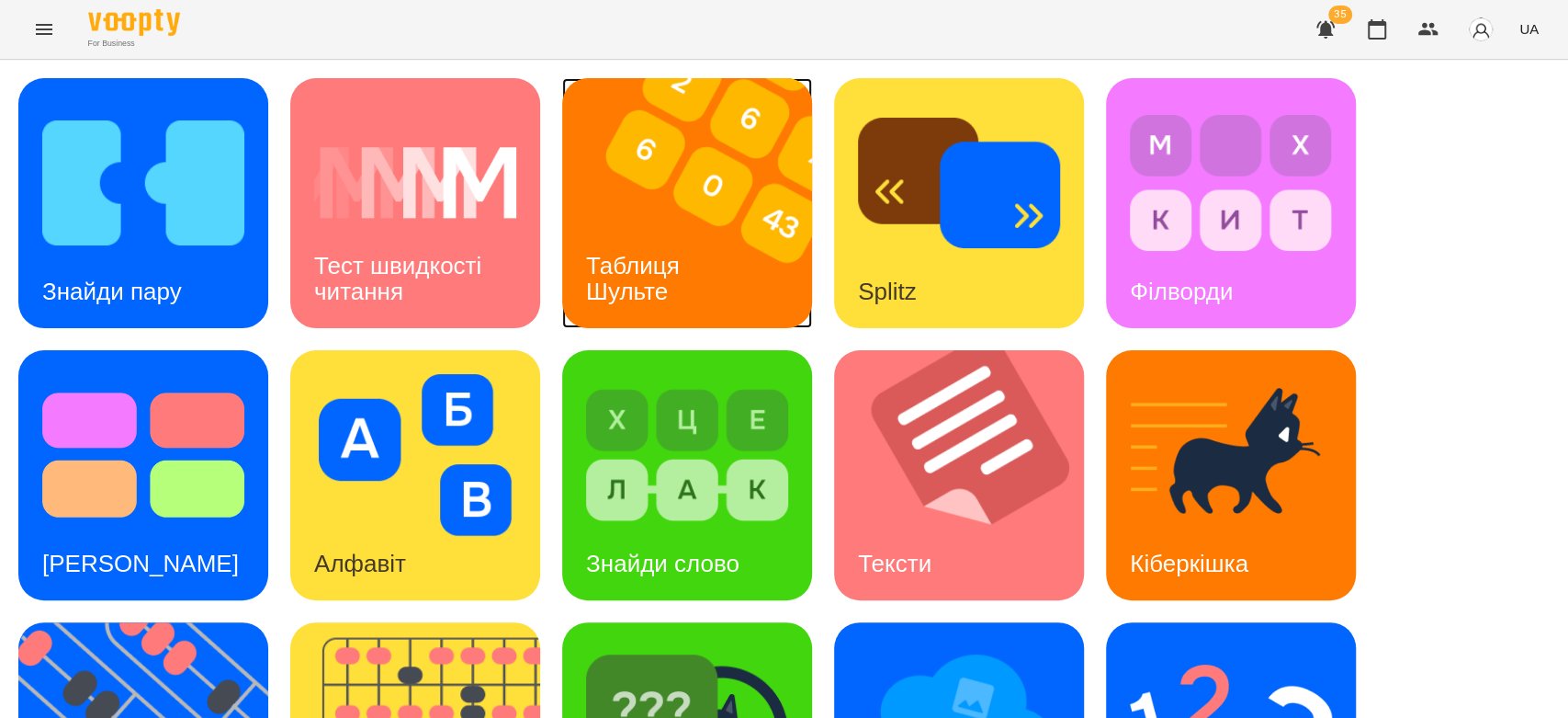
click at [746, 240] on img at bounding box center [698, 203] width 273 height 250
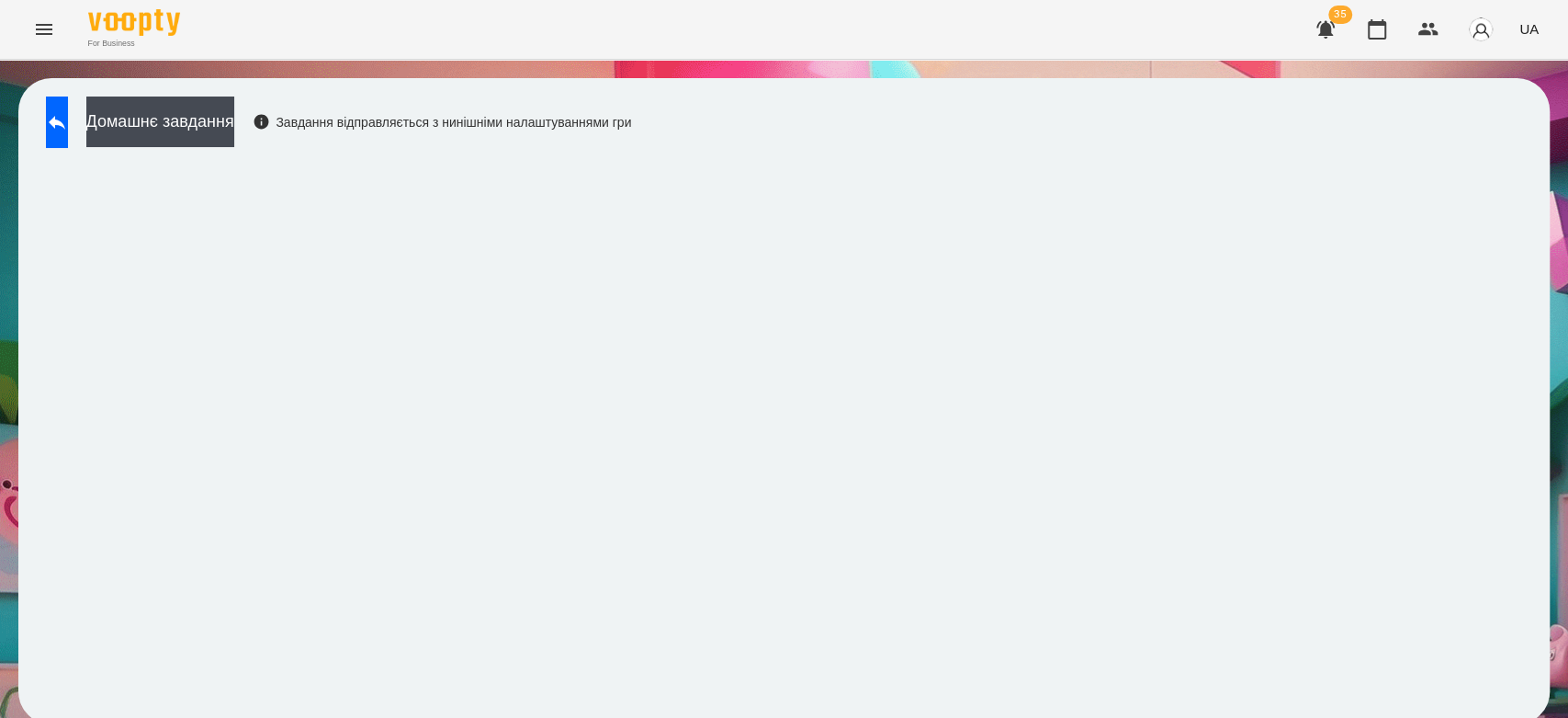
click at [852, 134] on div "Домашнє завдання Завдання відправляється з нинішніми налаштуваннями гри" at bounding box center [784, 400] width 1531 height 646
click at [68, 114] on icon at bounding box center [57, 122] width 22 height 22
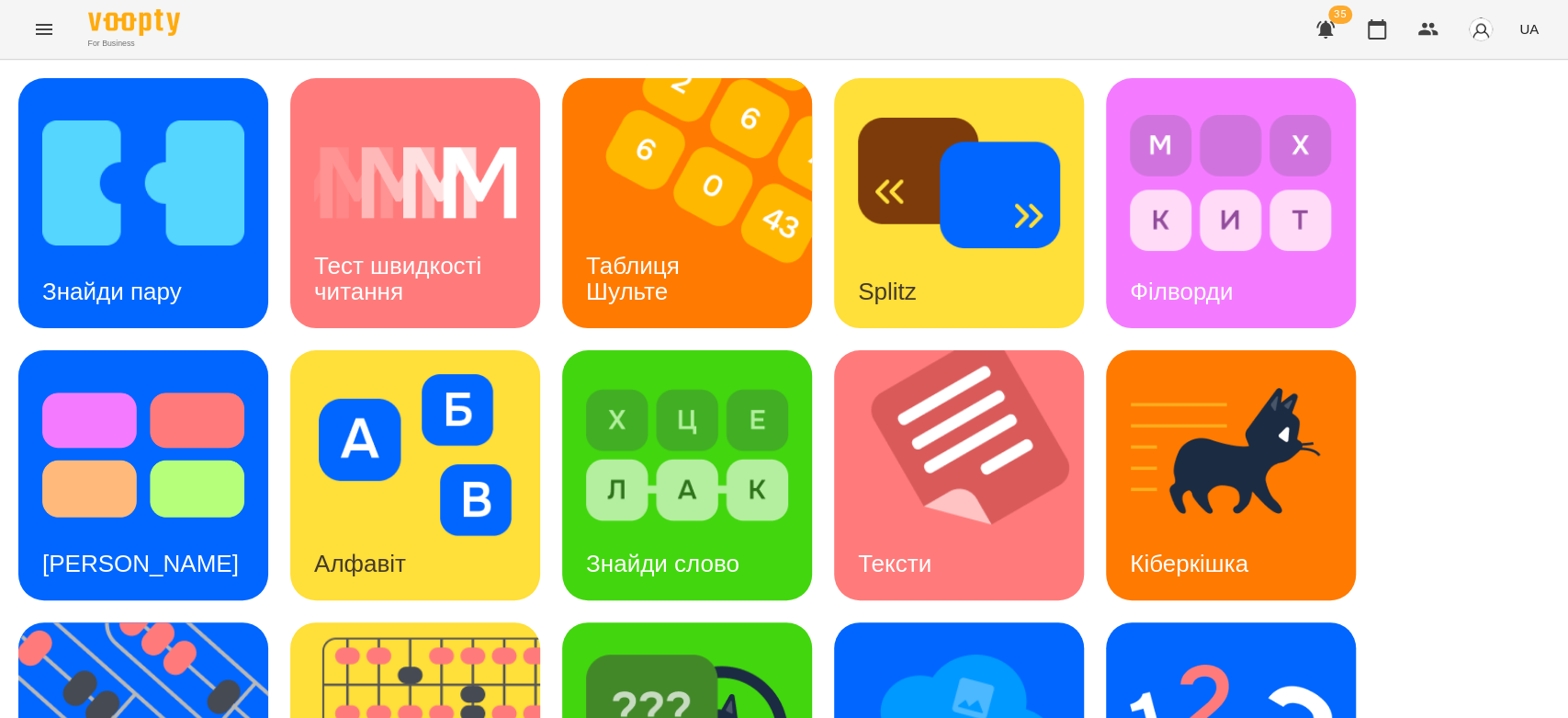
scroll to position [444, 0]
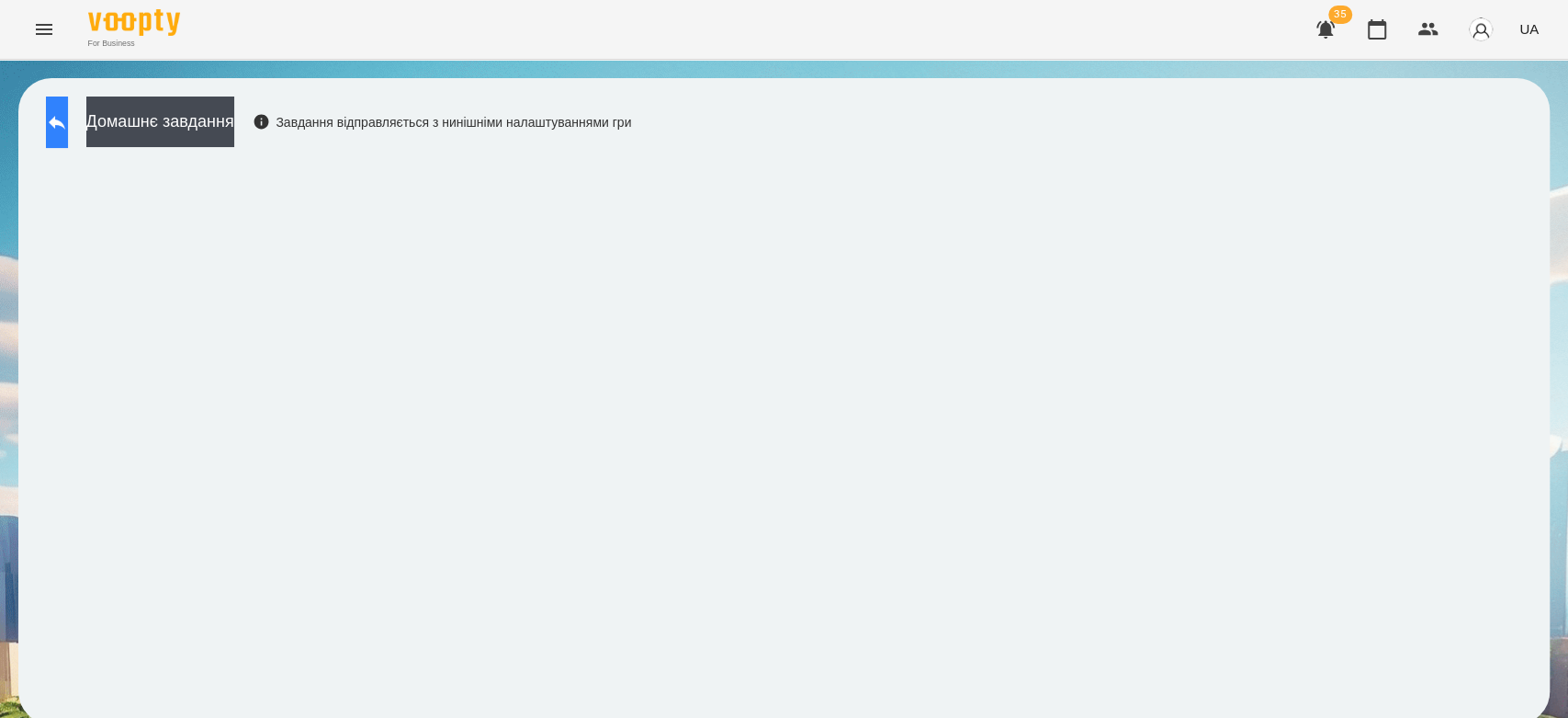
click at [62, 133] on button at bounding box center [57, 121] width 22 height 51
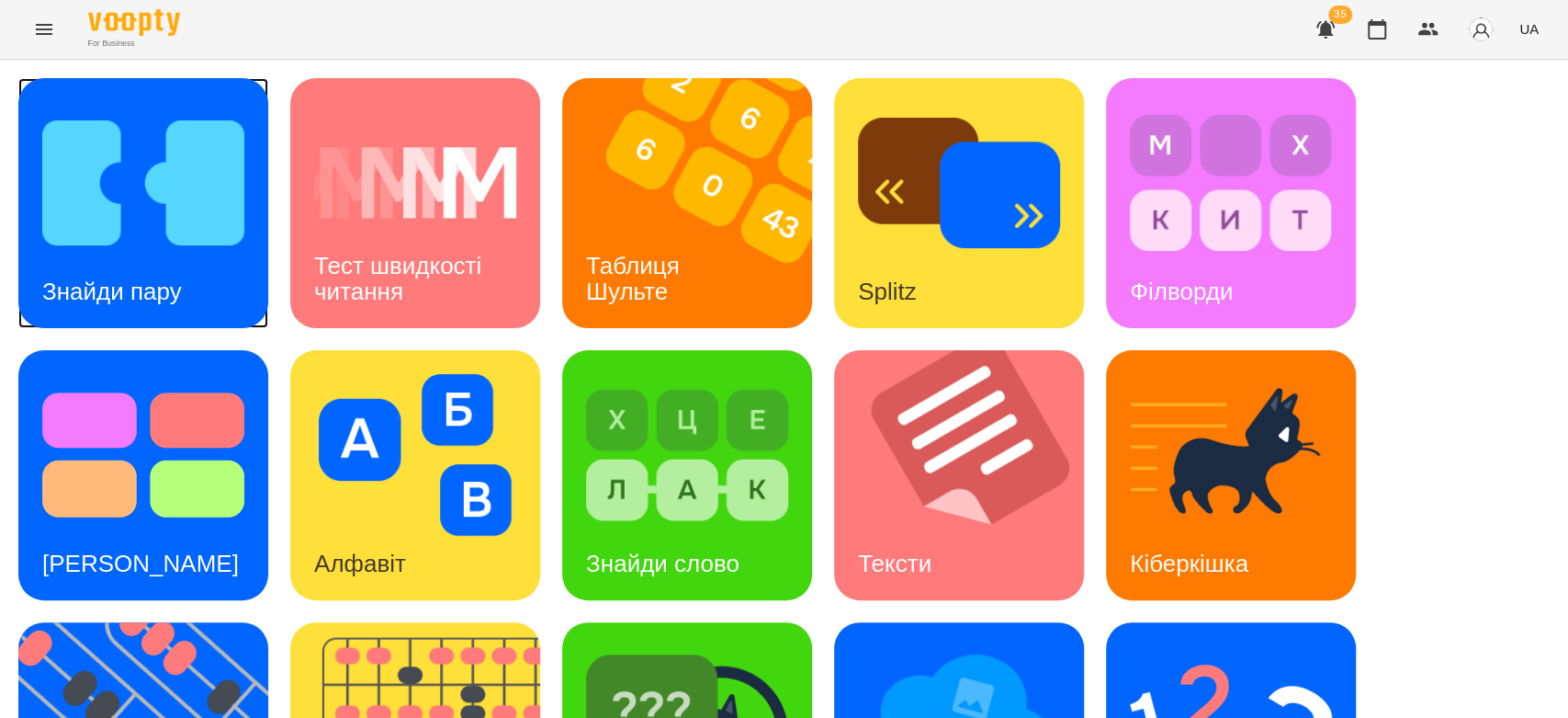
click at [44, 195] on img at bounding box center [143, 183] width 202 height 162
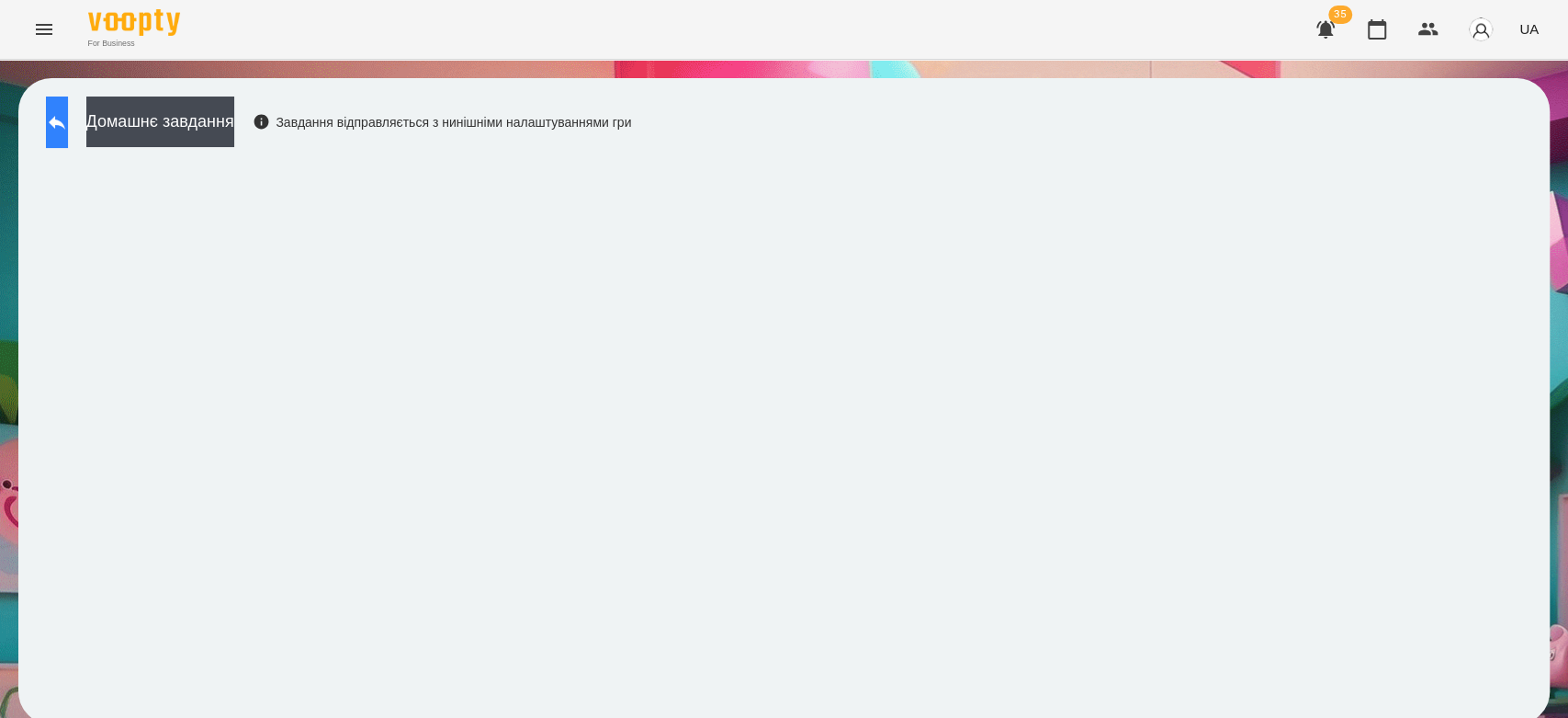
click at [64, 115] on icon at bounding box center [57, 122] width 22 height 22
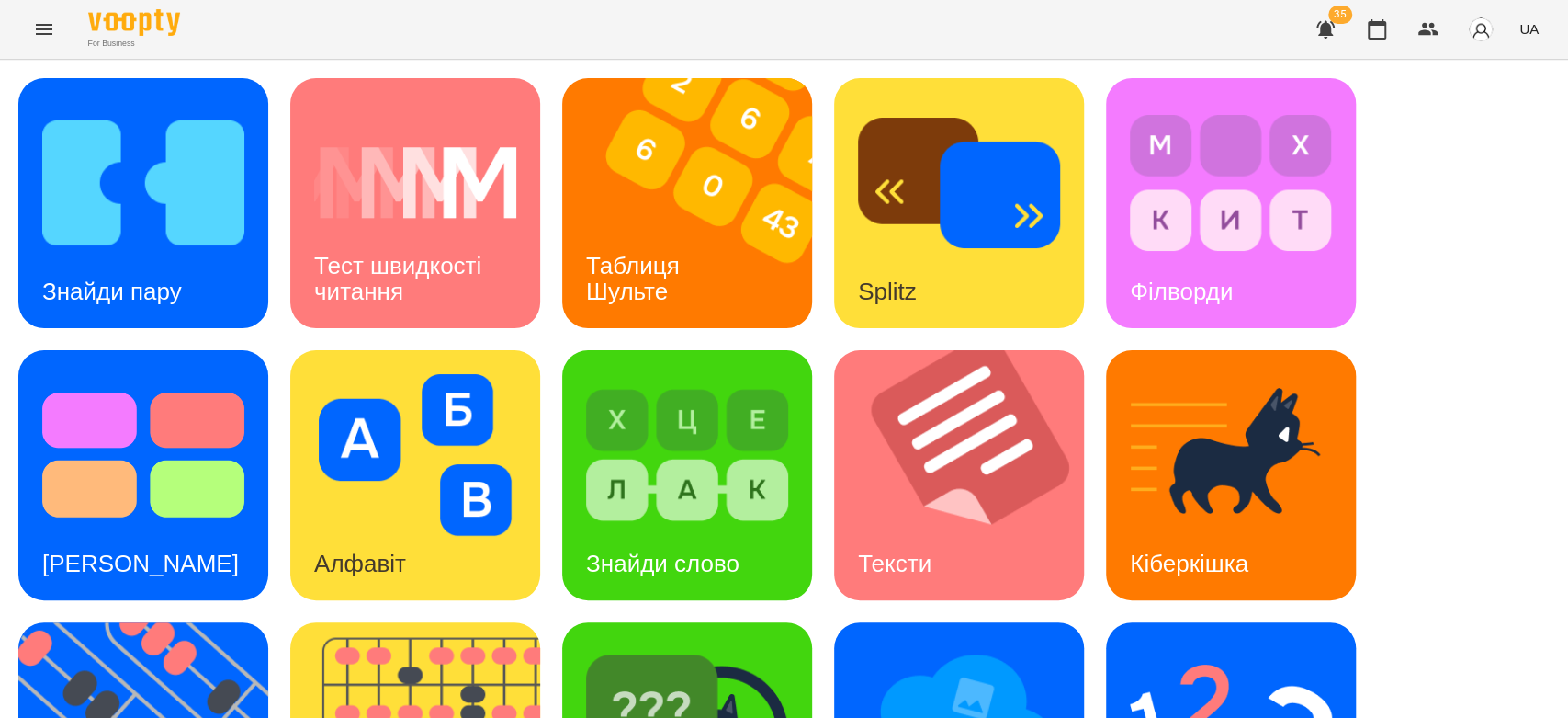
scroll to position [444, 0]
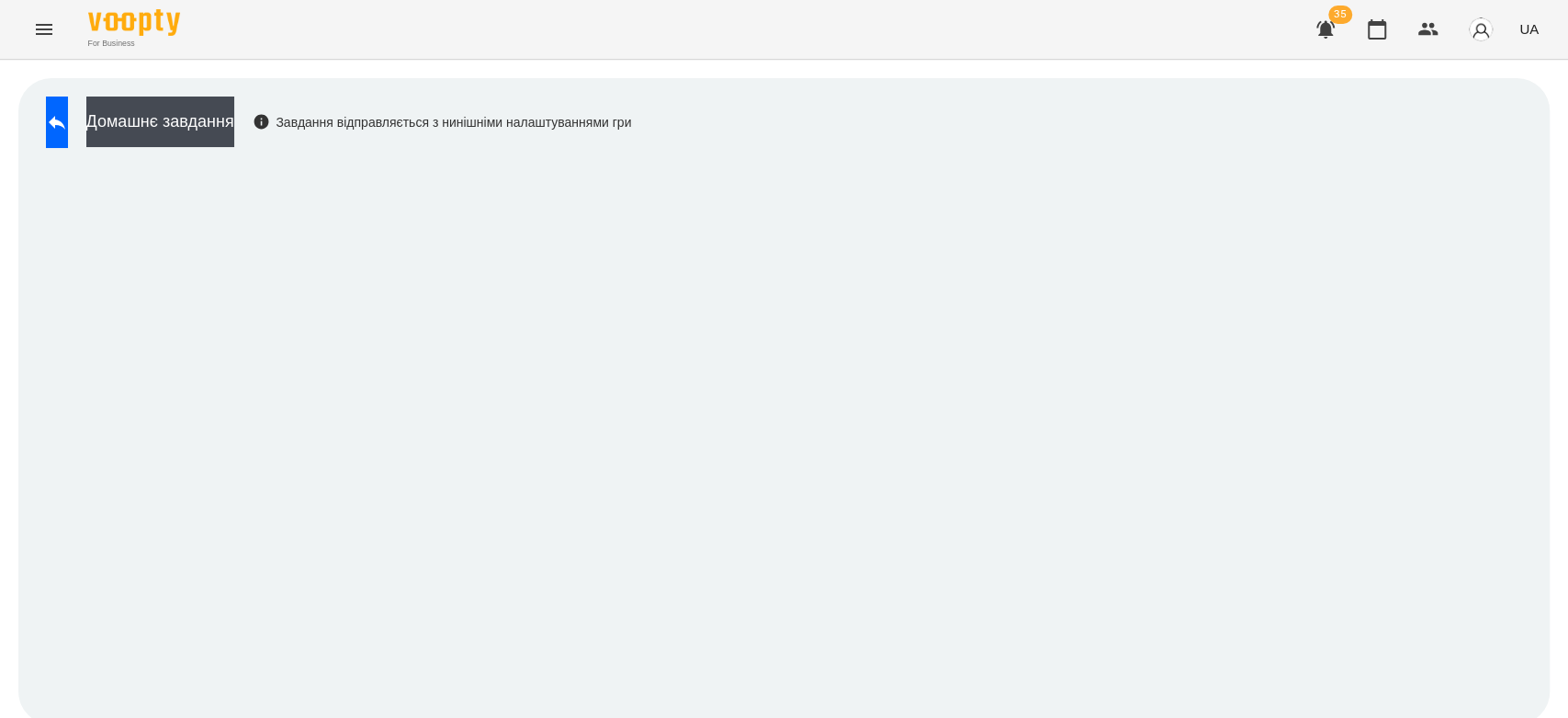
scroll to position [7, 0]
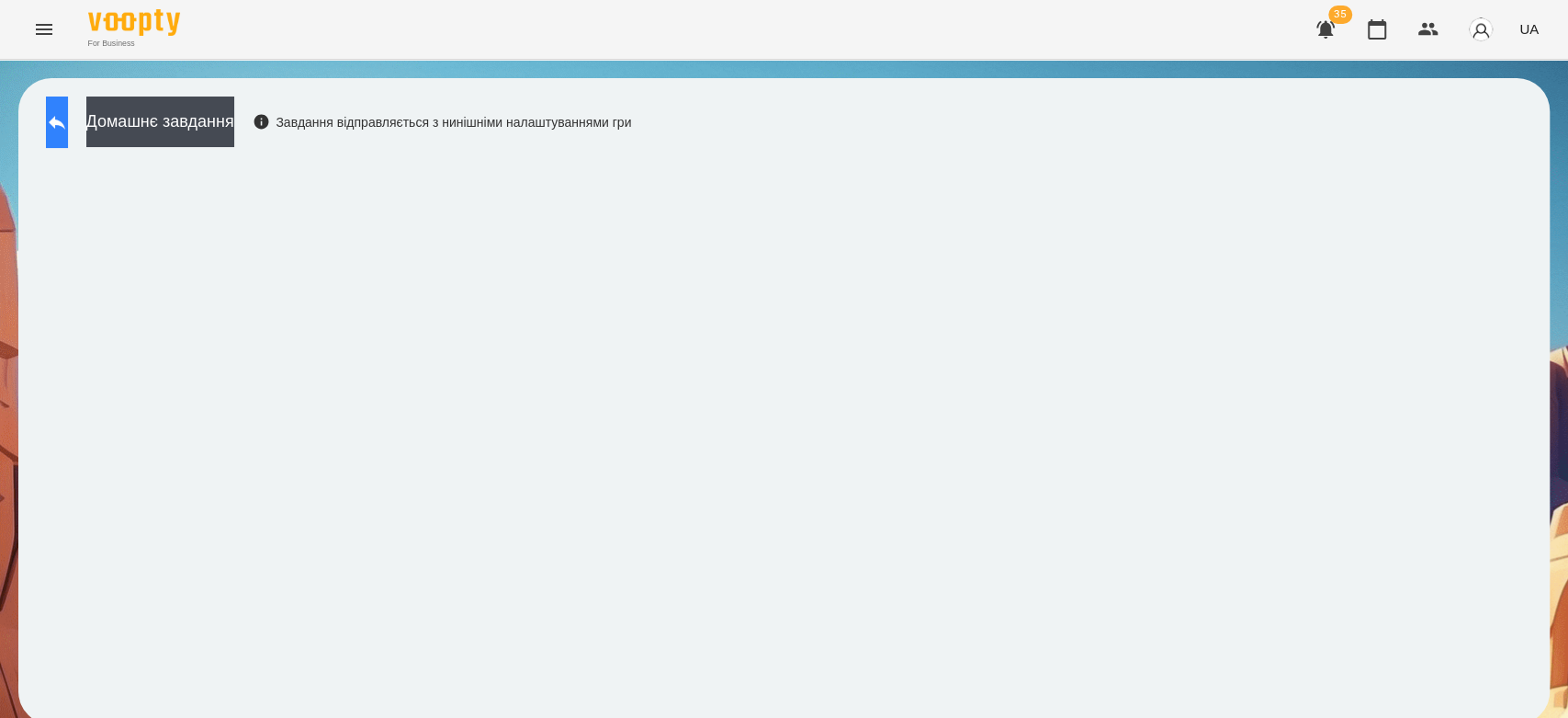
click at [68, 104] on button at bounding box center [57, 121] width 22 height 51
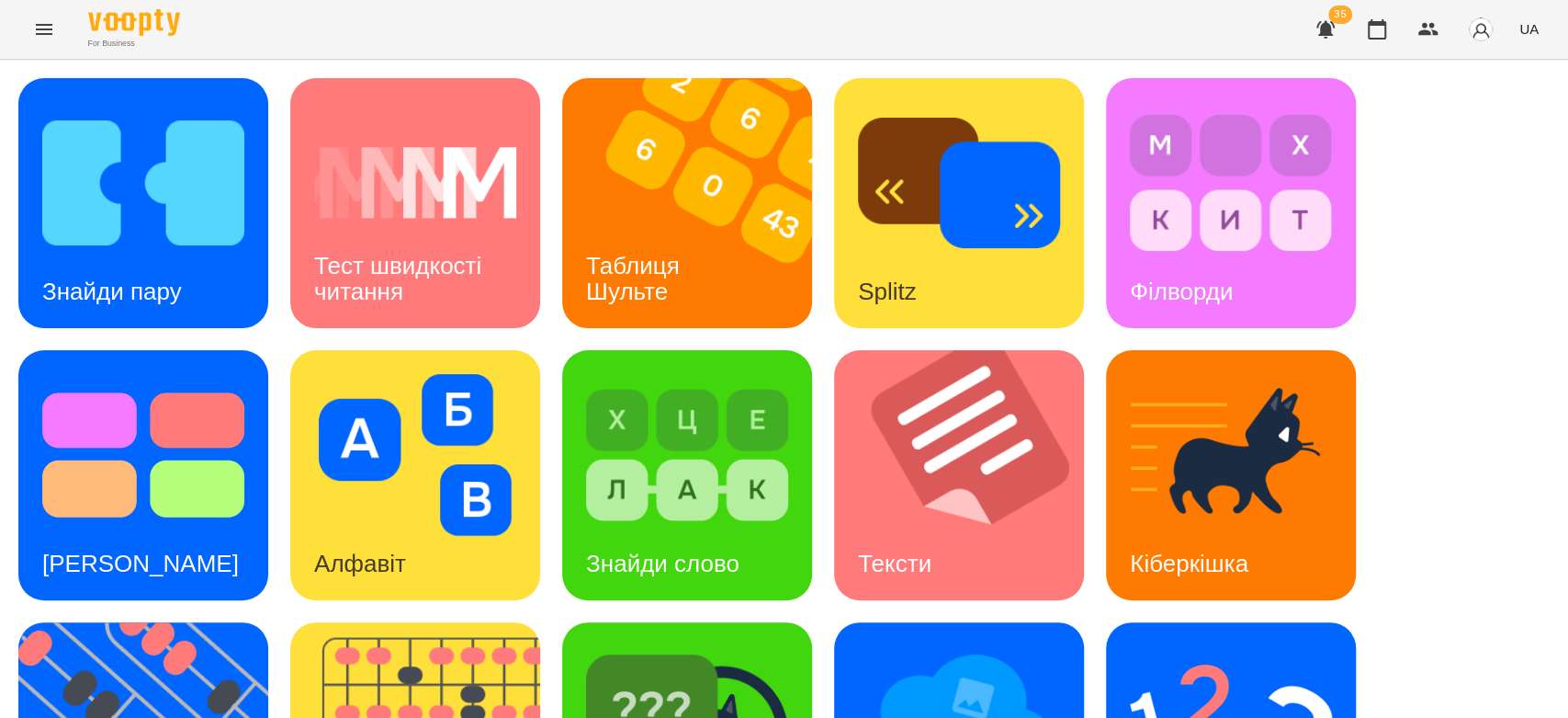
scroll to position [444, 0]
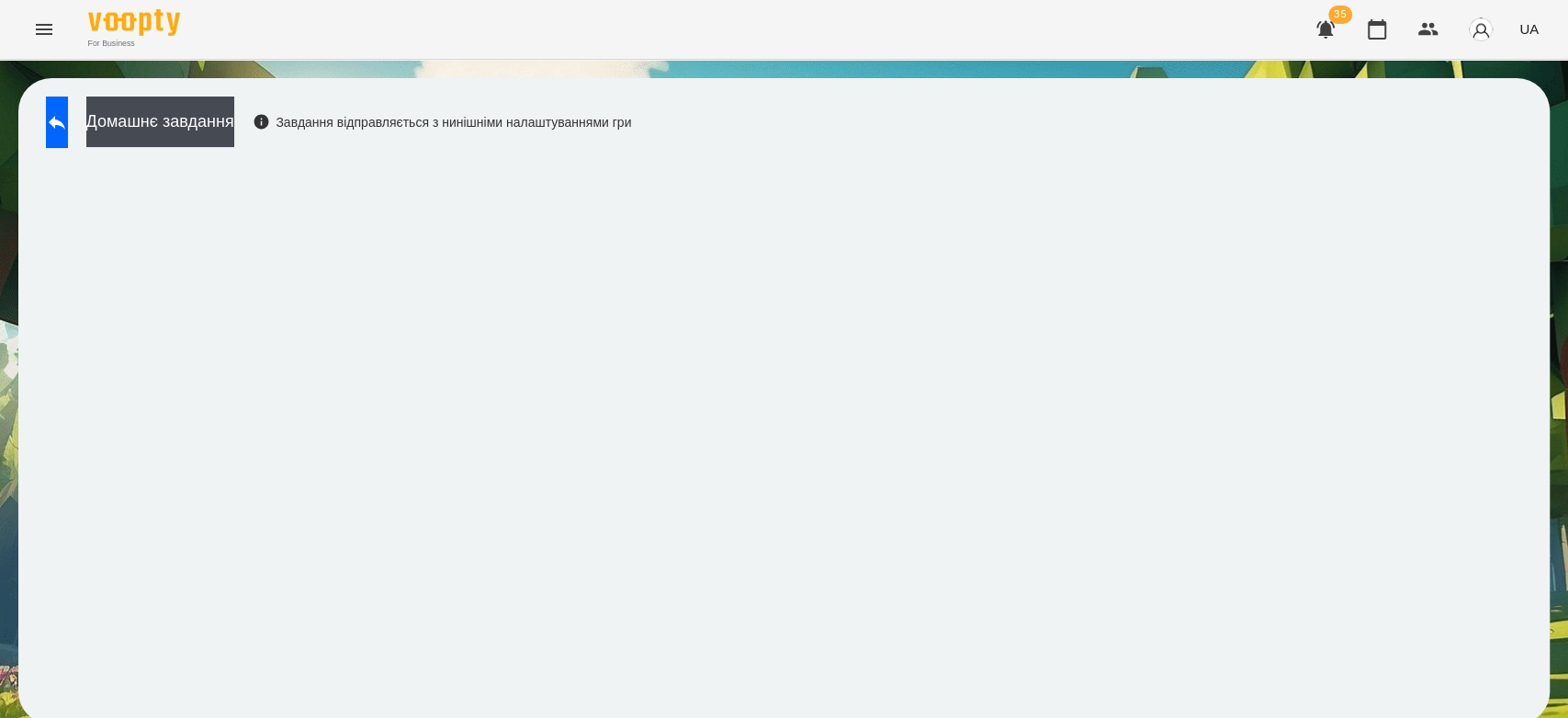
drag, startPoint x: 1477, startPoint y: 144, endPoint x: 1476, endPoint y: 159, distance: 15.0
click at [1476, 147] on div "Домашнє завдання Завдання відправляється з нинішніми налаштуваннями гри" at bounding box center [784, 400] width 1531 height 646
click at [68, 119] on icon at bounding box center [57, 122] width 22 height 22
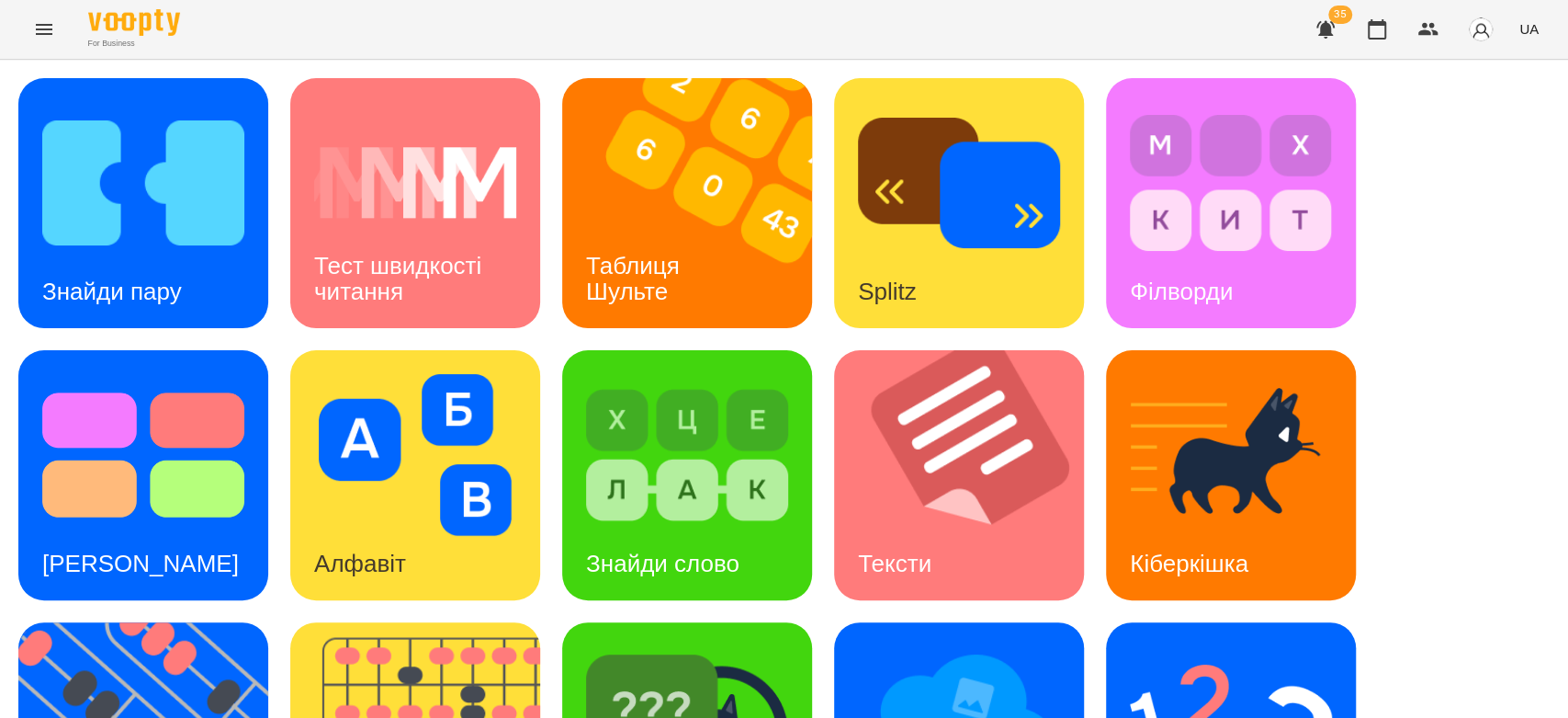
scroll to position [444, 0]
click at [779, 646] on img at bounding box center [687, 727] width 202 height 162
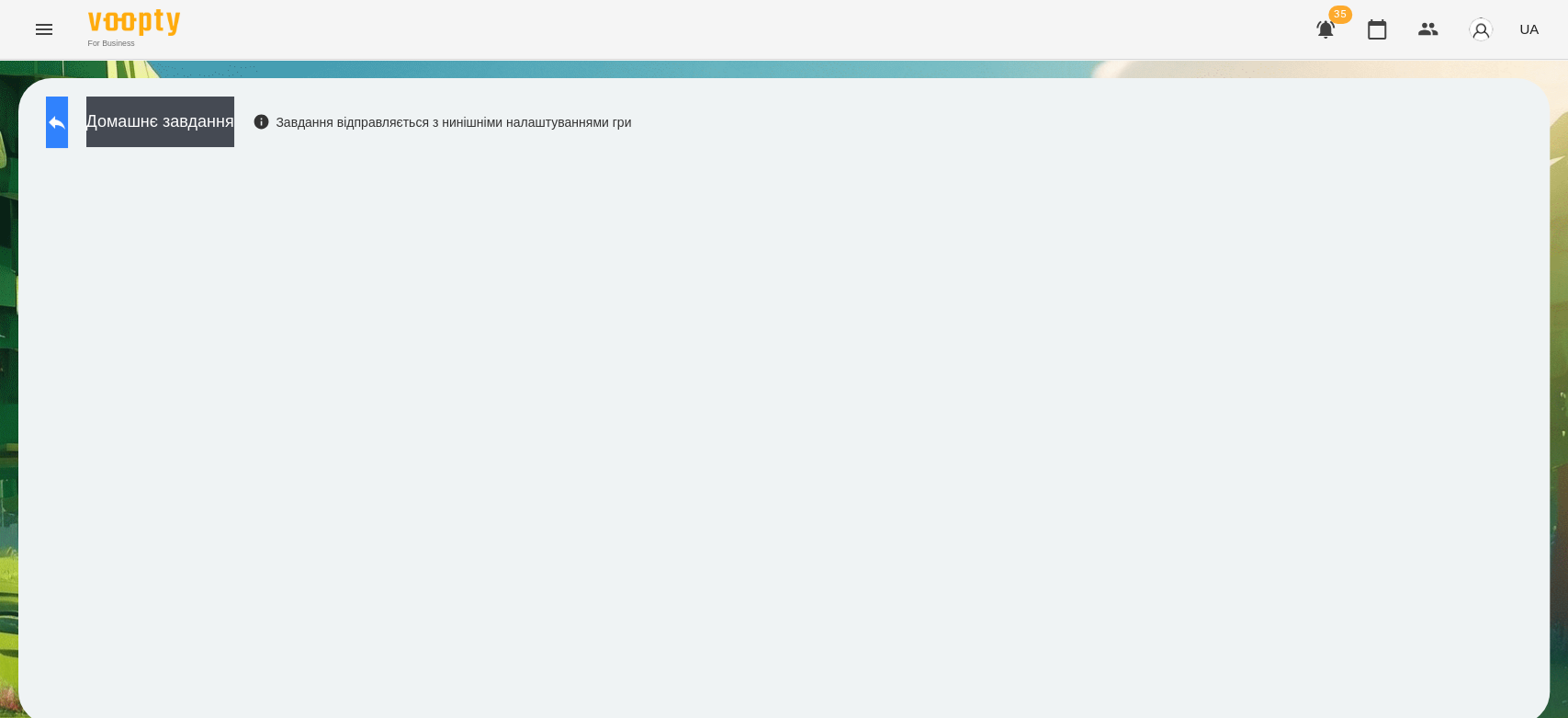
click at [65, 117] on icon at bounding box center [57, 122] width 16 height 13
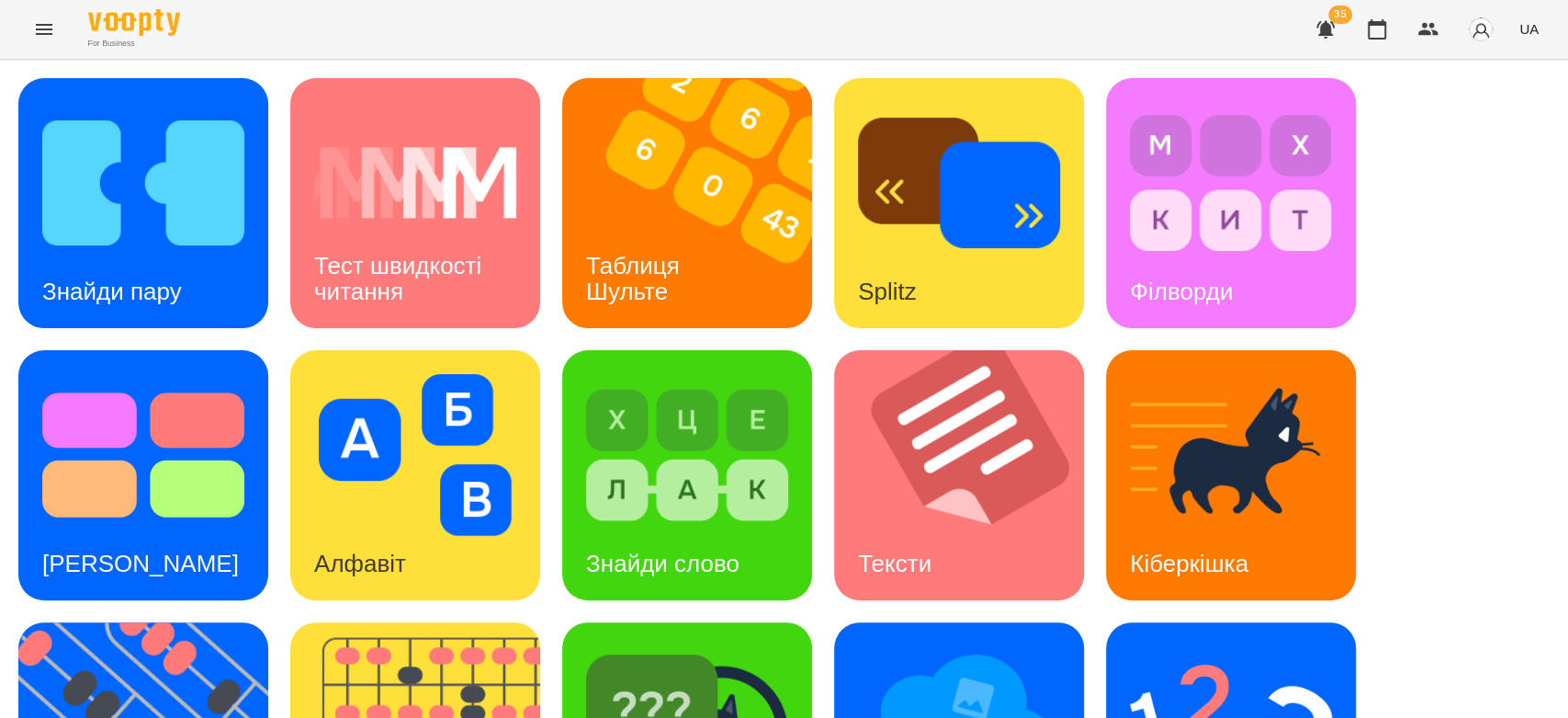
scroll to position [444, 0]
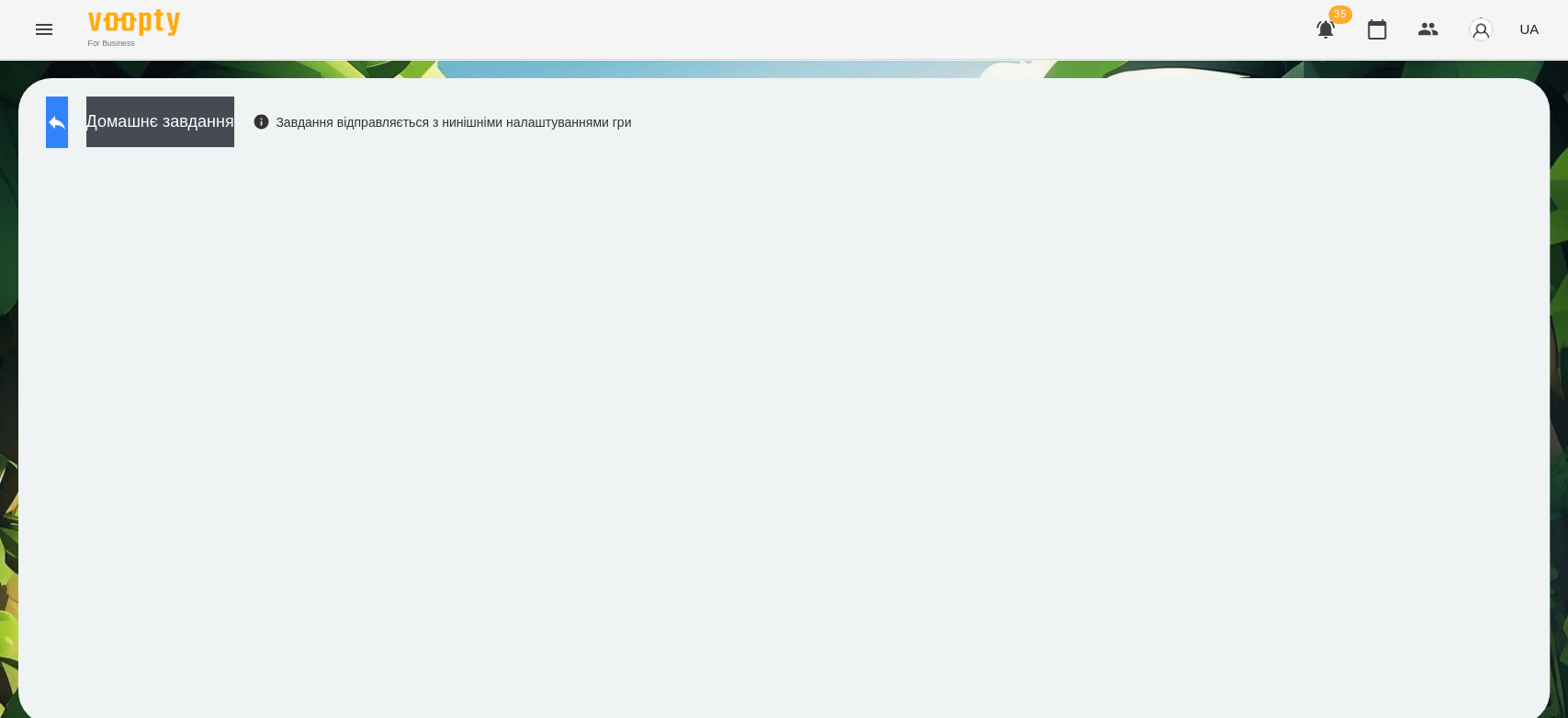
click at [68, 115] on icon at bounding box center [57, 122] width 22 height 22
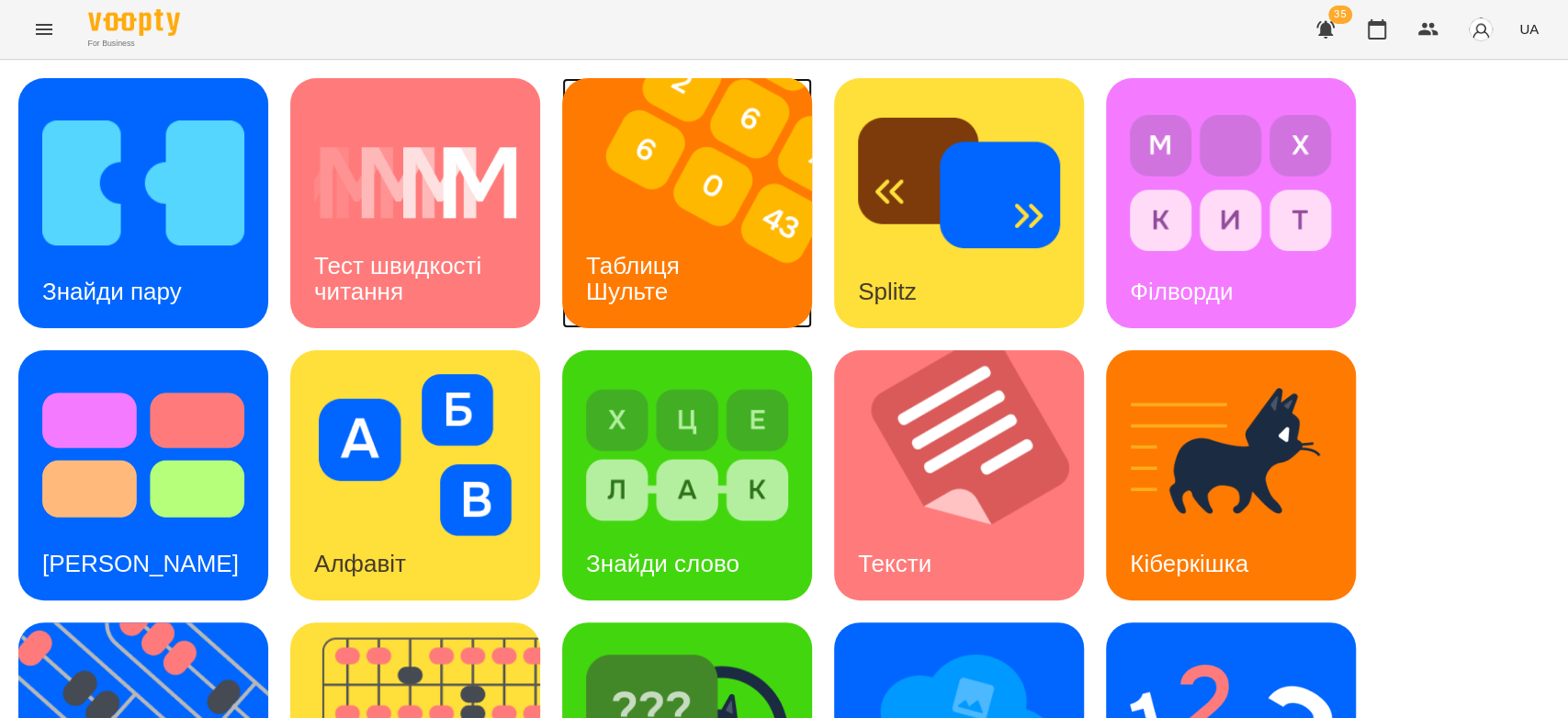
click at [632, 191] on img at bounding box center [698, 203] width 273 height 250
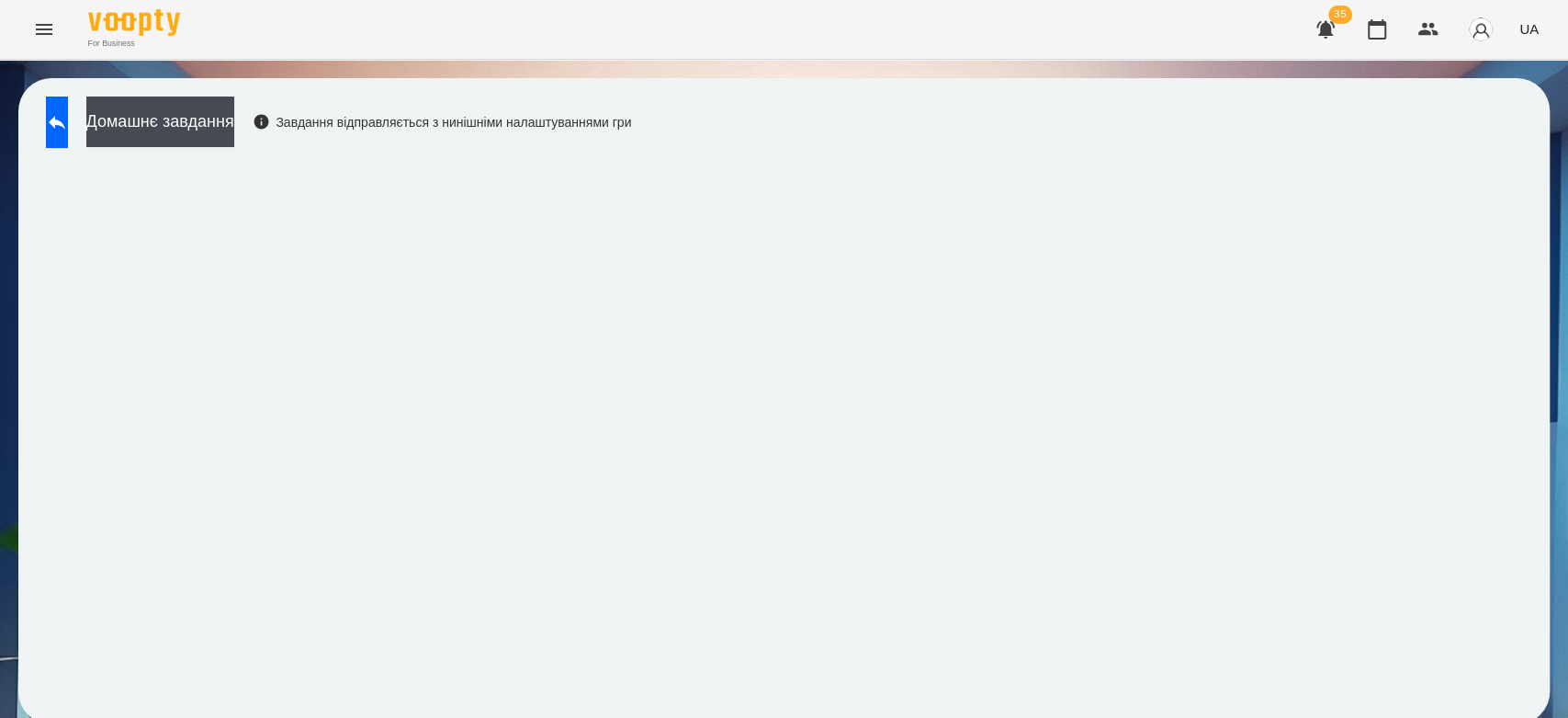
click at [1516, 169] on div "Домашнє завдання Завдання відправляється з нинішніми налаштуваннями гри" at bounding box center [784, 400] width 1531 height 646
click at [68, 119] on button at bounding box center [57, 121] width 22 height 51
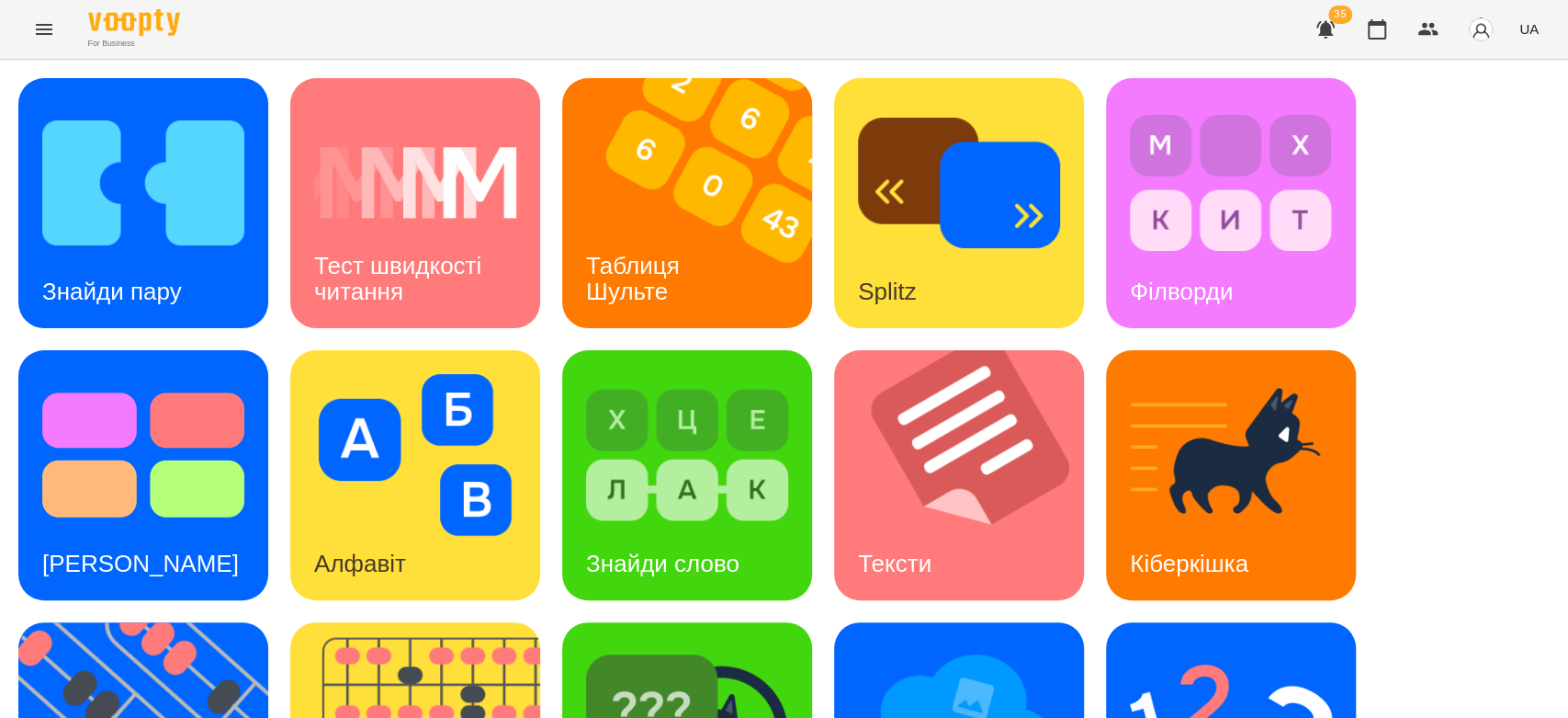
scroll to position [444, 0]
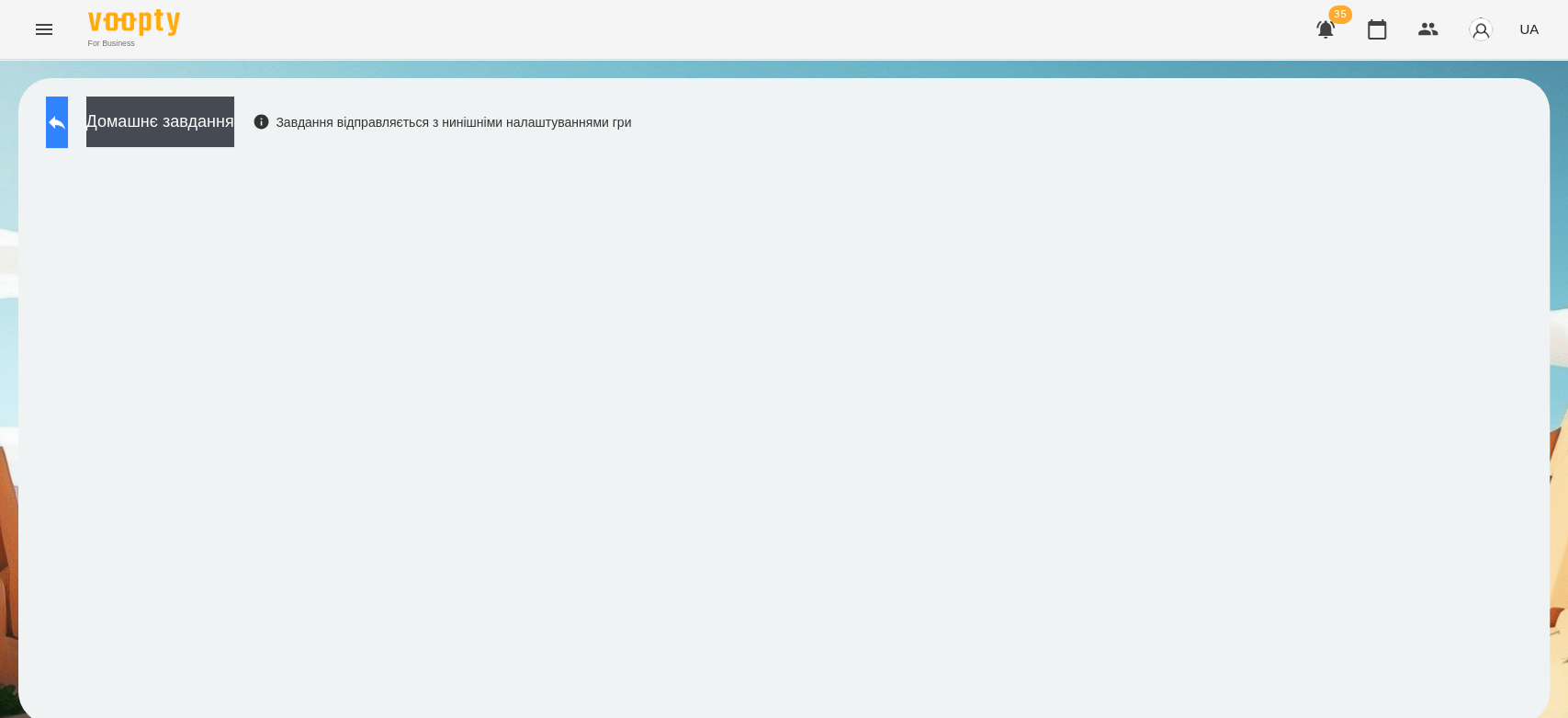
click at [68, 121] on button at bounding box center [57, 121] width 22 height 51
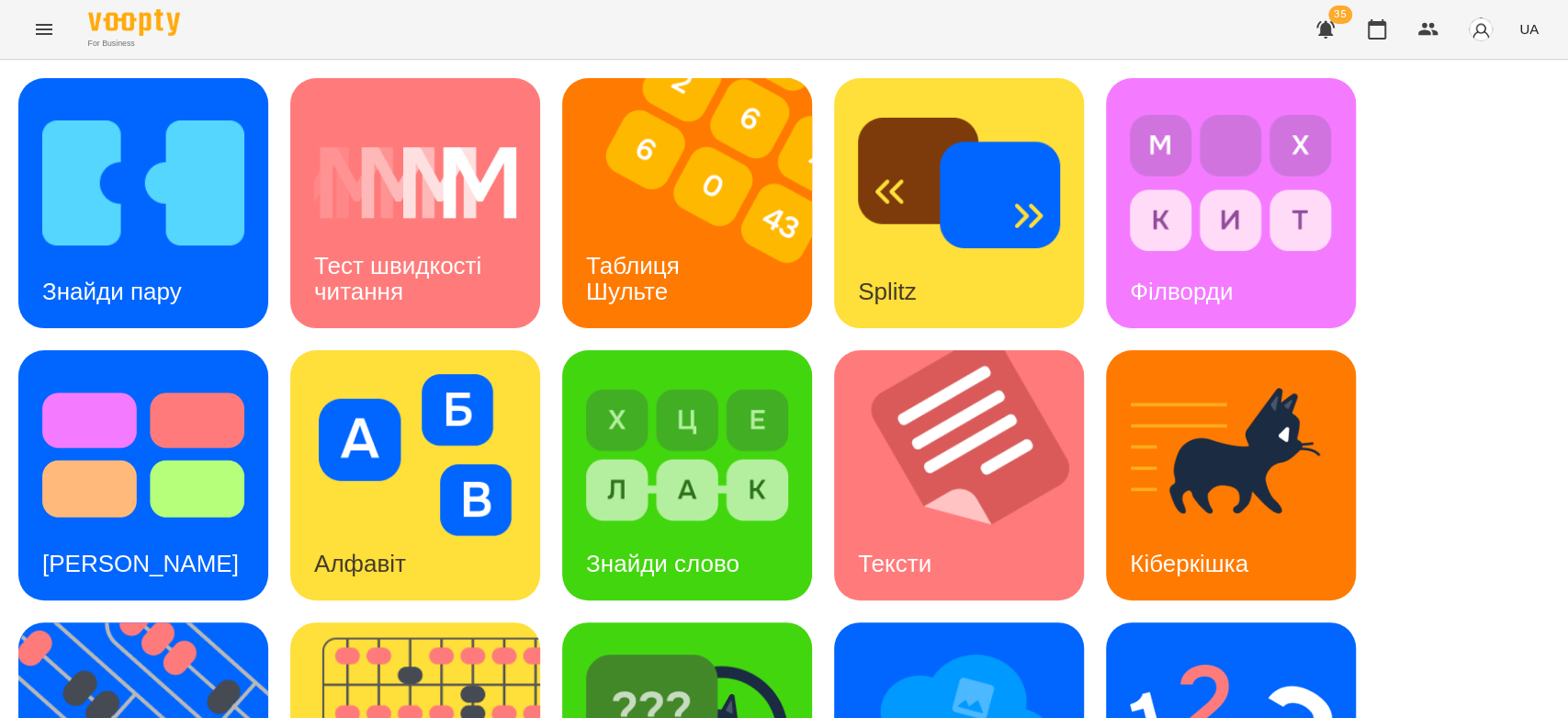
scroll to position [444, 0]
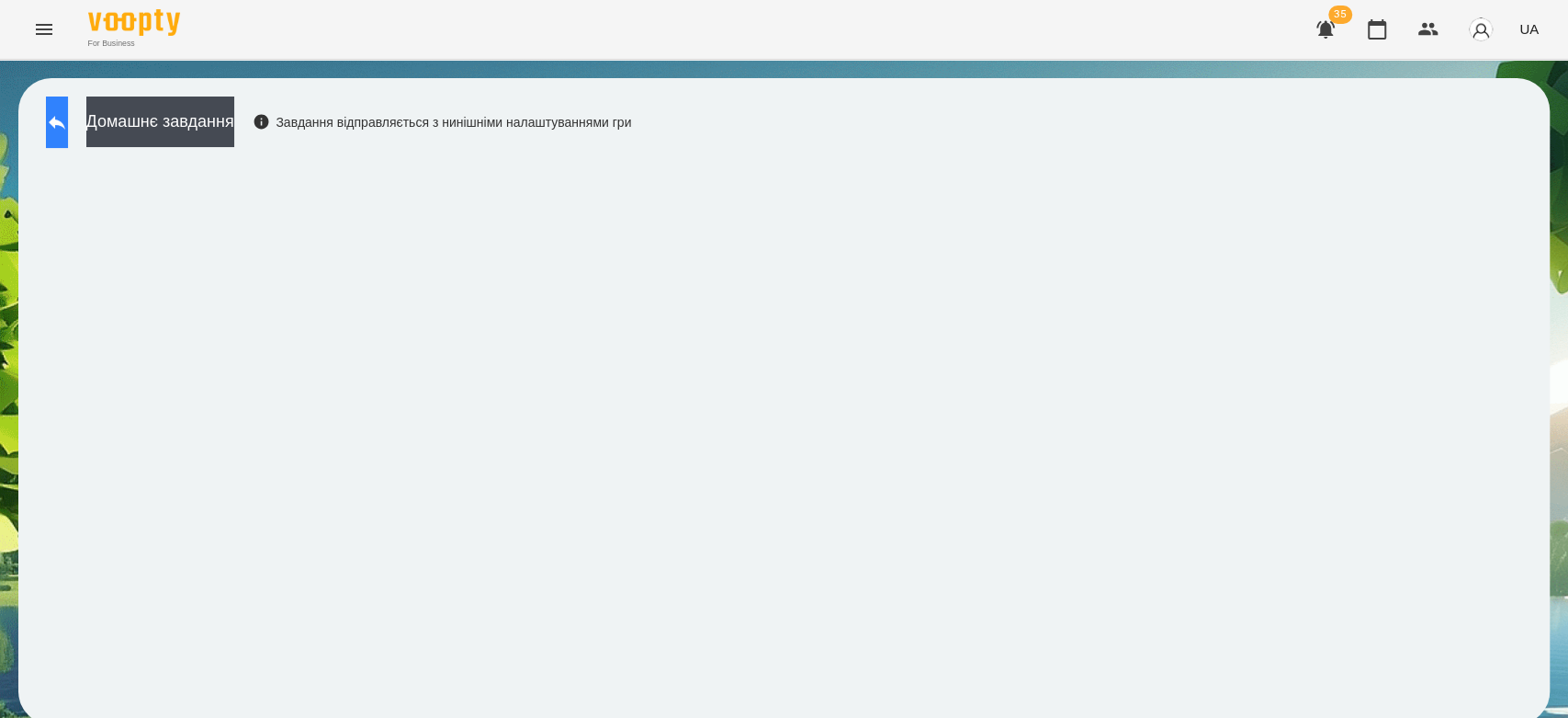
click at [65, 122] on icon at bounding box center [57, 122] width 16 height 13
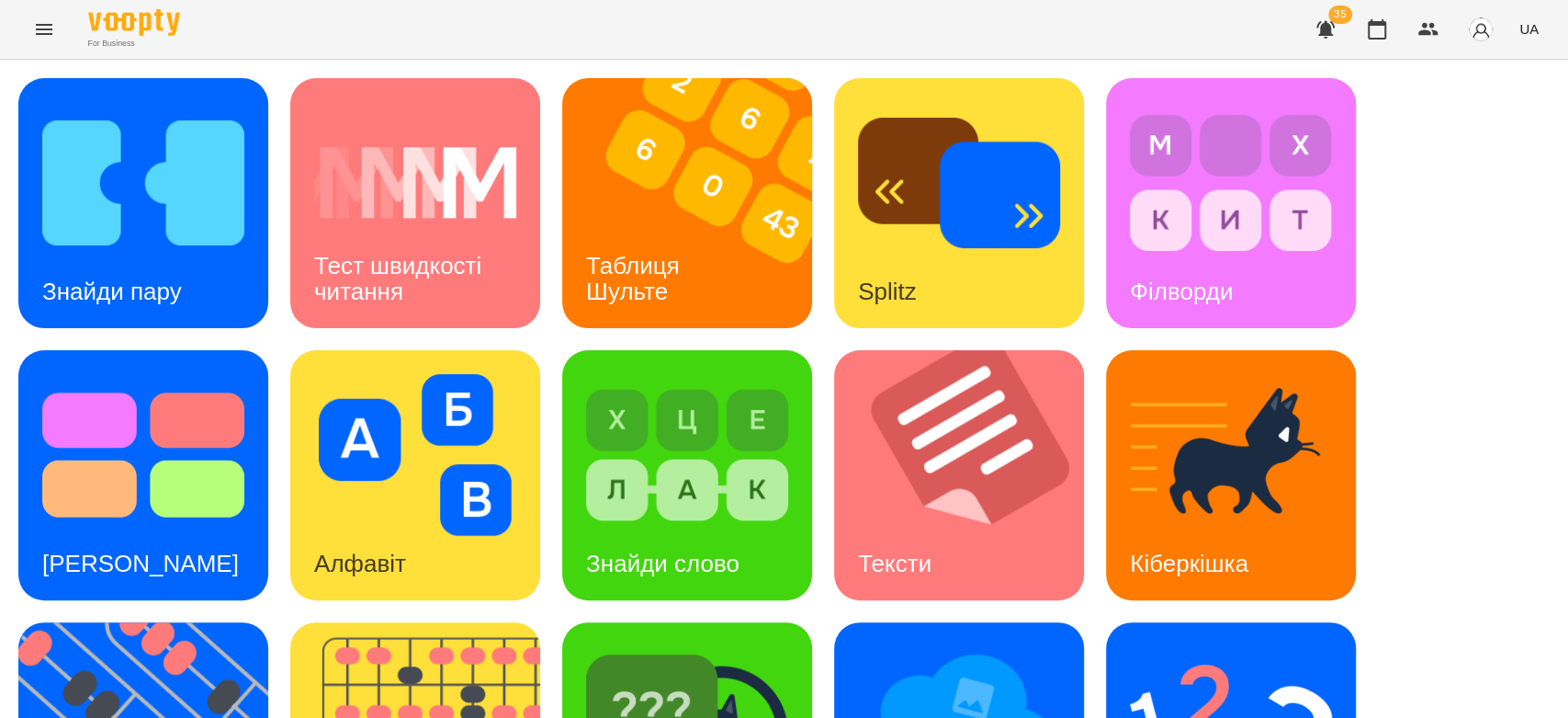
scroll to position [444, 0]
click at [1301, 646] on img at bounding box center [1231, 727] width 202 height 162
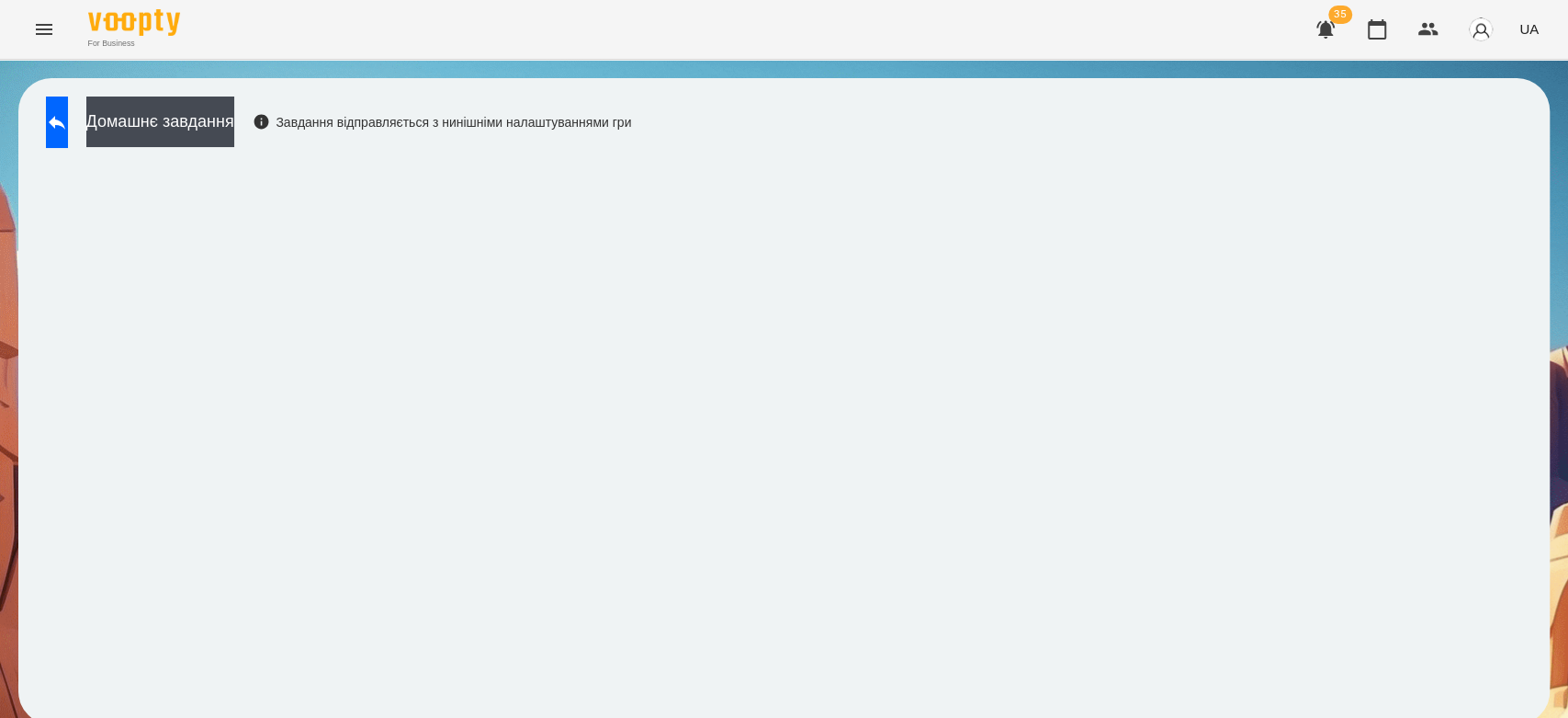
scroll to position [7, 0]
click at [68, 110] on button at bounding box center [57, 121] width 22 height 51
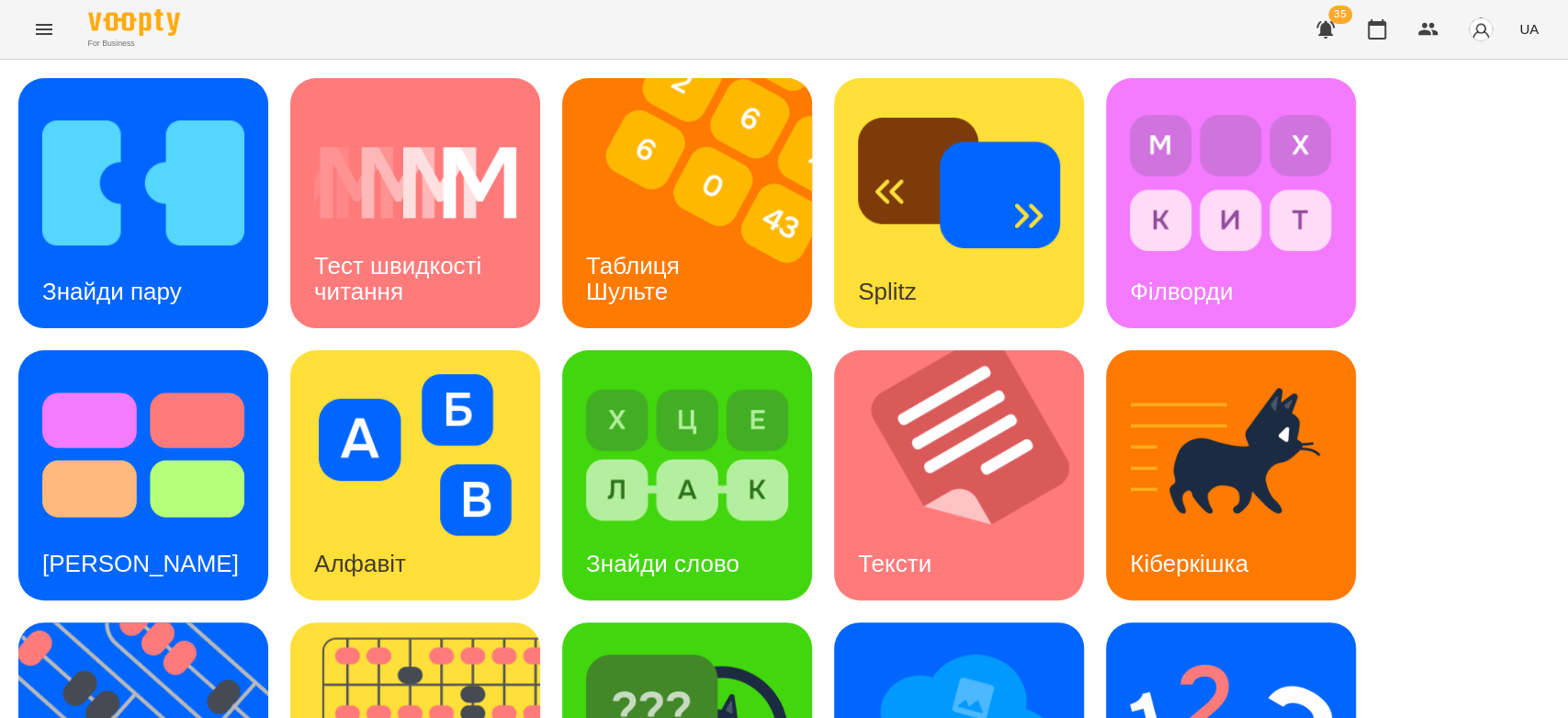
scroll to position [444, 0]
click at [1054, 580] on div "Знайди пару Тест швидкості читання Таблиця Шульте Splitz Філворди Тест Струпа А…" at bounding box center [784, 611] width 1531 height 1066
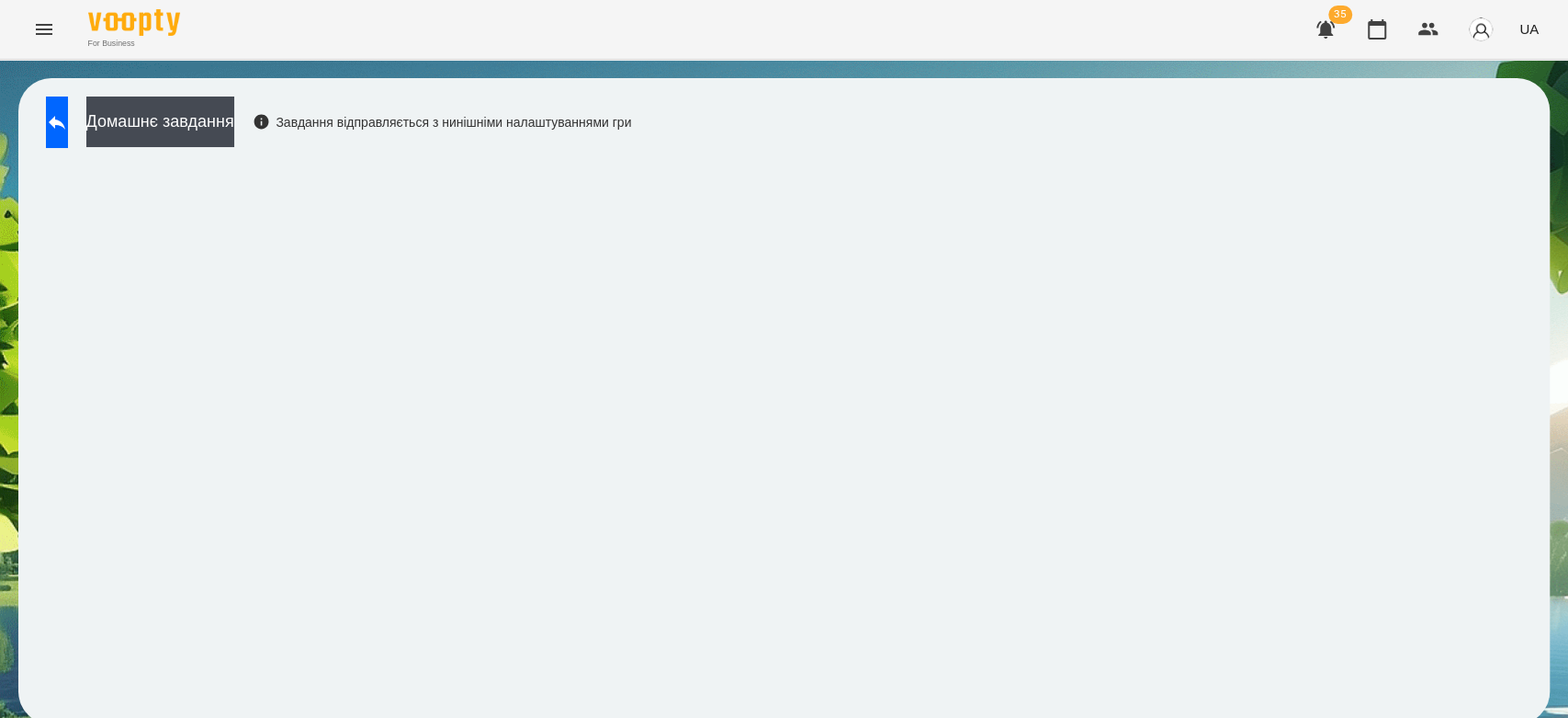
scroll to position [7, 0]
click at [68, 129] on button at bounding box center [57, 121] width 22 height 51
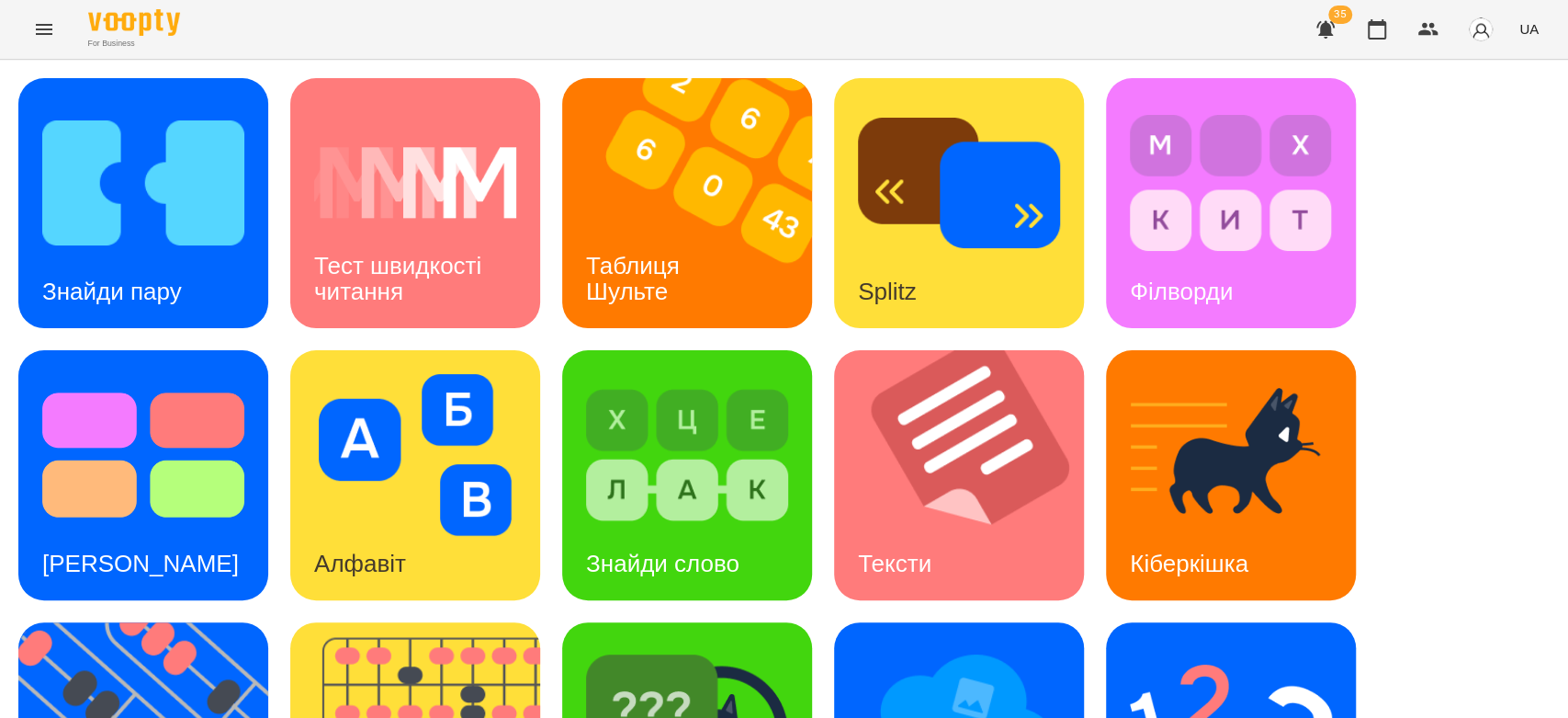
scroll to position [444, 0]
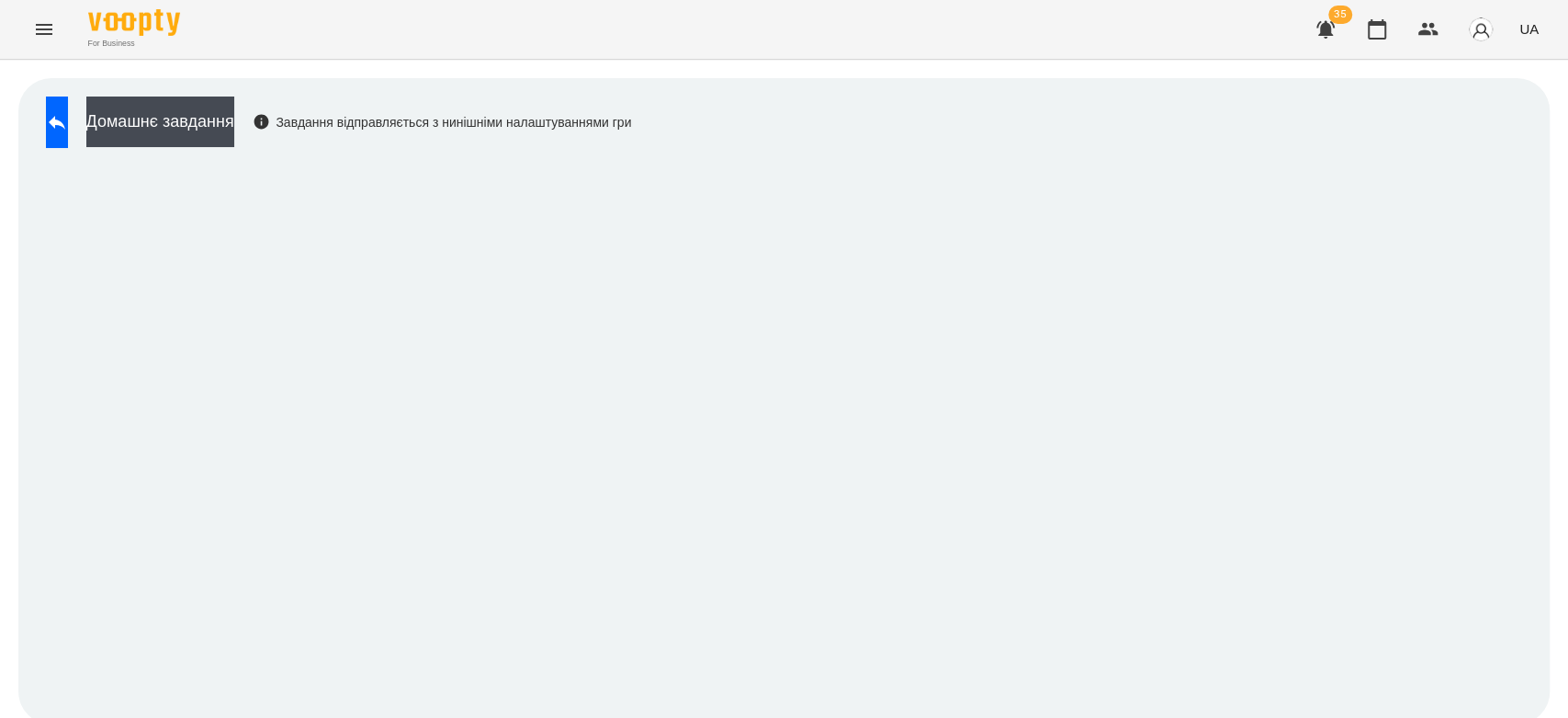
scroll to position [7, 0]
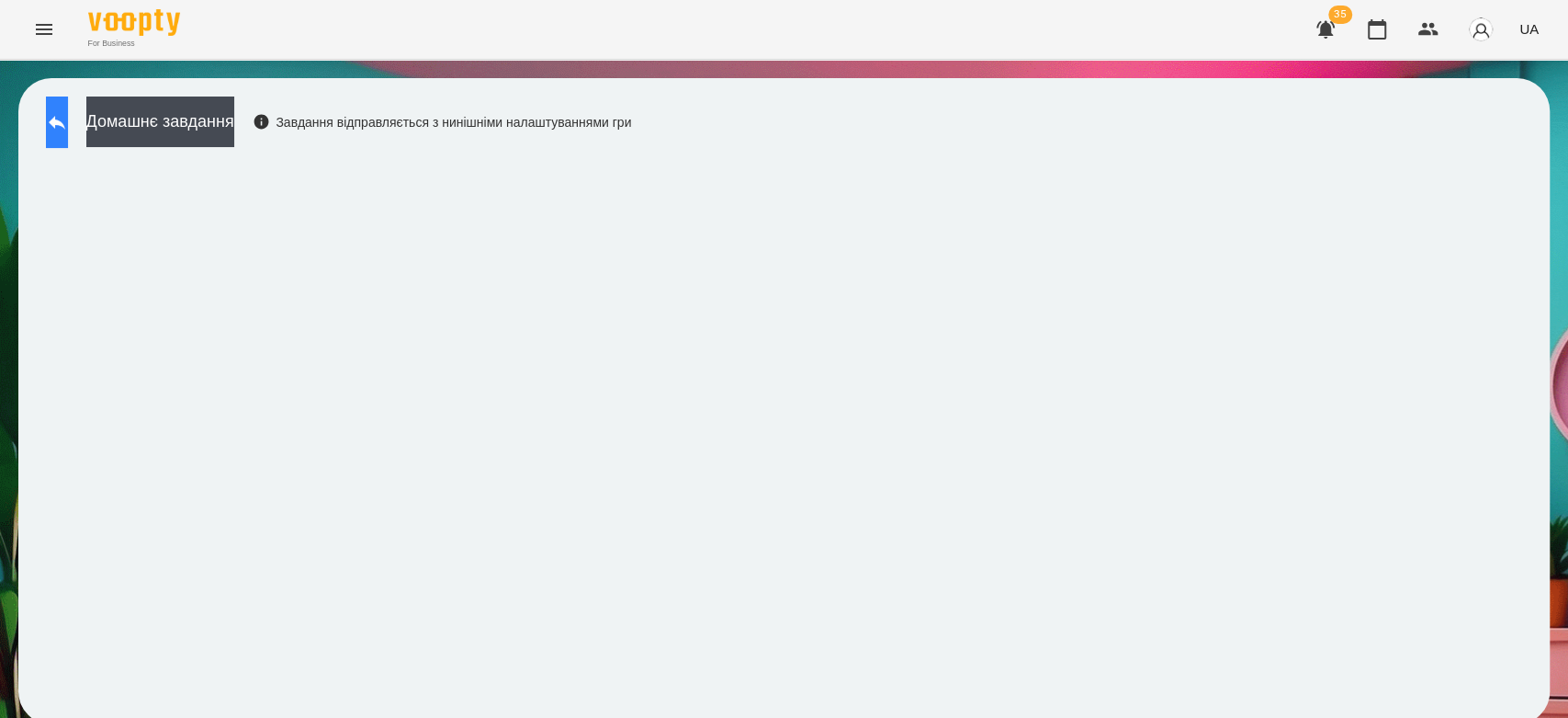
drag, startPoint x: 109, startPoint y: 103, endPoint x: 103, endPoint y: 121, distance: 19.0
click at [106, 103] on div "Домашнє завдання Завдання відправляється з нинішніми налаштуваннями гри" at bounding box center [334, 126] width 594 height 61
click at [68, 119] on button at bounding box center [57, 121] width 22 height 51
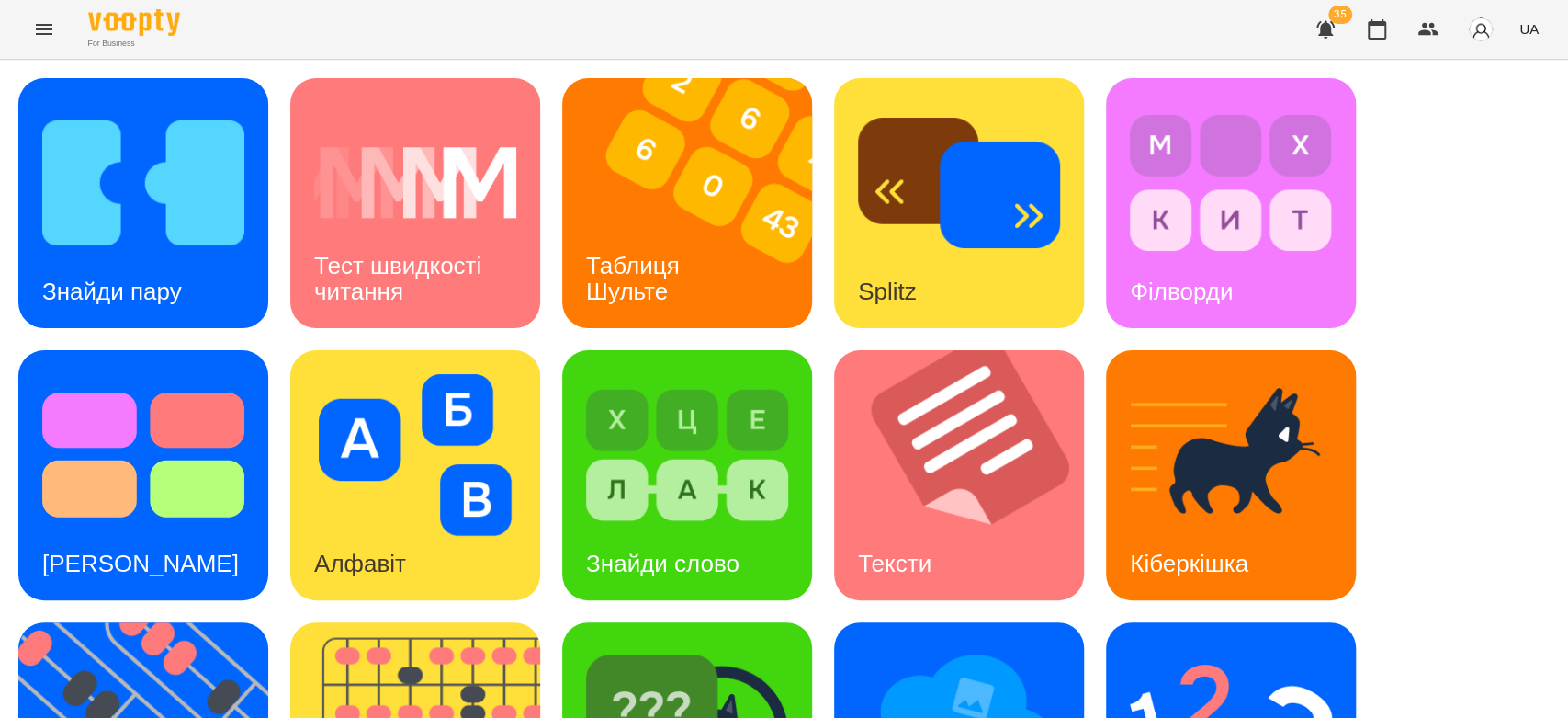
scroll to position [444, 0]
click at [1155, 646] on img at bounding box center [1231, 727] width 202 height 162
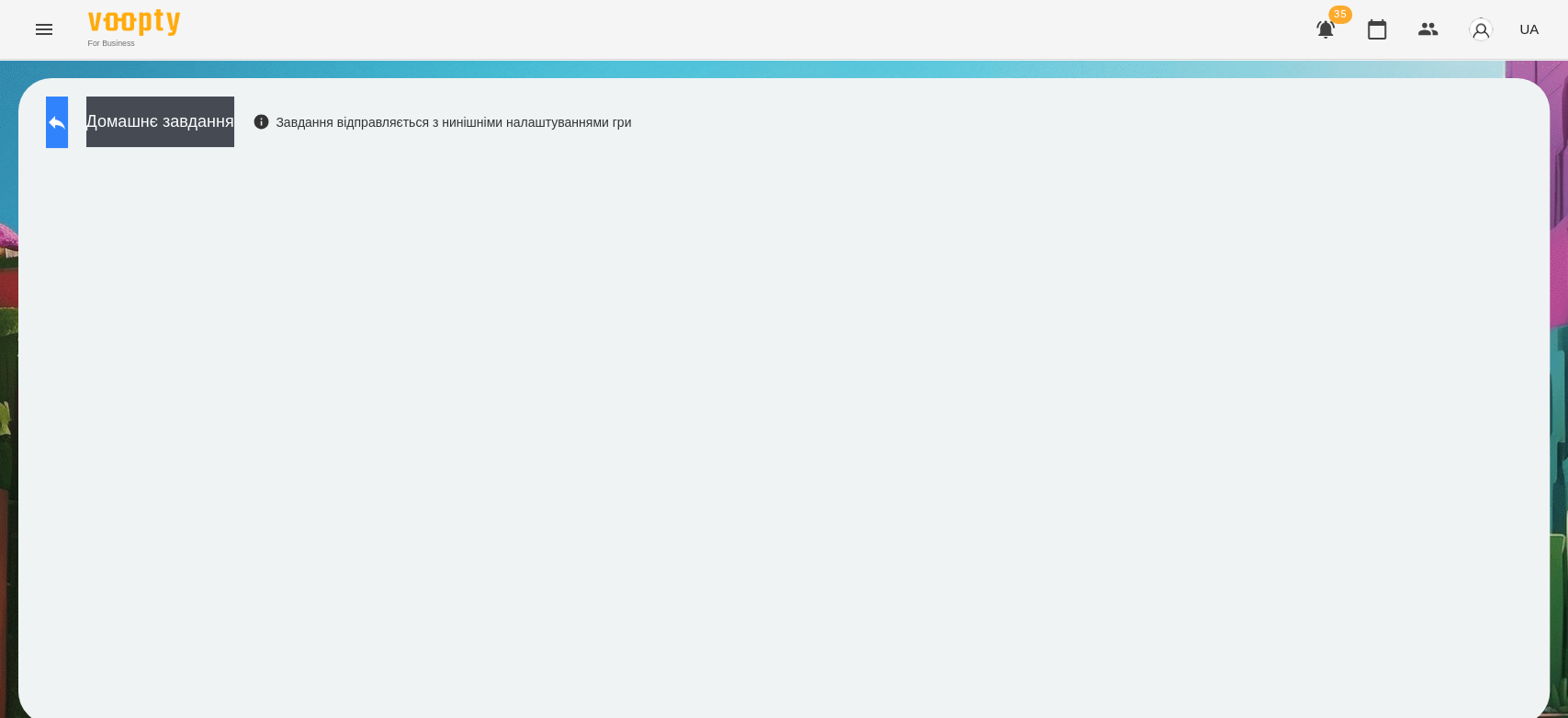
click at [63, 122] on icon at bounding box center [57, 122] width 22 height 22
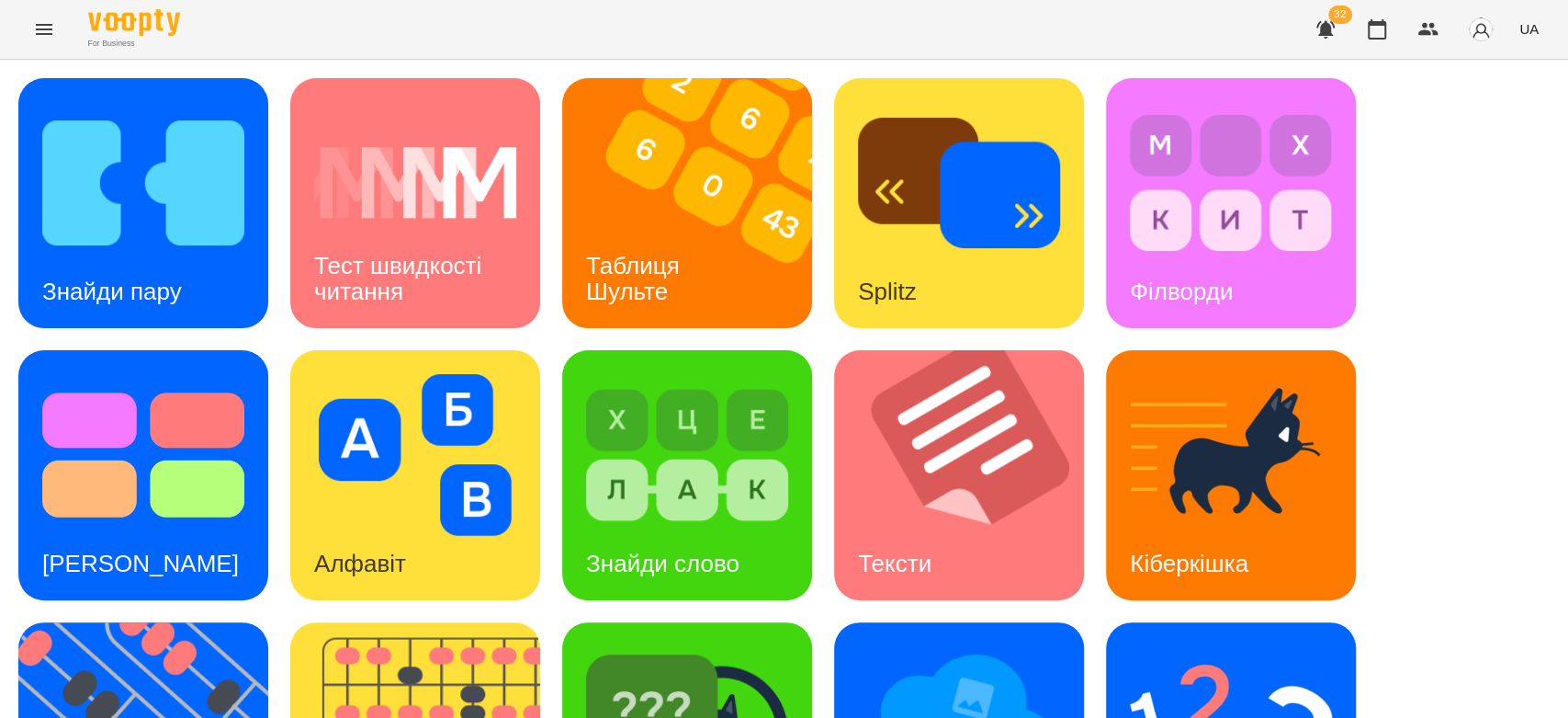
scroll to position [204, 0]
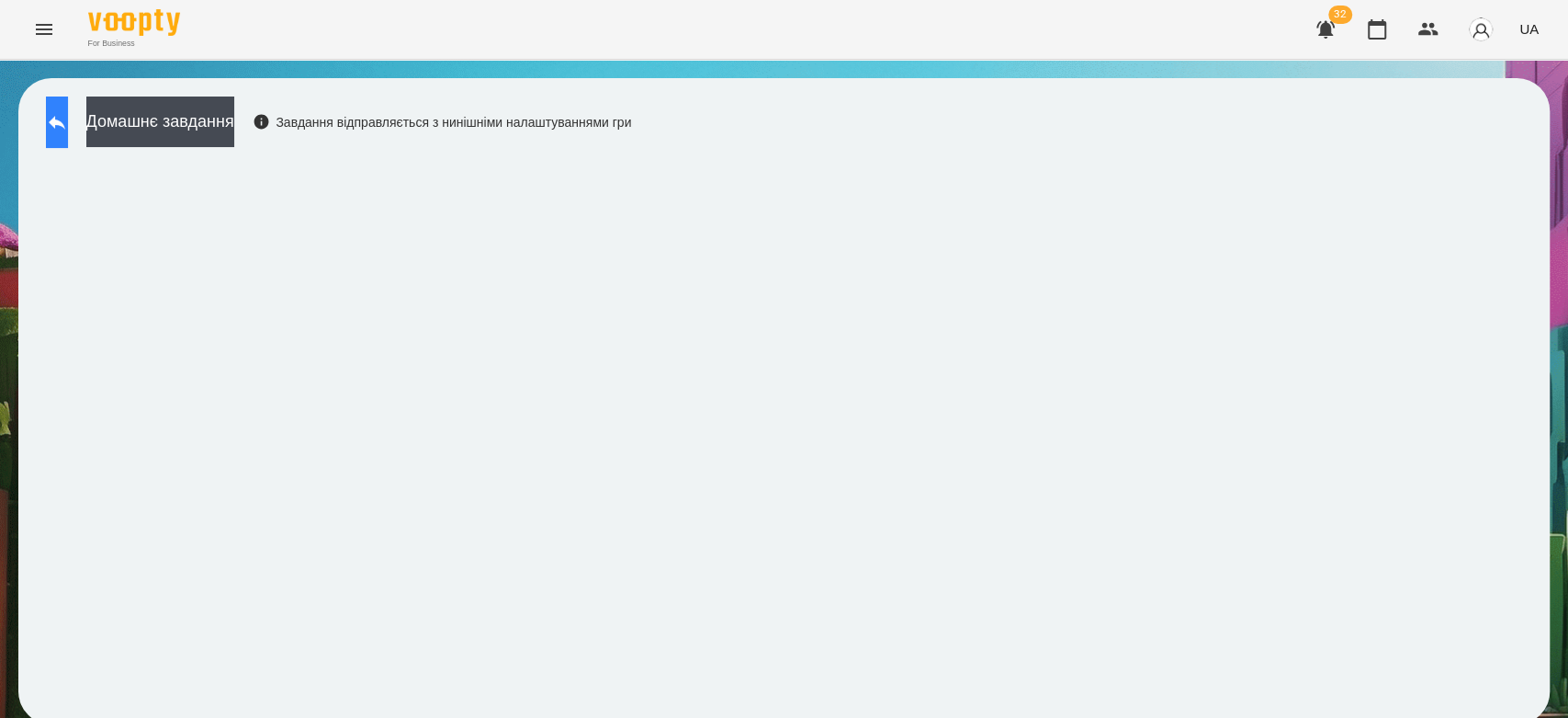
click at [59, 115] on button at bounding box center [57, 121] width 22 height 51
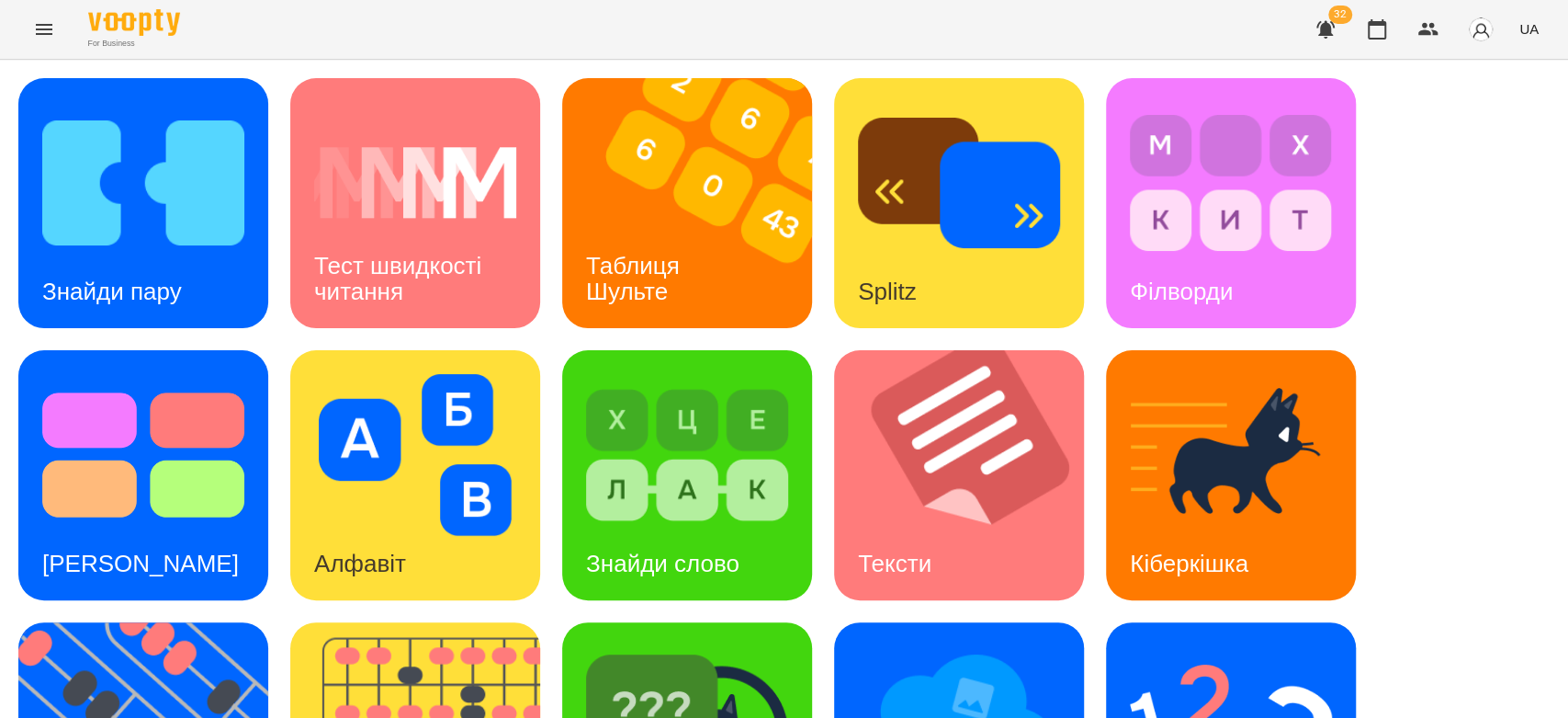
scroll to position [444, 0]
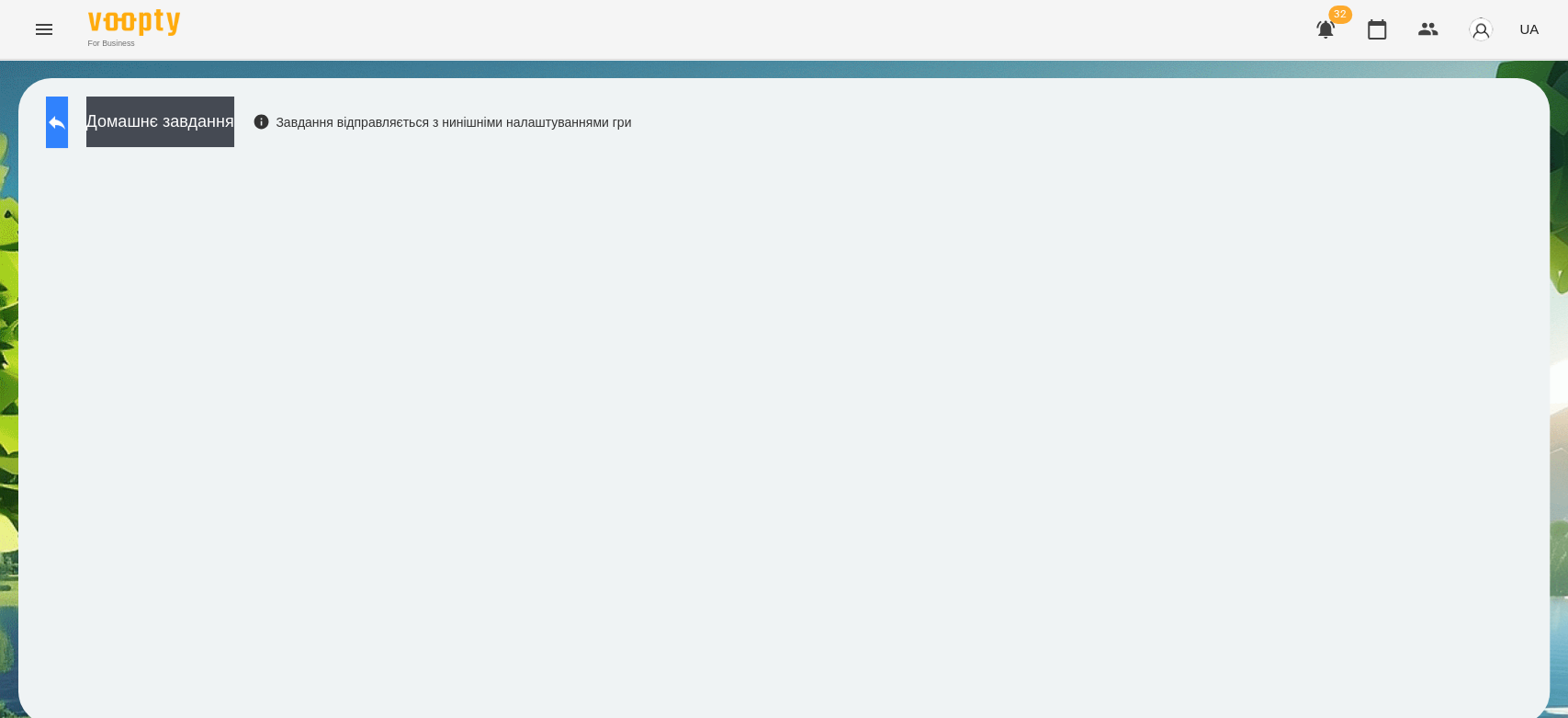
click at [65, 123] on icon at bounding box center [57, 122] width 16 height 13
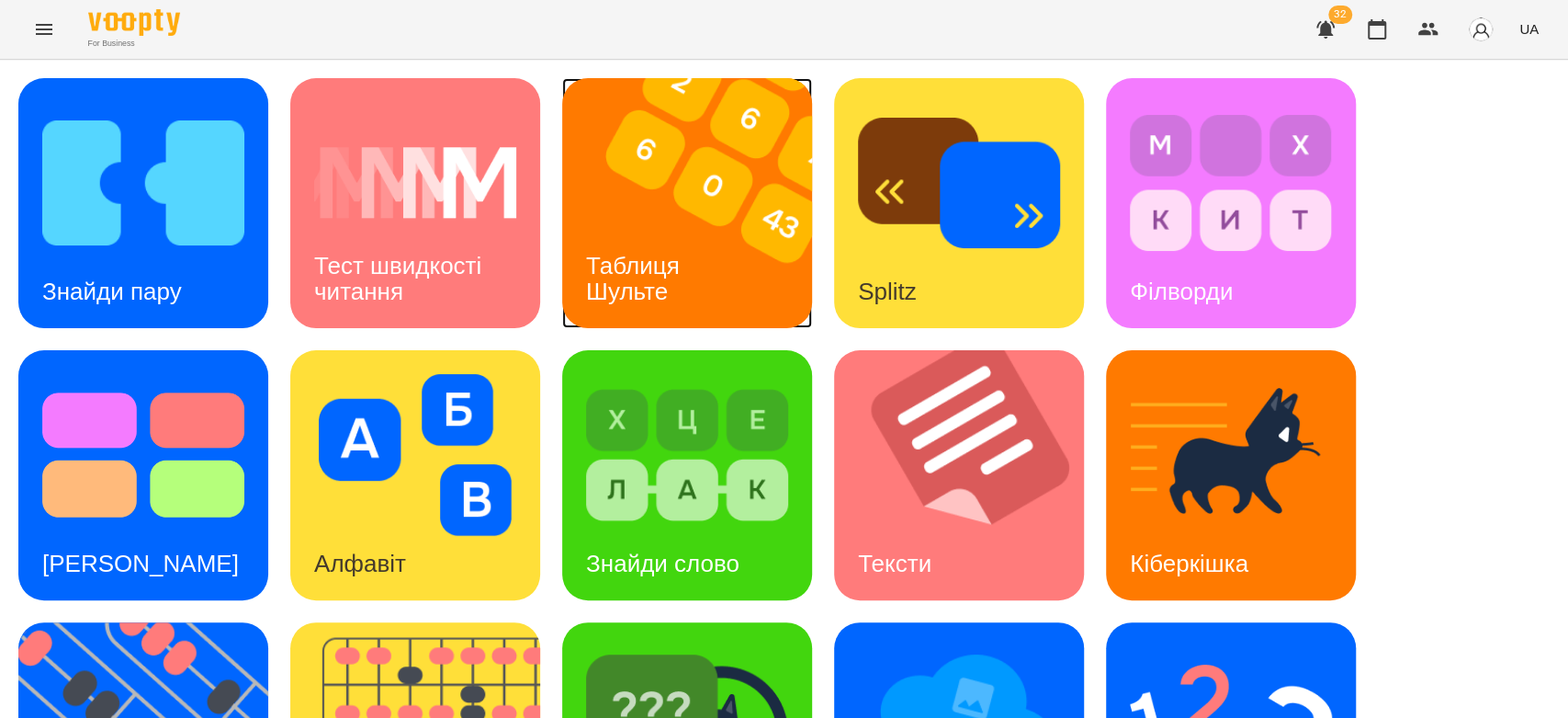
click at [679, 165] on img at bounding box center [698, 203] width 273 height 250
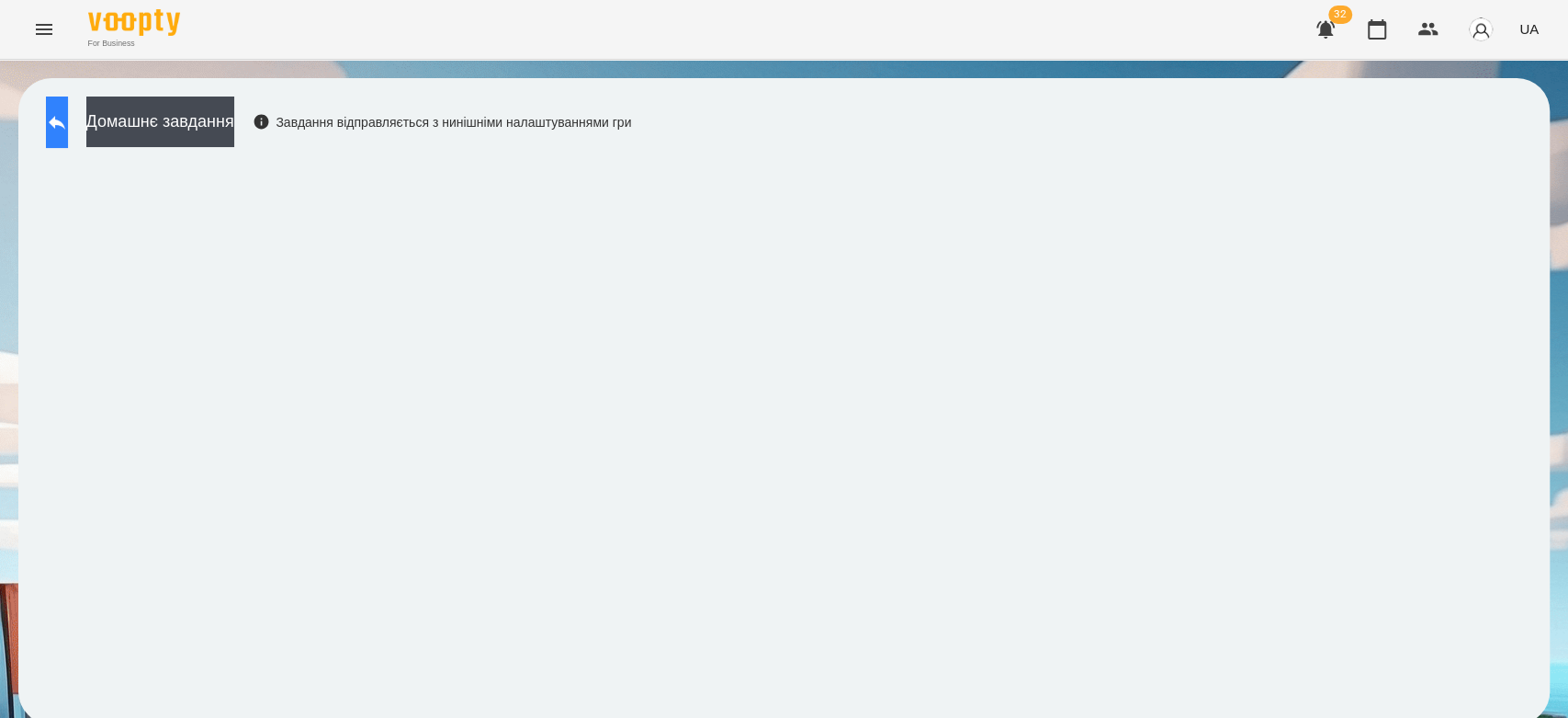
click at [68, 139] on button at bounding box center [57, 121] width 22 height 51
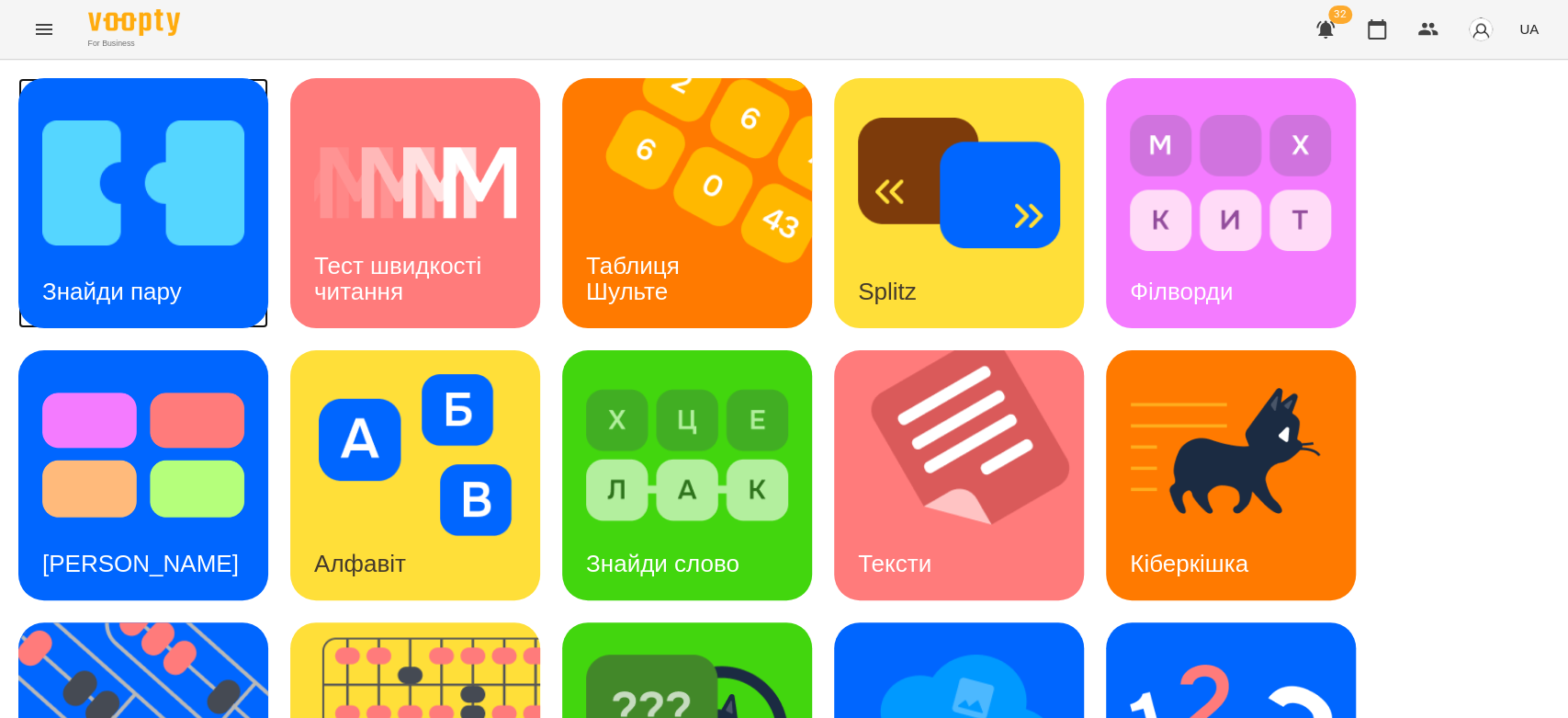
click at [147, 201] on img at bounding box center [143, 183] width 202 height 162
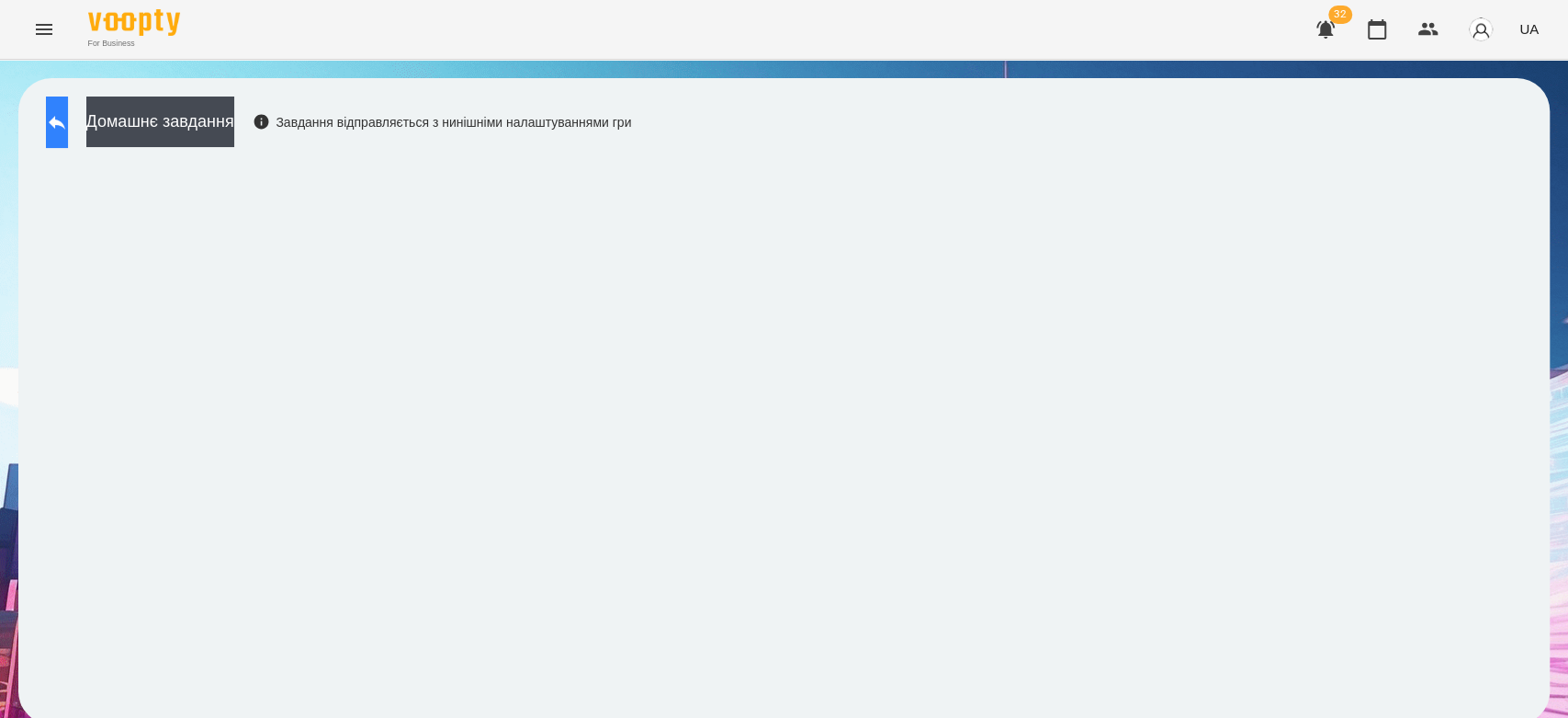
click at [66, 113] on icon at bounding box center [57, 122] width 22 height 22
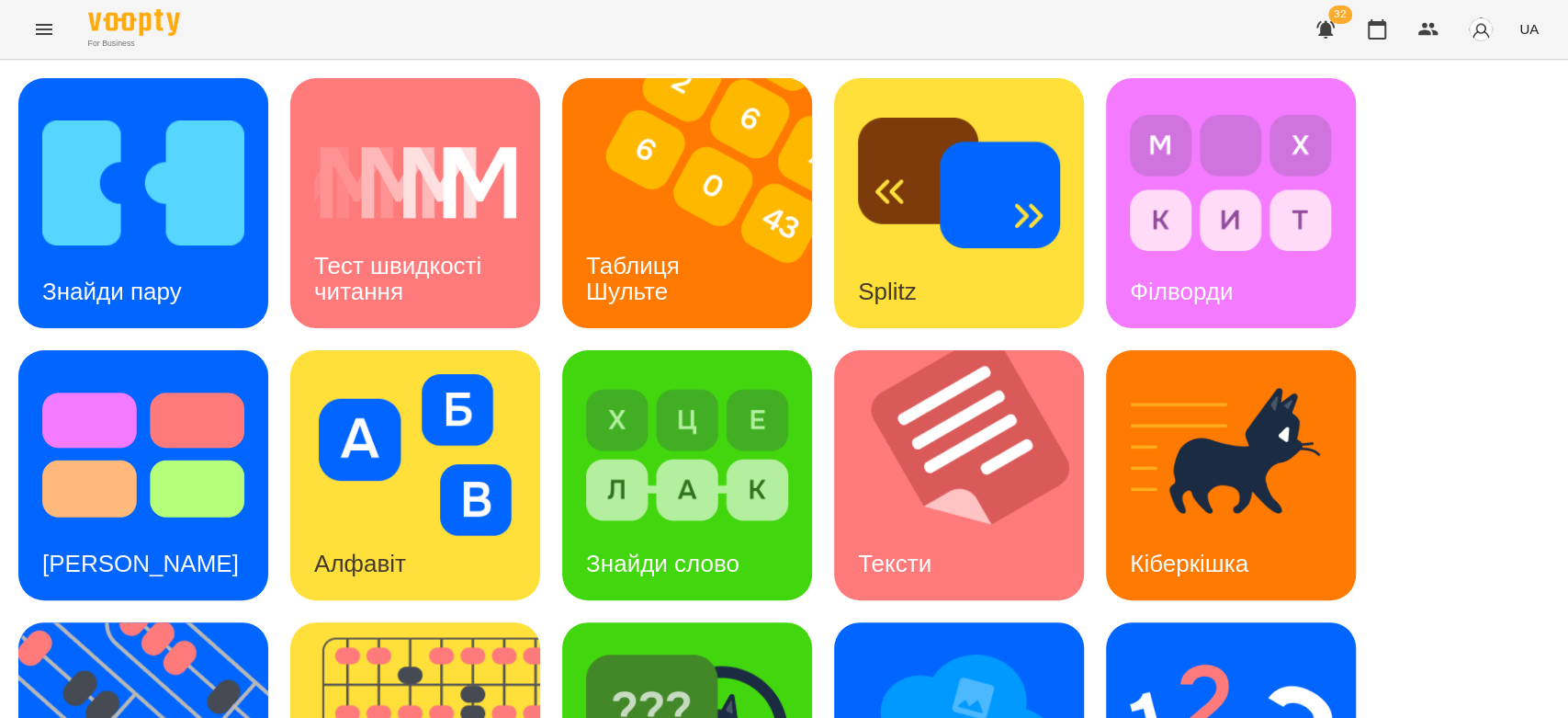
scroll to position [444, 0]
click at [1156, 646] on img at bounding box center [1231, 727] width 202 height 162
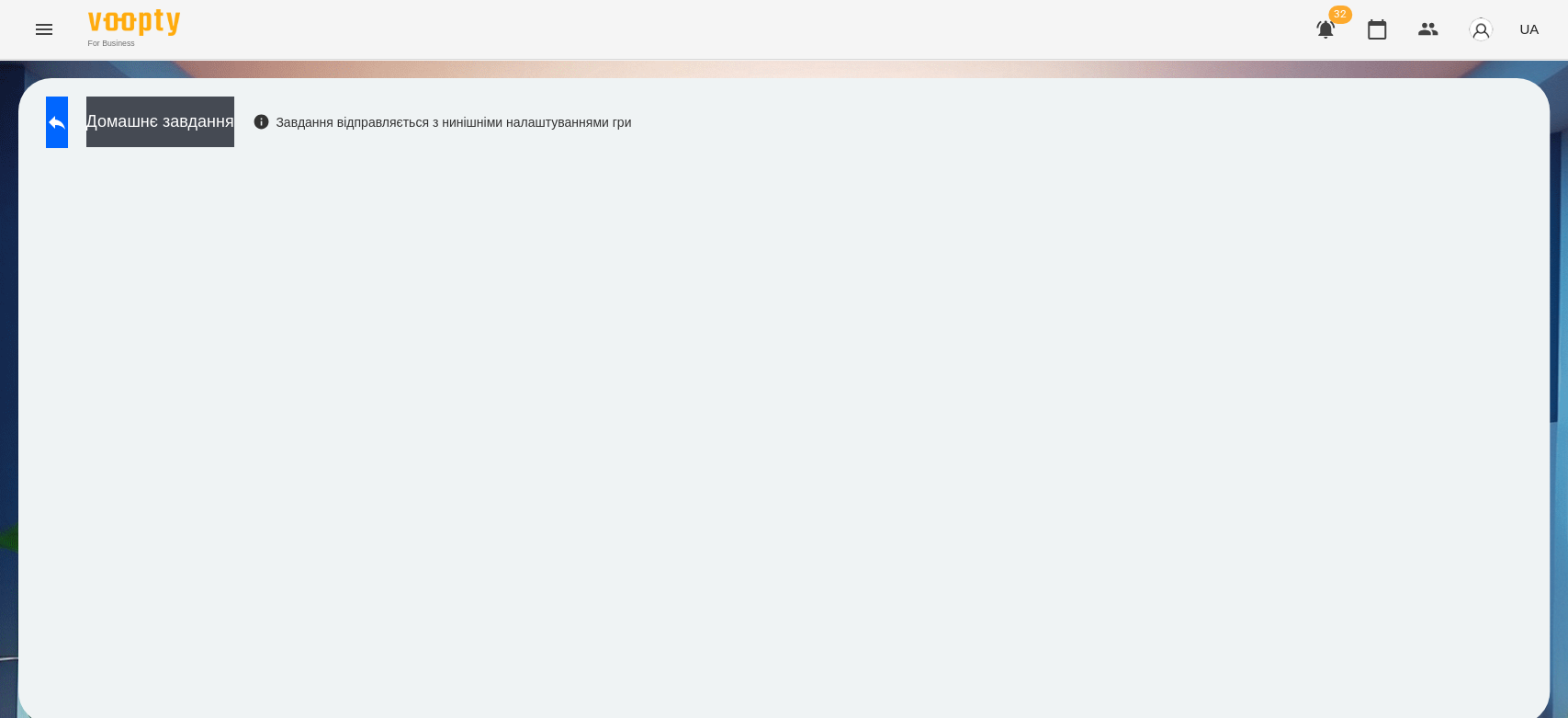
scroll to position [7, 0]
click at [68, 115] on button at bounding box center [57, 121] width 22 height 51
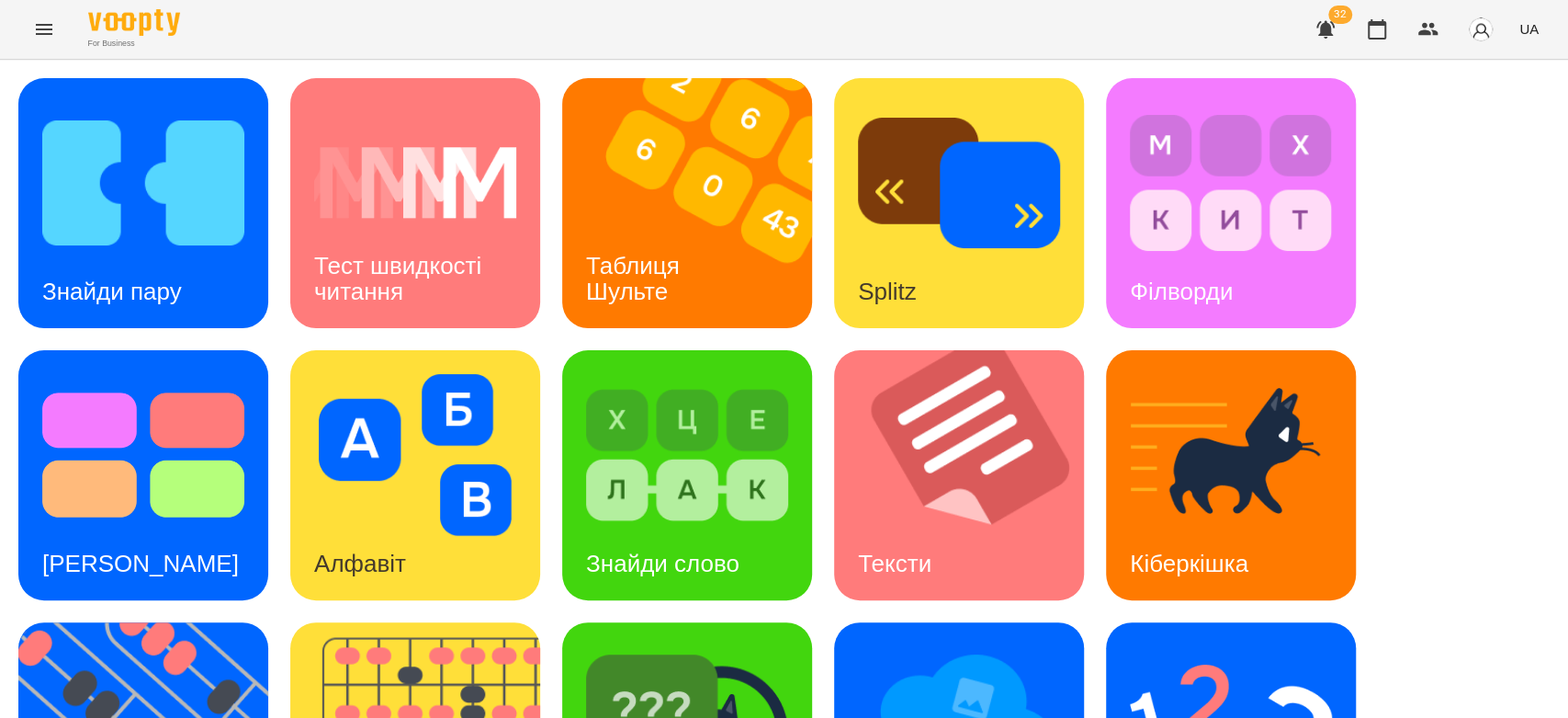
scroll to position [444, 0]
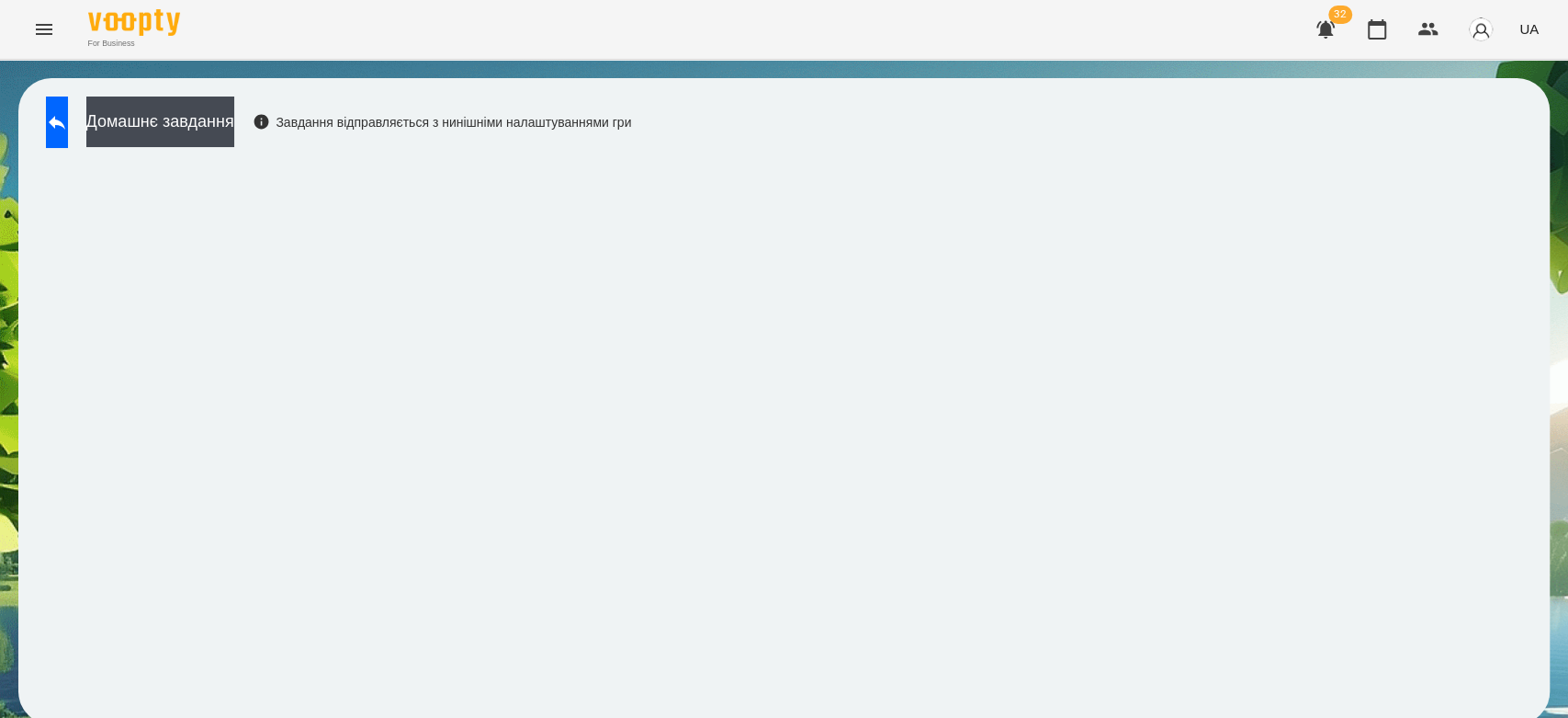
scroll to position [7, 0]
click at [63, 114] on icon at bounding box center [57, 122] width 22 height 22
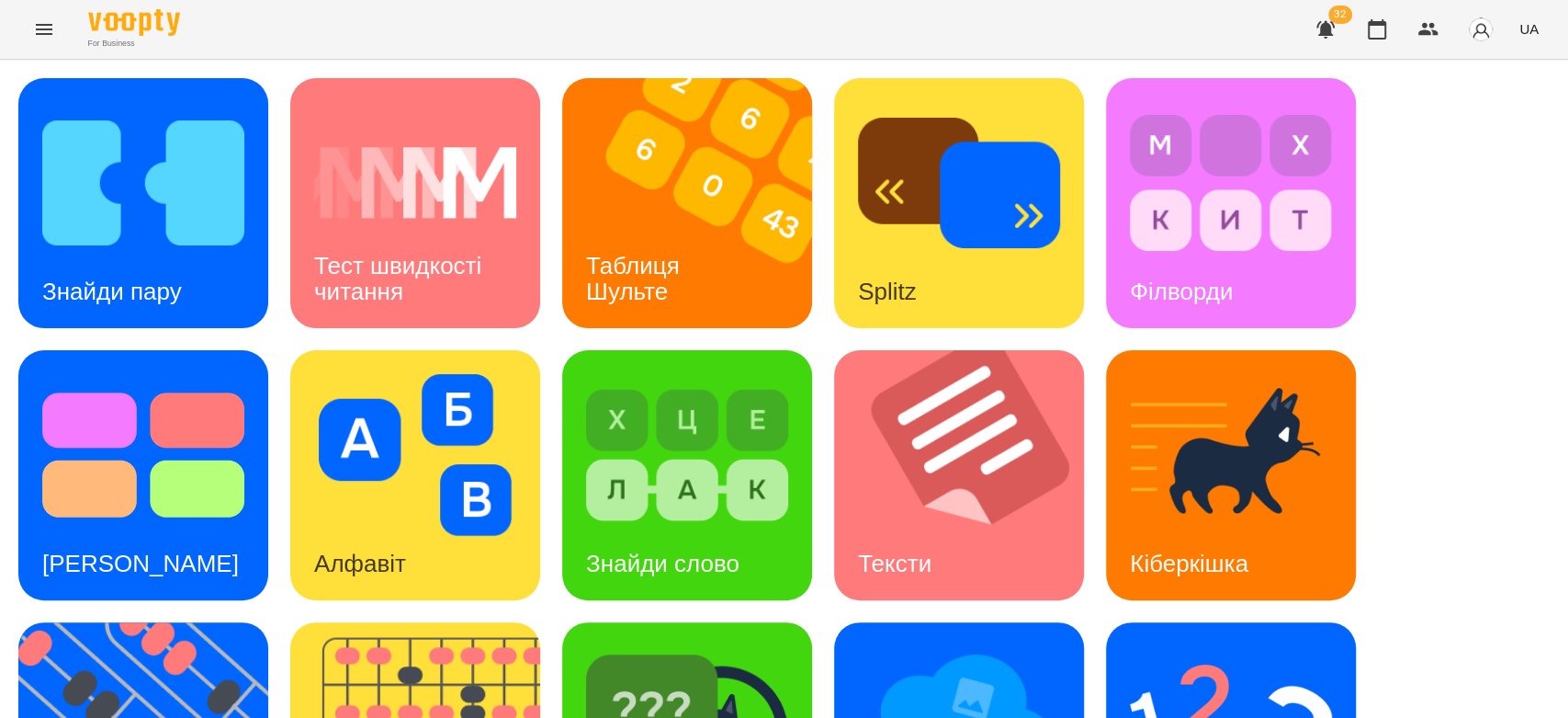
scroll to position [444, 0]
click at [1187, 646] on img at bounding box center [1231, 727] width 202 height 162
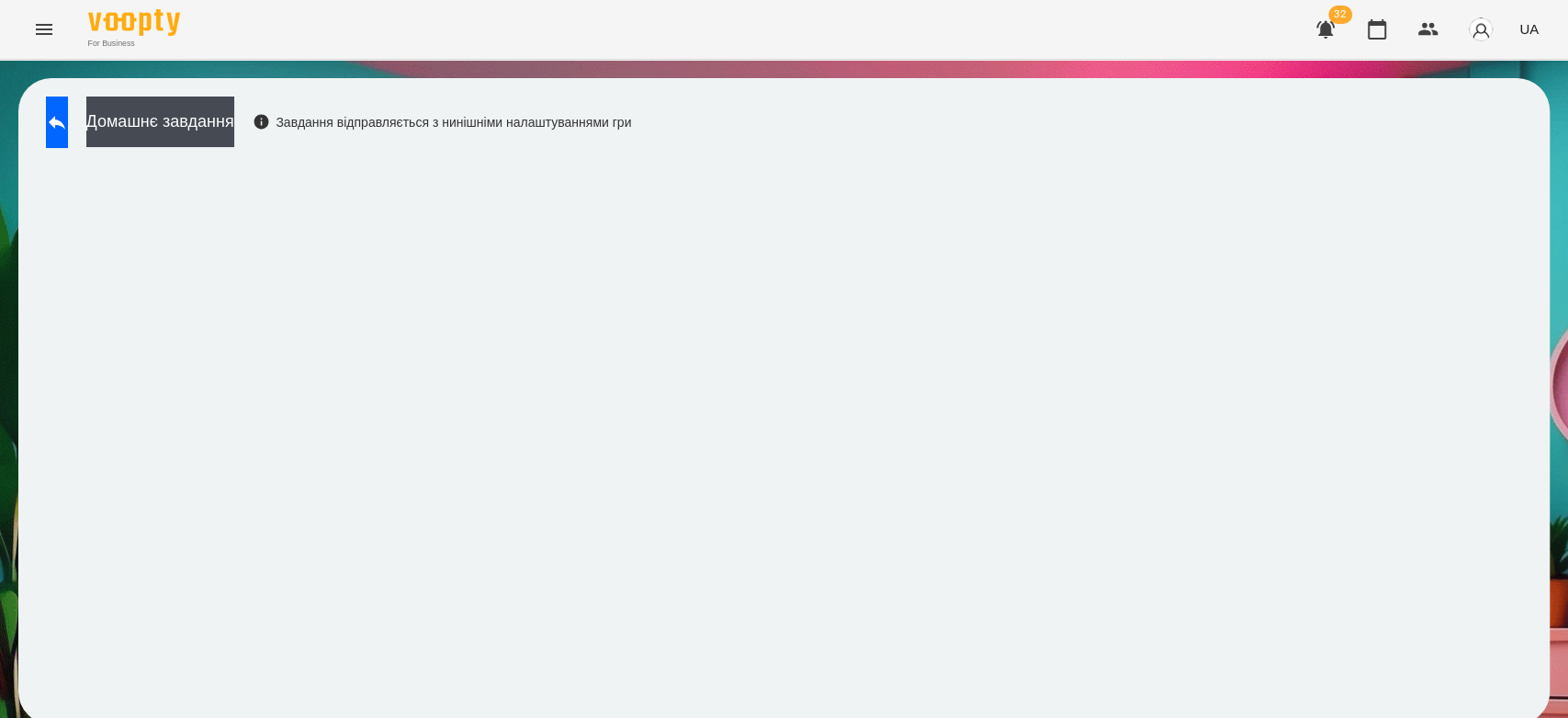
scroll to position [7, 0]
click at [59, 115] on button at bounding box center [57, 121] width 22 height 51
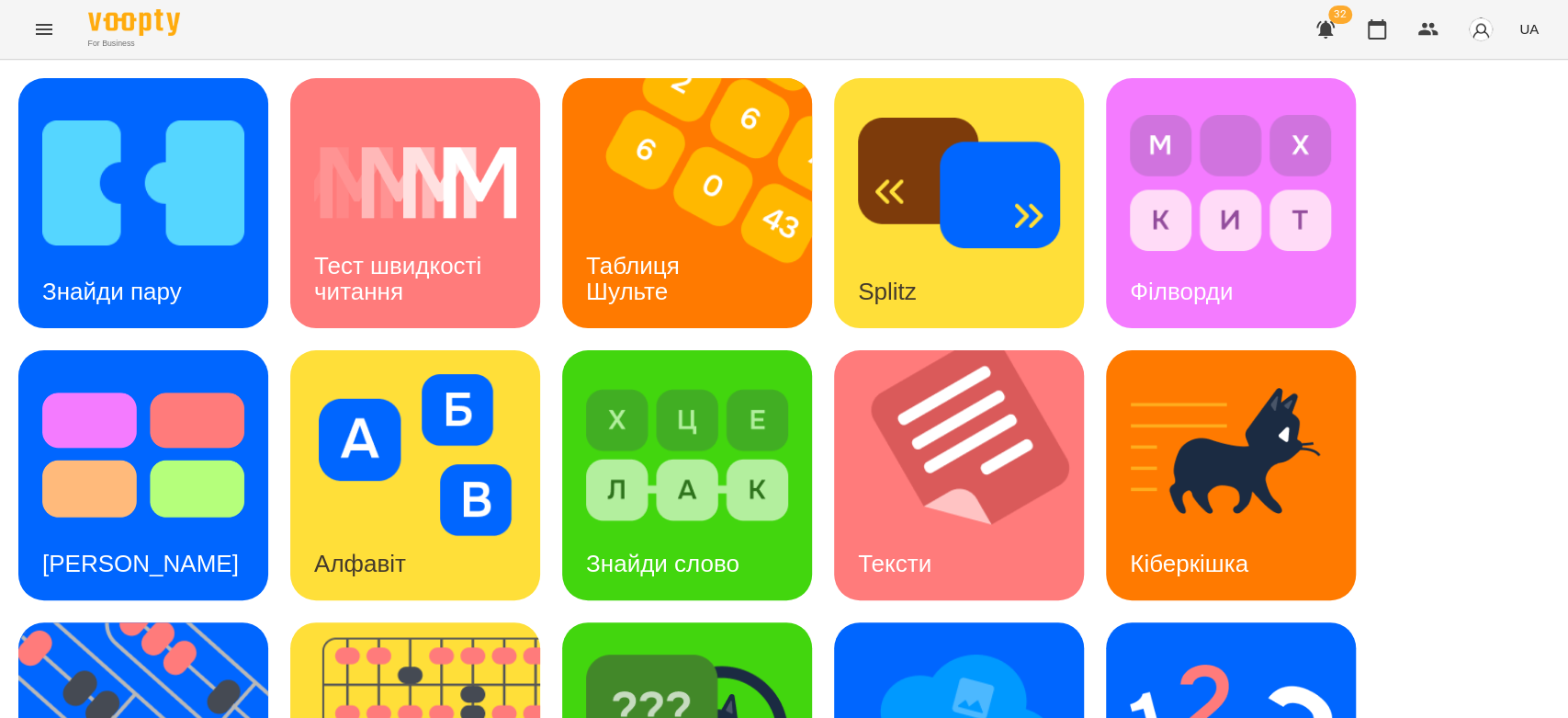
scroll to position [415, 0]
click at [636, 646] on img at bounding box center [687, 727] width 202 height 162
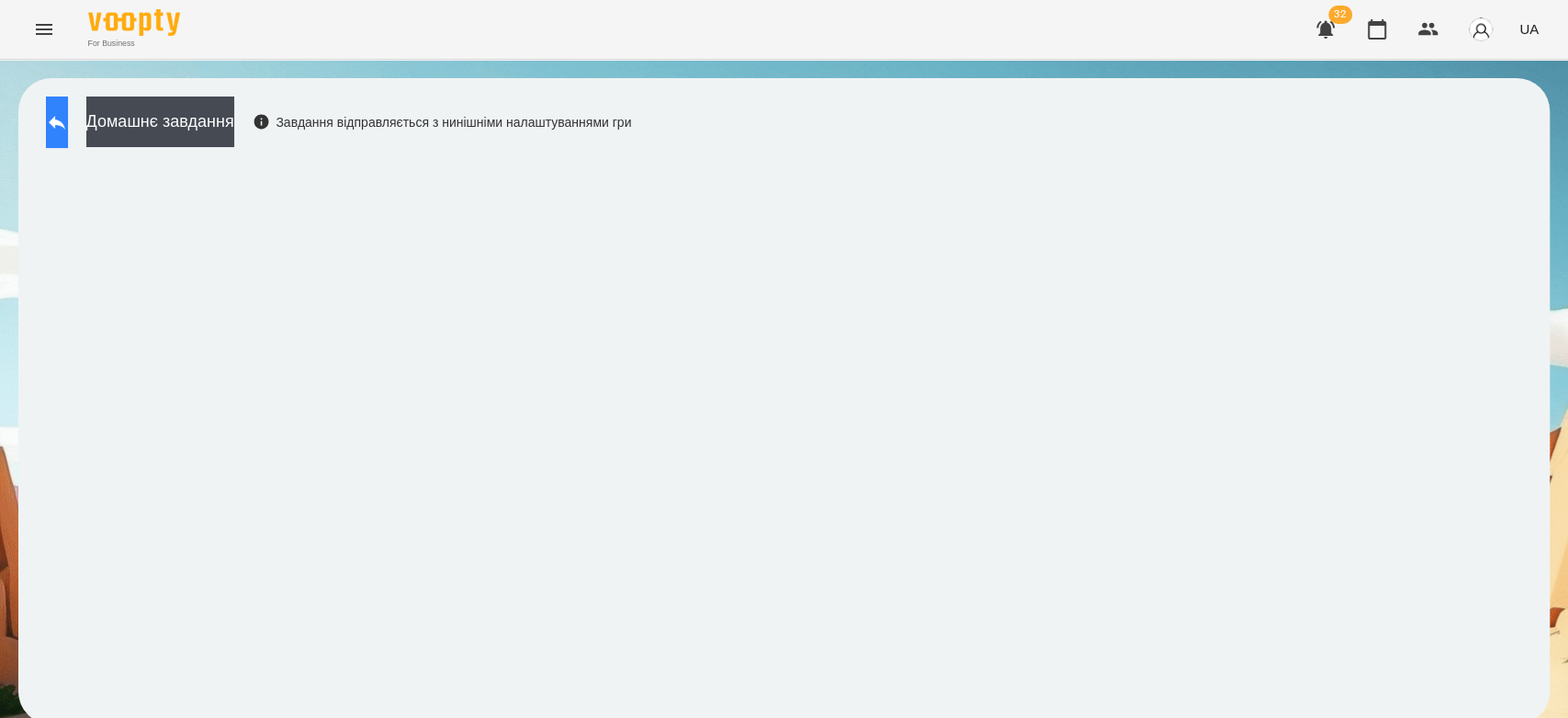
click at [61, 117] on button at bounding box center [57, 121] width 22 height 51
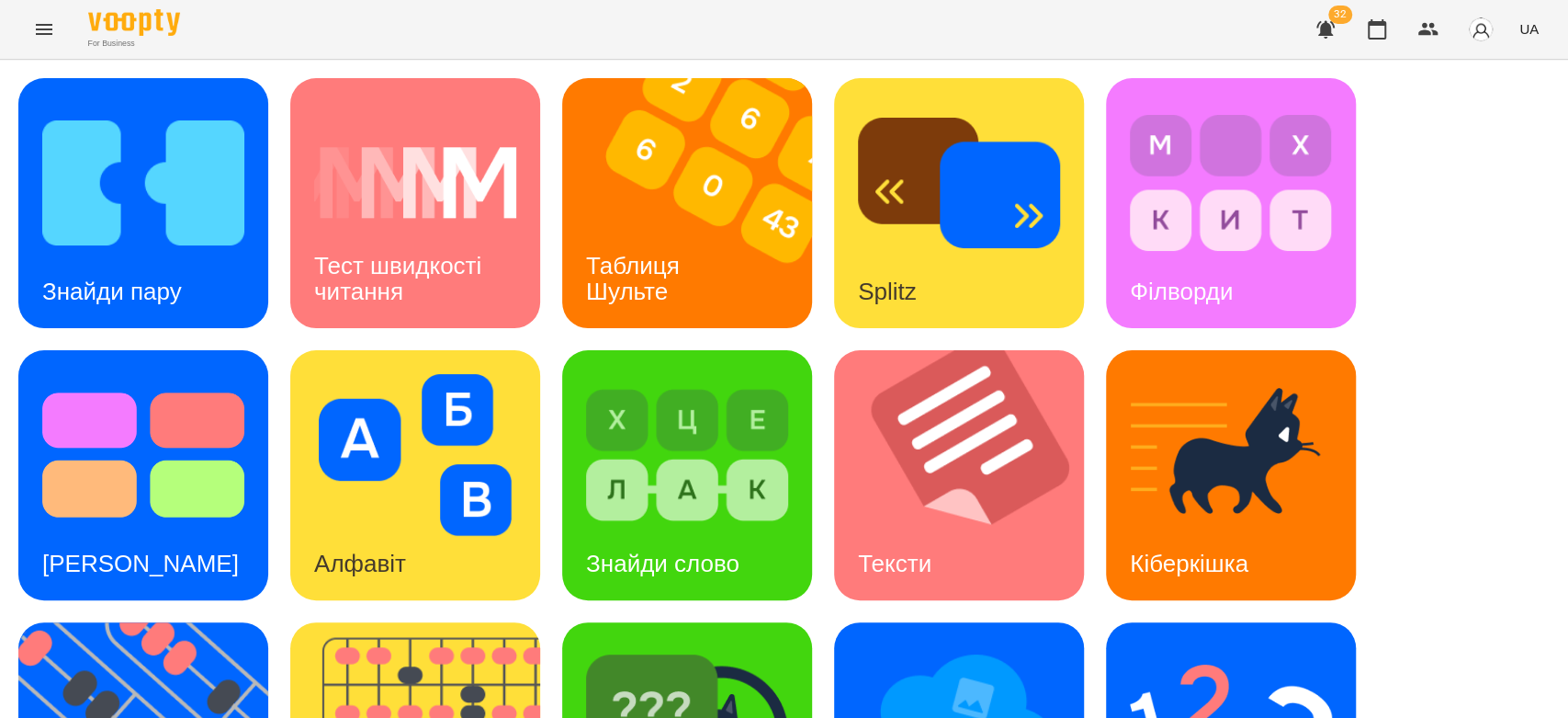
scroll to position [444, 0]
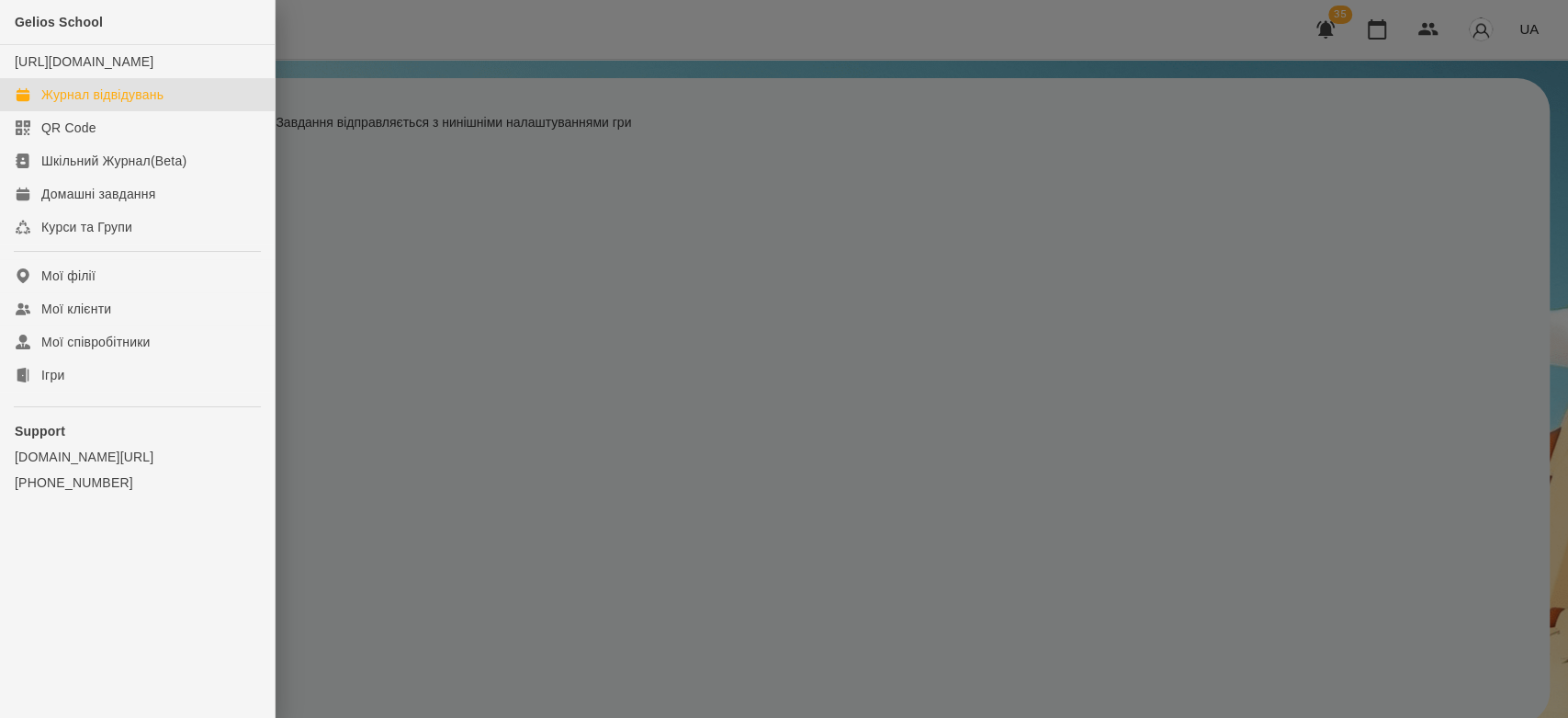
click at [81, 104] on div "Журнал відвідувань" at bounding box center [102, 94] width 122 height 18
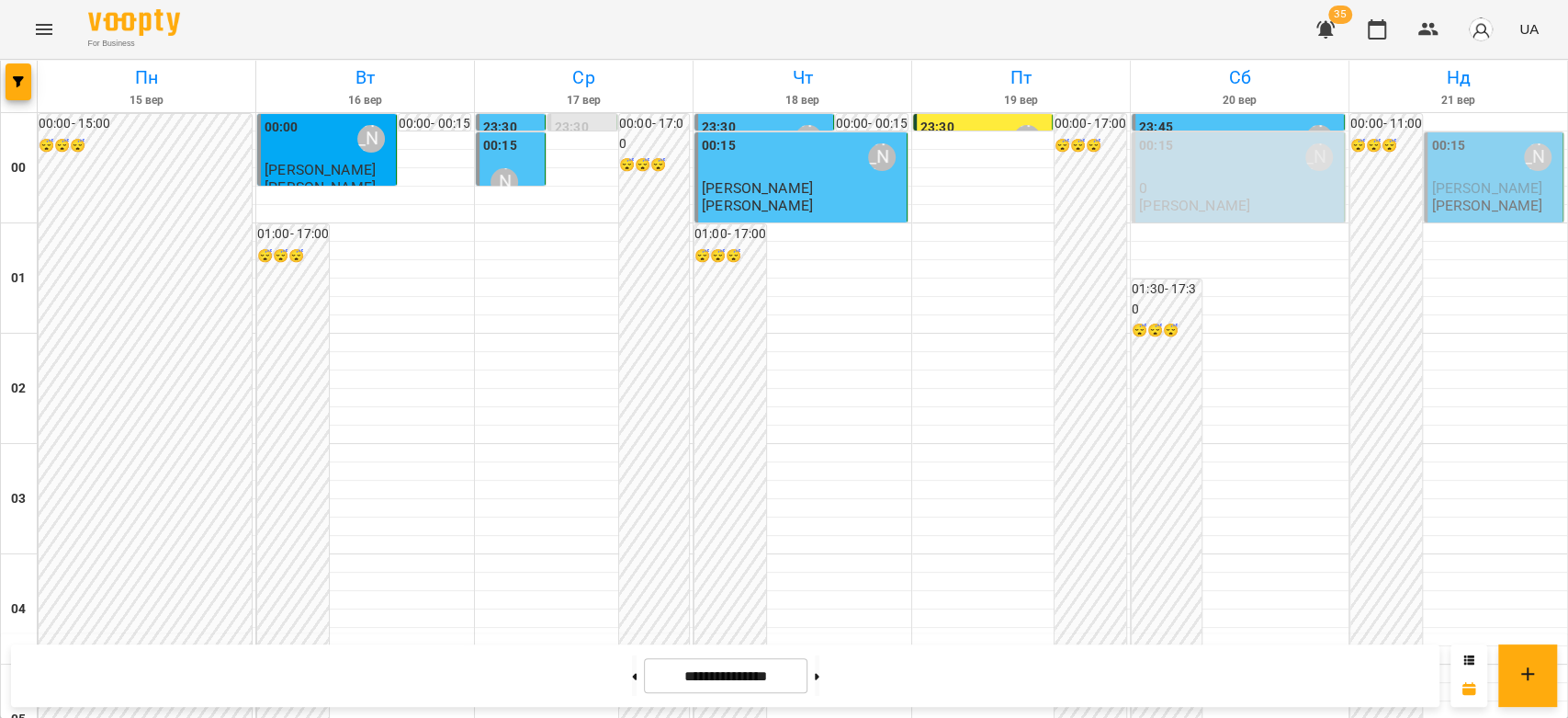
scroll to position [1021, 0]
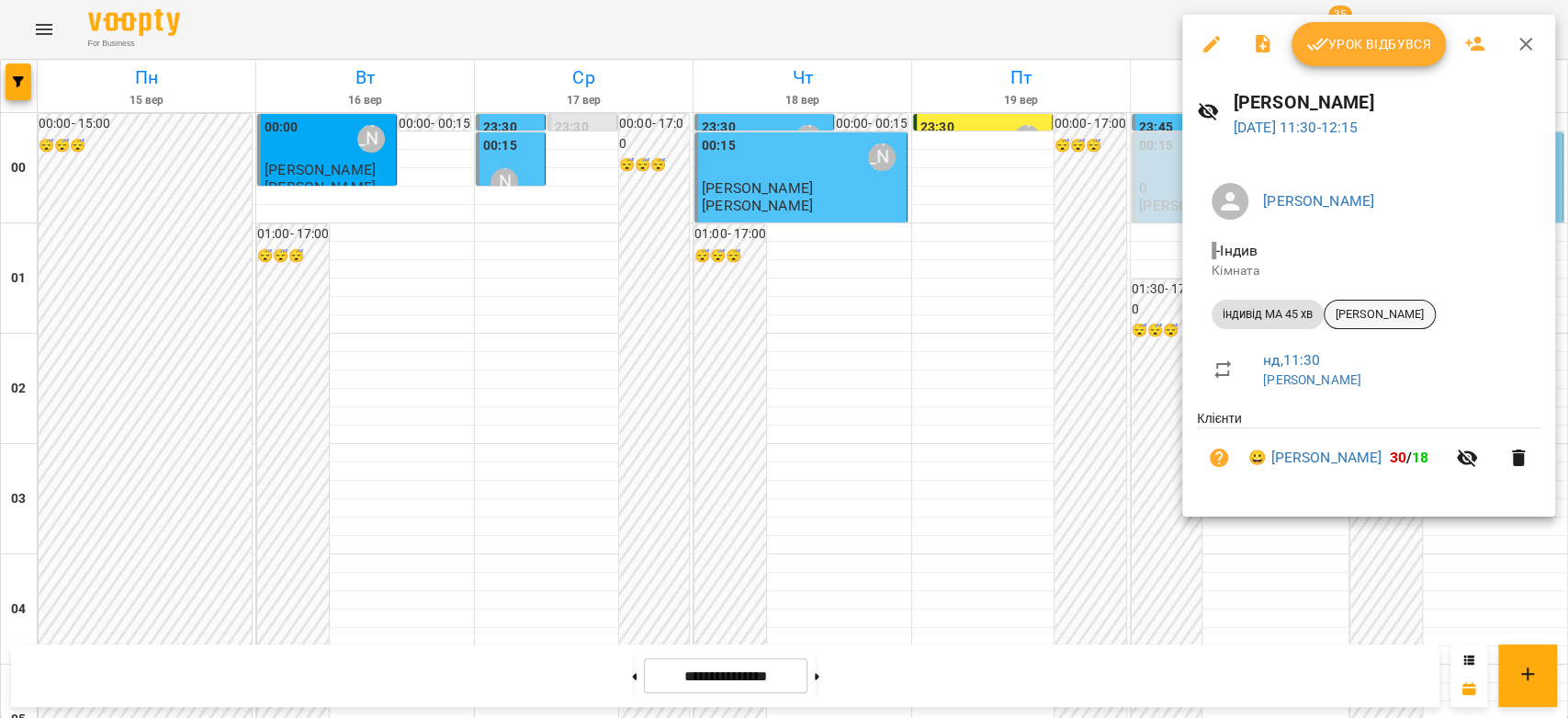
click at [1366, 304] on div "[PERSON_NAME]" at bounding box center [1379, 314] width 113 height 30
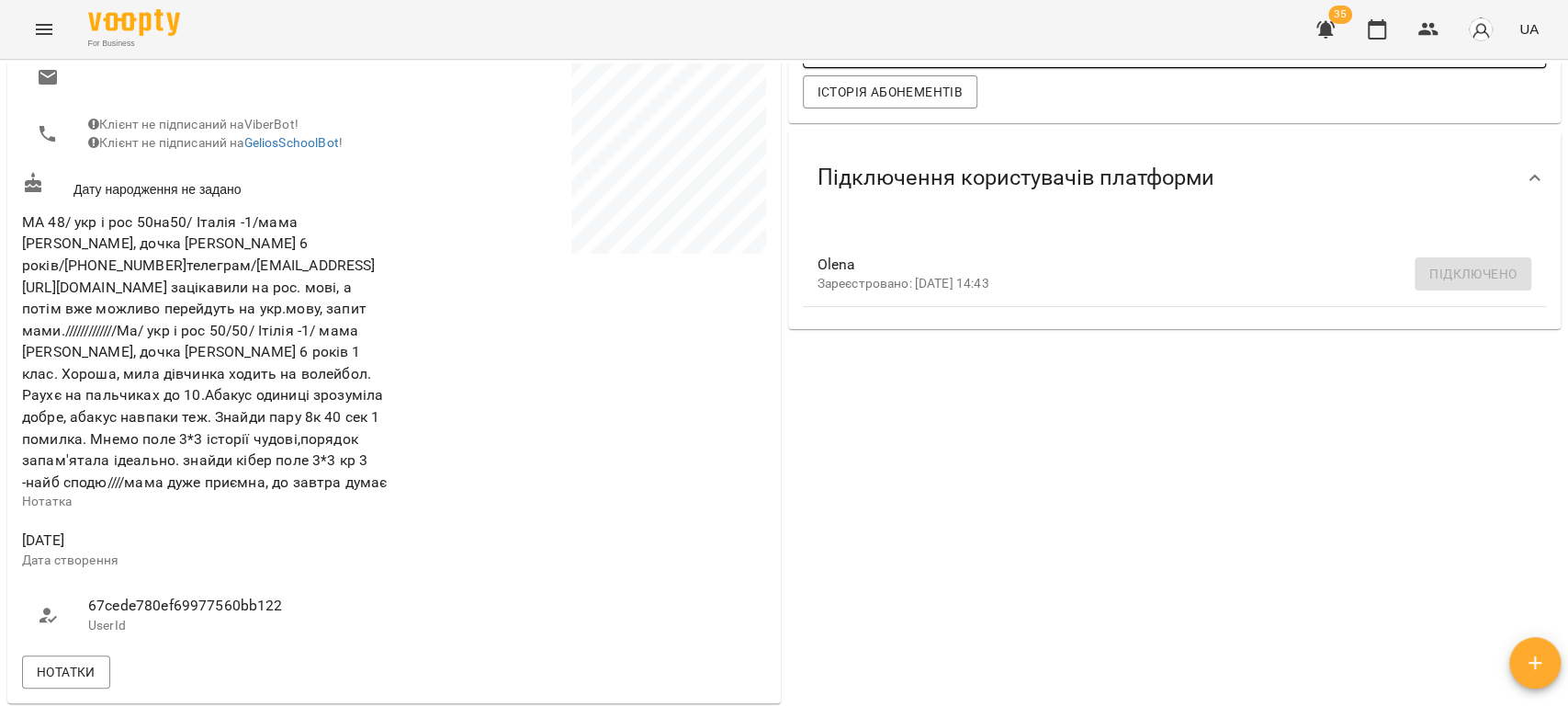
scroll to position [714, 0]
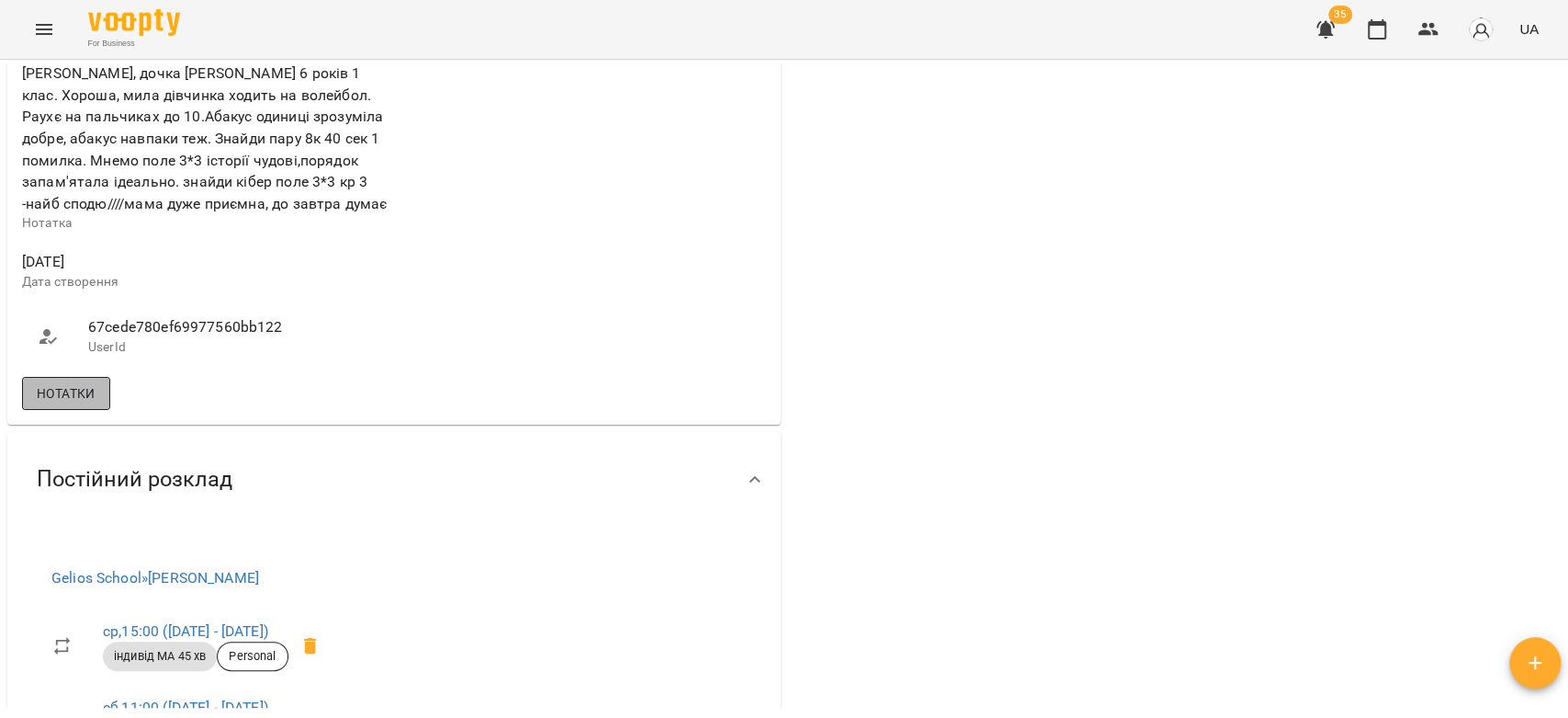
click at [63, 397] on span "Нотатки" at bounding box center [65, 393] width 59 height 22
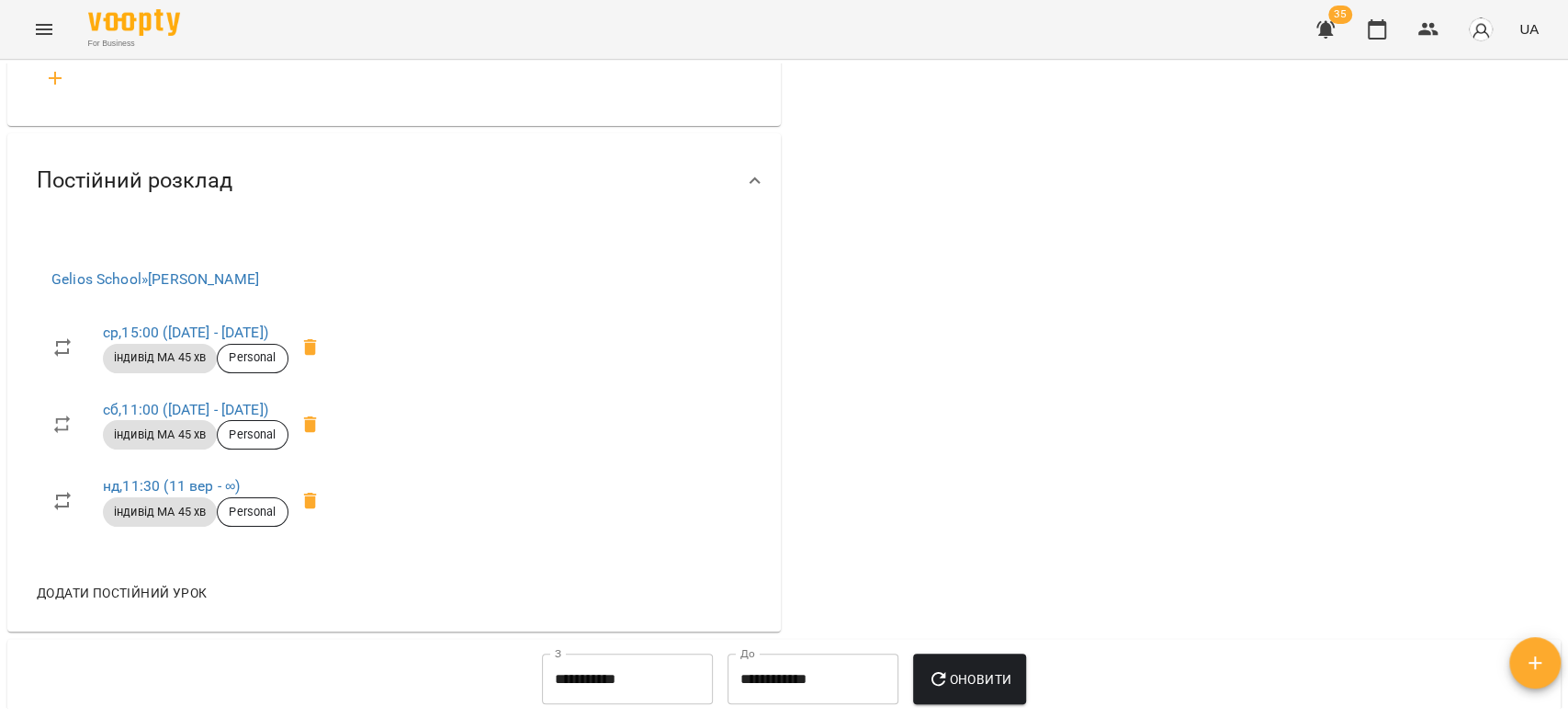
scroll to position [1327, 0]
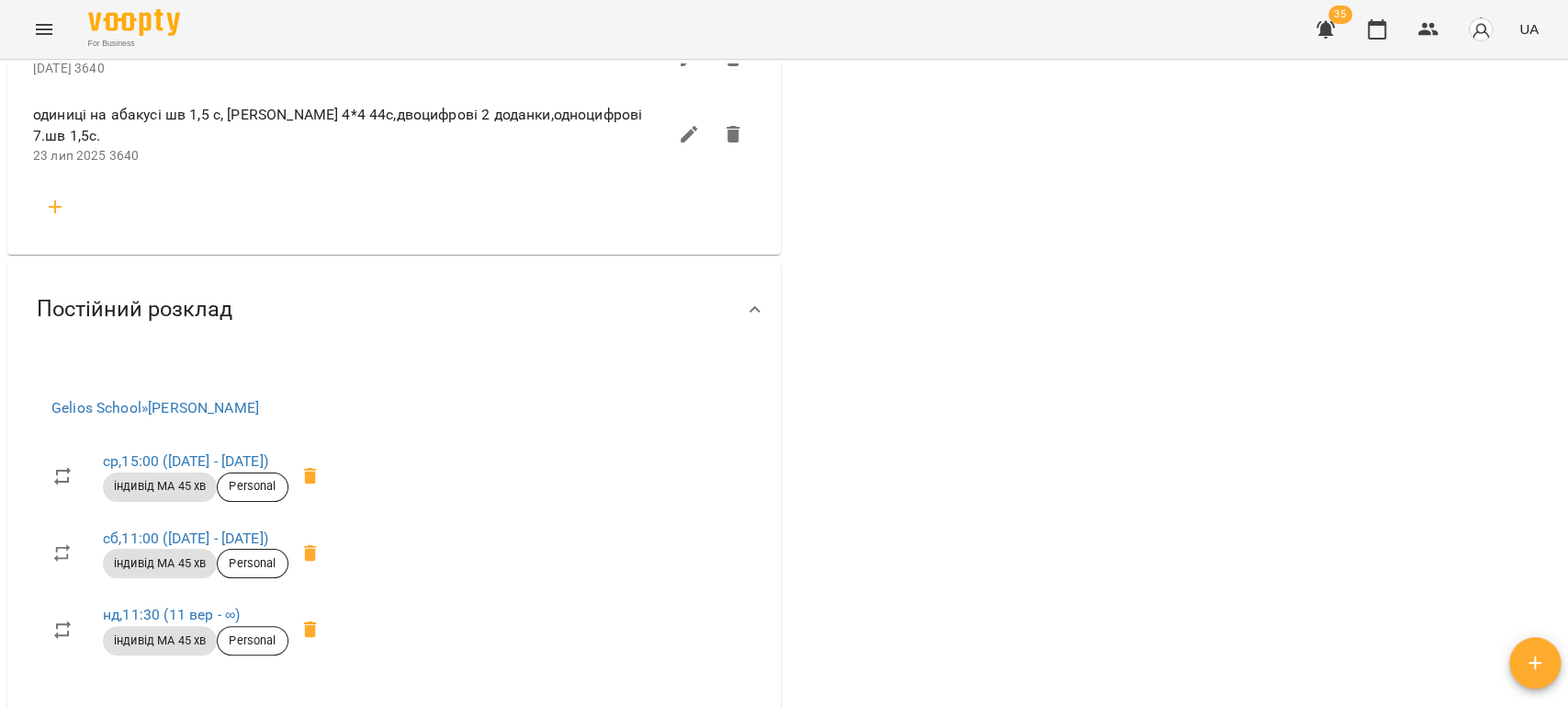
click at [55, 200] on icon "button" at bounding box center [55, 206] width 13 height 13
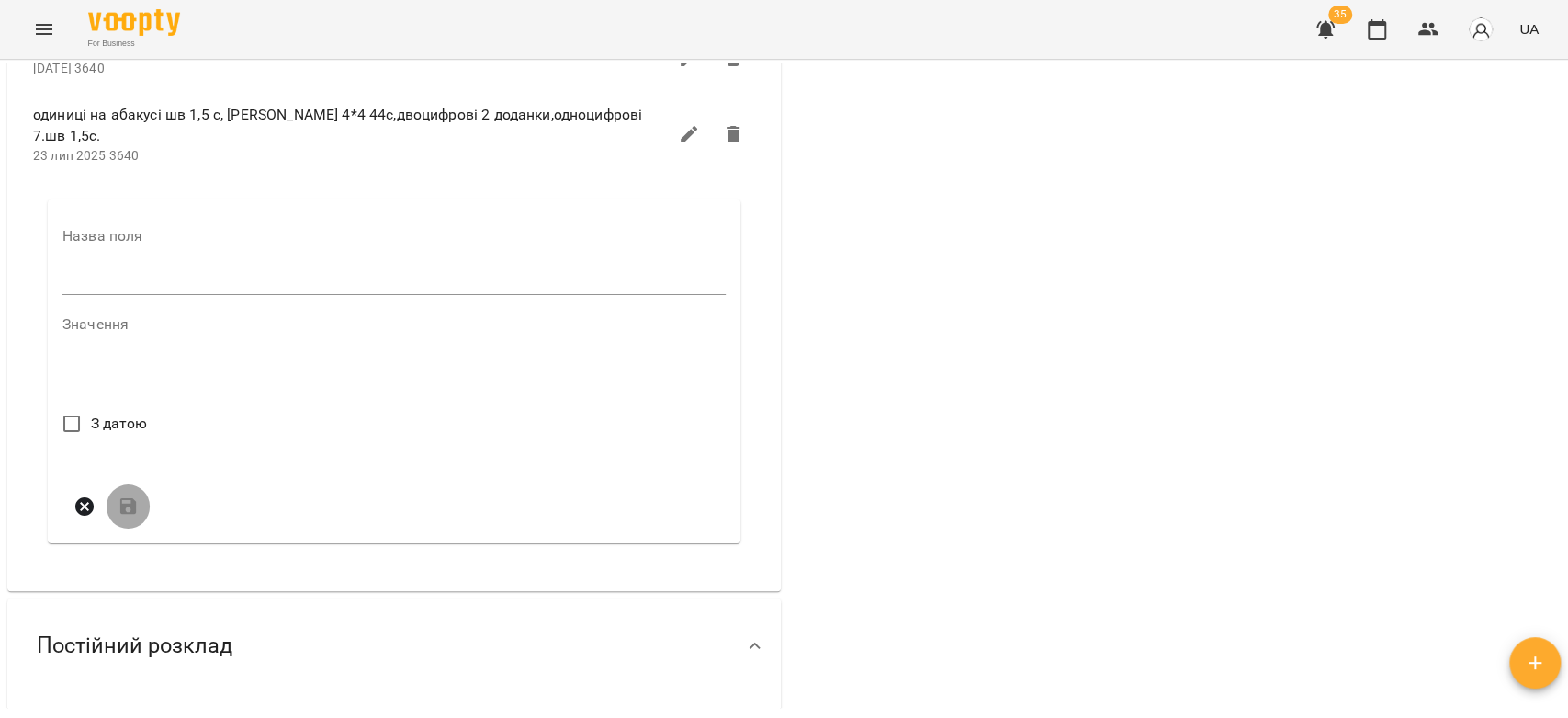
click at [135, 280] on input "text" at bounding box center [393, 280] width 663 height 30
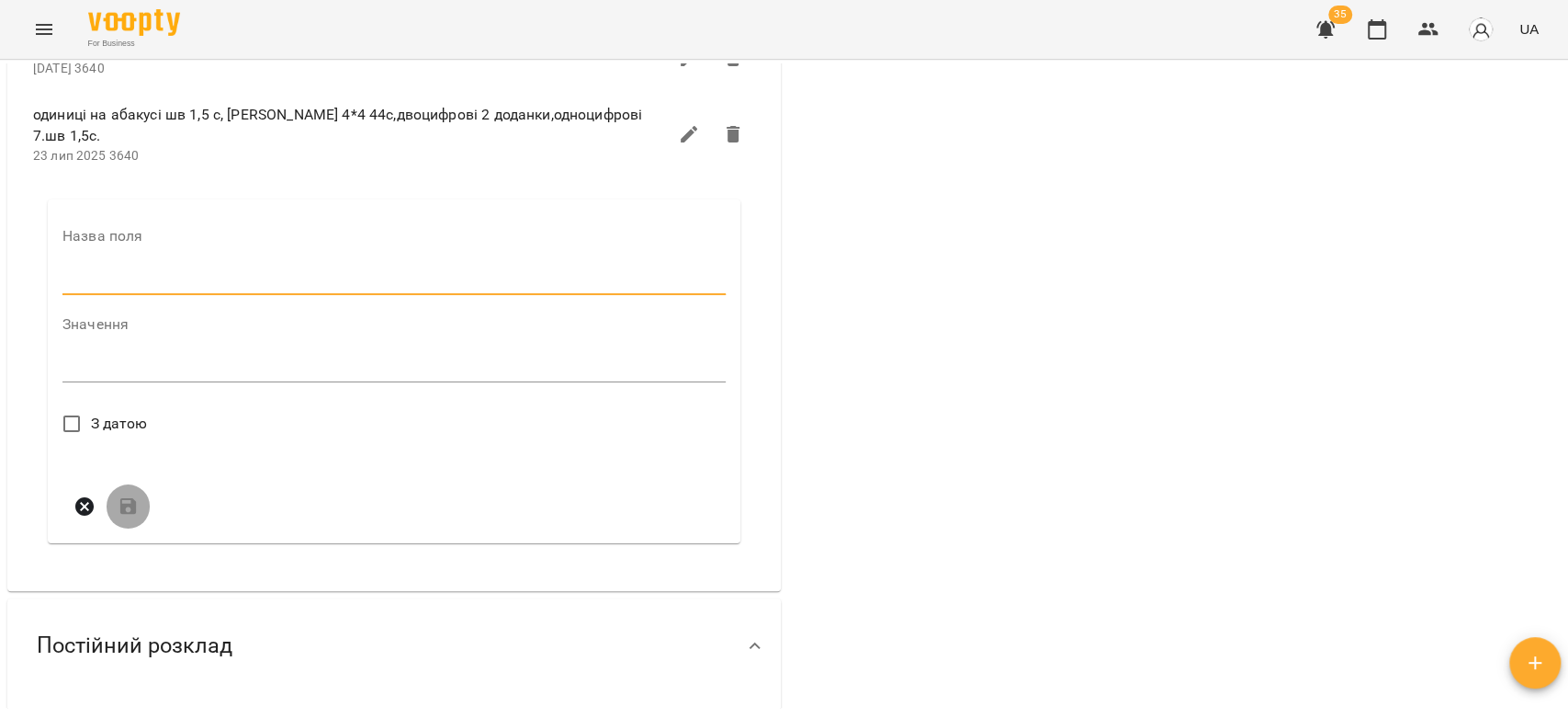
type input "****"
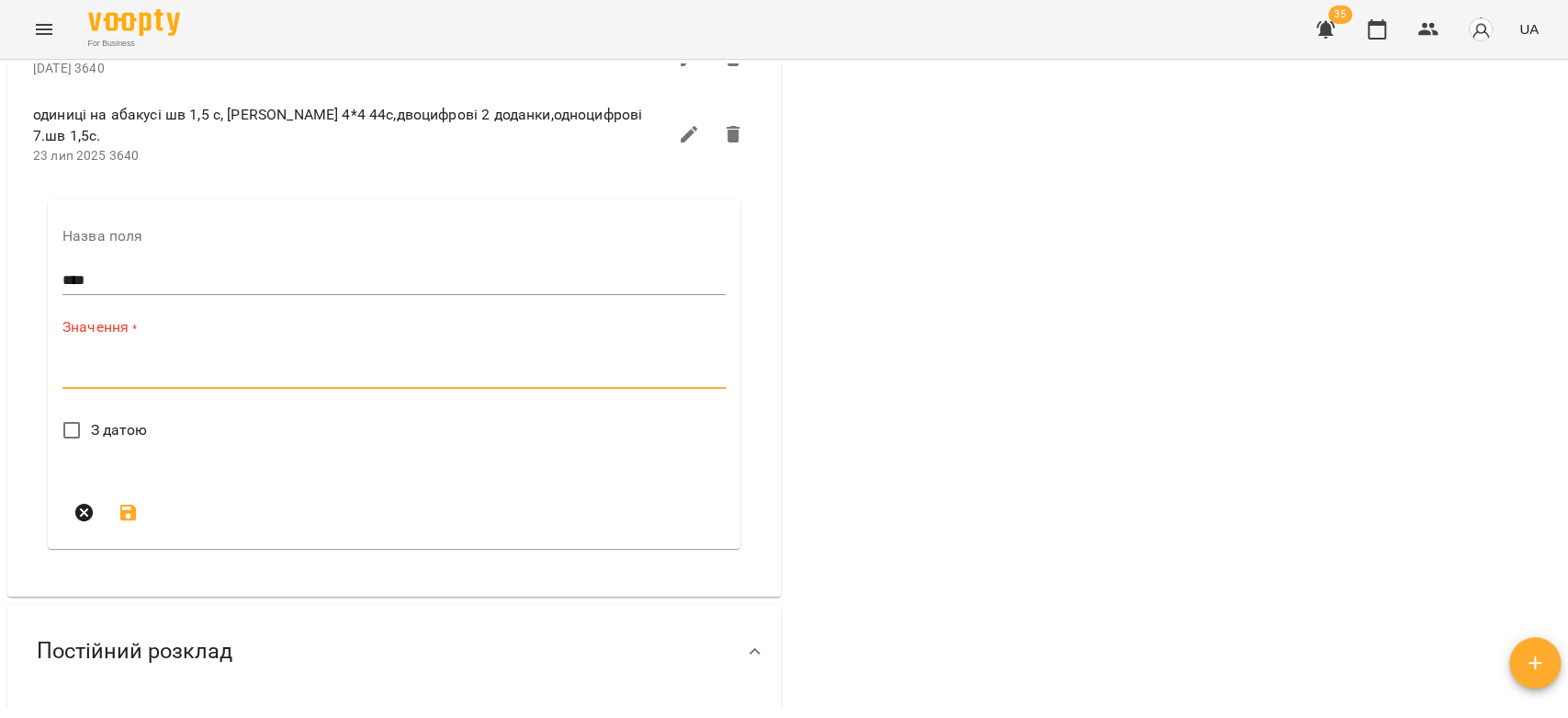
click at [173, 367] on textarea at bounding box center [393, 373] width 663 height 17
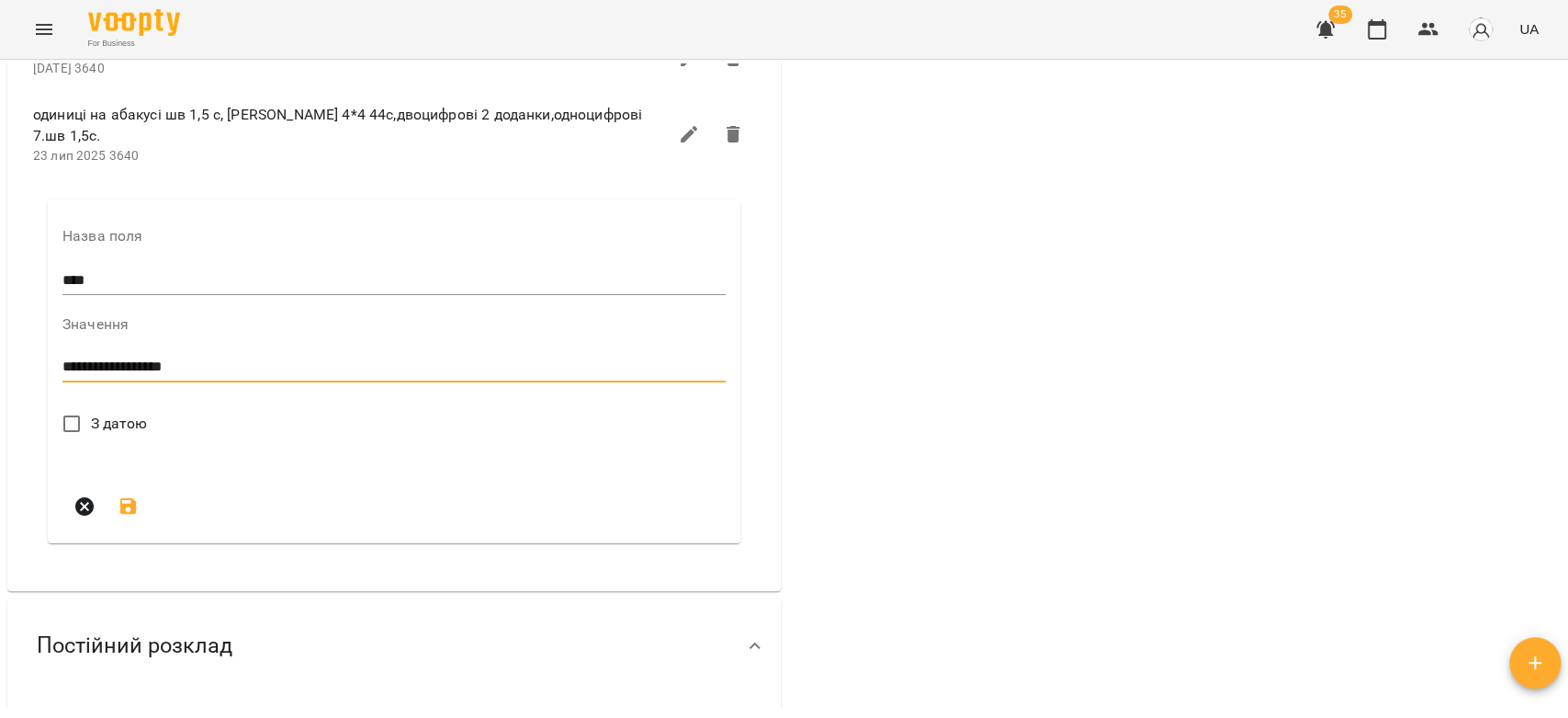
click at [220, 358] on textarea "**********" at bounding box center [390, 367] width 655 height 17
click at [232, 358] on textarea "**********" at bounding box center [390, 367] width 655 height 17
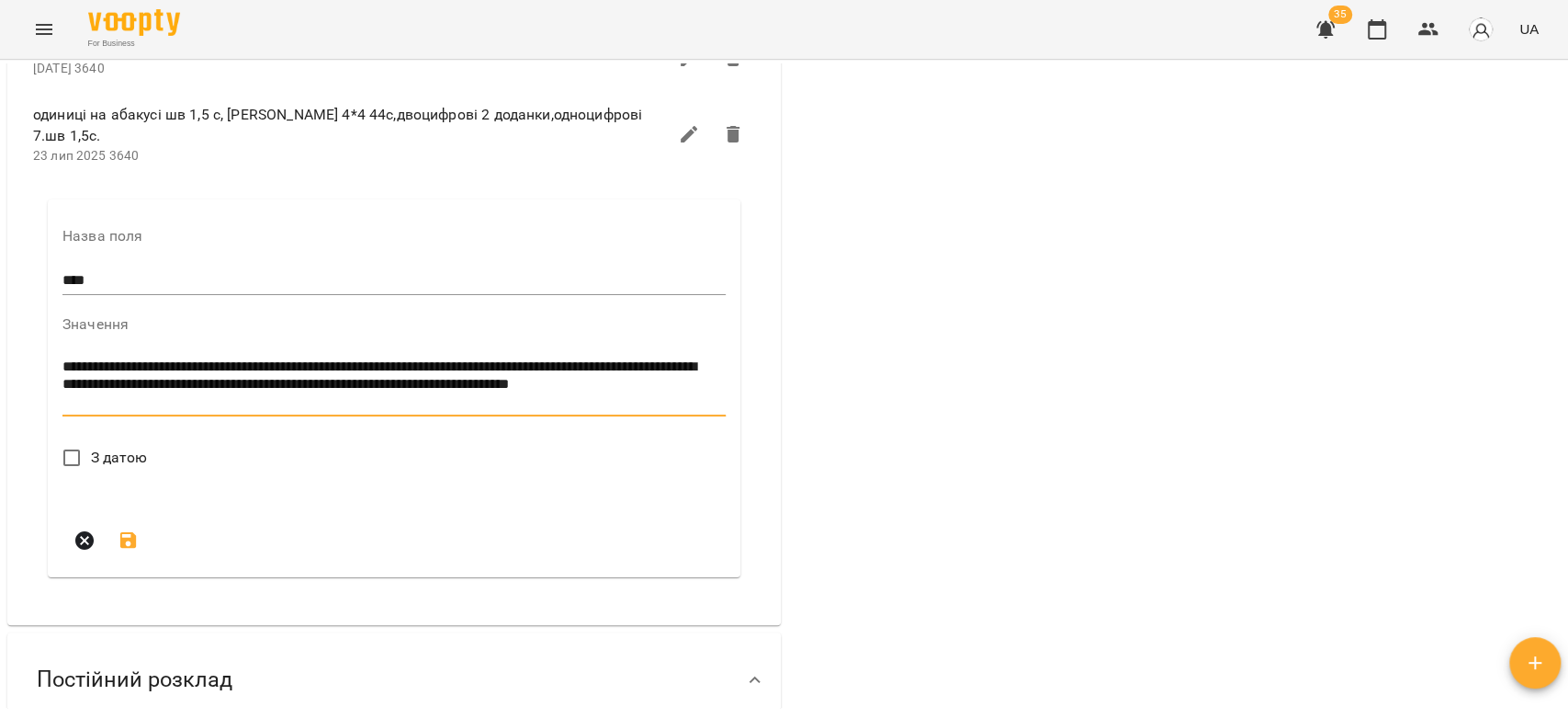
type textarea "**********"
click at [114, 449] on span "З датою" at bounding box center [119, 457] width 57 height 22
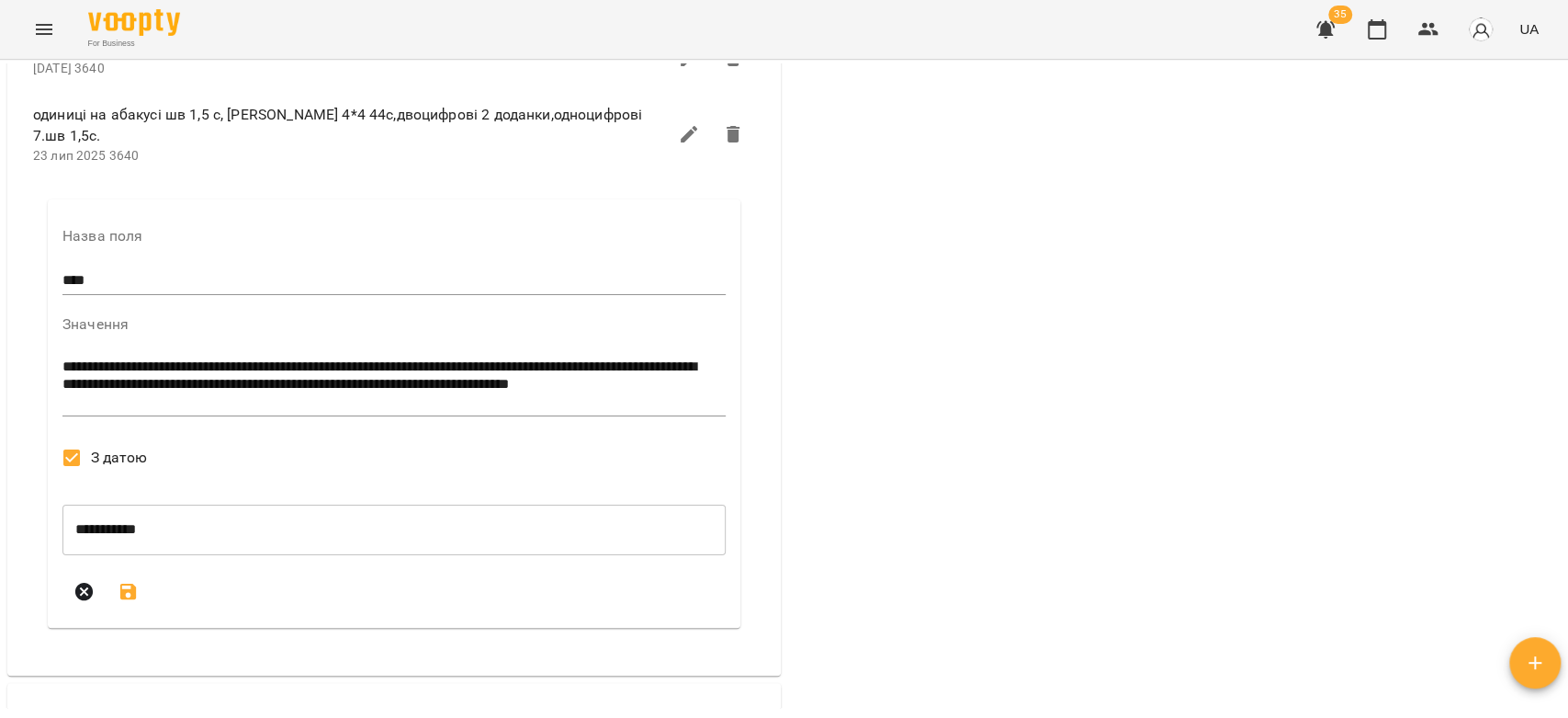
click at [113, 579] on button "submit" at bounding box center [129, 592] width 44 height 44
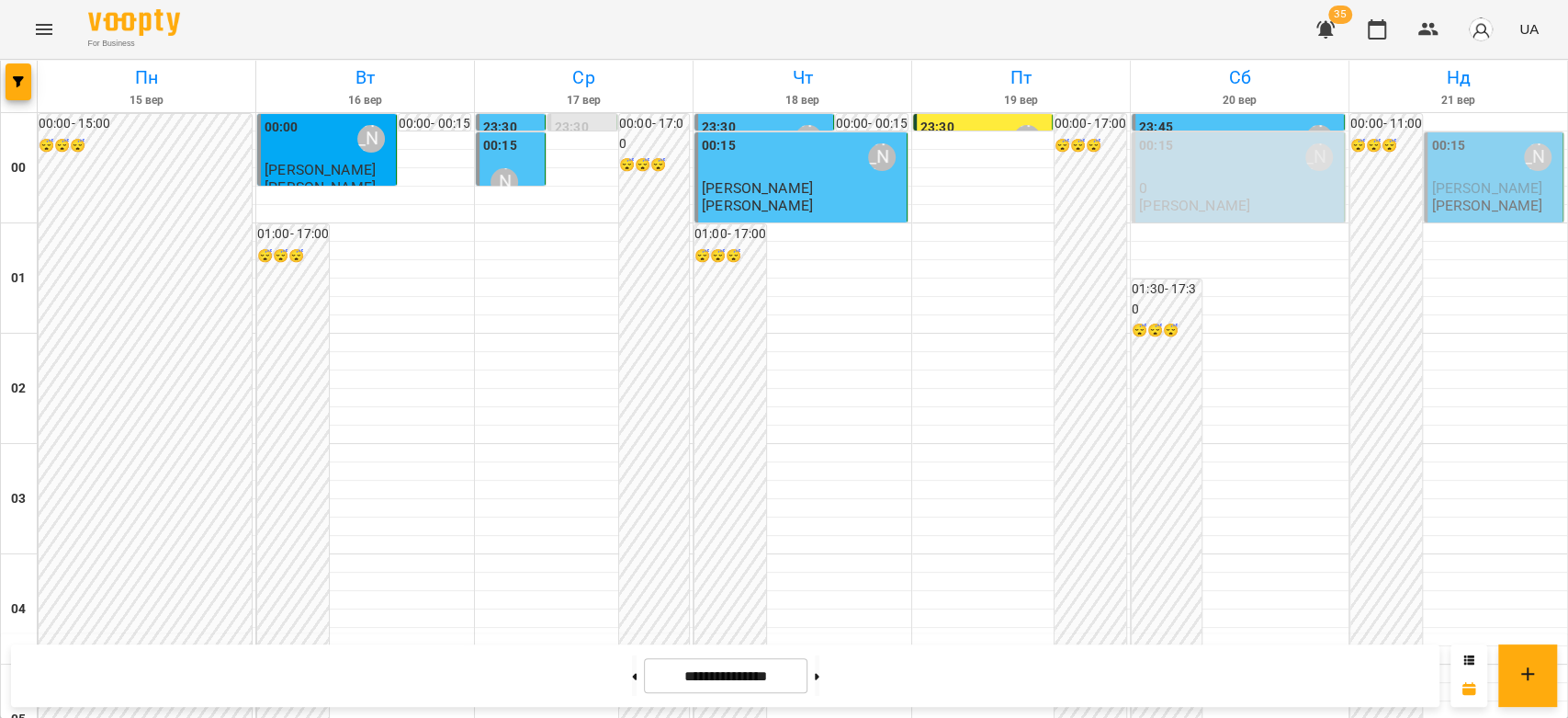
scroll to position [1123, 0]
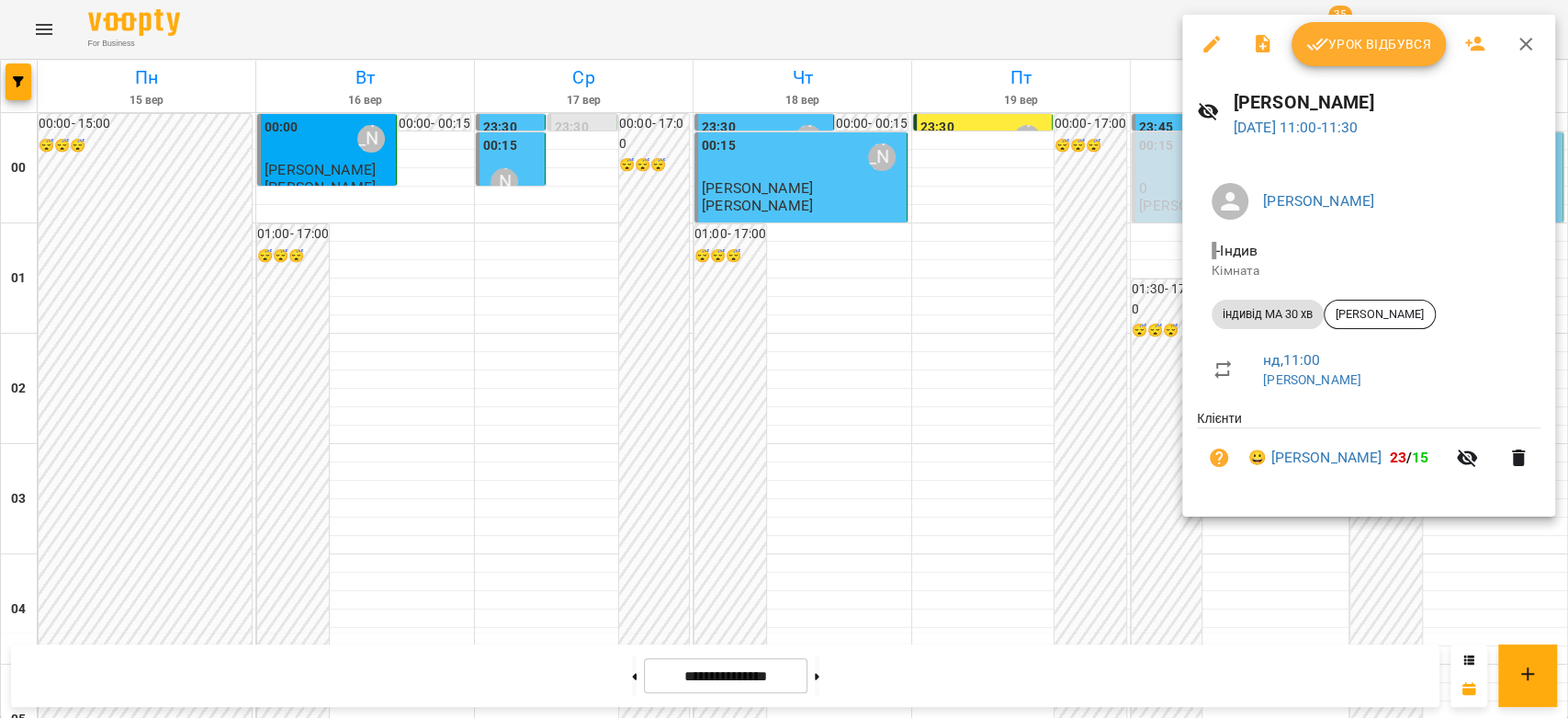
click at [1375, 52] on span "Урок відбувся" at bounding box center [1369, 43] width 125 height 22
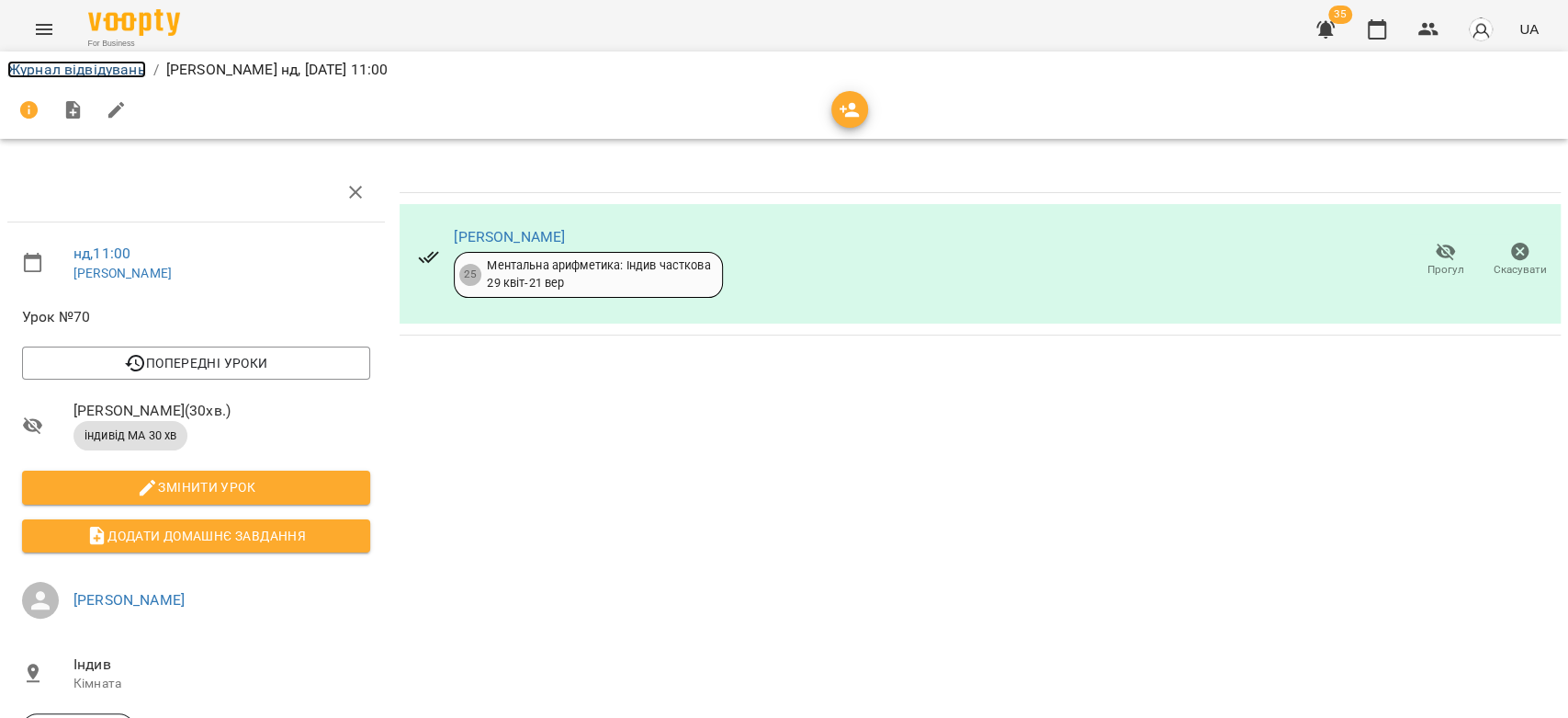
click at [92, 69] on link "Журнал відвідувань" at bounding box center [77, 69] width 139 height 17
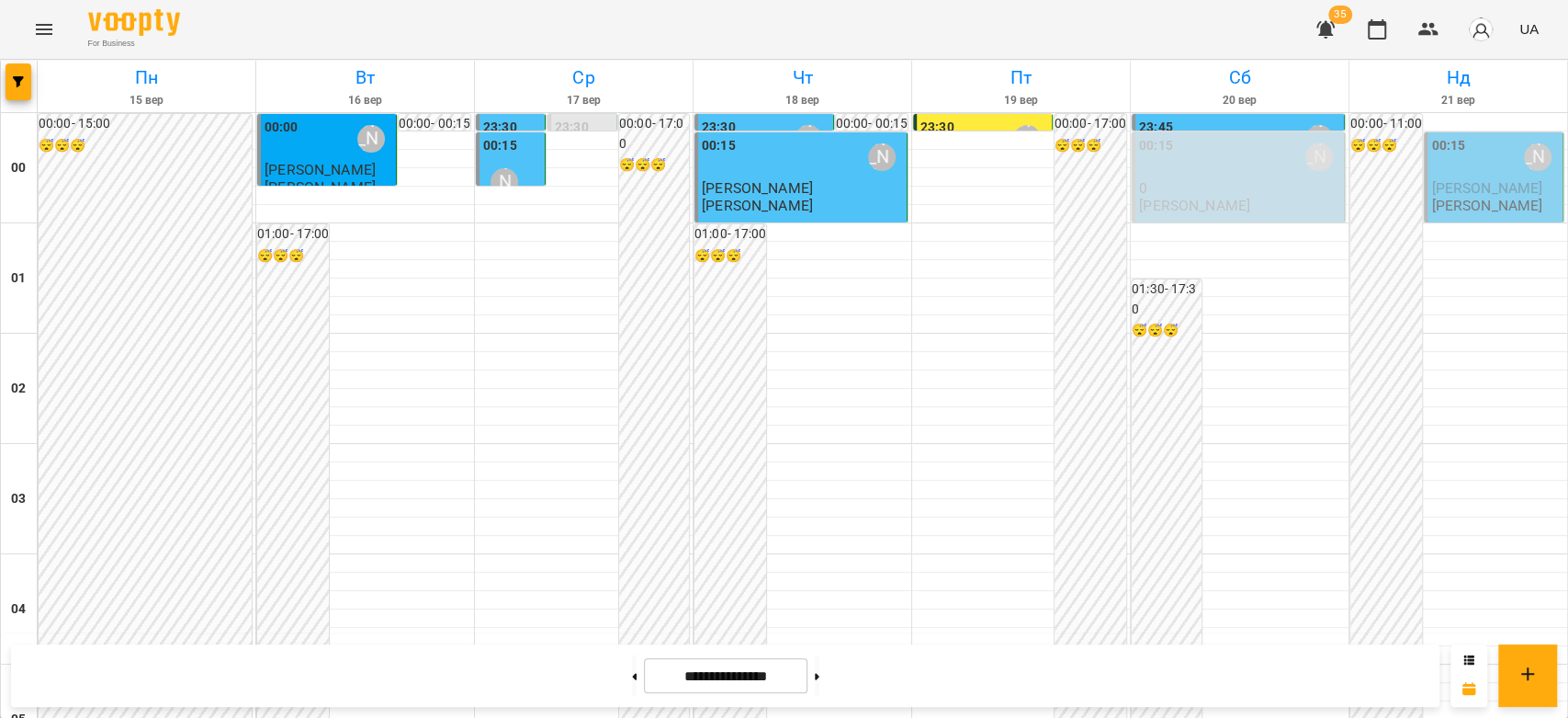
scroll to position [1225, 0]
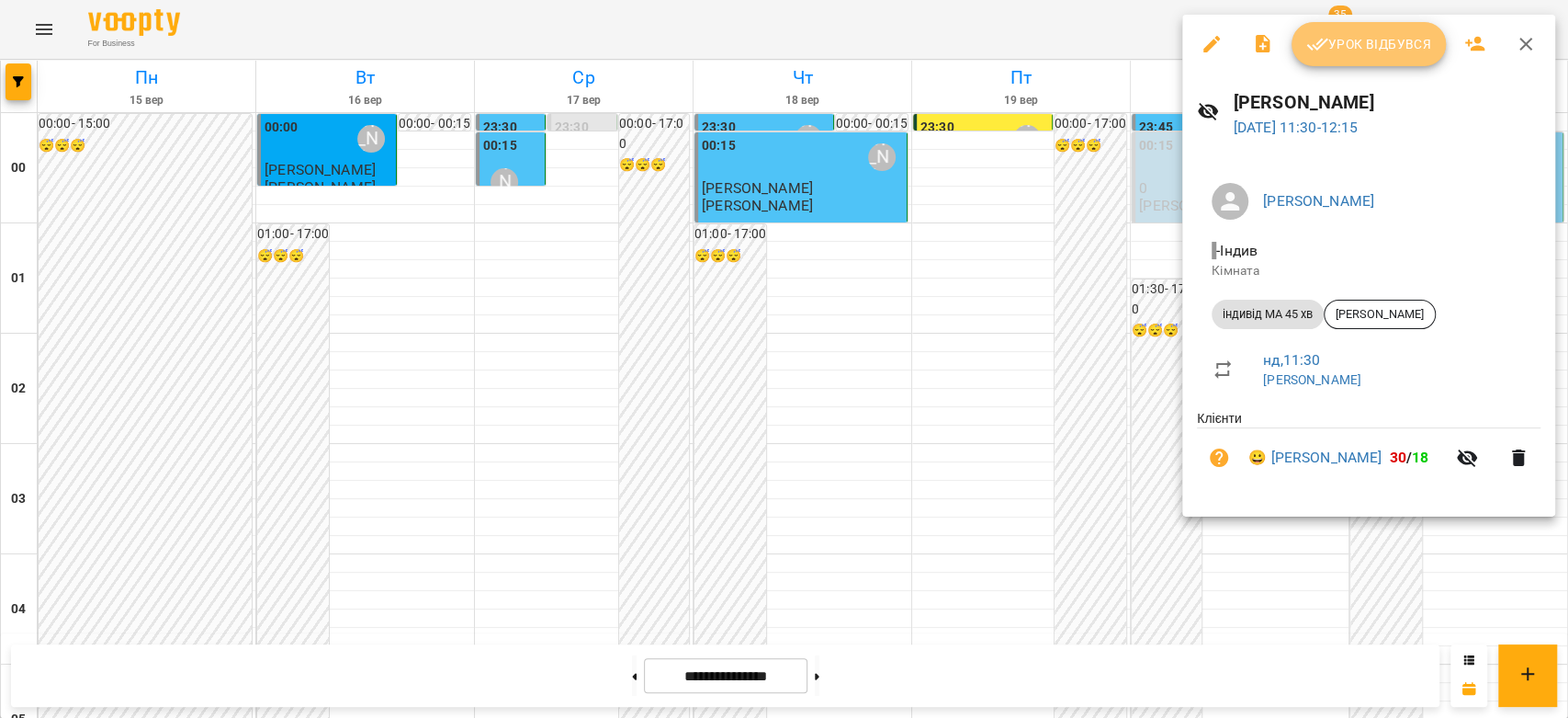
click at [1369, 38] on span "Урок відбувся" at bounding box center [1369, 43] width 125 height 22
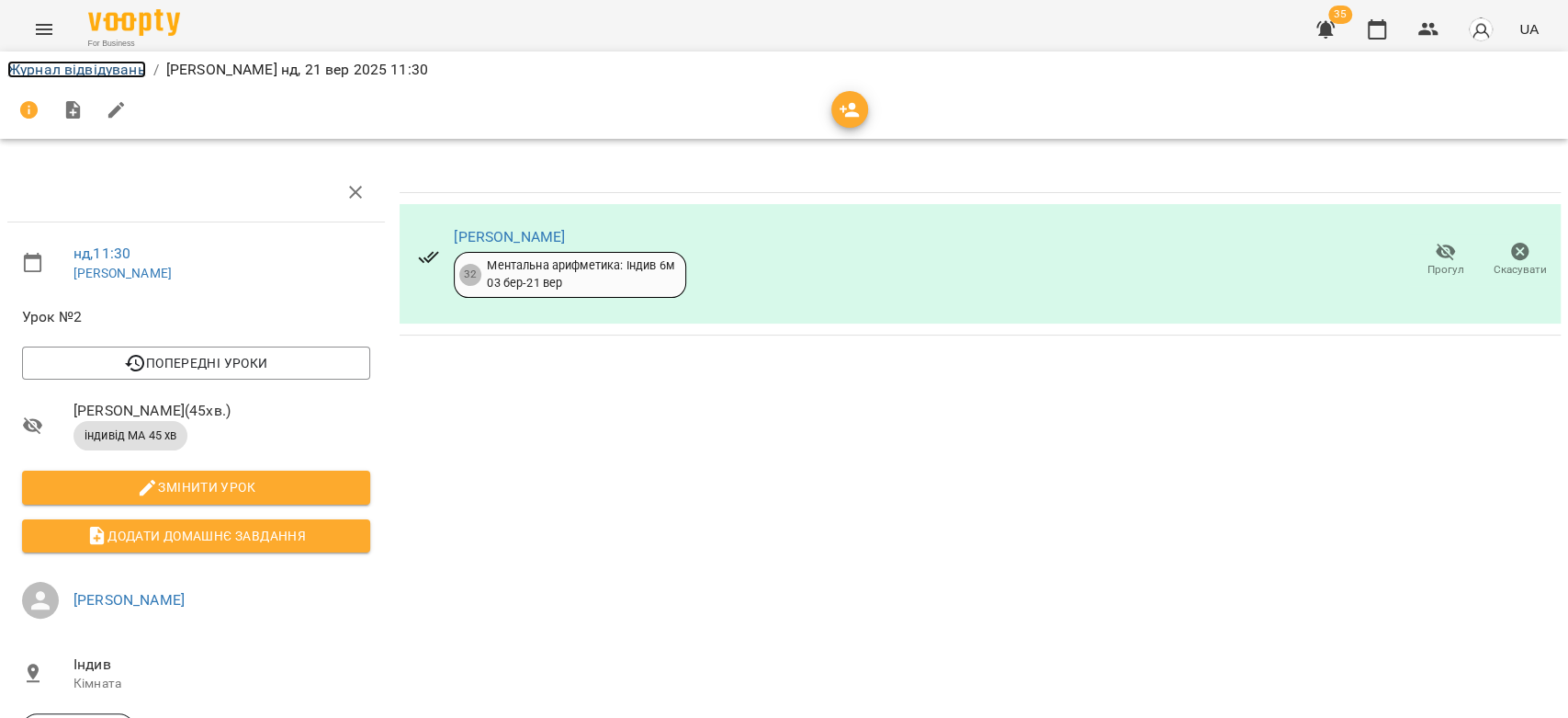
click at [42, 71] on link "Журнал відвідувань" at bounding box center [77, 69] width 139 height 17
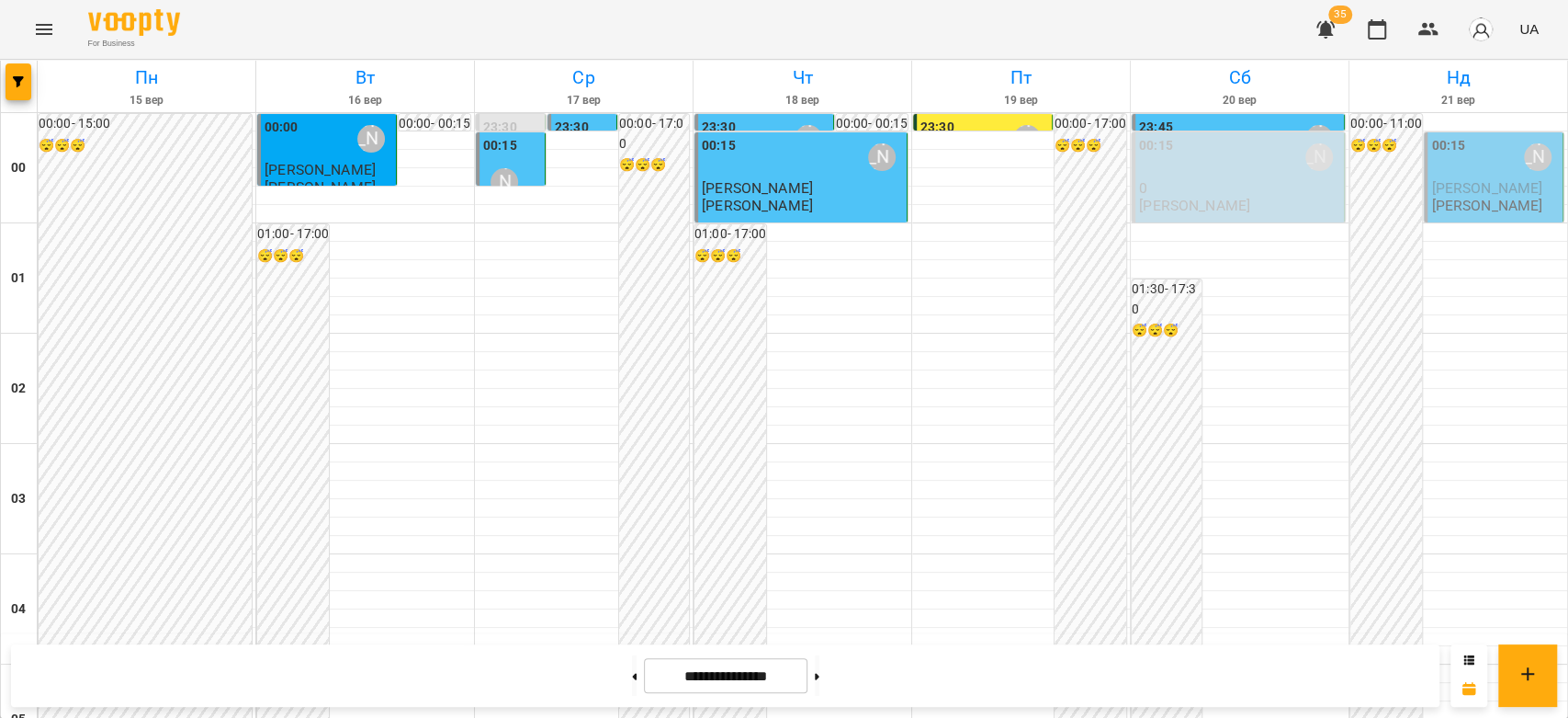
scroll to position [1123, 0]
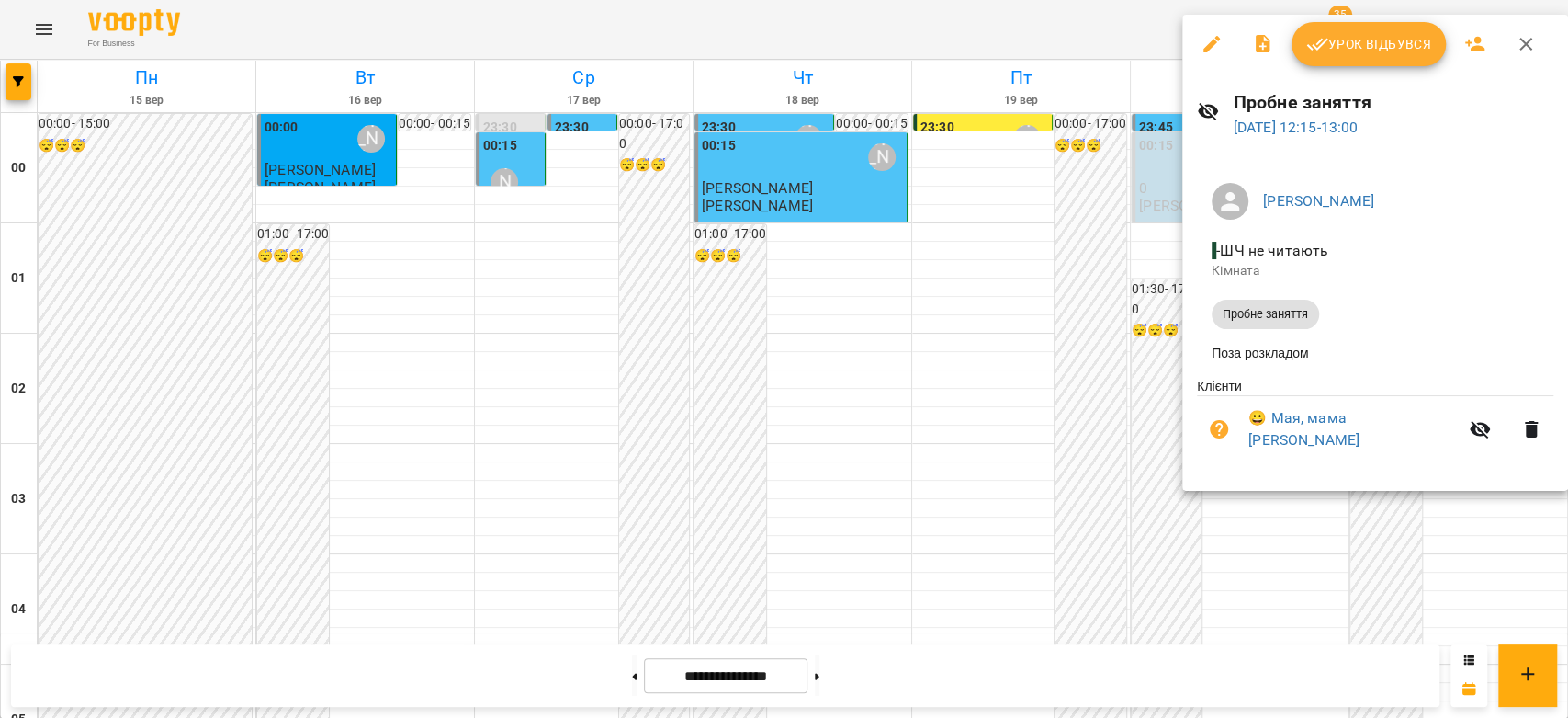
click at [1131, 439] on div at bounding box center [784, 359] width 1568 height 718
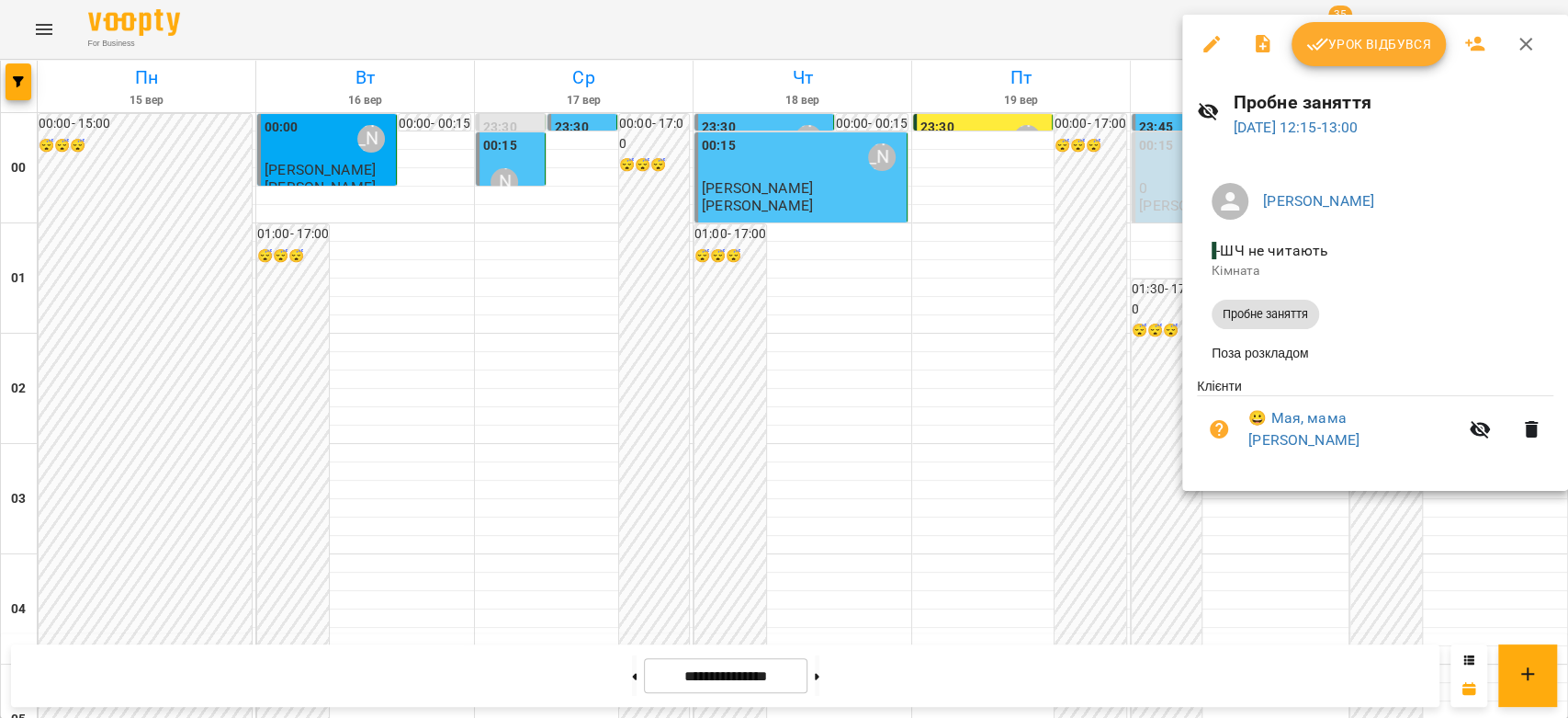
click at [866, 479] on div at bounding box center [784, 359] width 1568 height 718
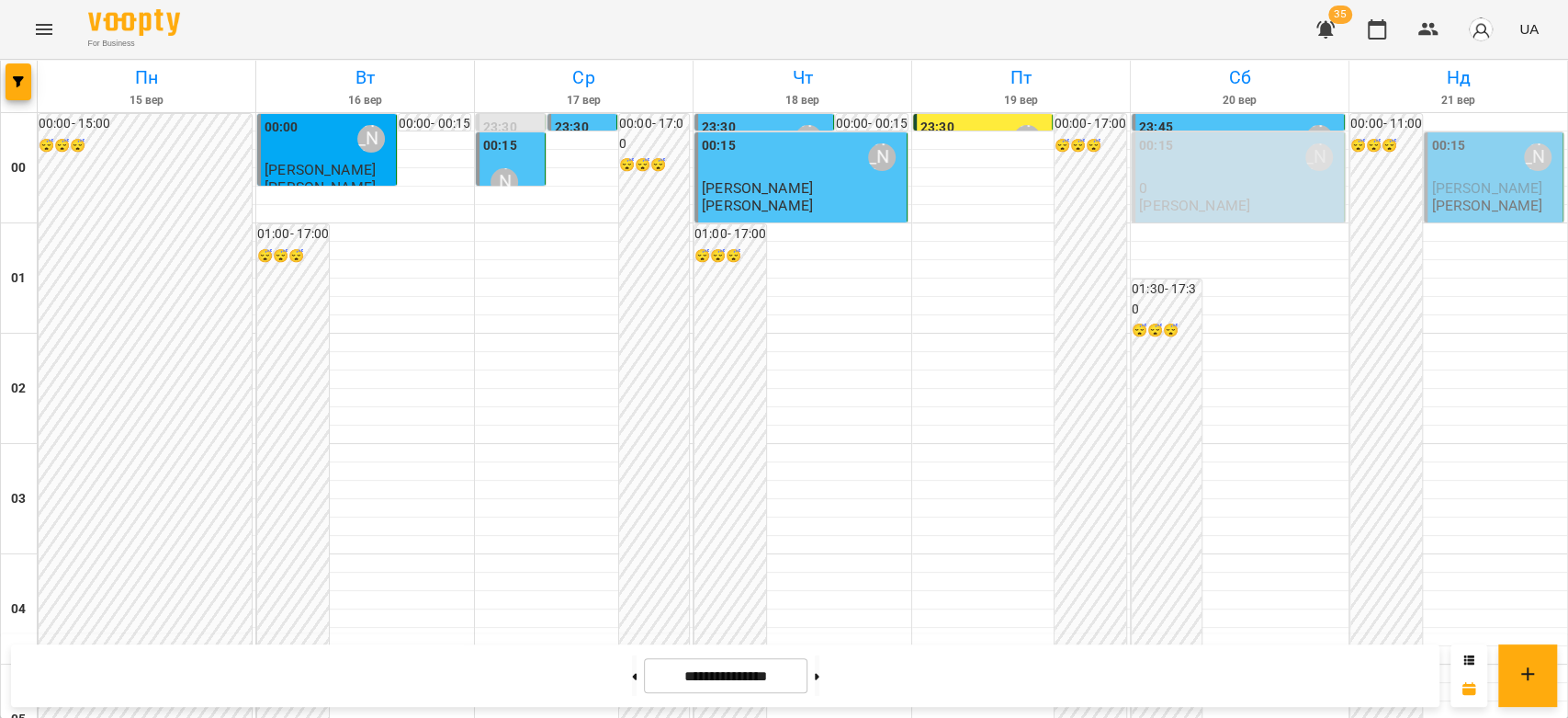
scroll to position [1429, 0]
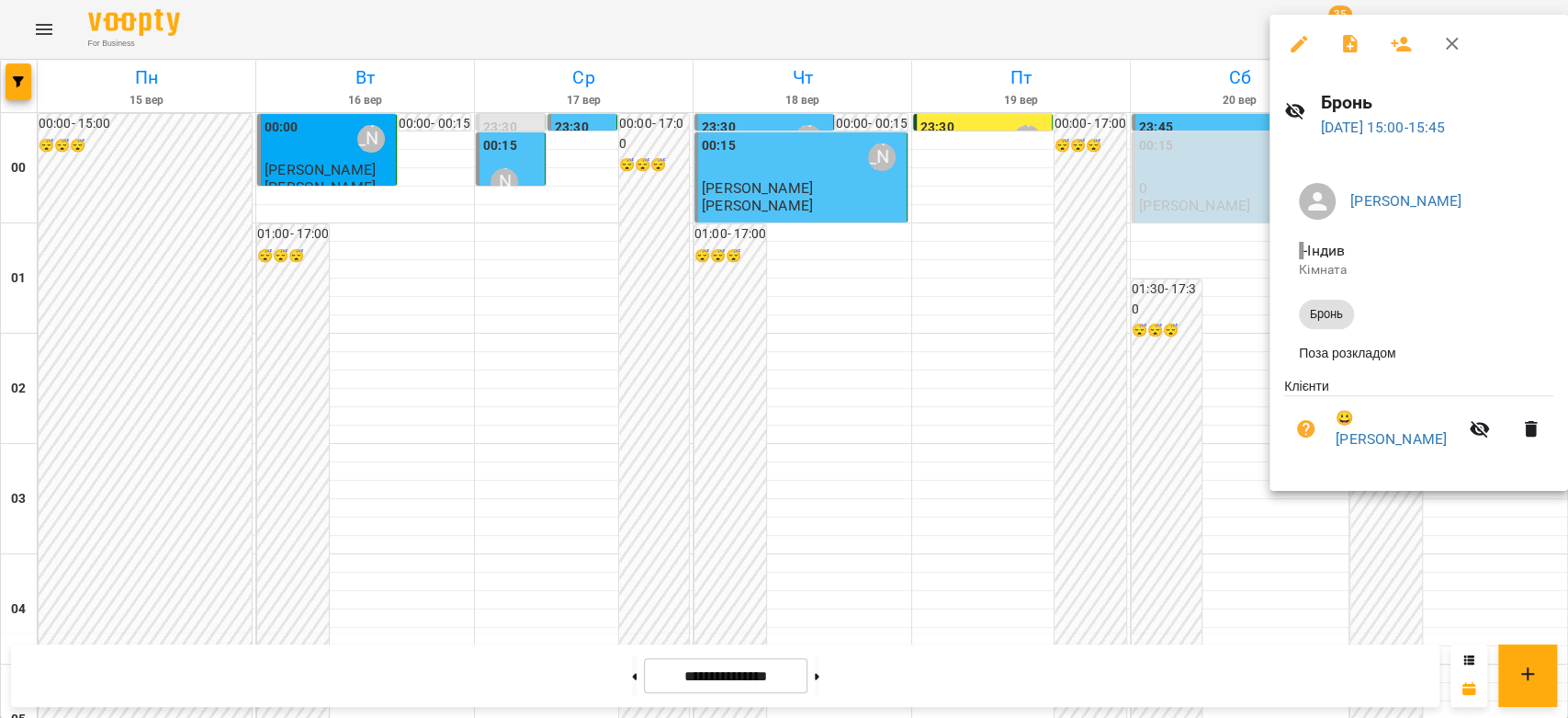
click at [1086, 383] on div at bounding box center [784, 359] width 1568 height 718
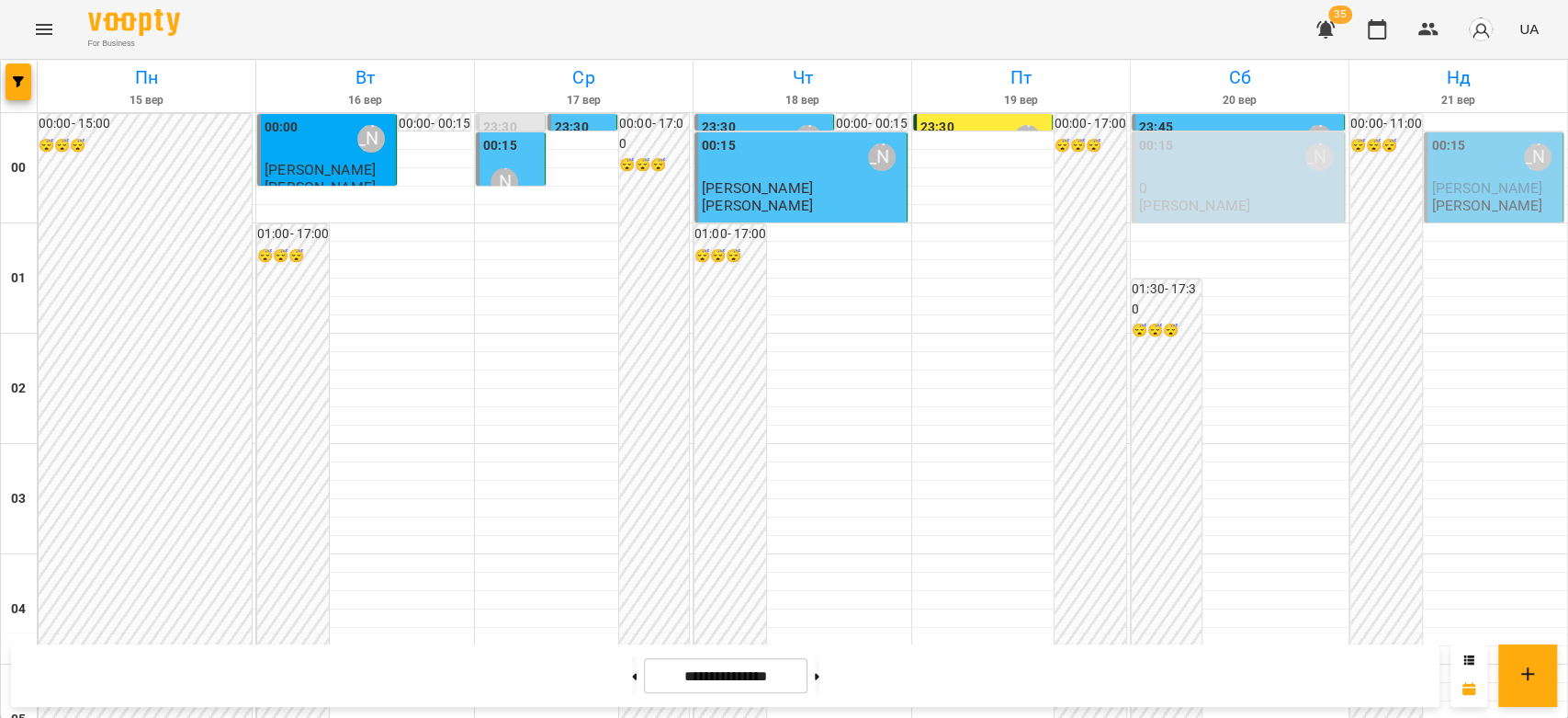
scroll to position [1531, 0]
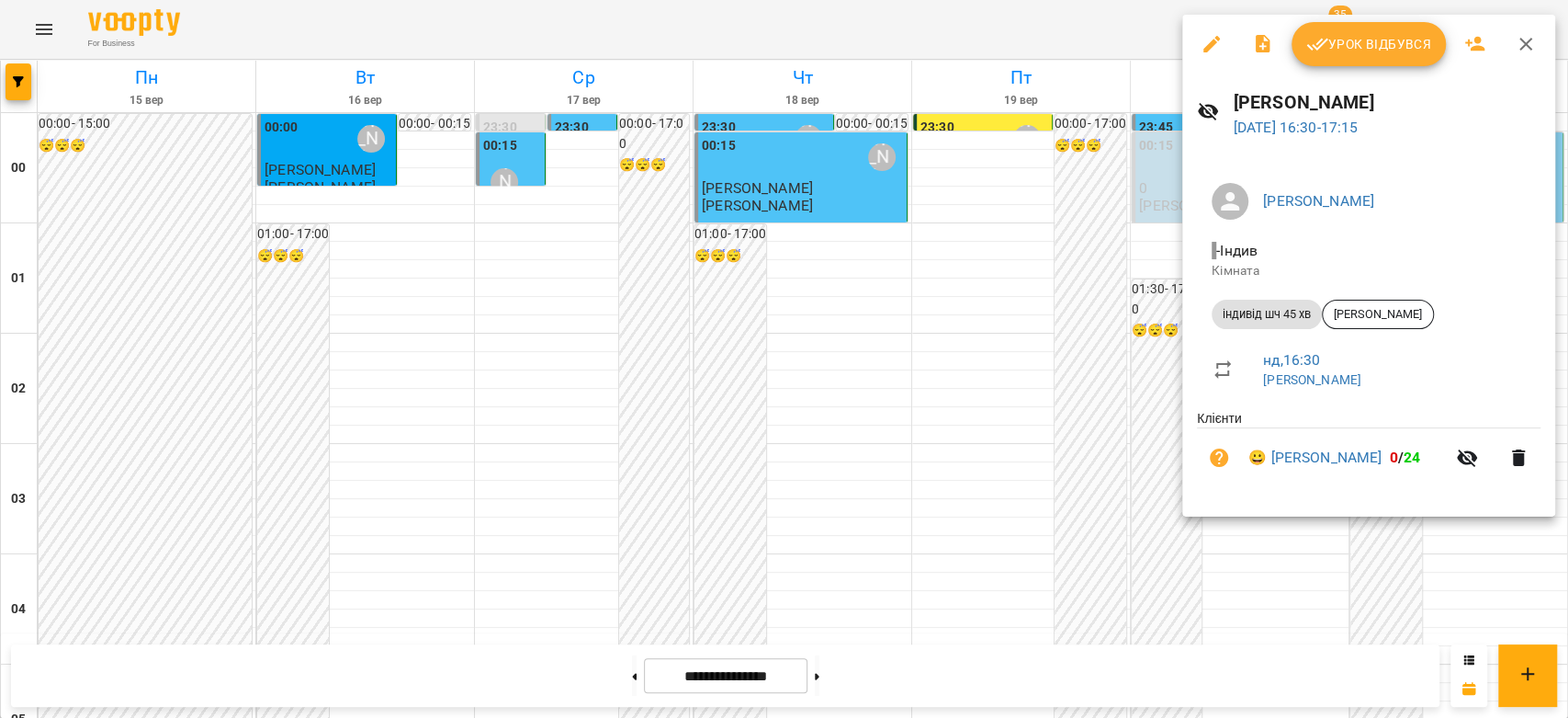
click at [1068, 408] on div at bounding box center [784, 359] width 1568 height 718
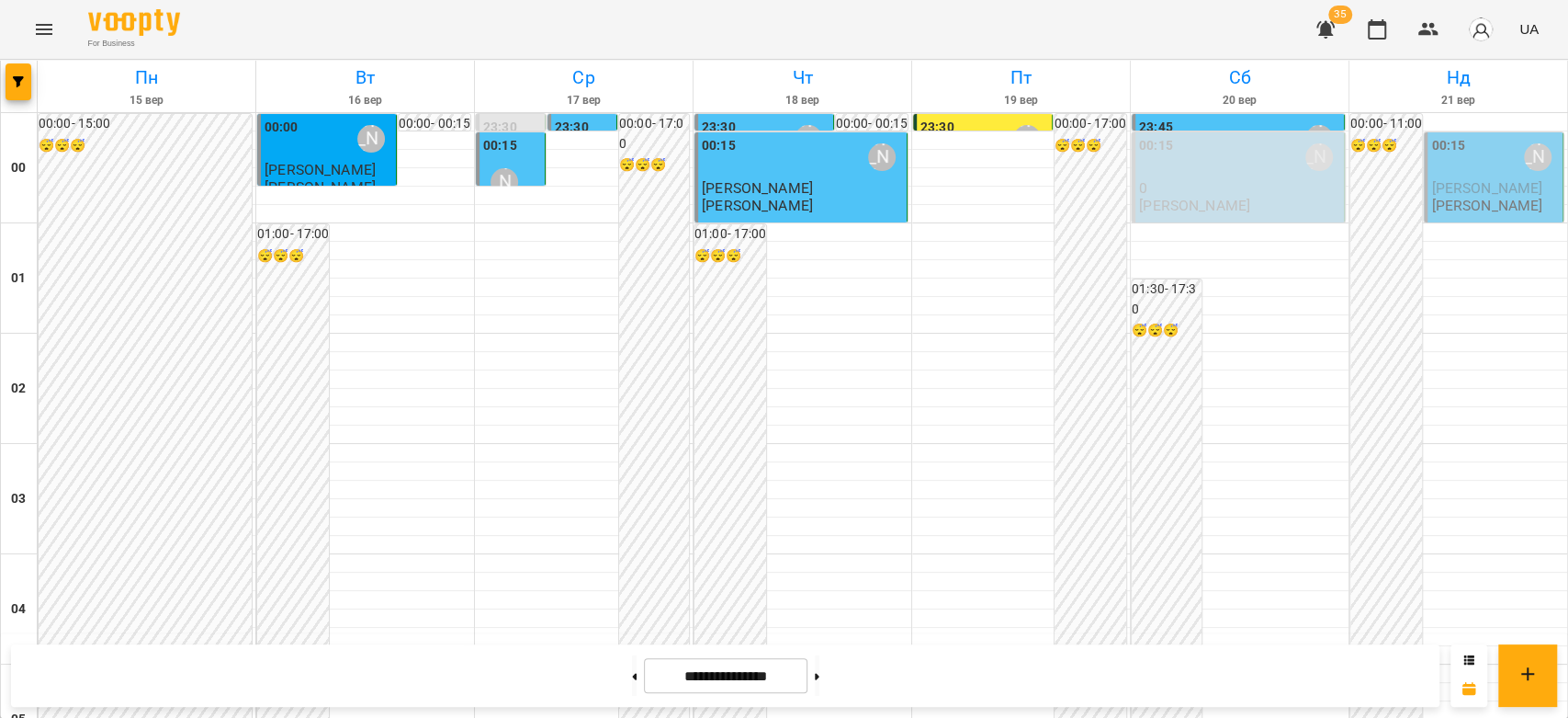
scroll to position [1735, 0]
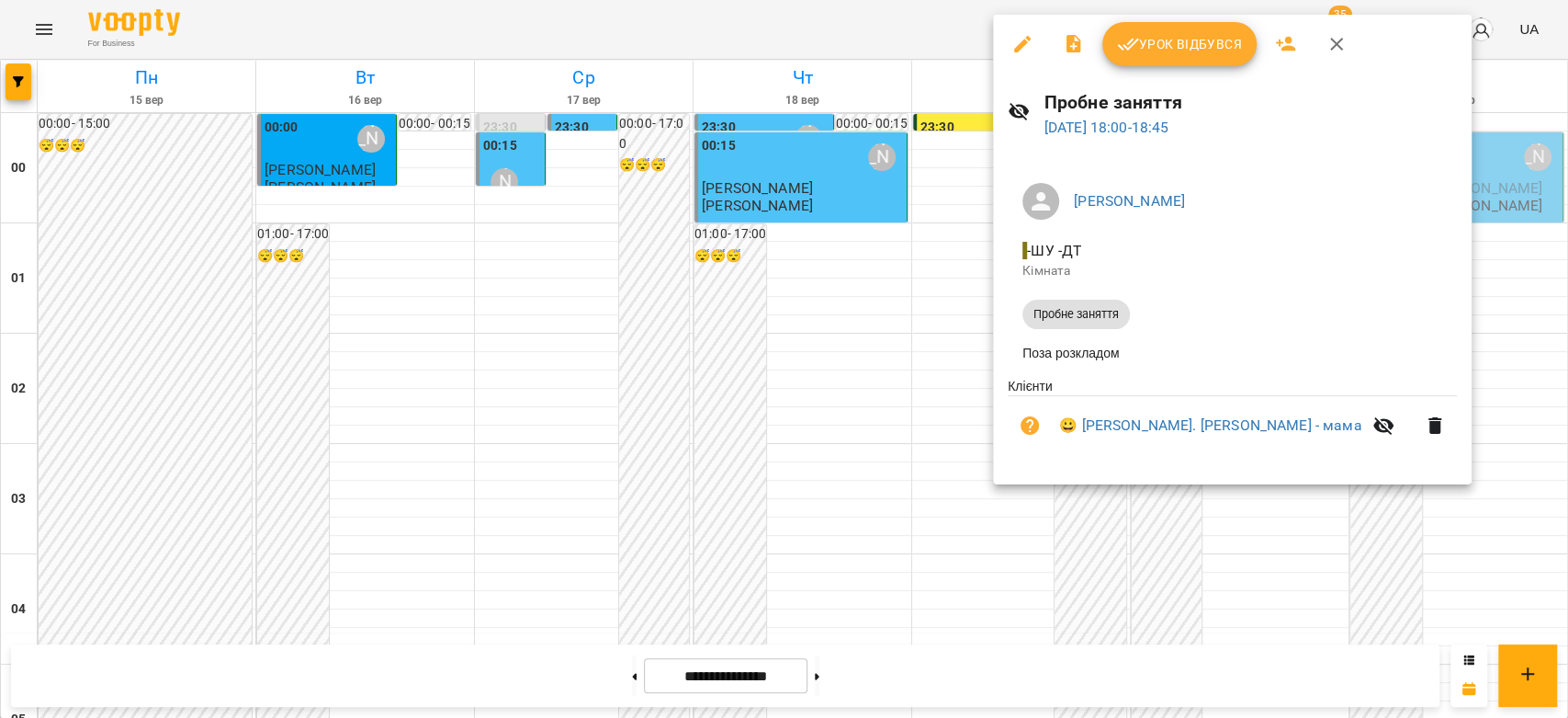
click at [1236, 46] on span "Урок відбувся" at bounding box center [1179, 43] width 125 height 22
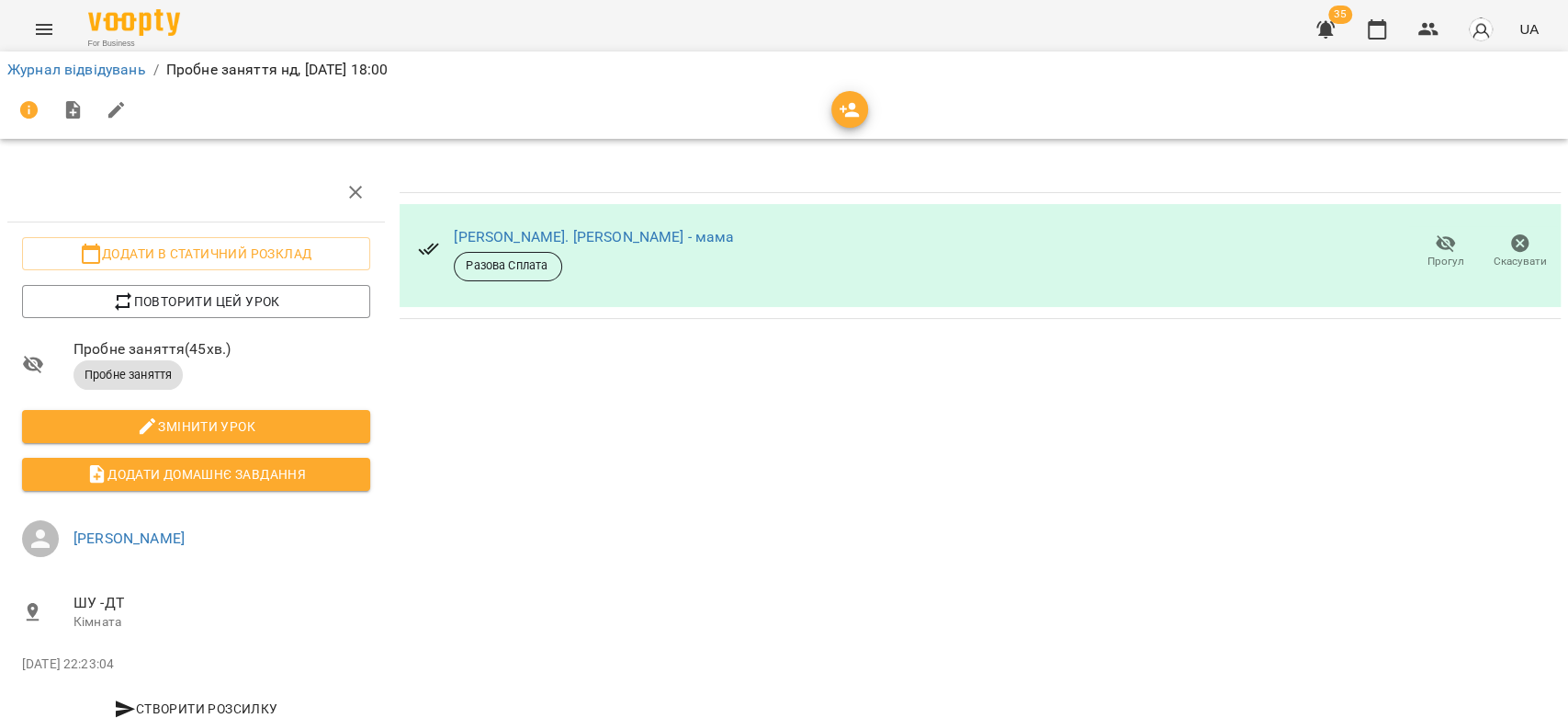
click at [1518, 241] on span "Скасувати" at bounding box center [1520, 251] width 52 height 37
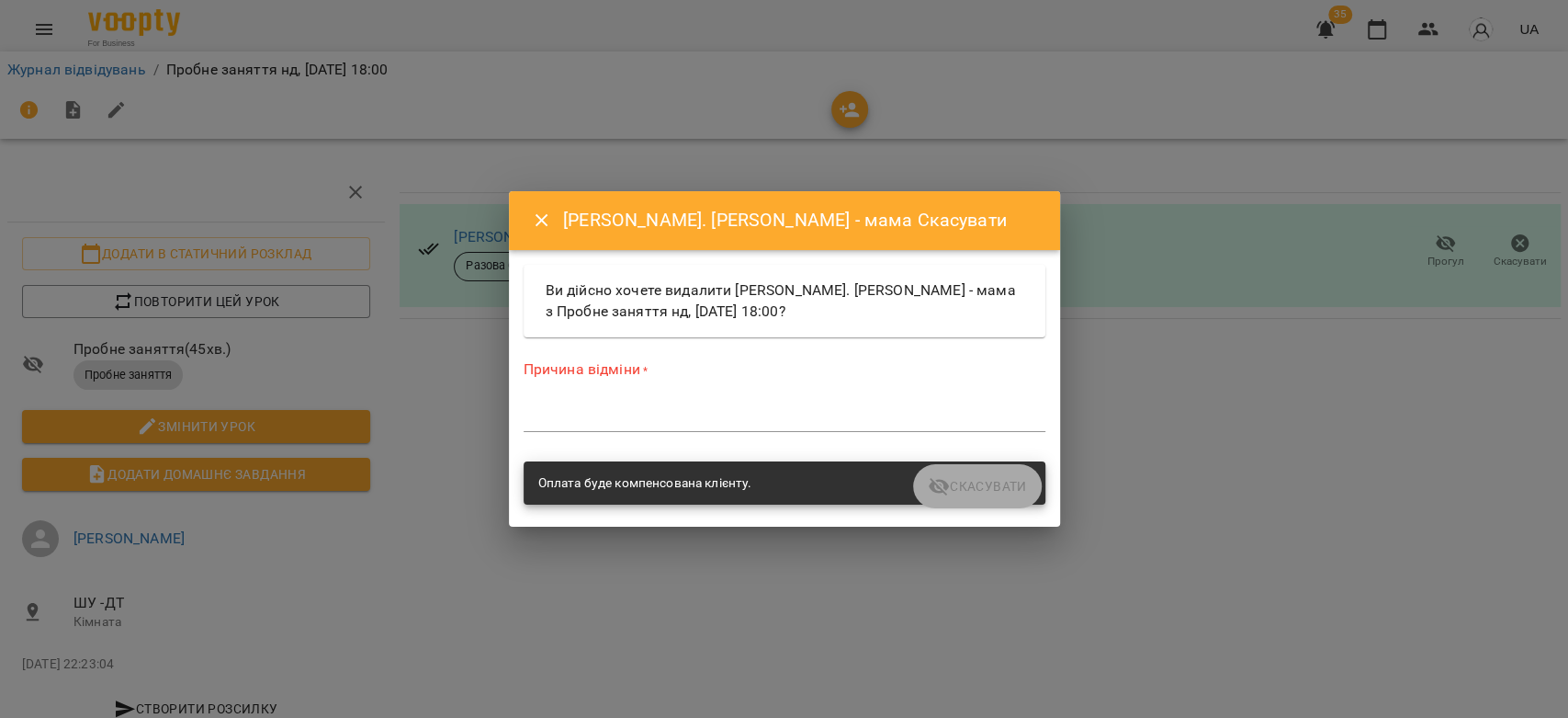
click at [824, 415] on textarea at bounding box center [784, 417] width 521 height 17
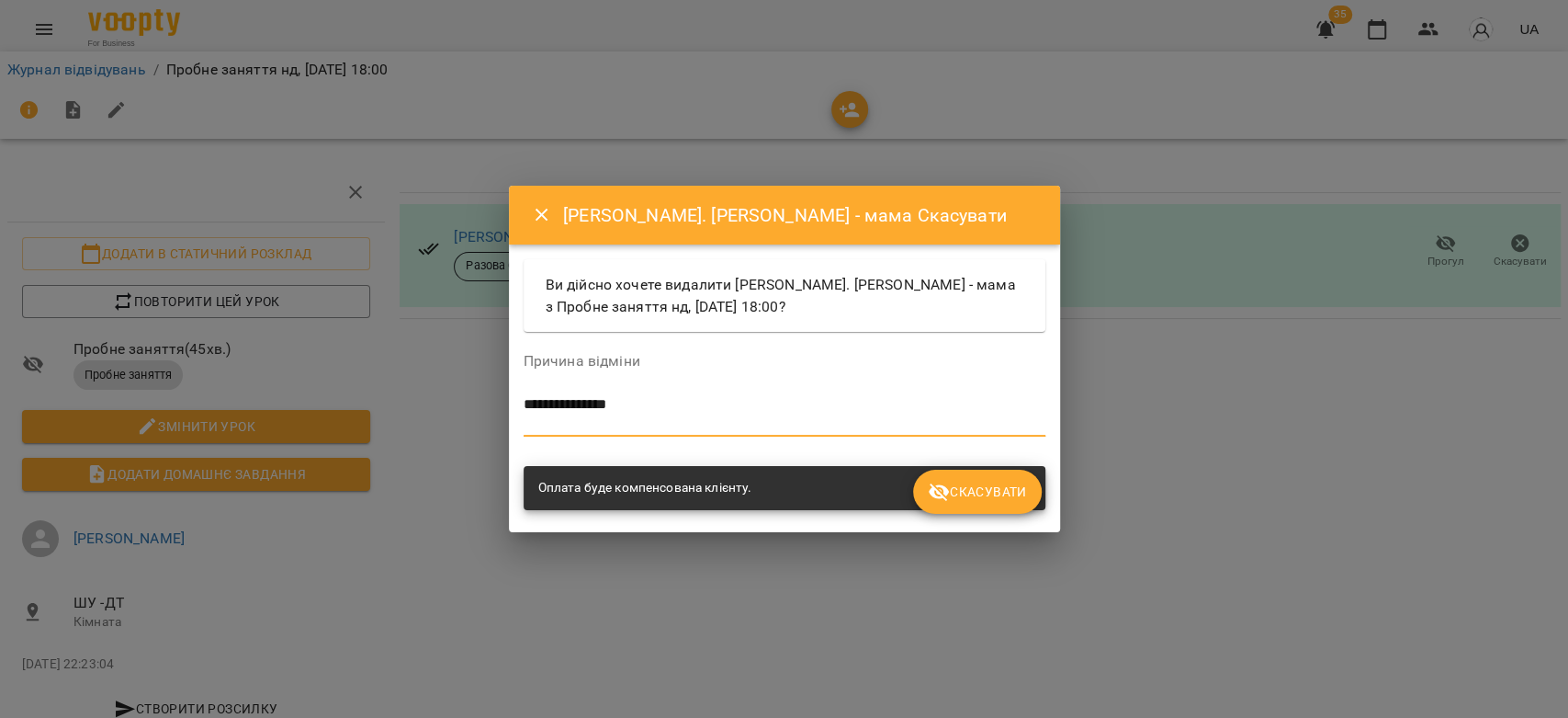
type textarea "**********"
click at [961, 492] on span "Скасувати" at bounding box center [976, 491] width 98 height 22
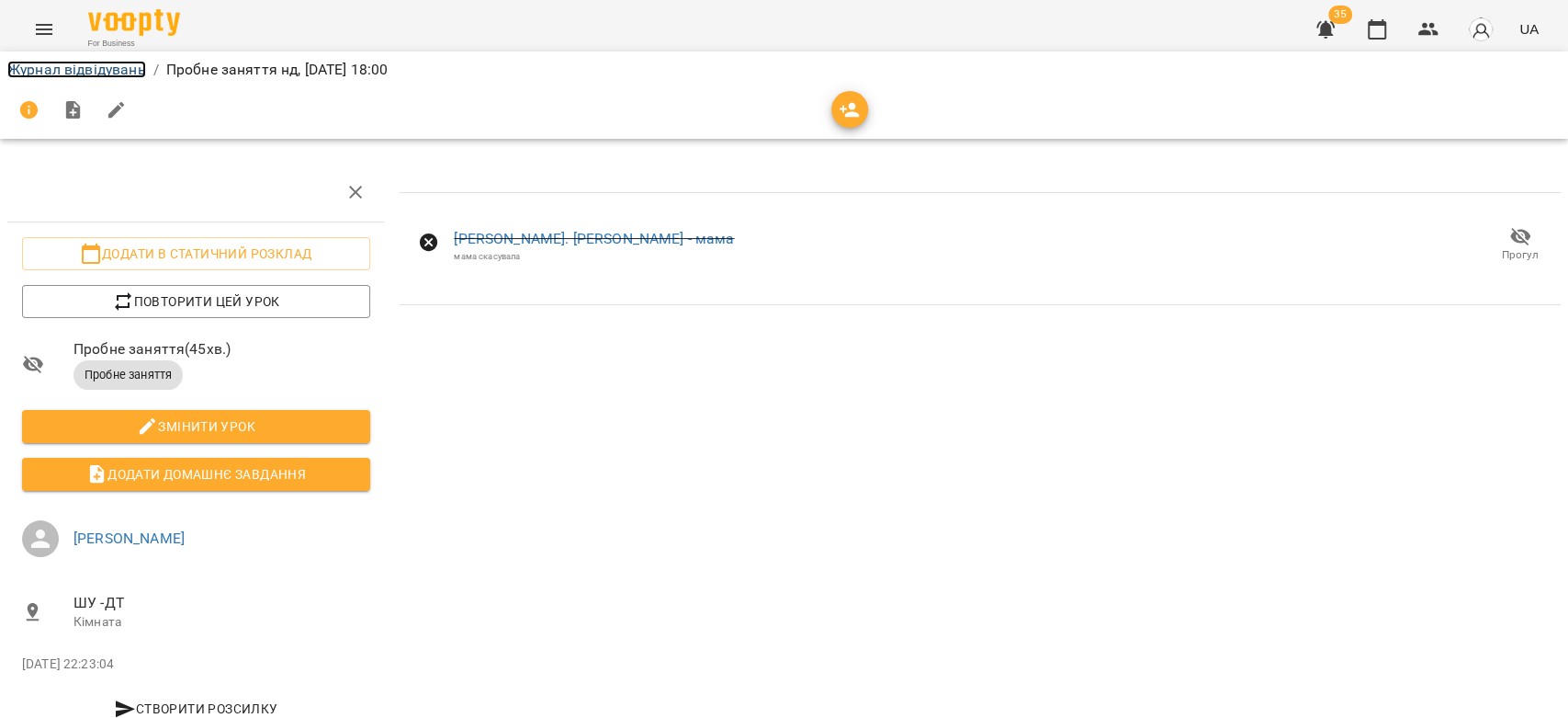
click at [111, 71] on link "Журнал відвідувань" at bounding box center [77, 69] width 139 height 17
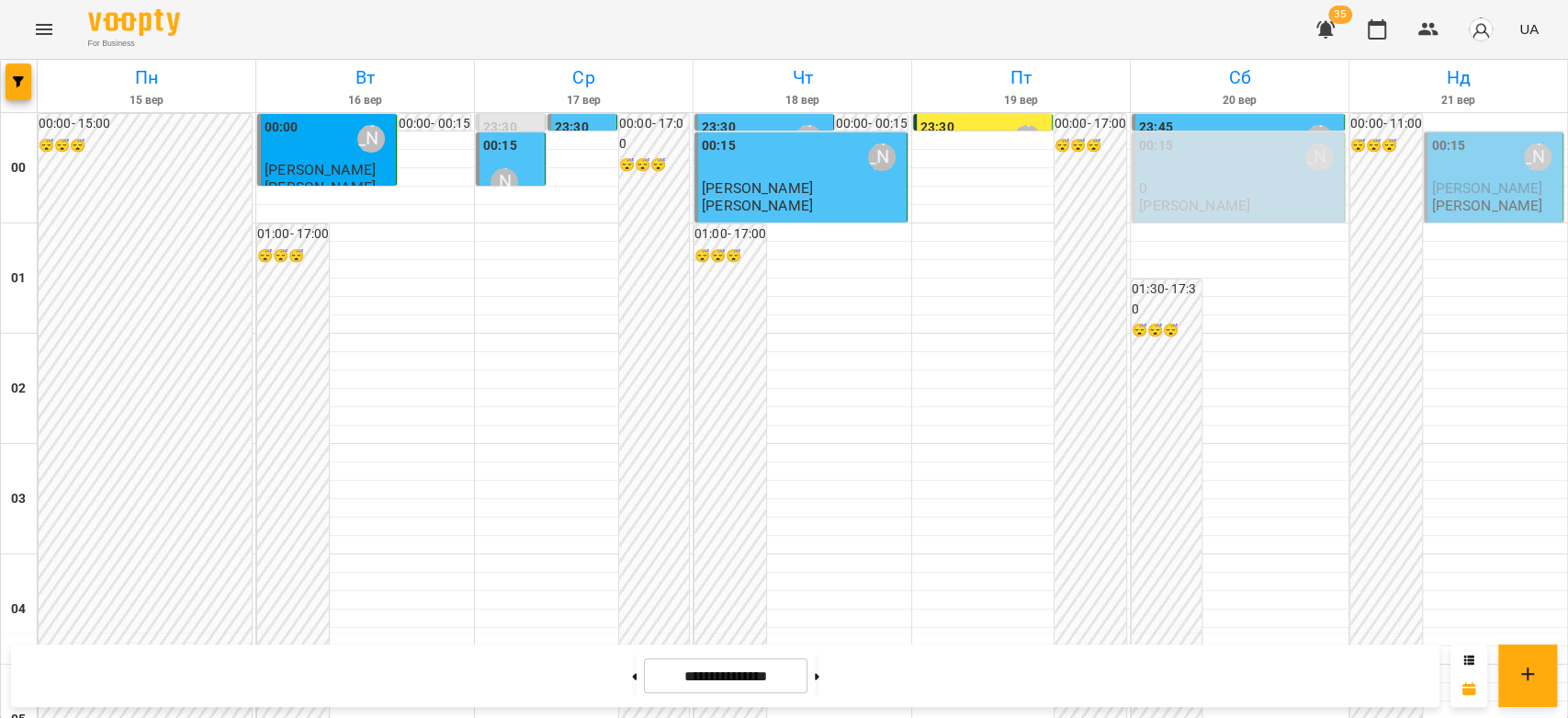
scroll to position [1531, 0]
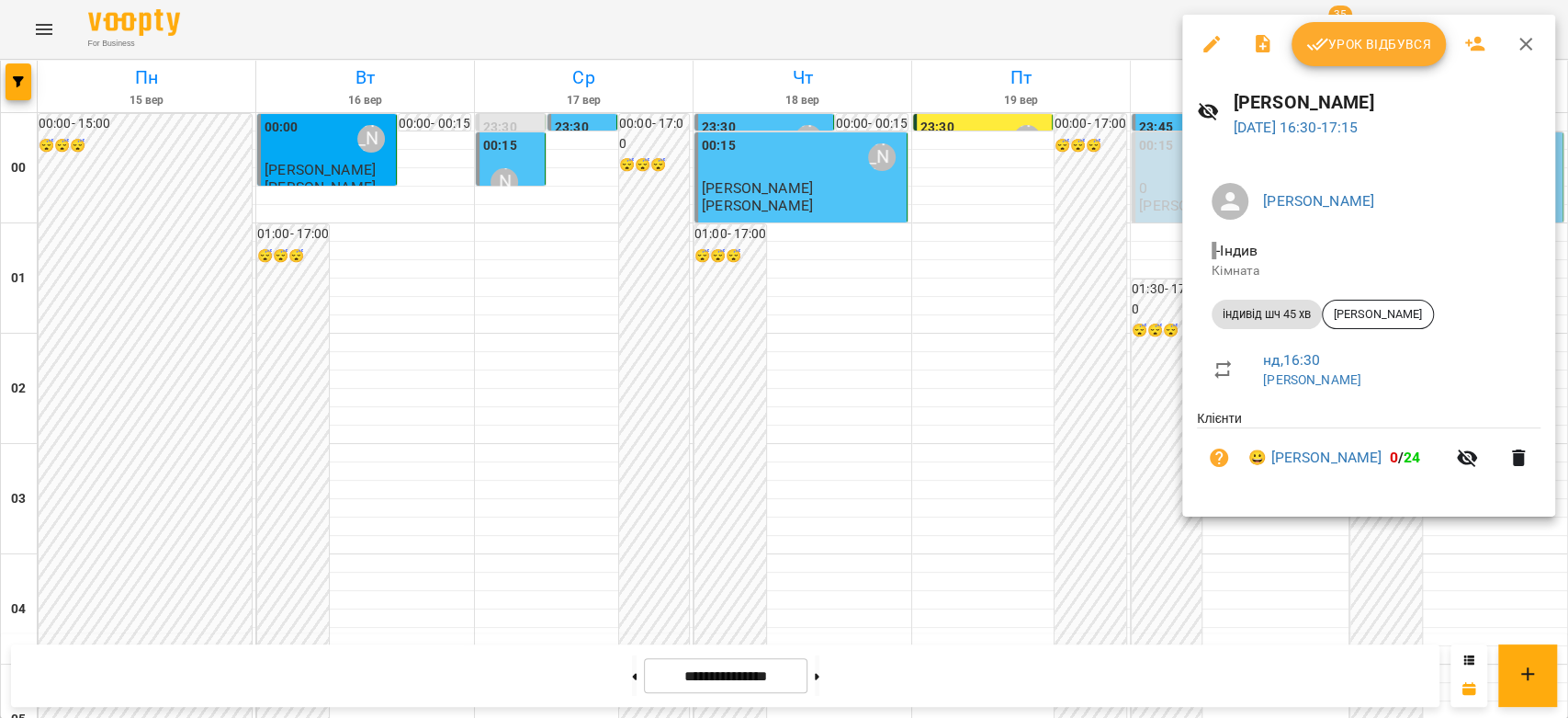
click at [1111, 372] on div at bounding box center [784, 359] width 1568 height 718
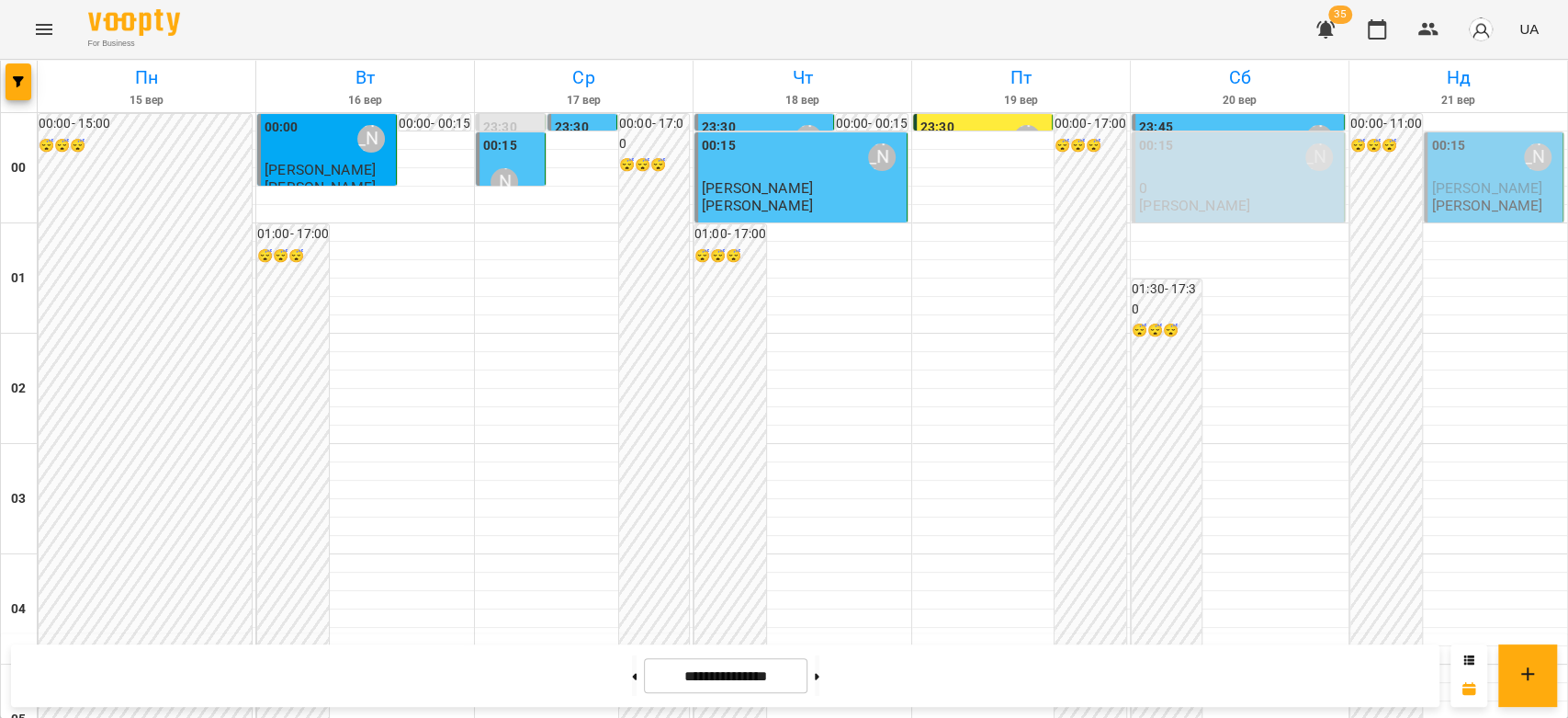
scroll to position [1838, 0]
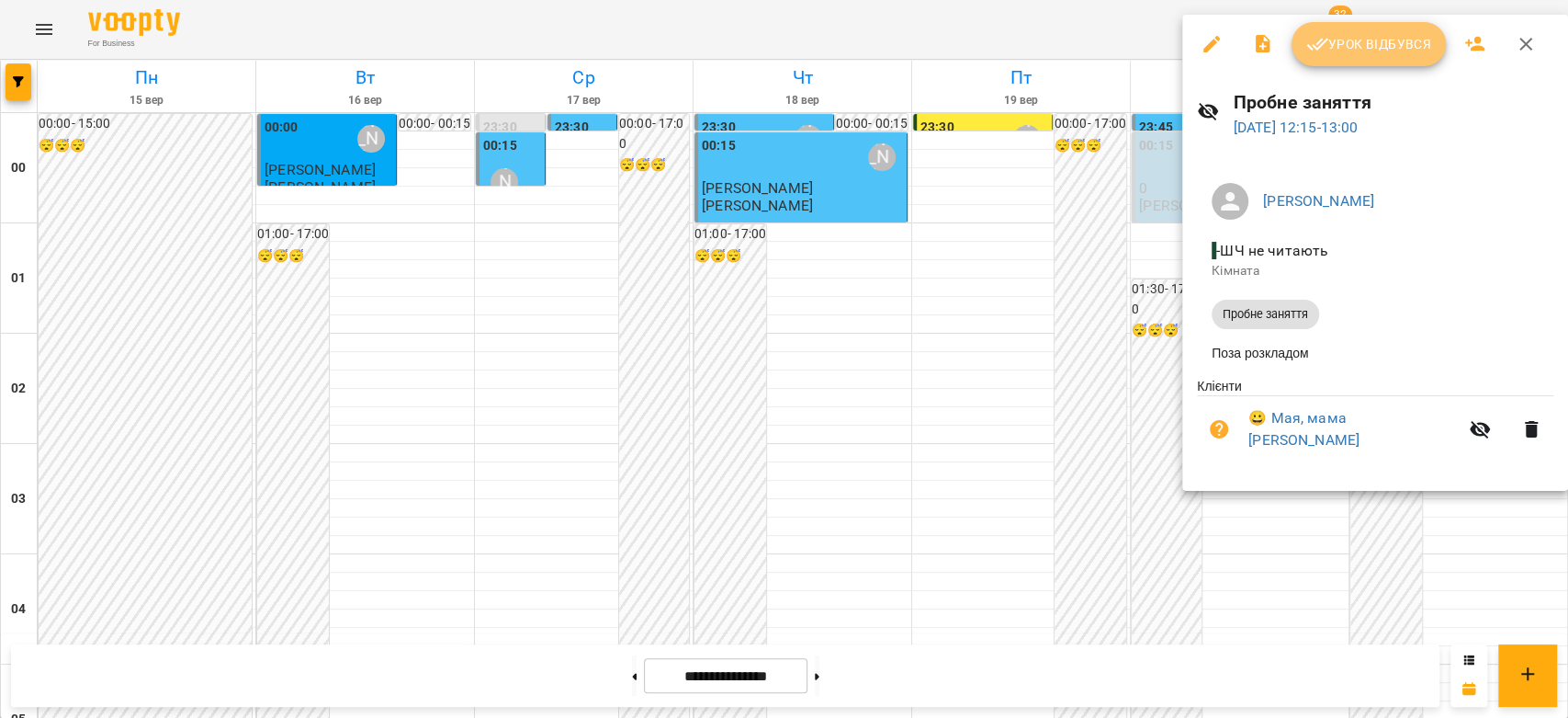
click at [1410, 39] on span "Урок відбувся" at bounding box center [1369, 43] width 125 height 22
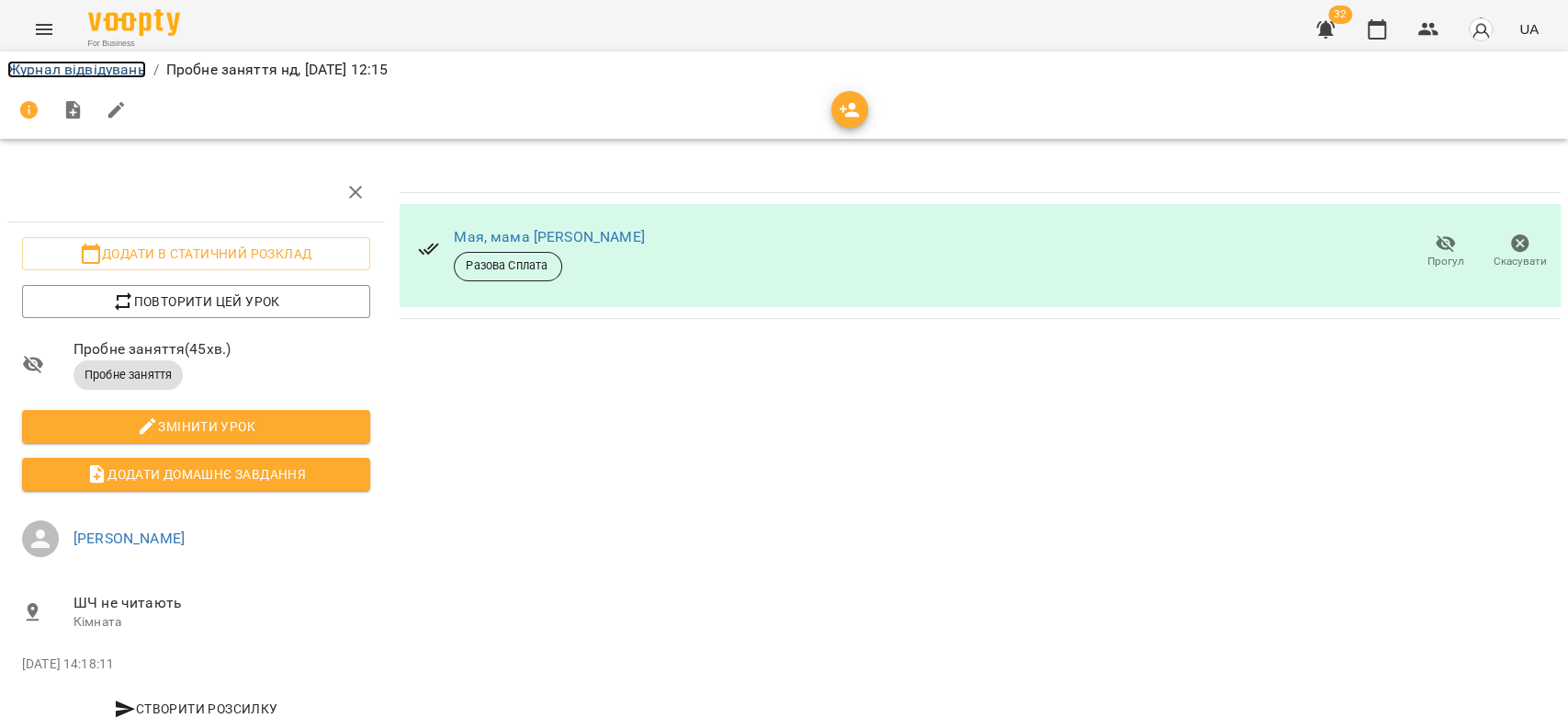
click at [120, 71] on link "Журнал відвідувань" at bounding box center [77, 69] width 139 height 17
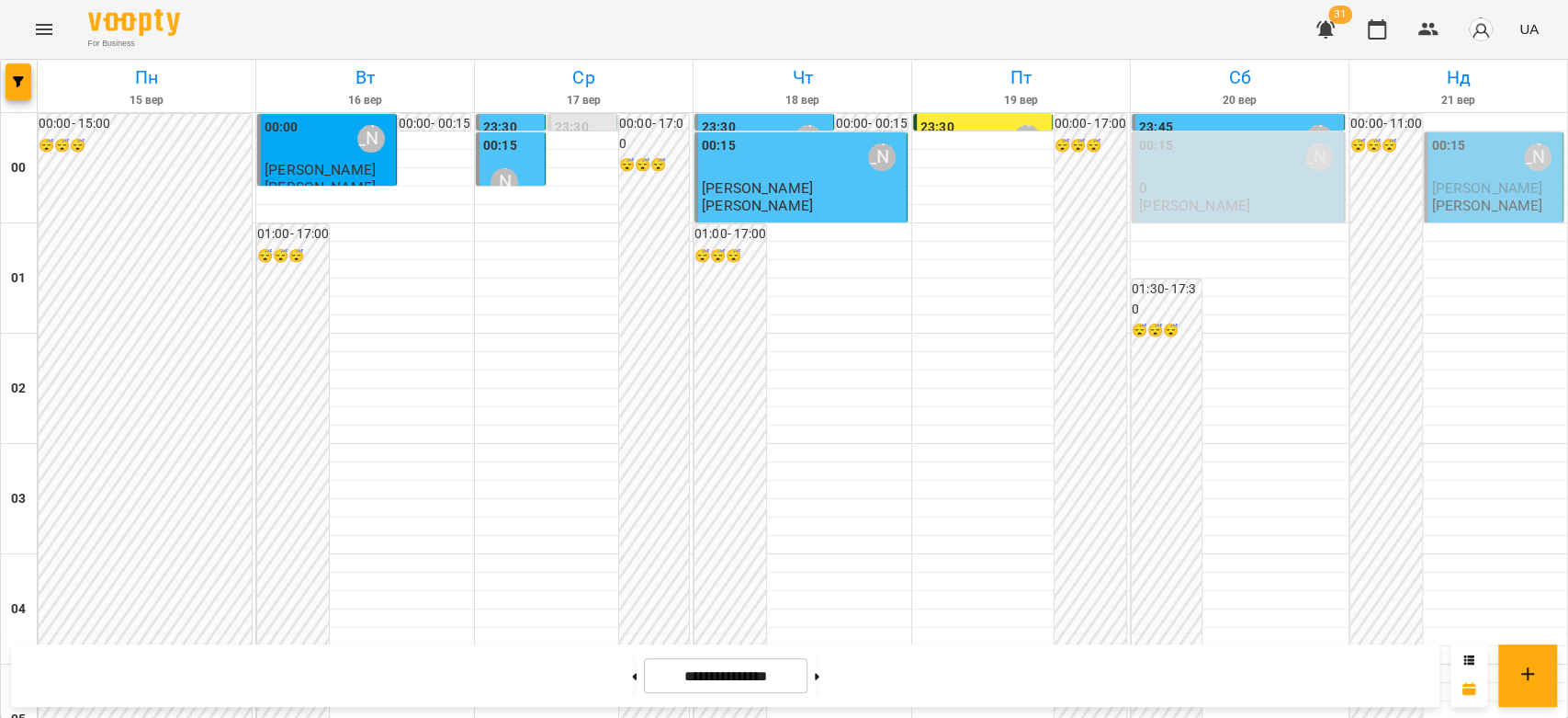
scroll to position [1818, 0]
click at [820, 682] on button at bounding box center [817, 676] width 5 height 40
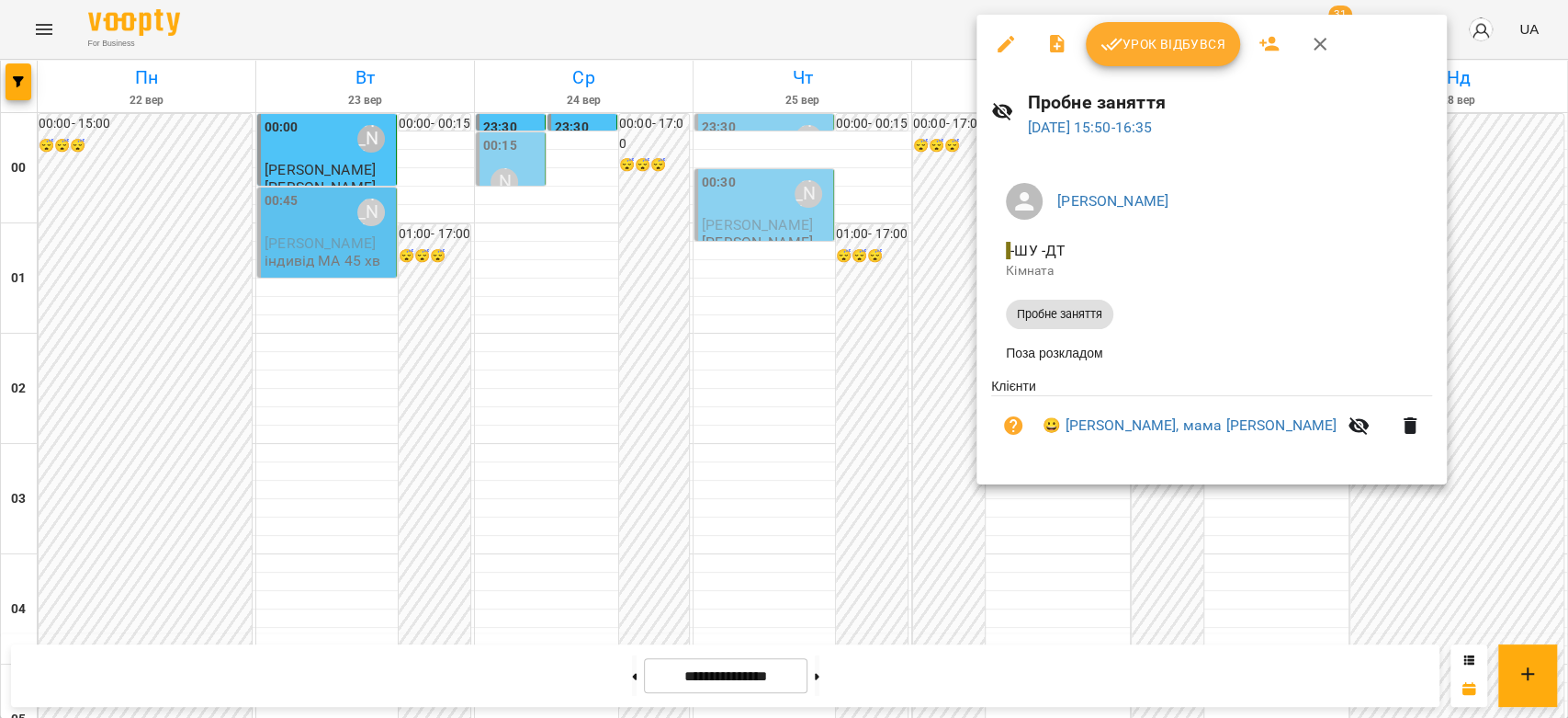
click at [859, 379] on div at bounding box center [784, 359] width 1568 height 718
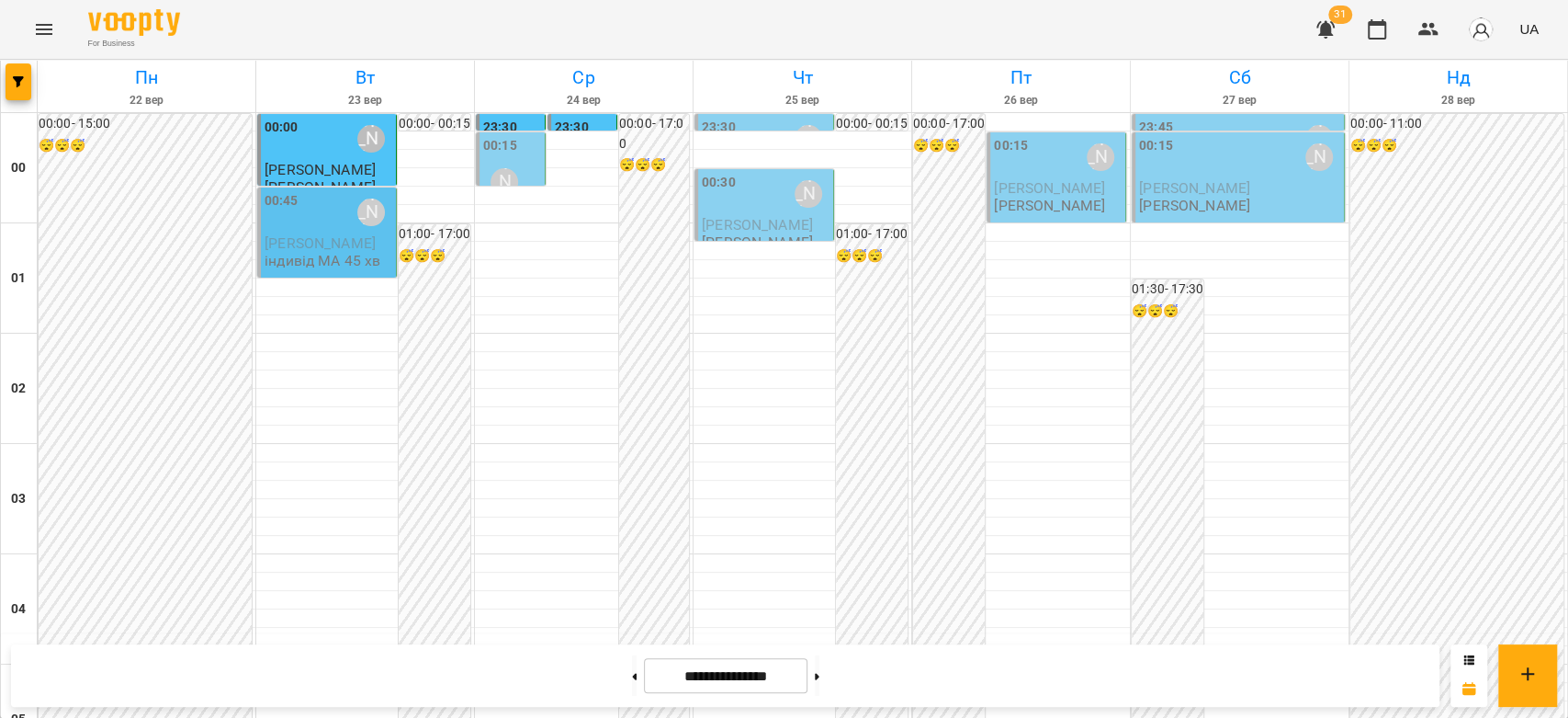
scroll to position [1735, 0]
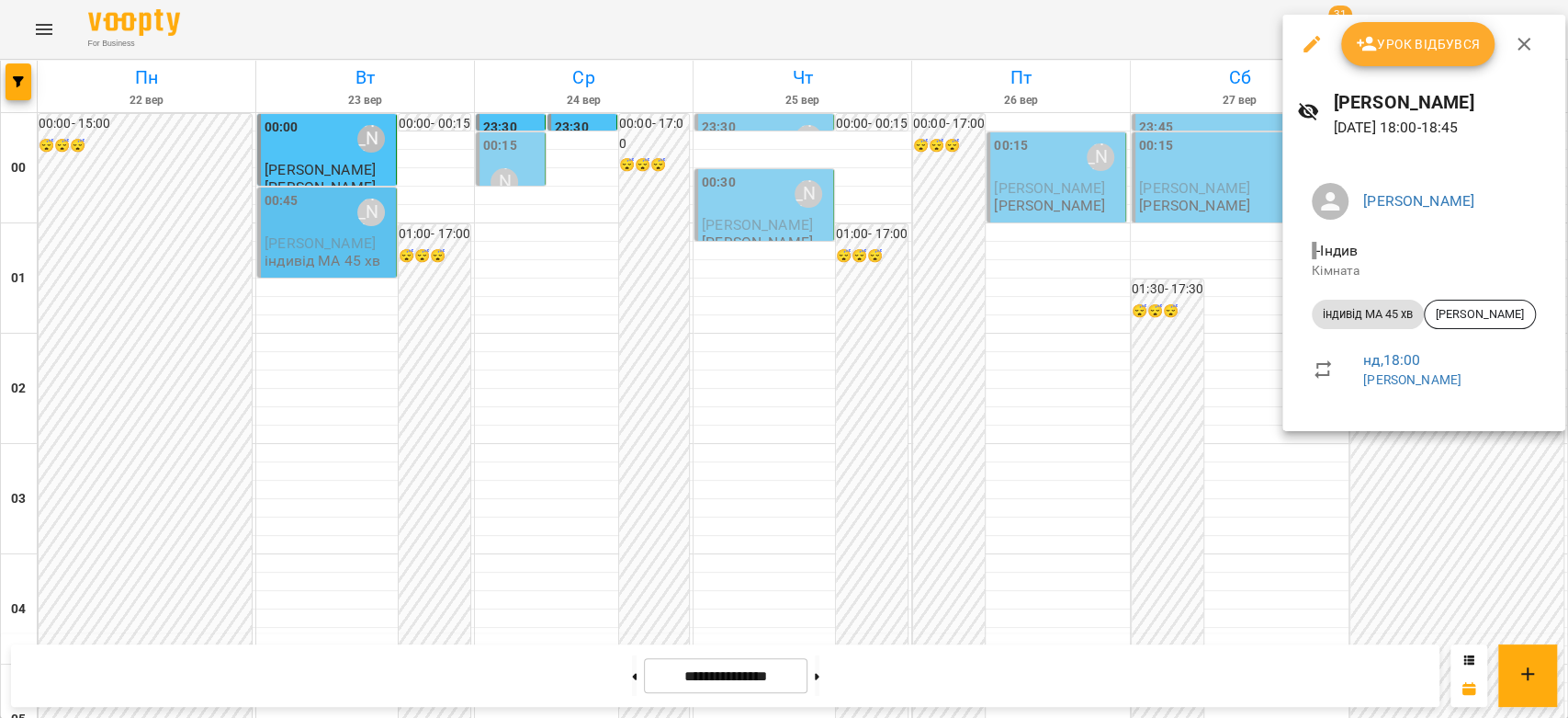
click at [1142, 391] on div at bounding box center [784, 359] width 1568 height 718
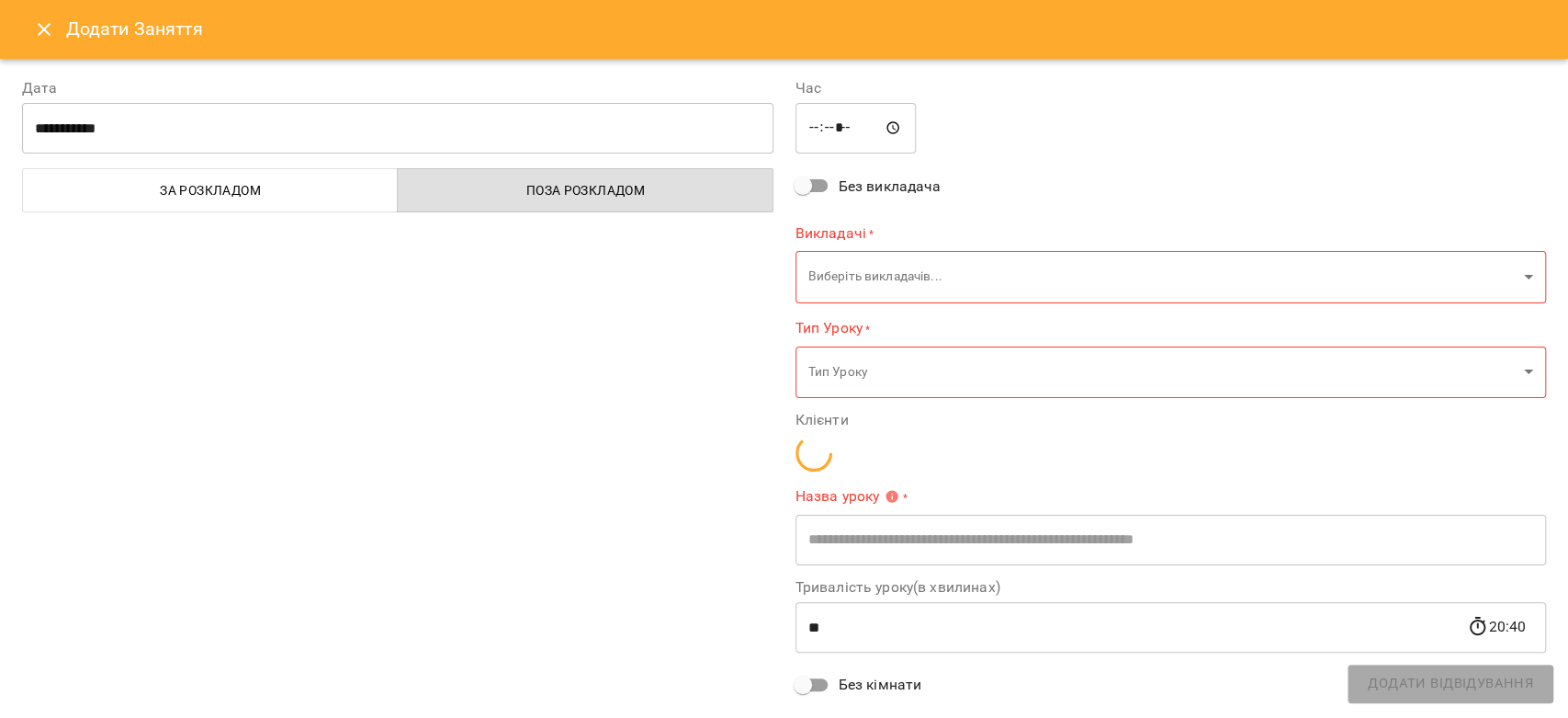
click at [64, 26] on button "Close" at bounding box center [44, 30] width 44 height 44
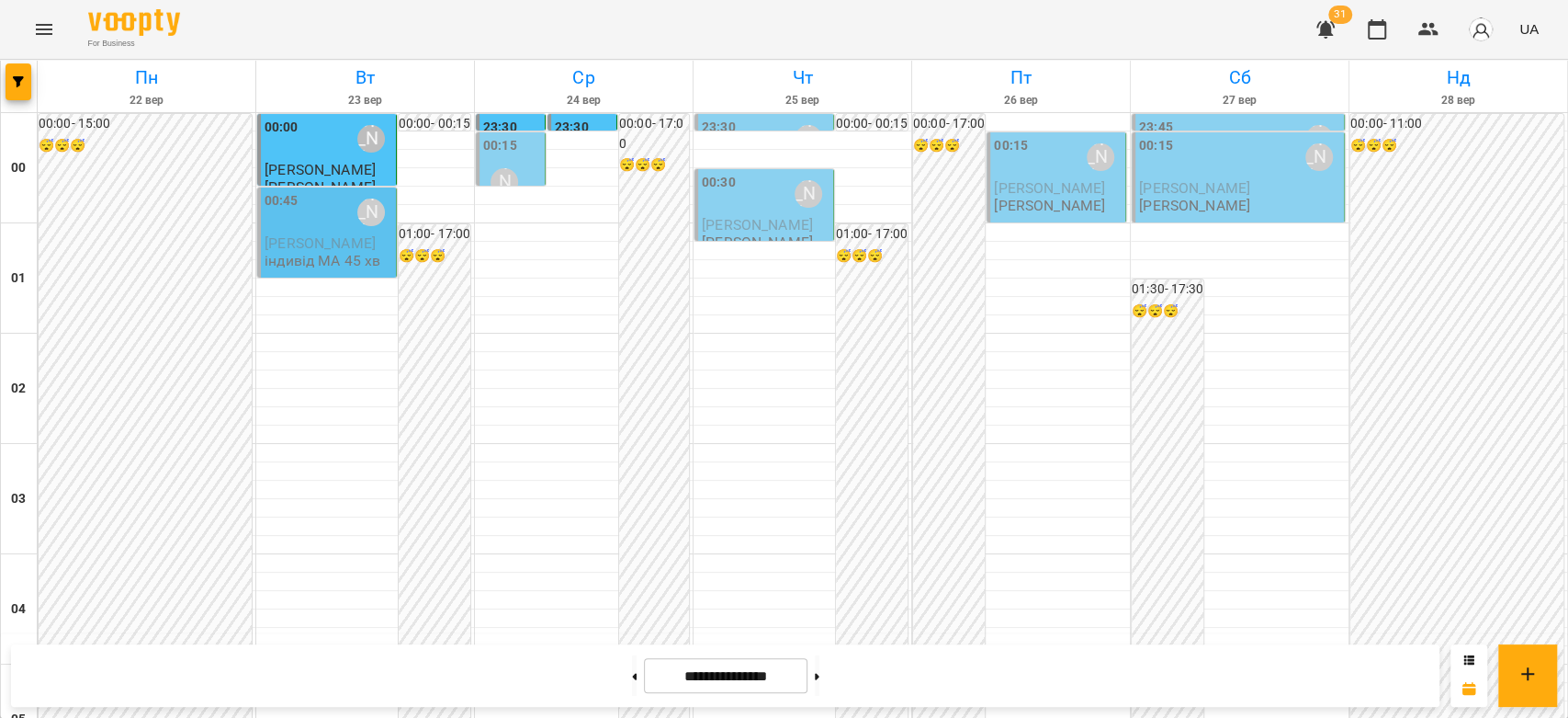
scroll to position [2125, 0]
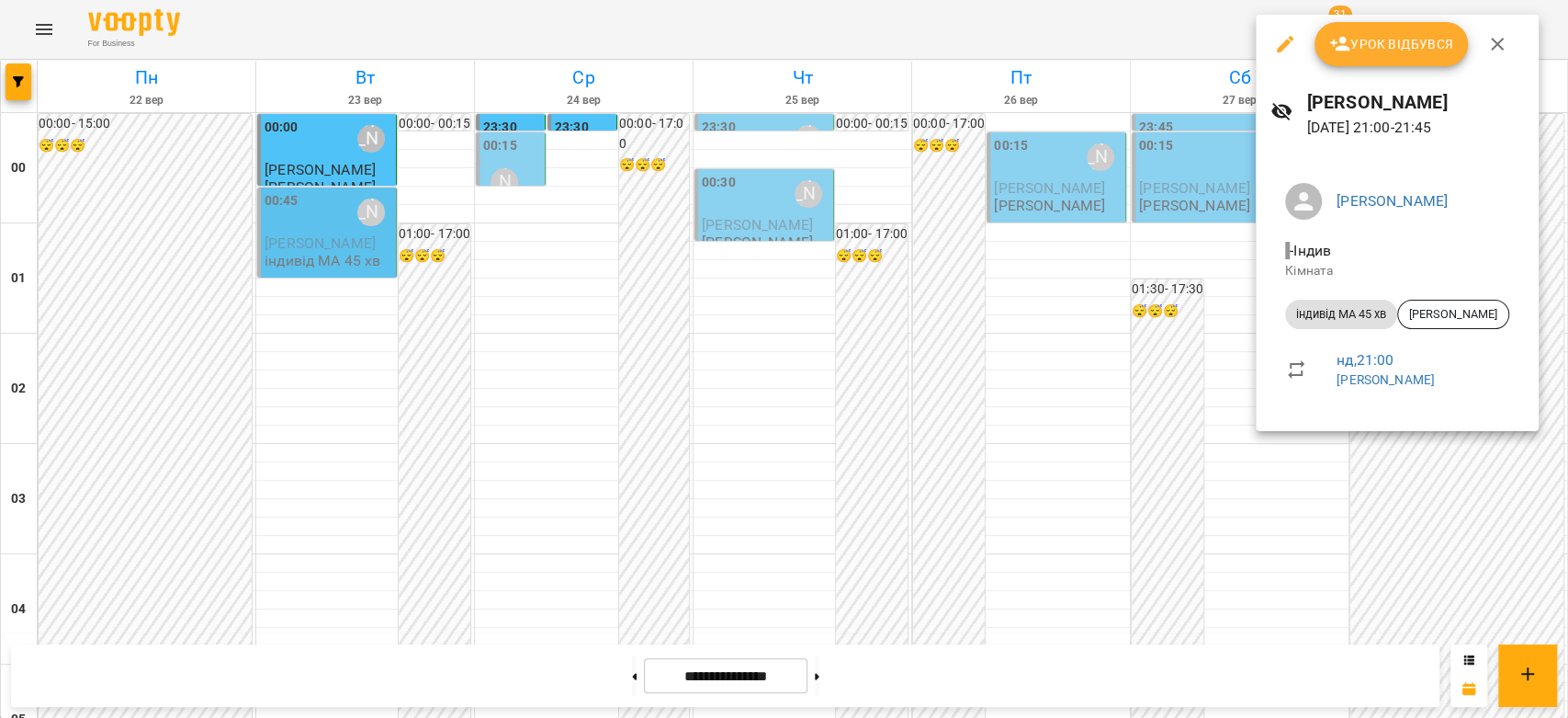
click at [1141, 338] on div at bounding box center [784, 359] width 1568 height 718
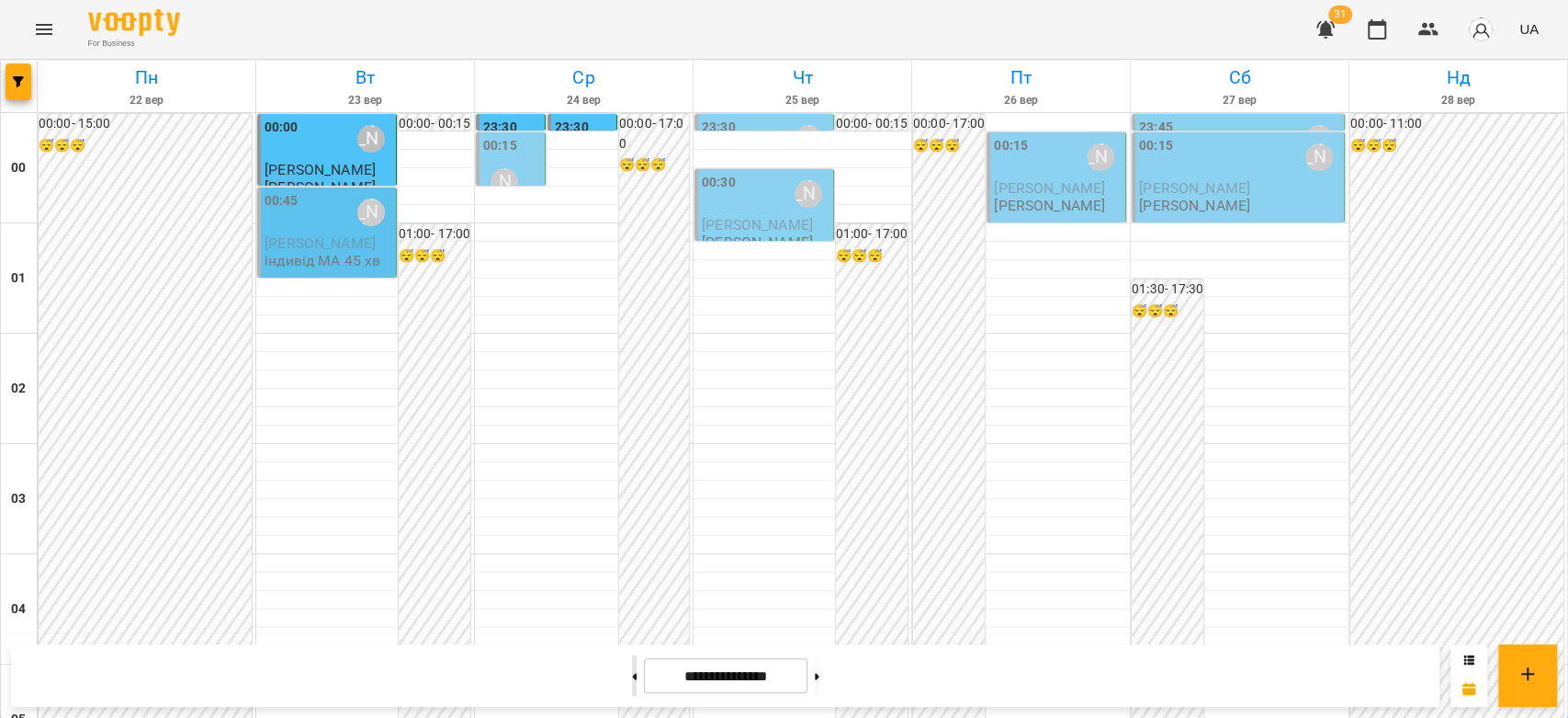
click at [632, 670] on button at bounding box center [634, 676] width 5 height 40
type input "**********"
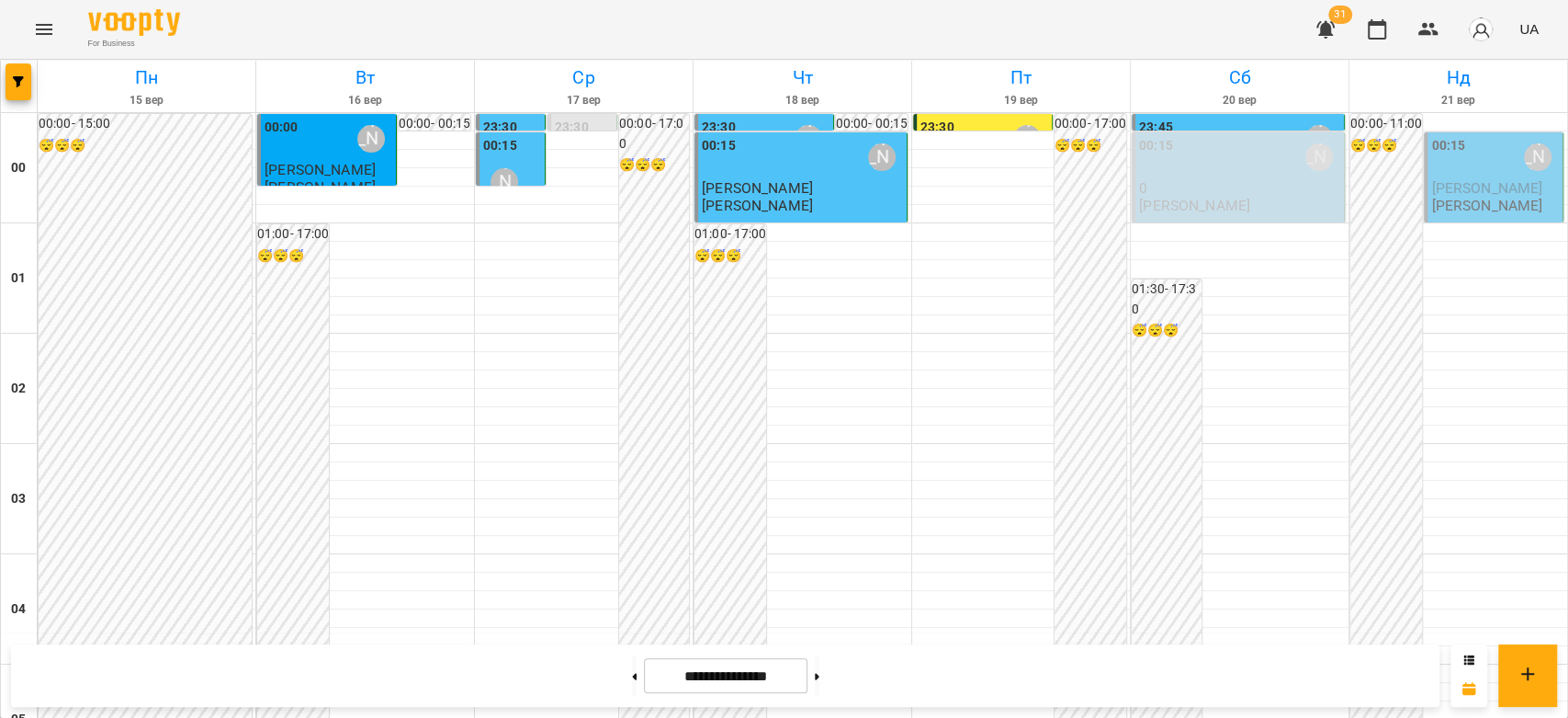
scroll to position [1614, 0]
